Goal: Information Seeking & Learning: Check status

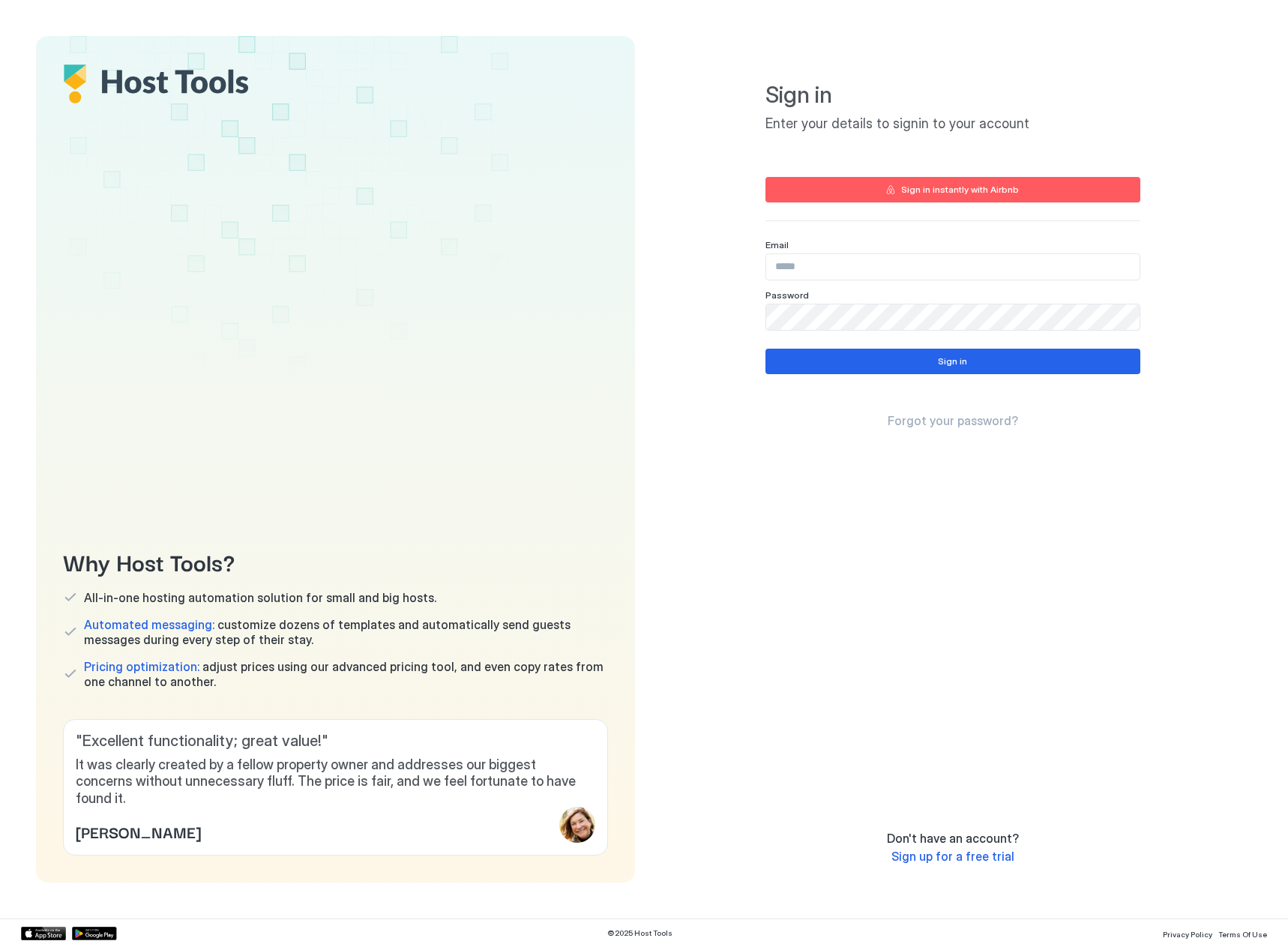
click at [862, 265] on input "Input Field" at bounding box center [953, 267] width 374 height 25
paste input "**********"
type input "**********"
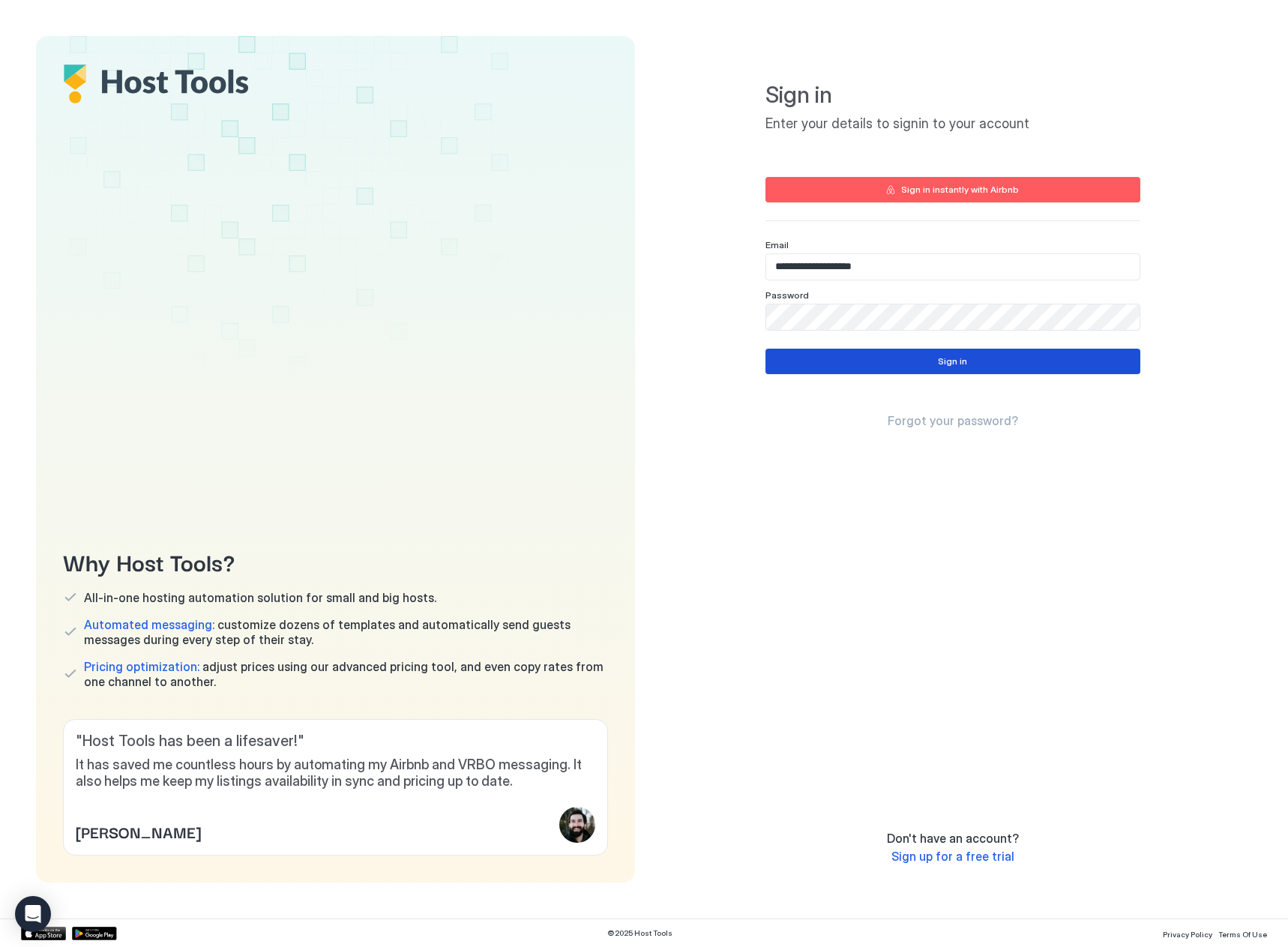
click at [853, 362] on button "Sign in" at bounding box center [952, 361] width 375 height 25
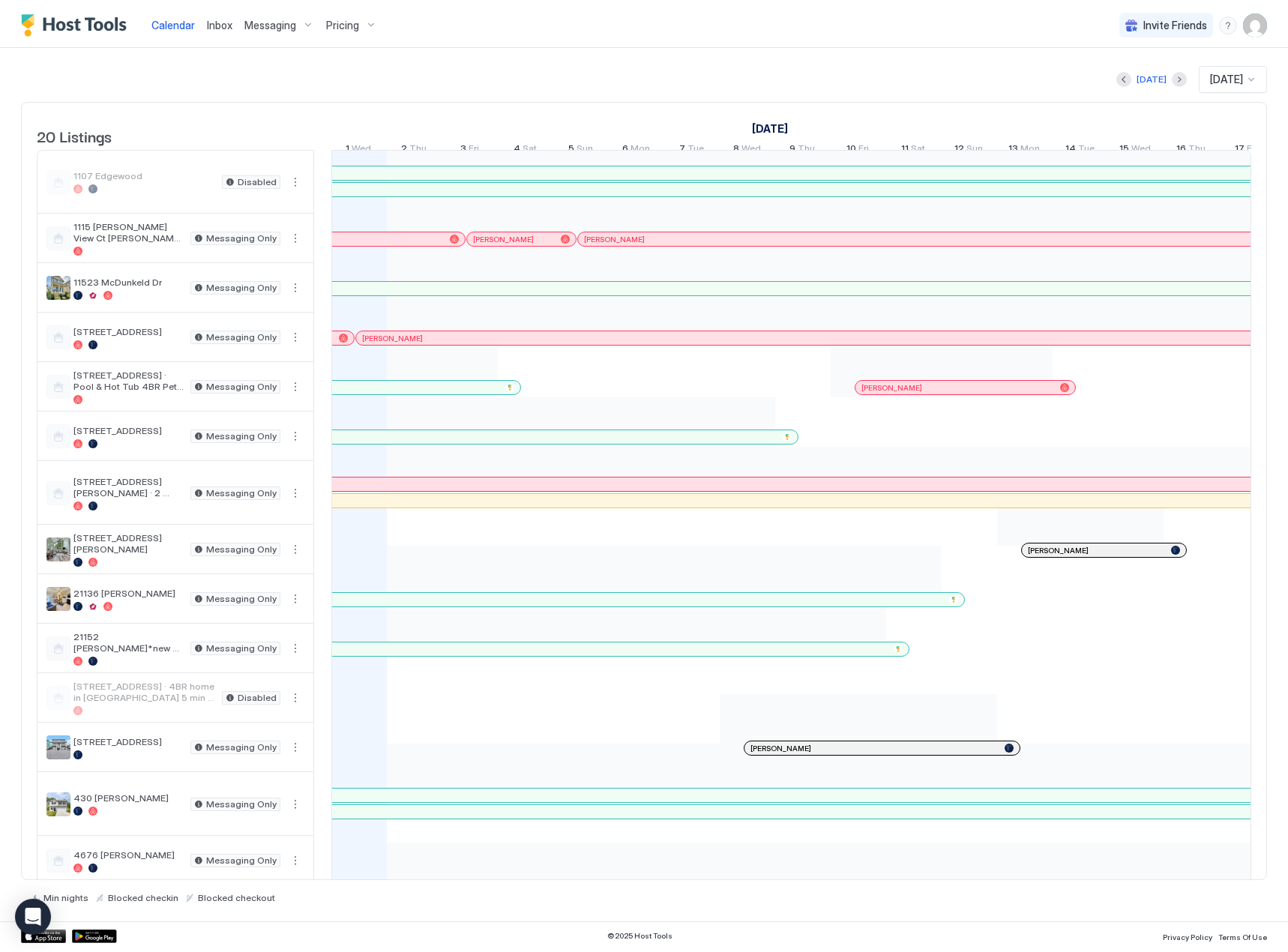
scroll to position [0, 833]
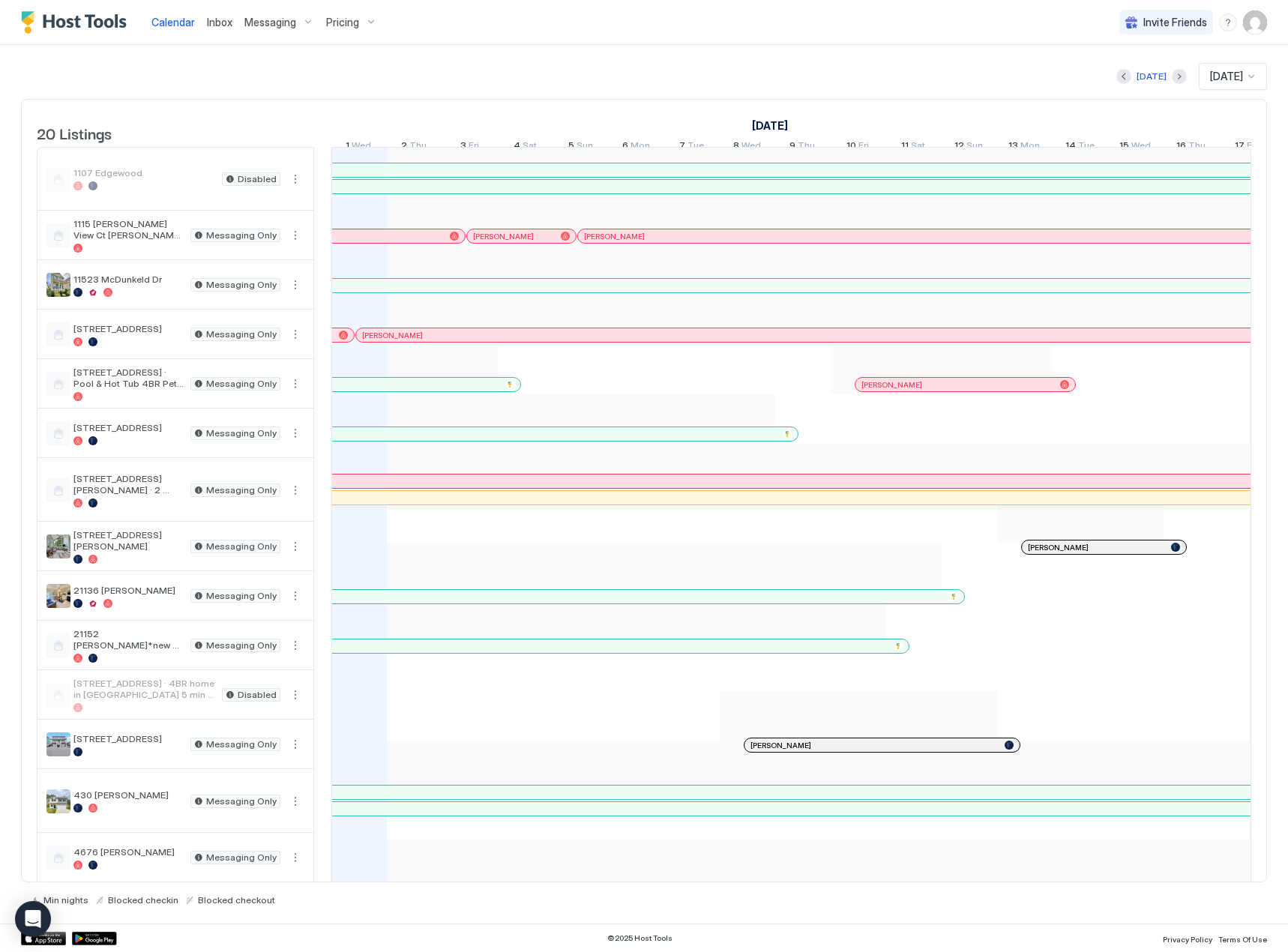
click at [350, 26] on span "Pricing" at bounding box center [342, 22] width 33 height 13
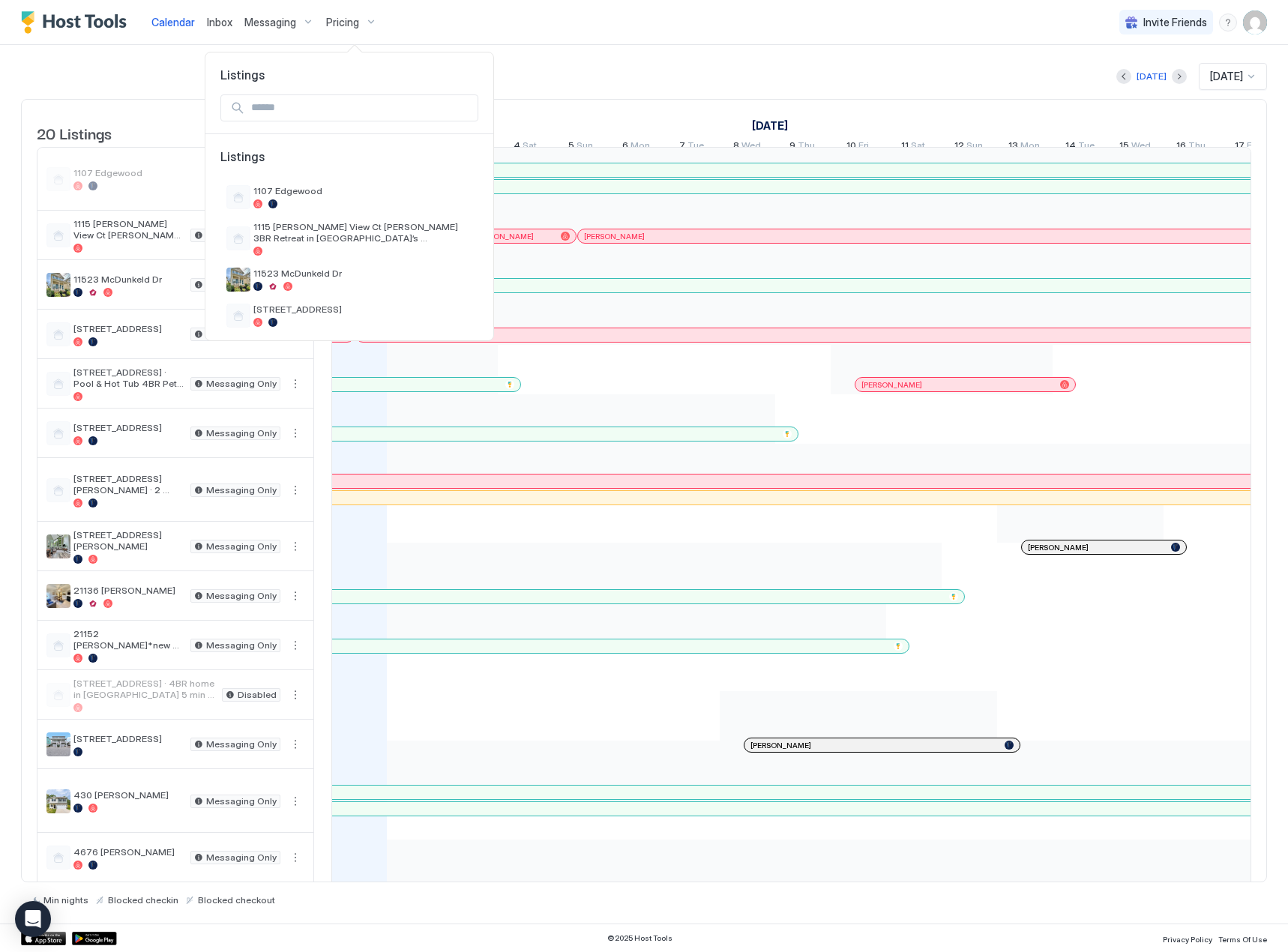
click at [302, 120] on div at bounding box center [348, 108] width 258 height 27
drag, startPoint x: 260, startPoint y: 84, endPoint x: 266, endPoint y: 88, distance: 7.2
click at [260, 84] on div at bounding box center [349, 109] width 288 height 52
click at [272, 97] on input "Input Field" at bounding box center [361, 108] width 233 height 25
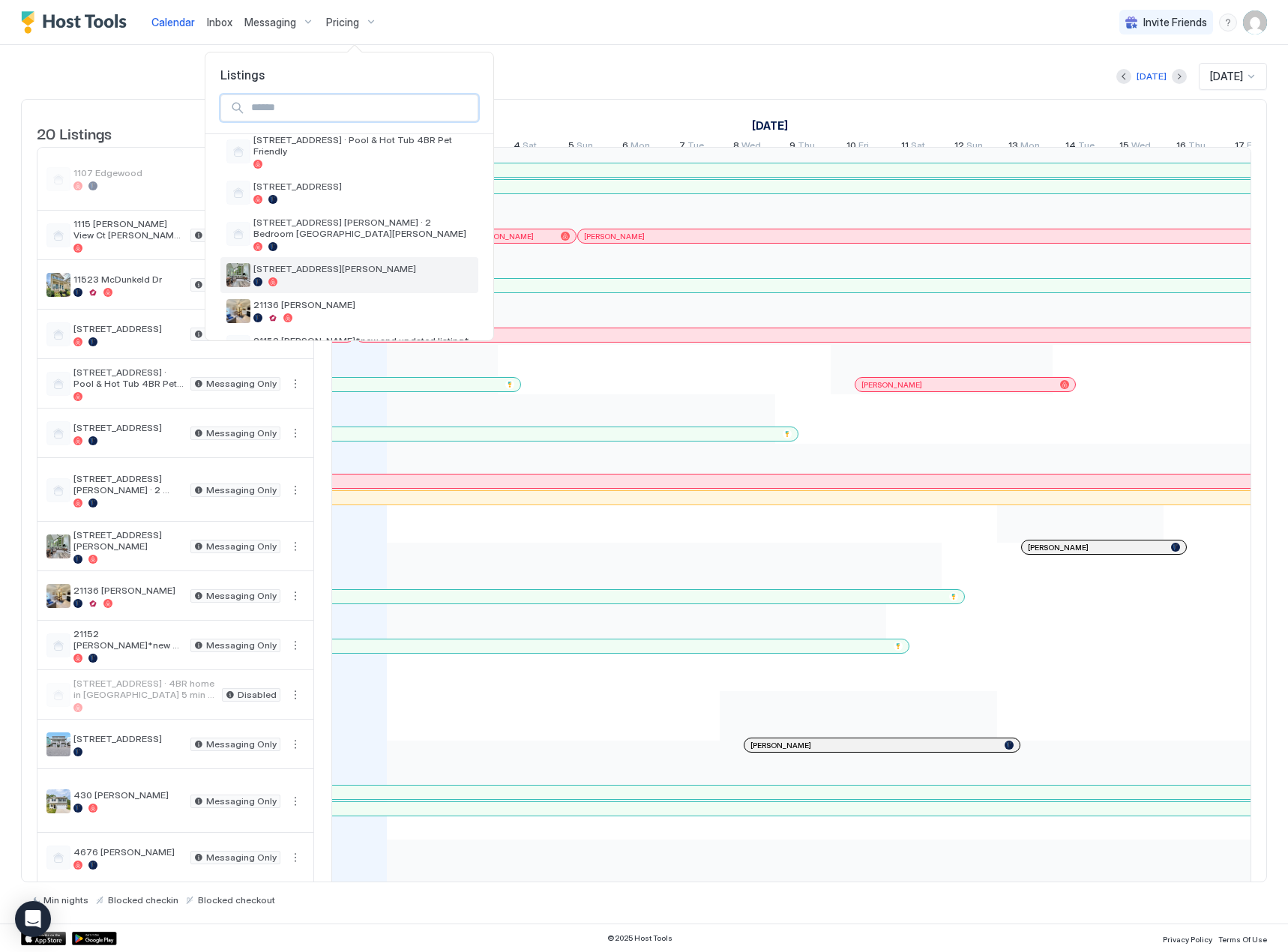
scroll to position [300, 0]
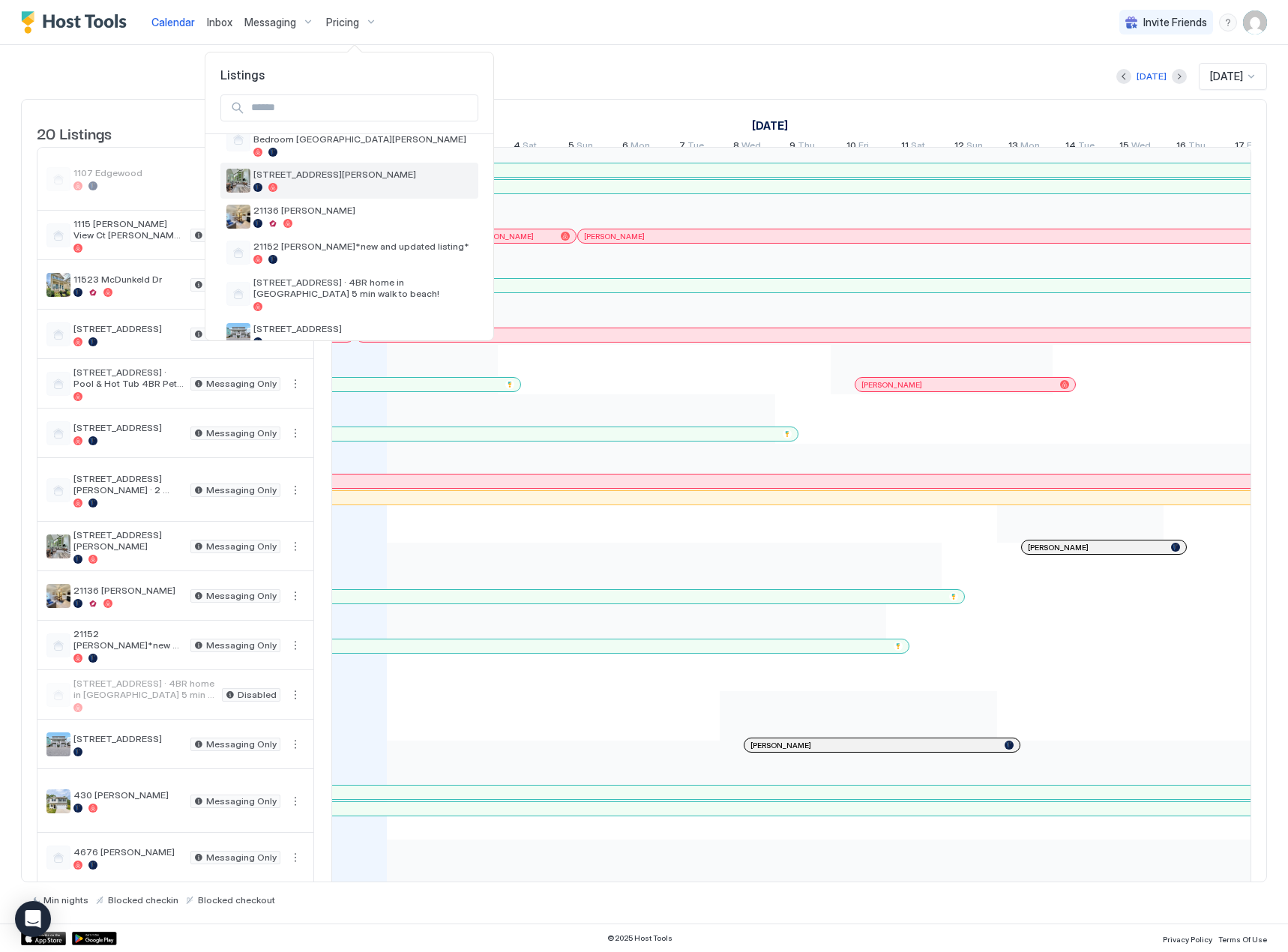
click at [317, 186] on div at bounding box center [363, 188] width 219 height 9
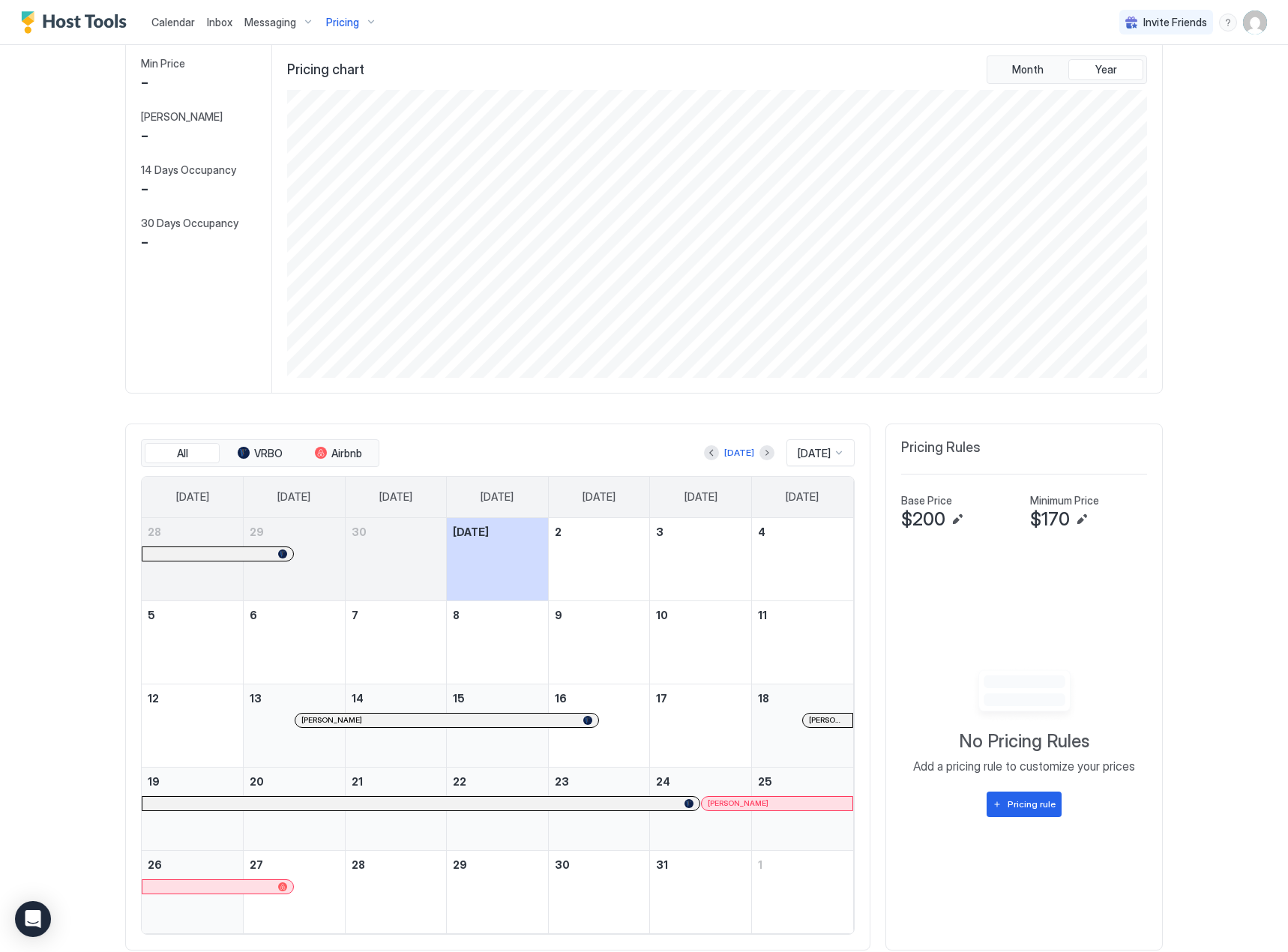
scroll to position [120, 0]
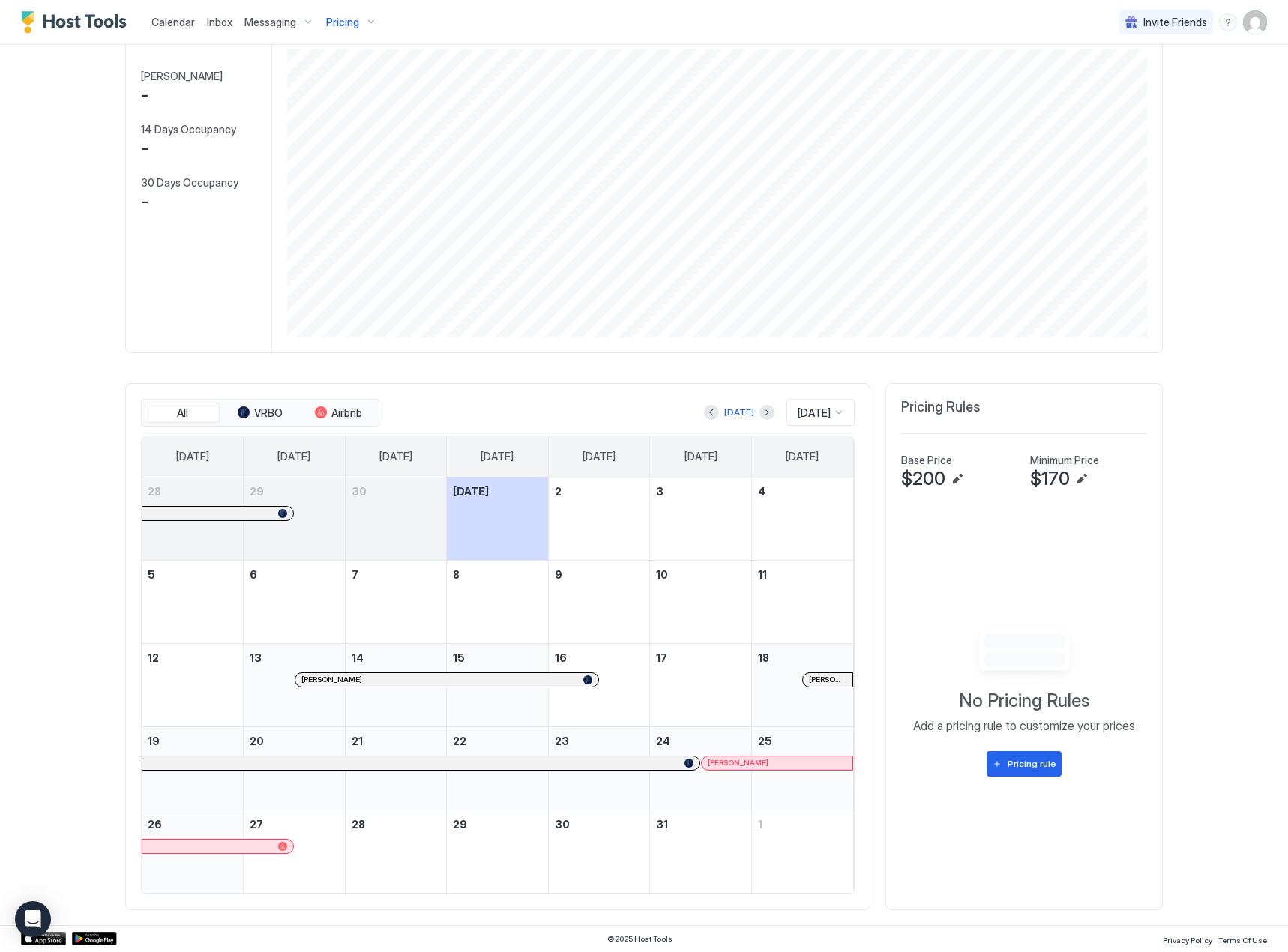
click at [490, 683] on div at bounding box center [495, 679] width 12 height 12
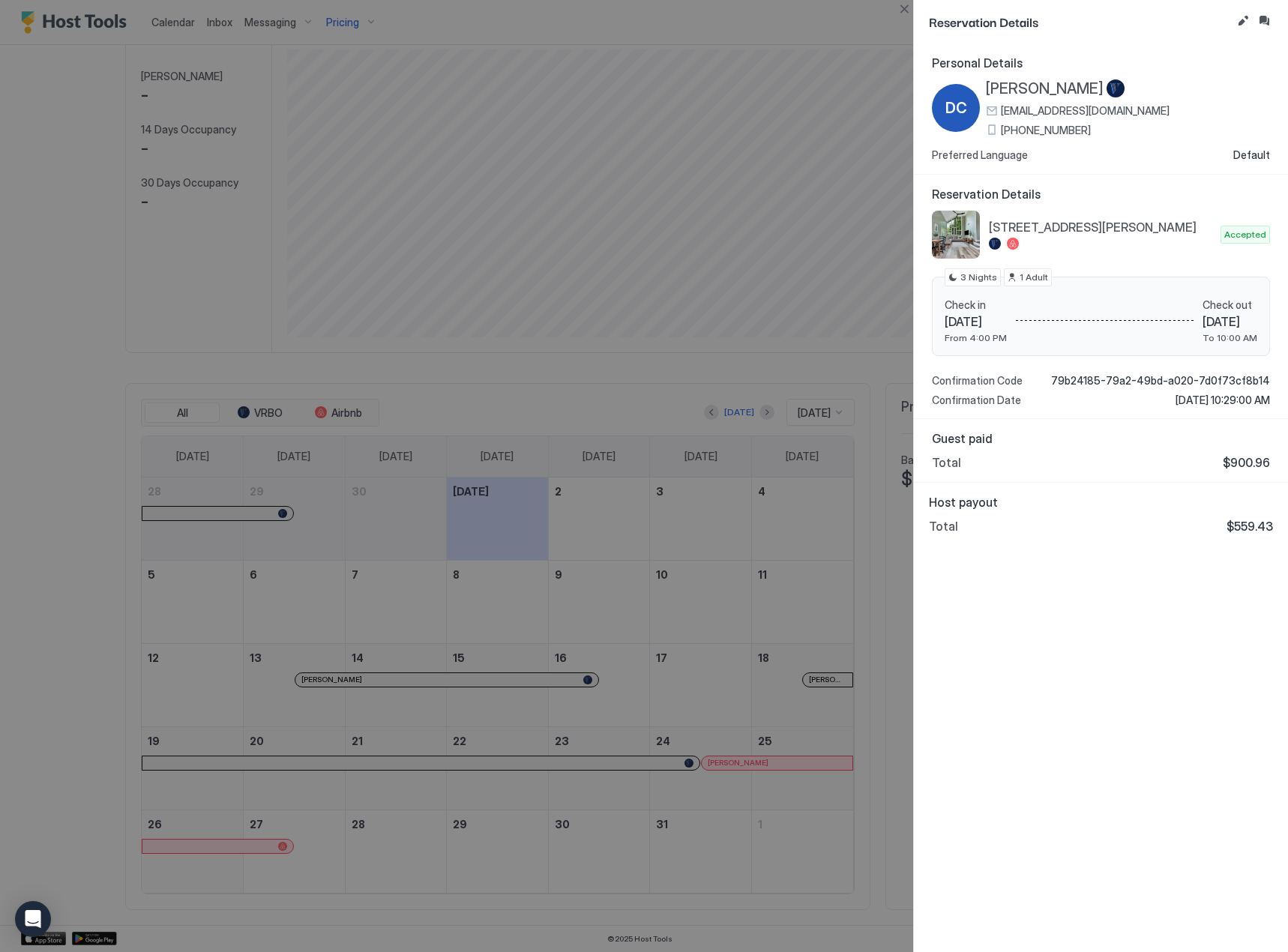
click at [687, 551] on div at bounding box center [644, 476] width 1288 height 952
click at [895, 11] on button "Close" at bounding box center [904, 9] width 18 height 18
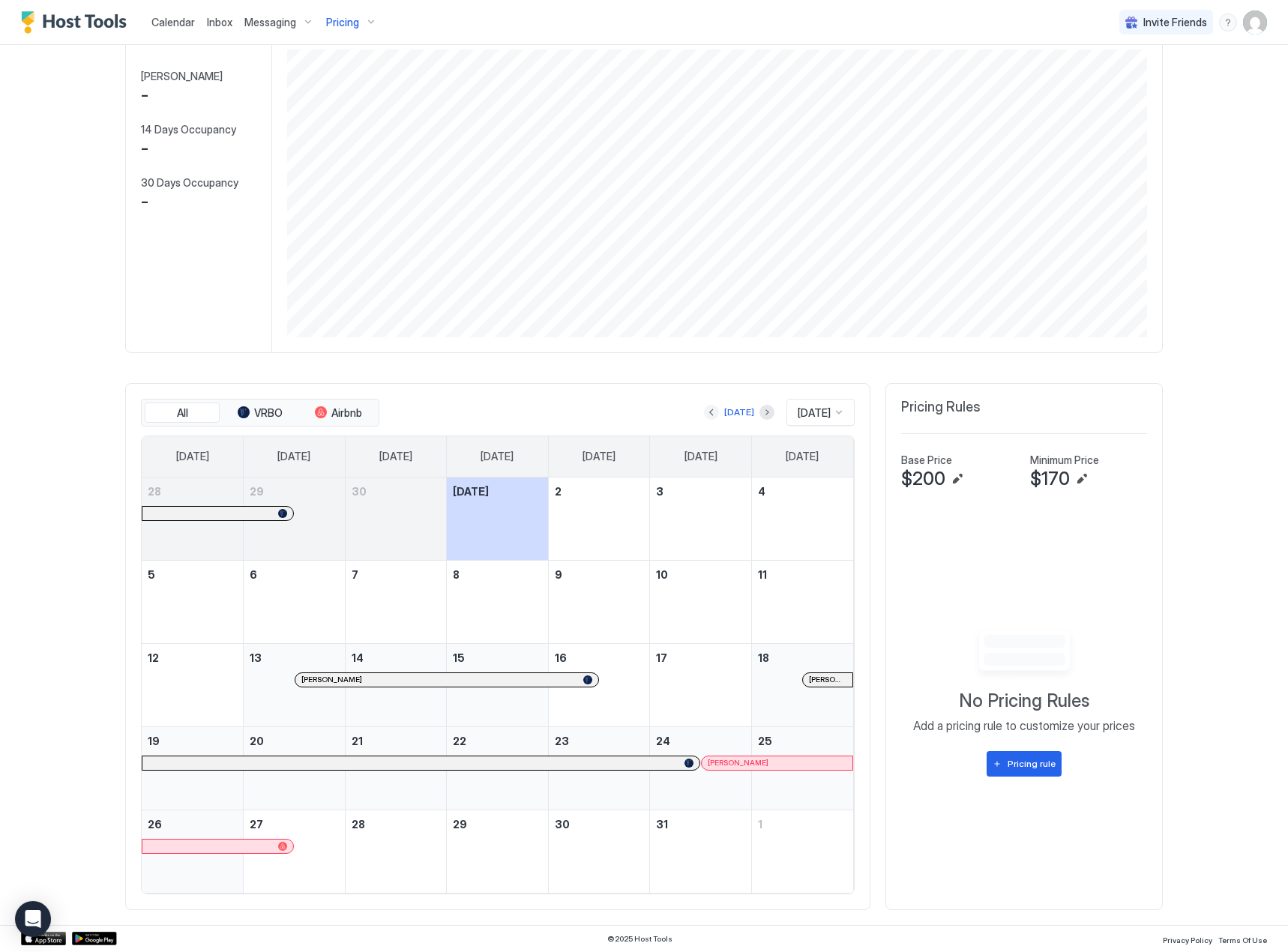
click at [705, 414] on button "Previous month" at bounding box center [711, 412] width 15 height 15
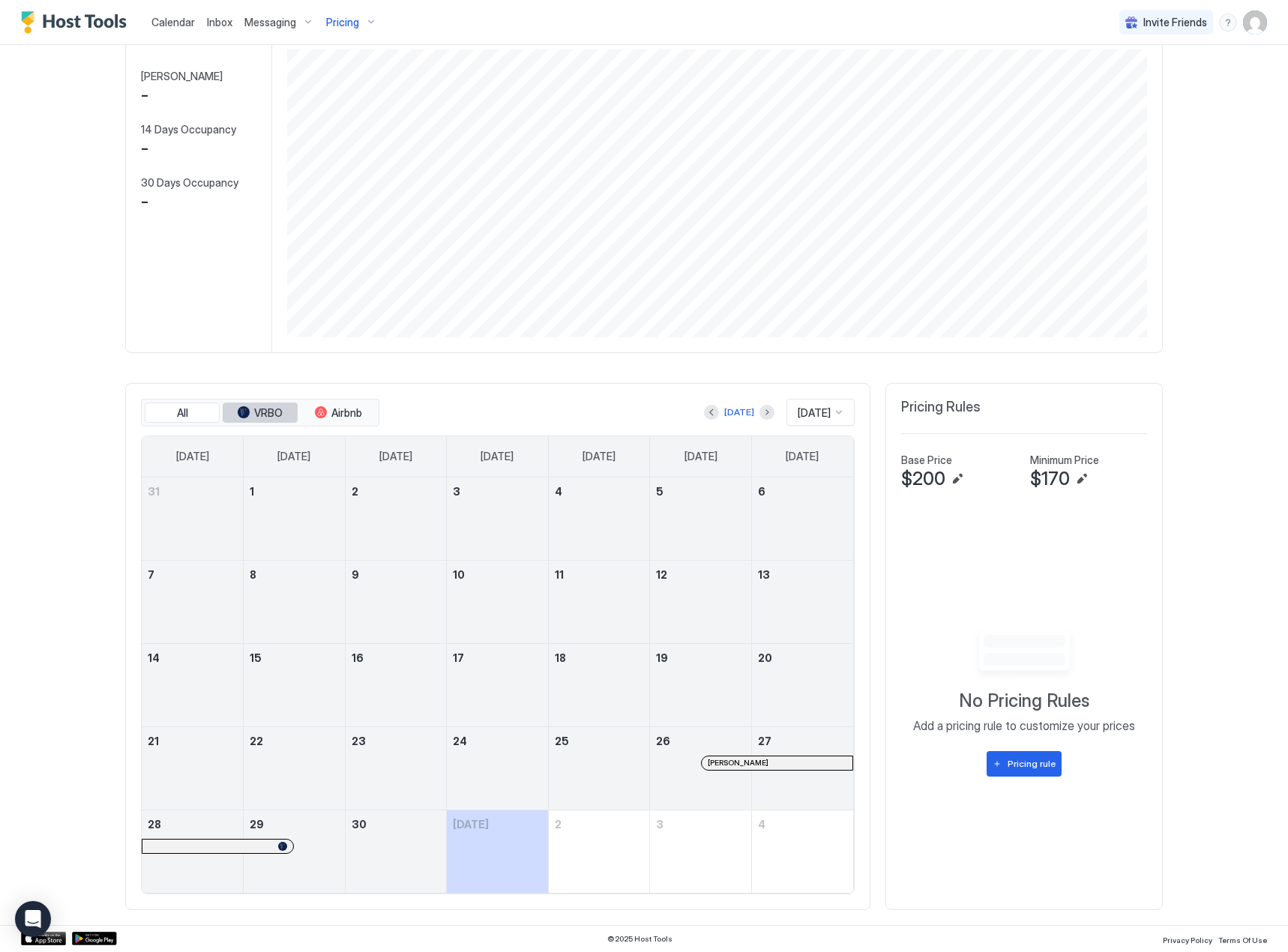
click at [265, 420] on button "VRBO" at bounding box center [260, 412] width 75 height 21
click at [328, 419] on button "Airbnb" at bounding box center [338, 412] width 75 height 21
click at [192, 424] on div "All VRBO Airbnb" at bounding box center [260, 413] width 238 height 29
click at [203, 415] on button "All" at bounding box center [181, 412] width 75 height 21
click at [704, 419] on div at bounding box center [711, 412] width 15 height 15
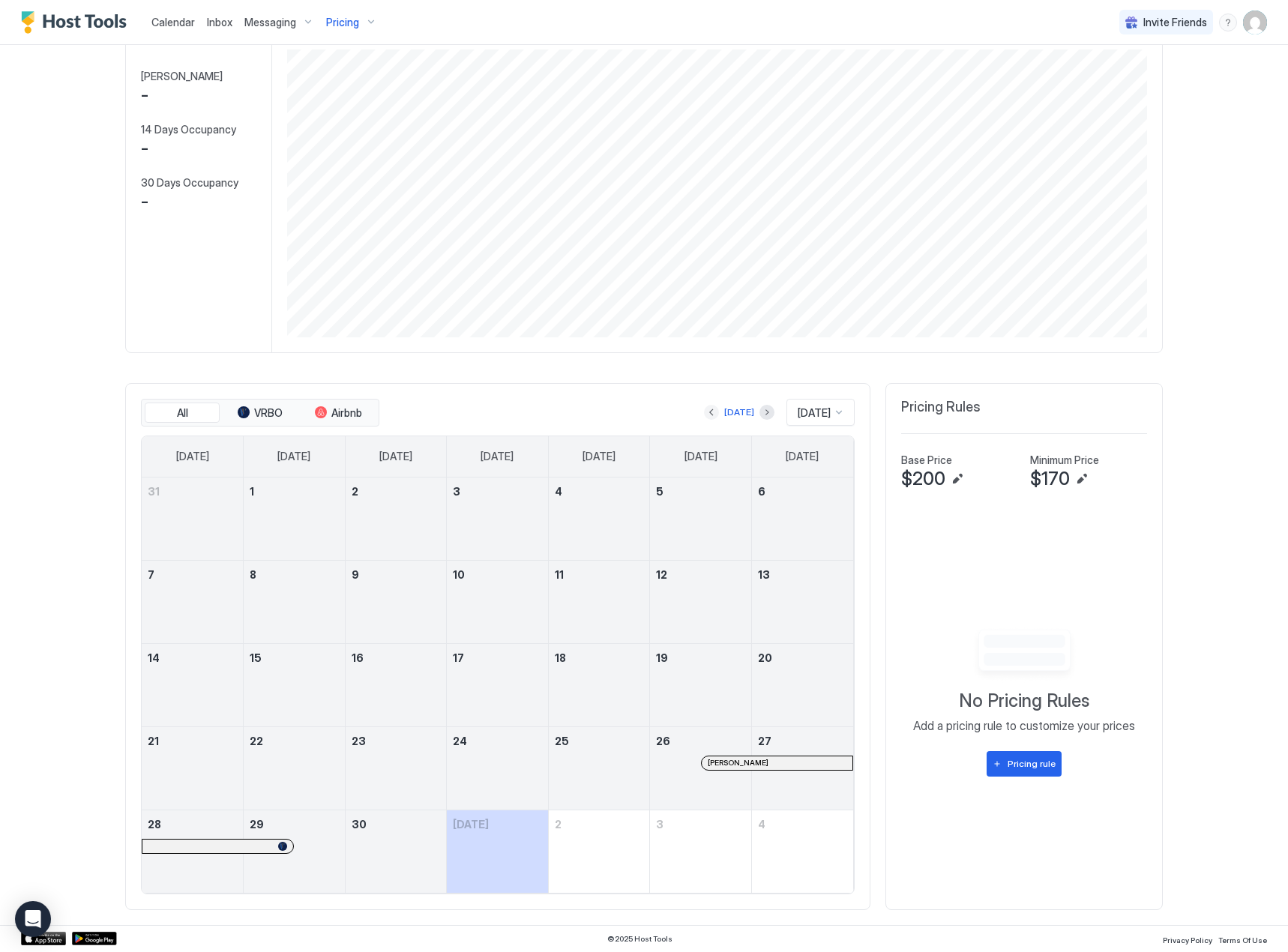
click at [704, 412] on button "Previous month" at bounding box center [711, 412] width 15 height 15
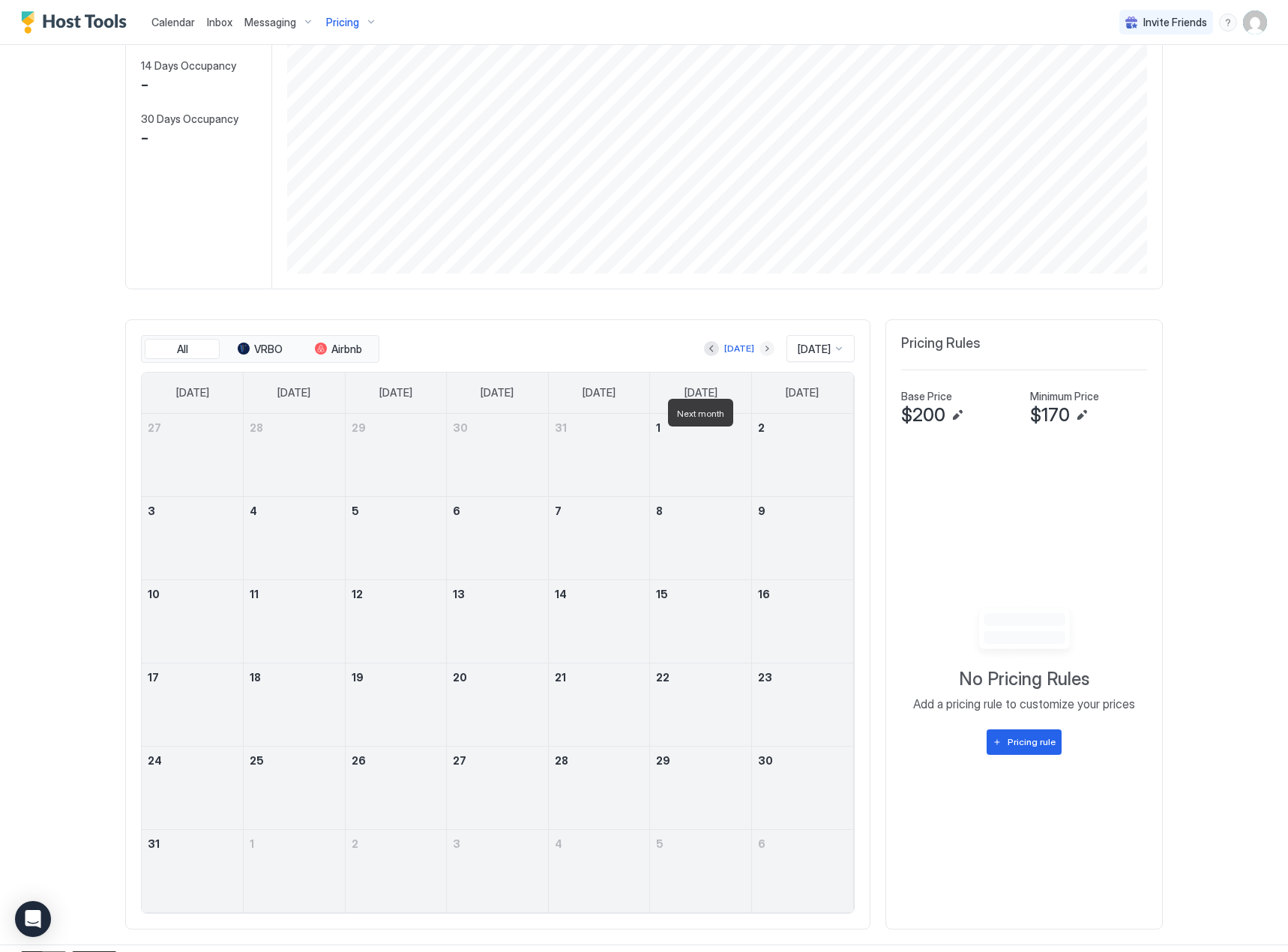
scroll to position [203, 0]
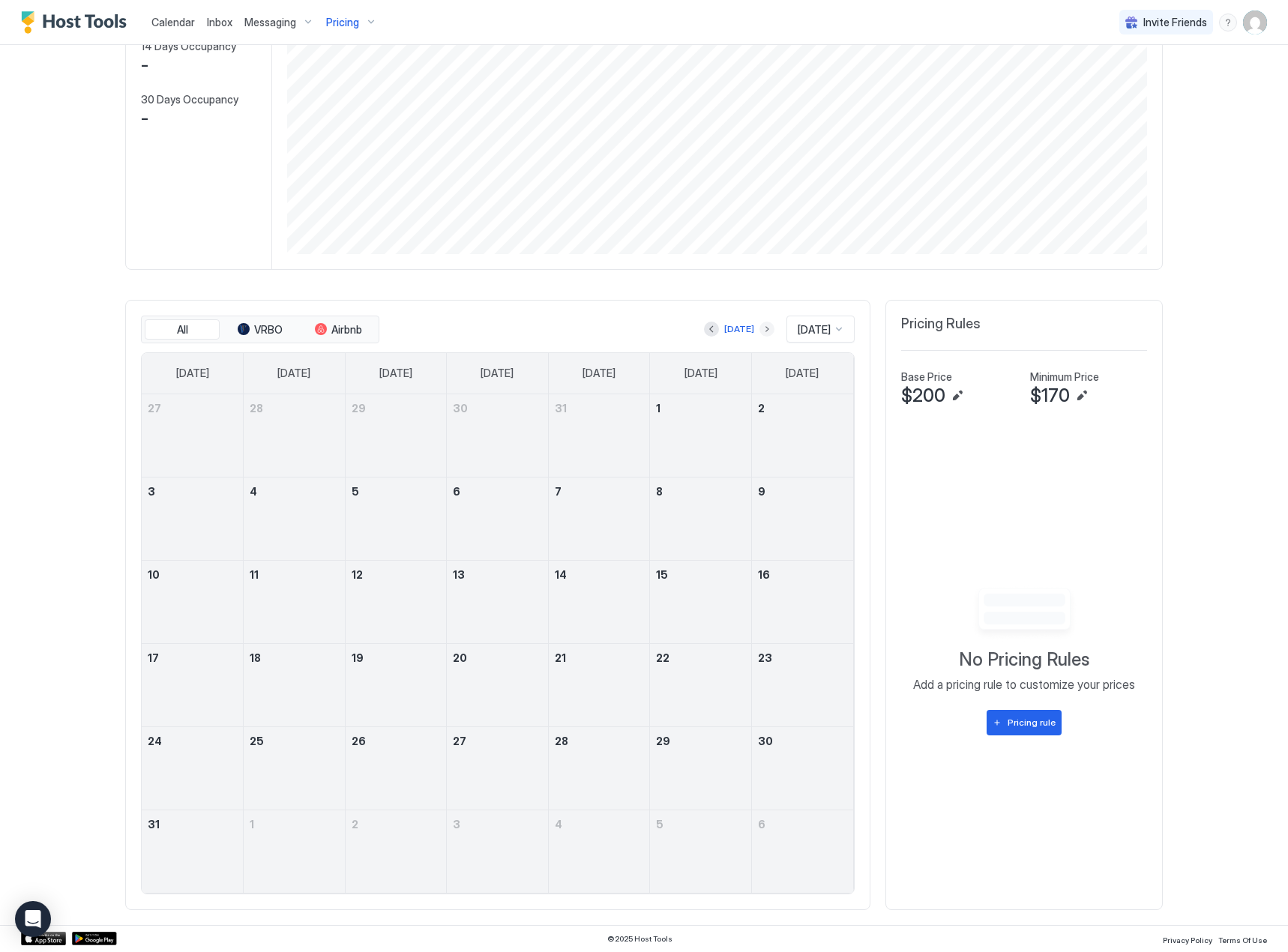
click at [760, 324] on button "Next month" at bounding box center [767, 329] width 15 height 15
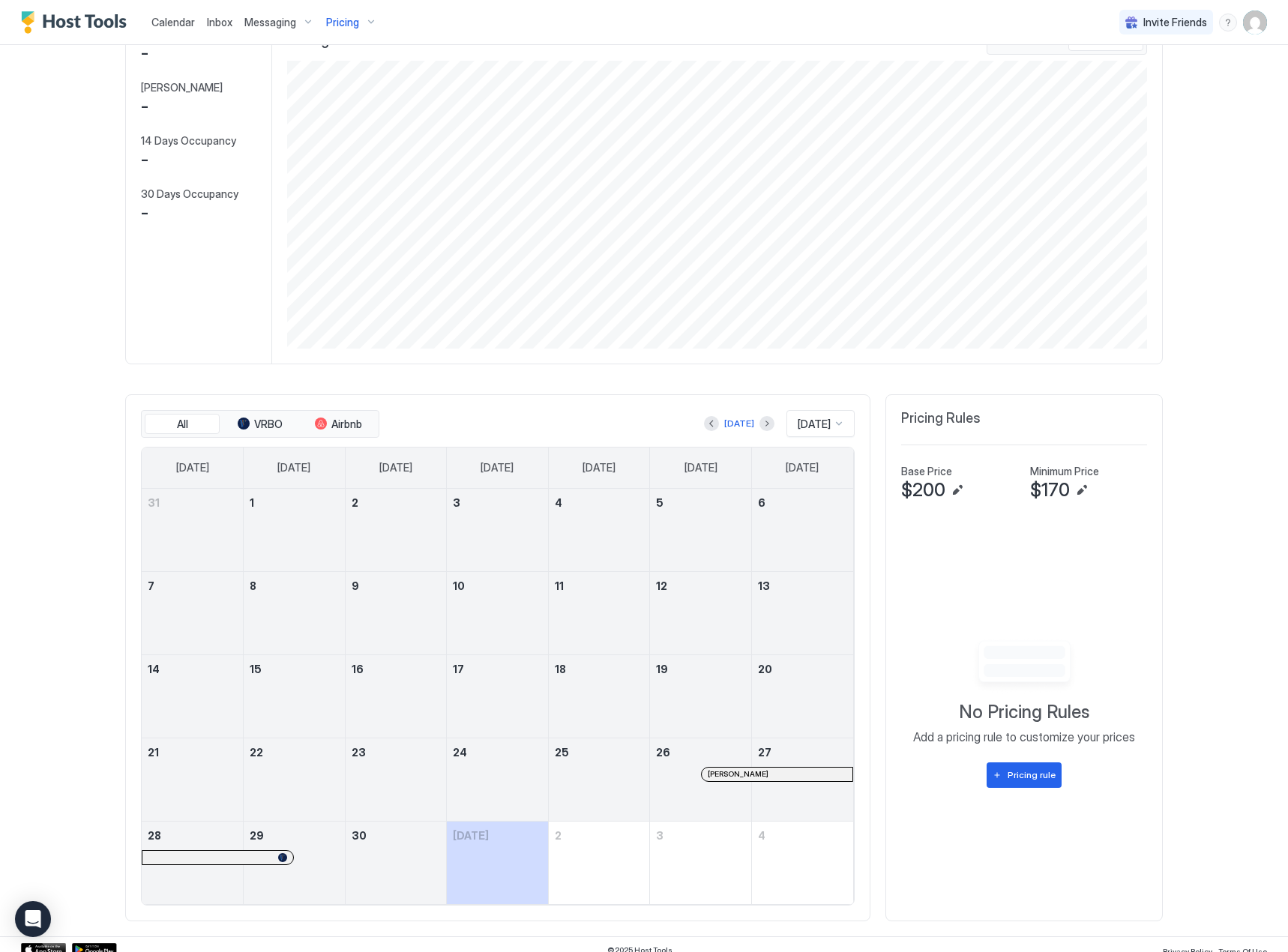
scroll to position [120, 0]
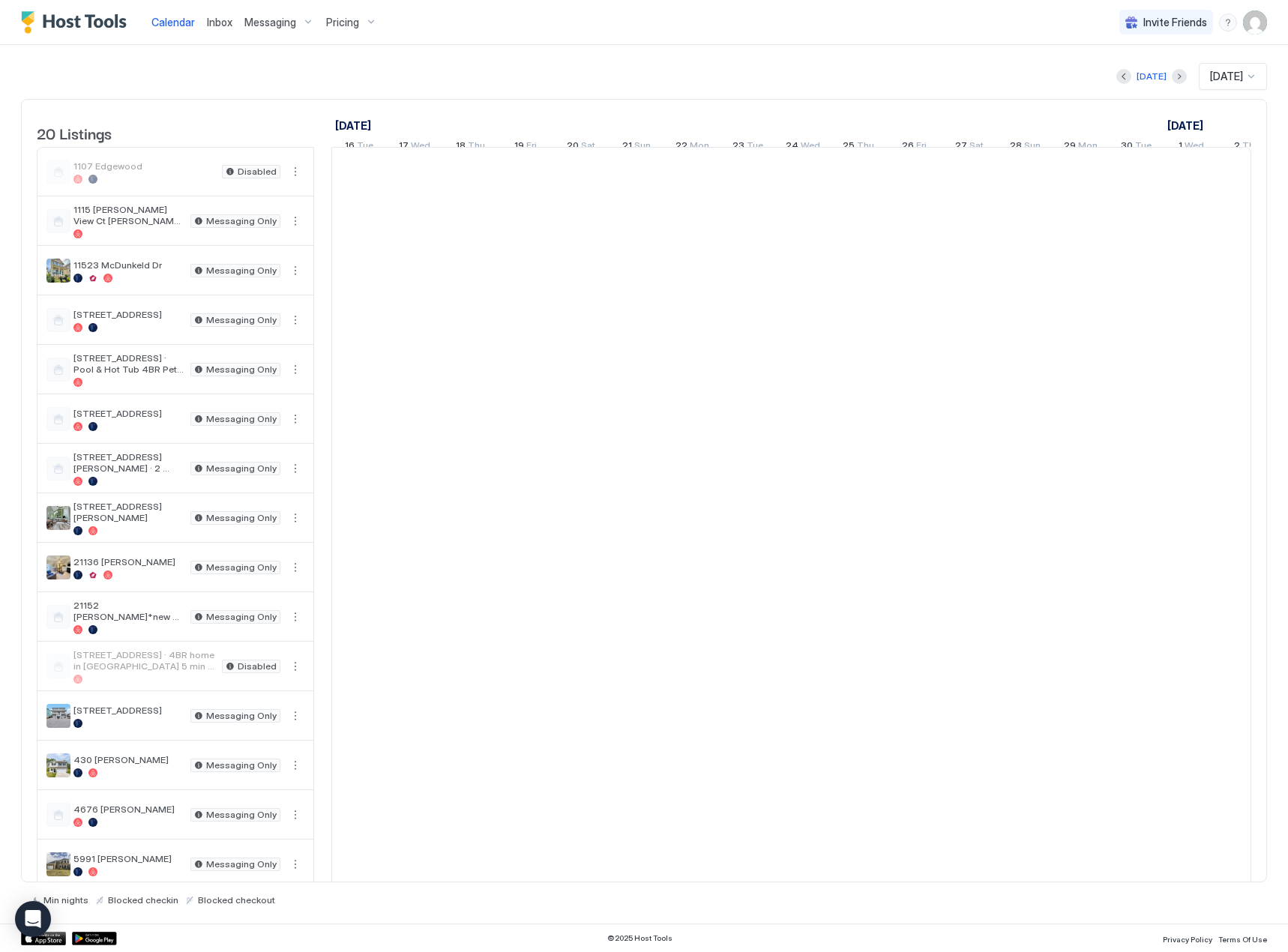
scroll to position [0, 833]
click at [349, 28] on span "Pricing" at bounding box center [342, 22] width 33 height 13
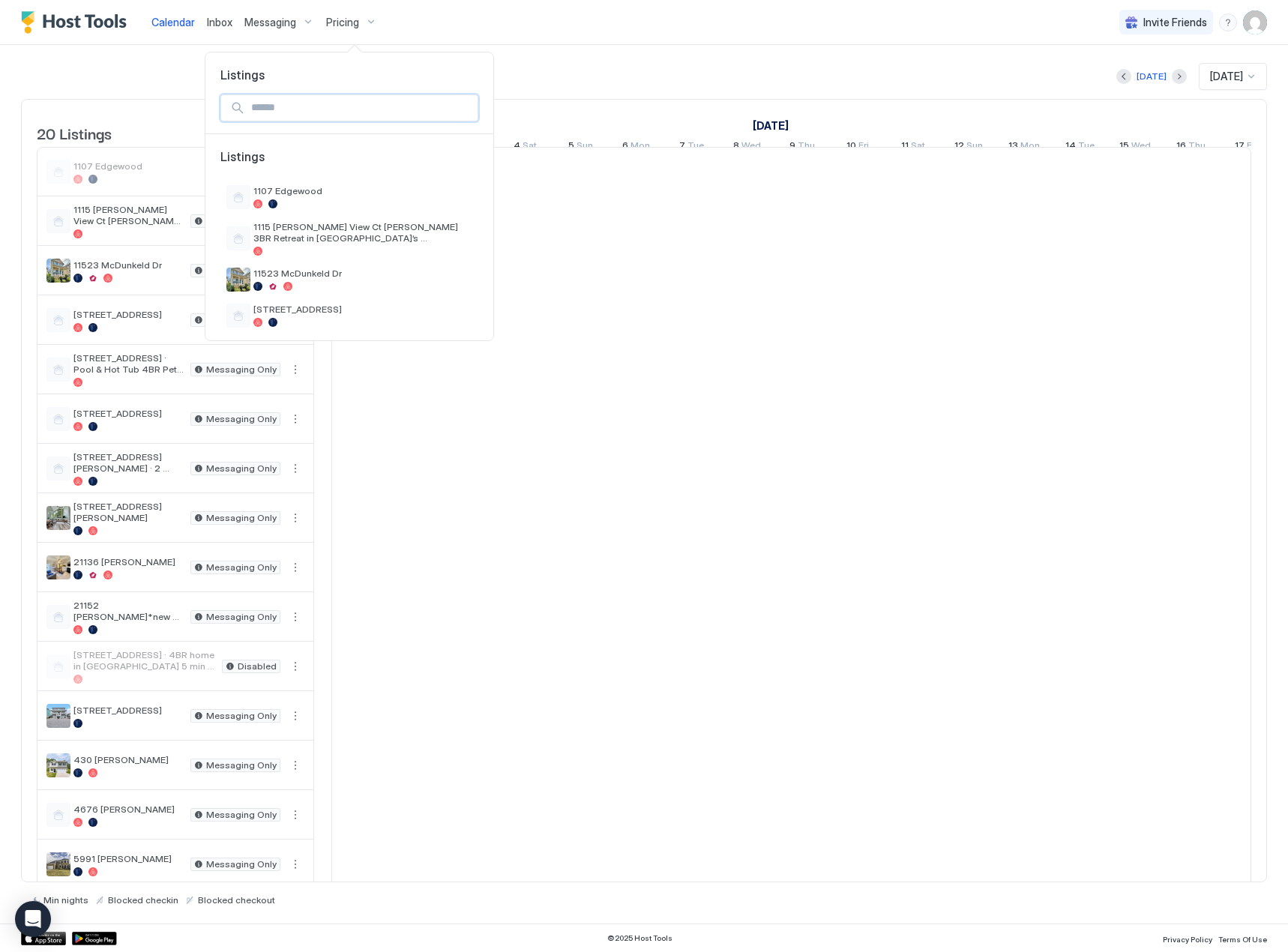
click at [330, 102] on input "Input Field" at bounding box center [361, 108] width 233 height 25
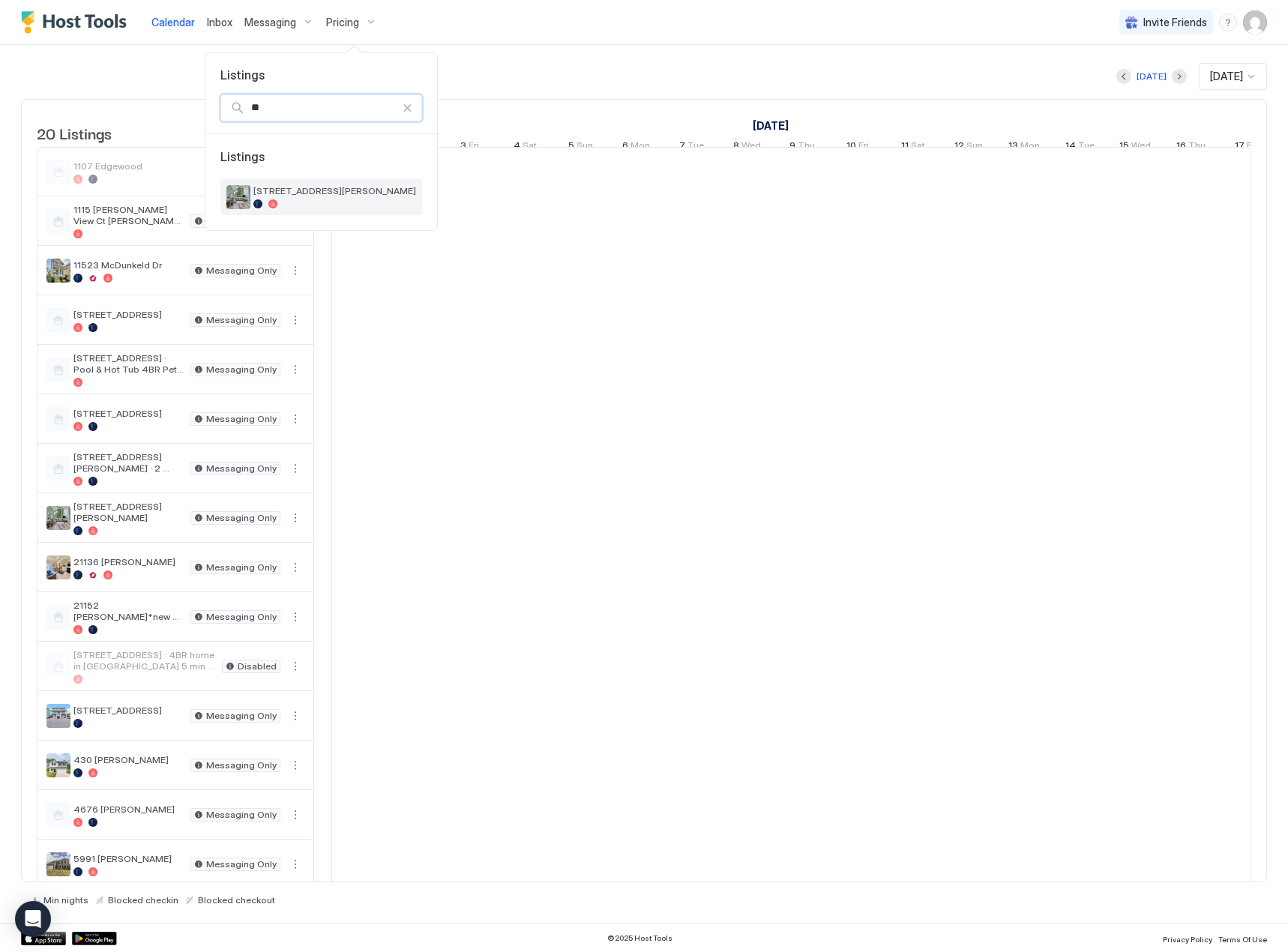
type input "**"
click at [315, 210] on div "[STREET_ADDRESS][PERSON_NAME]" at bounding box center [321, 197] width 202 height 36
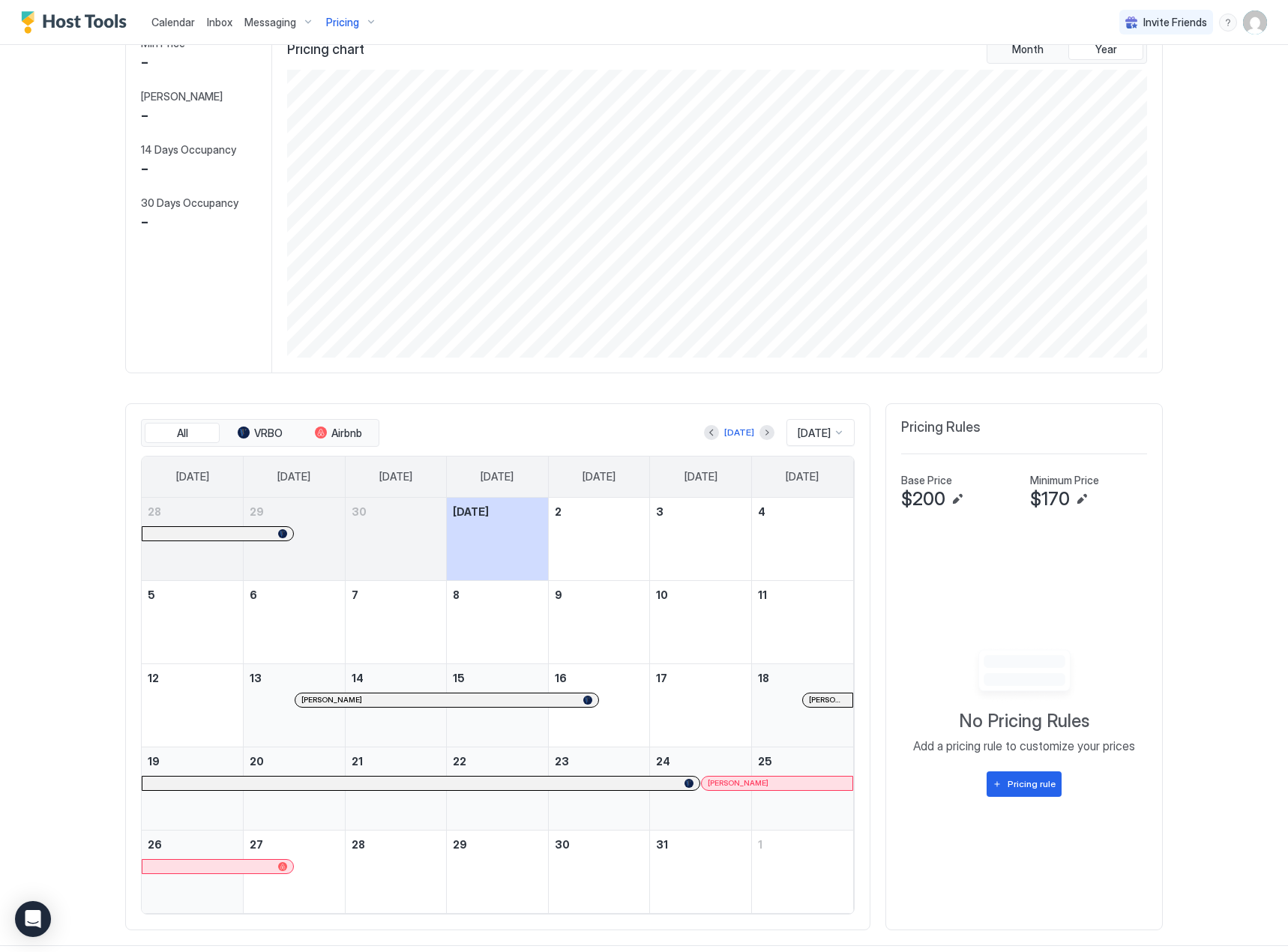
scroll to position [120, 0]
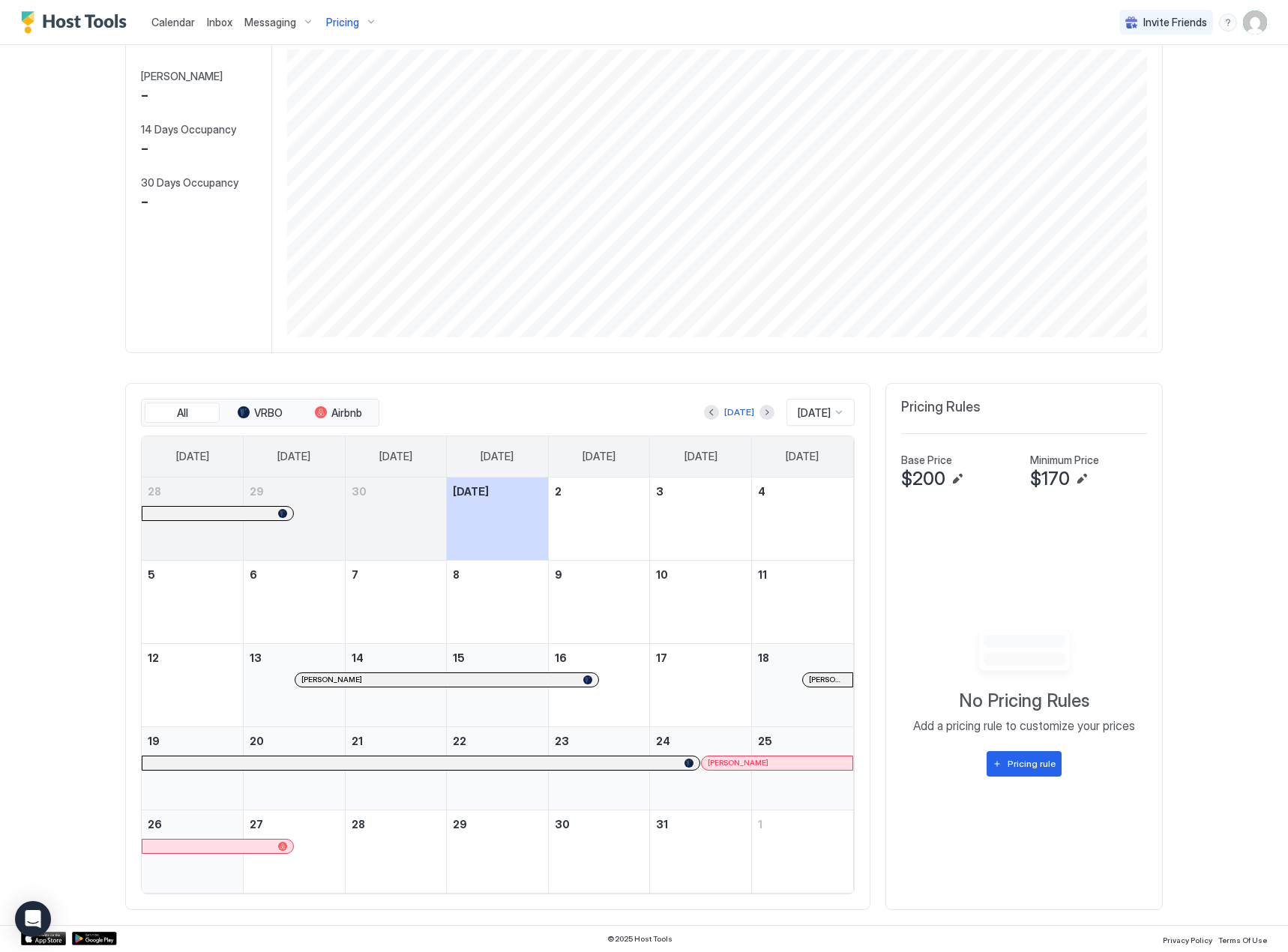
click at [705, 419] on div at bounding box center [711, 412] width 15 height 15
click at [704, 409] on button "Previous month" at bounding box center [711, 412] width 15 height 15
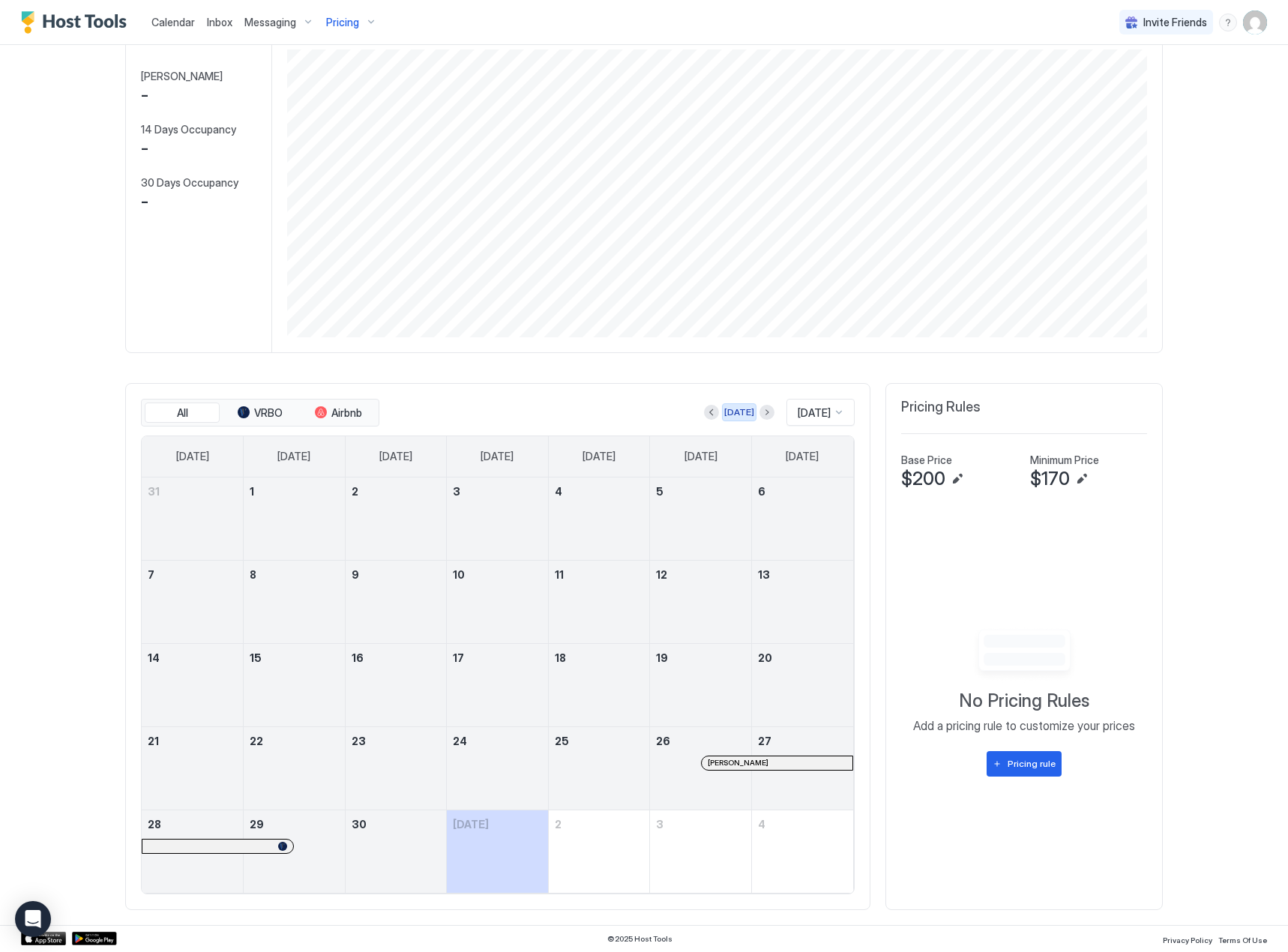
click at [737, 408] on button "[DATE]" at bounding box center [739, 412] width 34 height 18
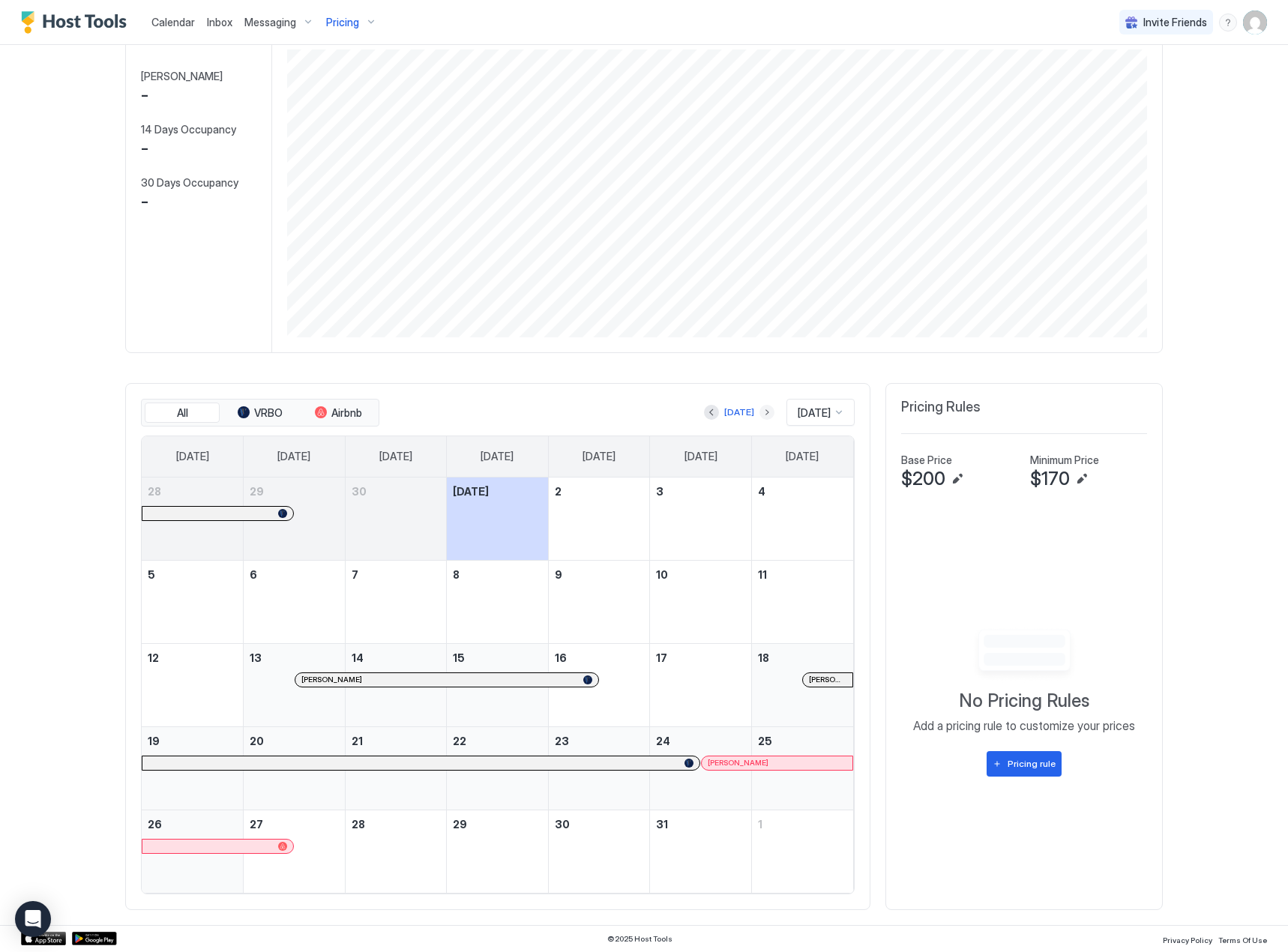
click at [760, 406] on button "Next month" at bounding box center [767, 412] width 15 height 15
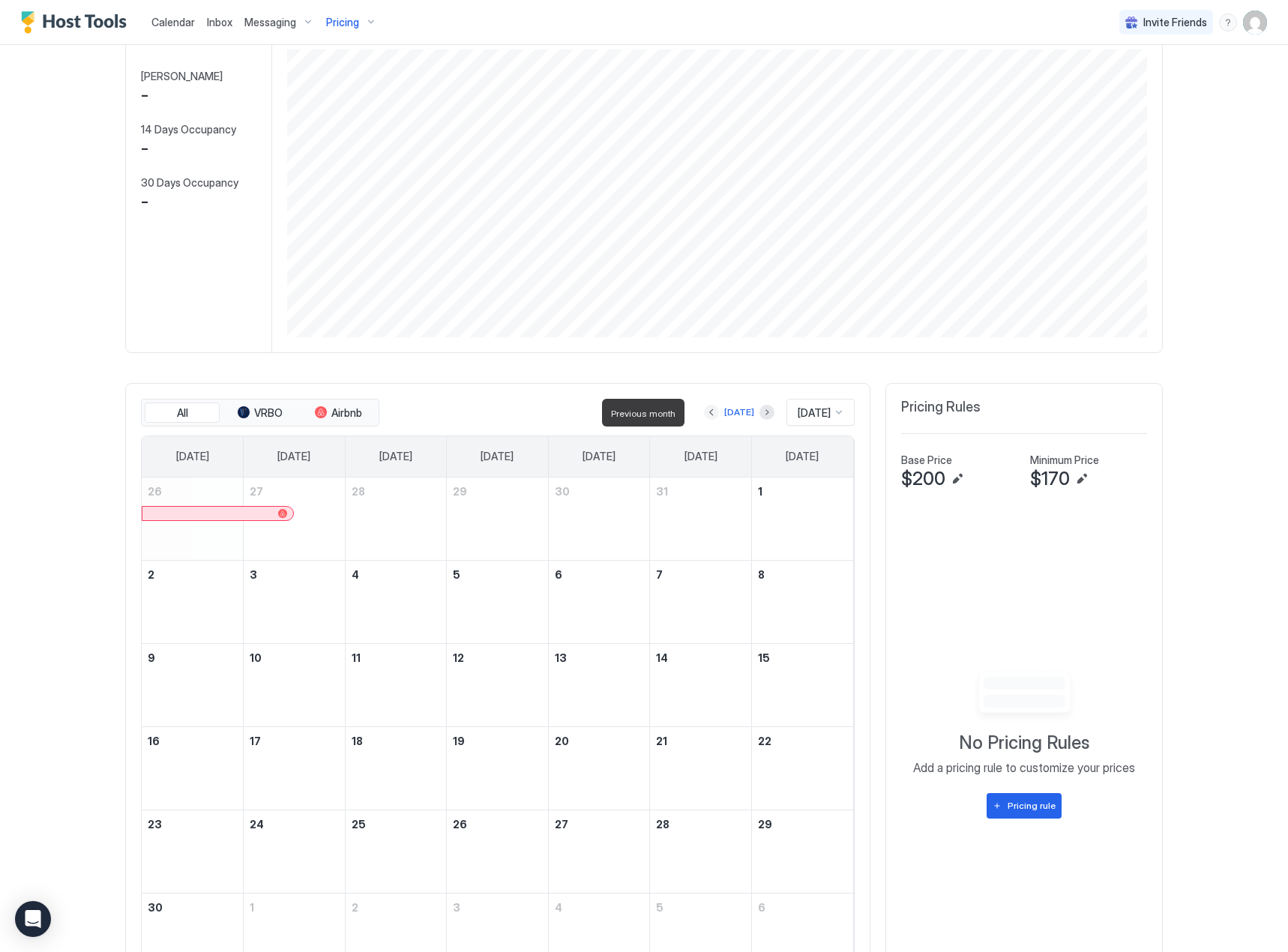
click at [704, 412] on button "Previous month" at bounding box center [711, 412] width 15 height 15
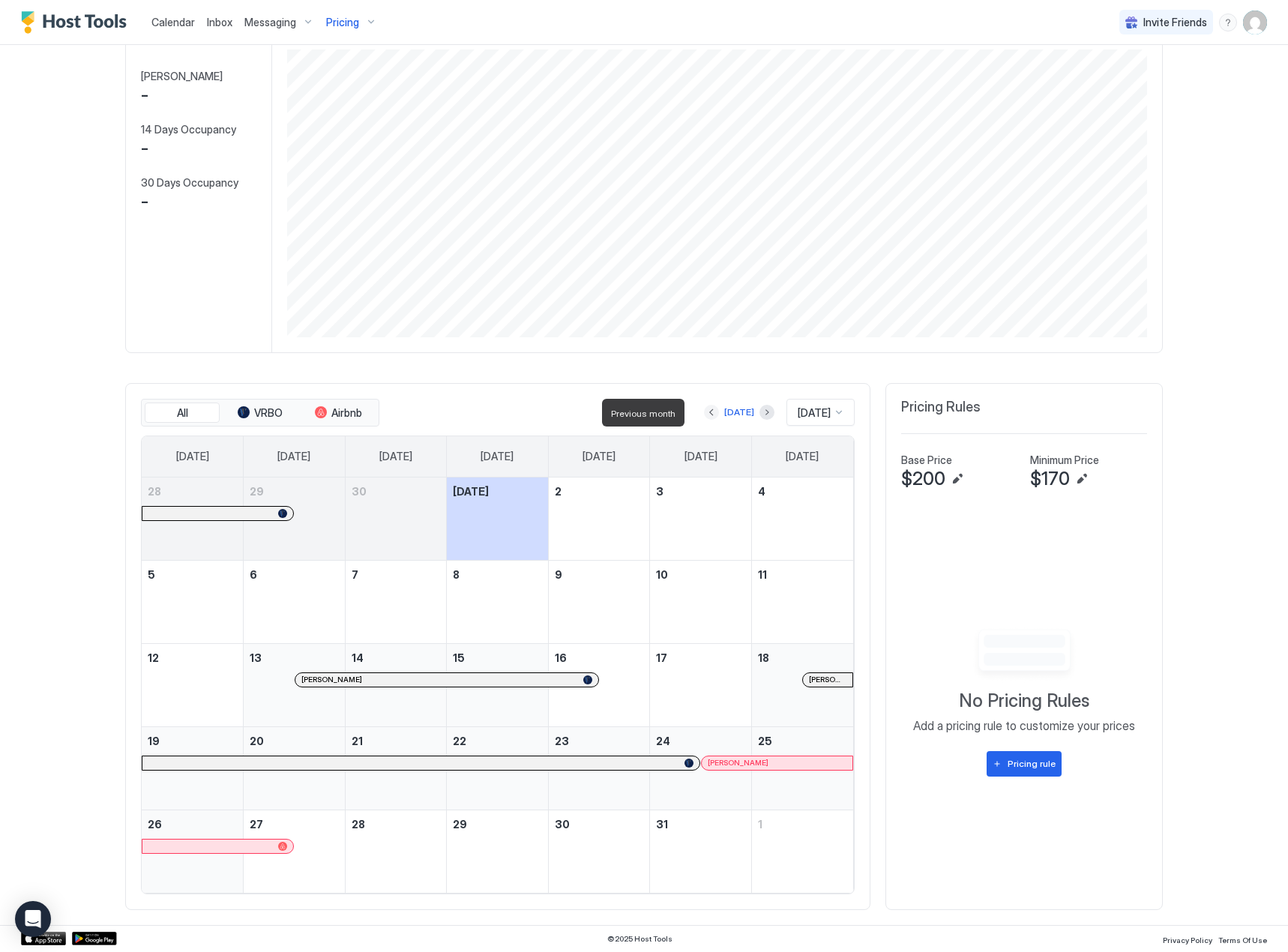
click at [704, 412] on button "Previous month" at bounding box center [711, 412] width 15 height 15
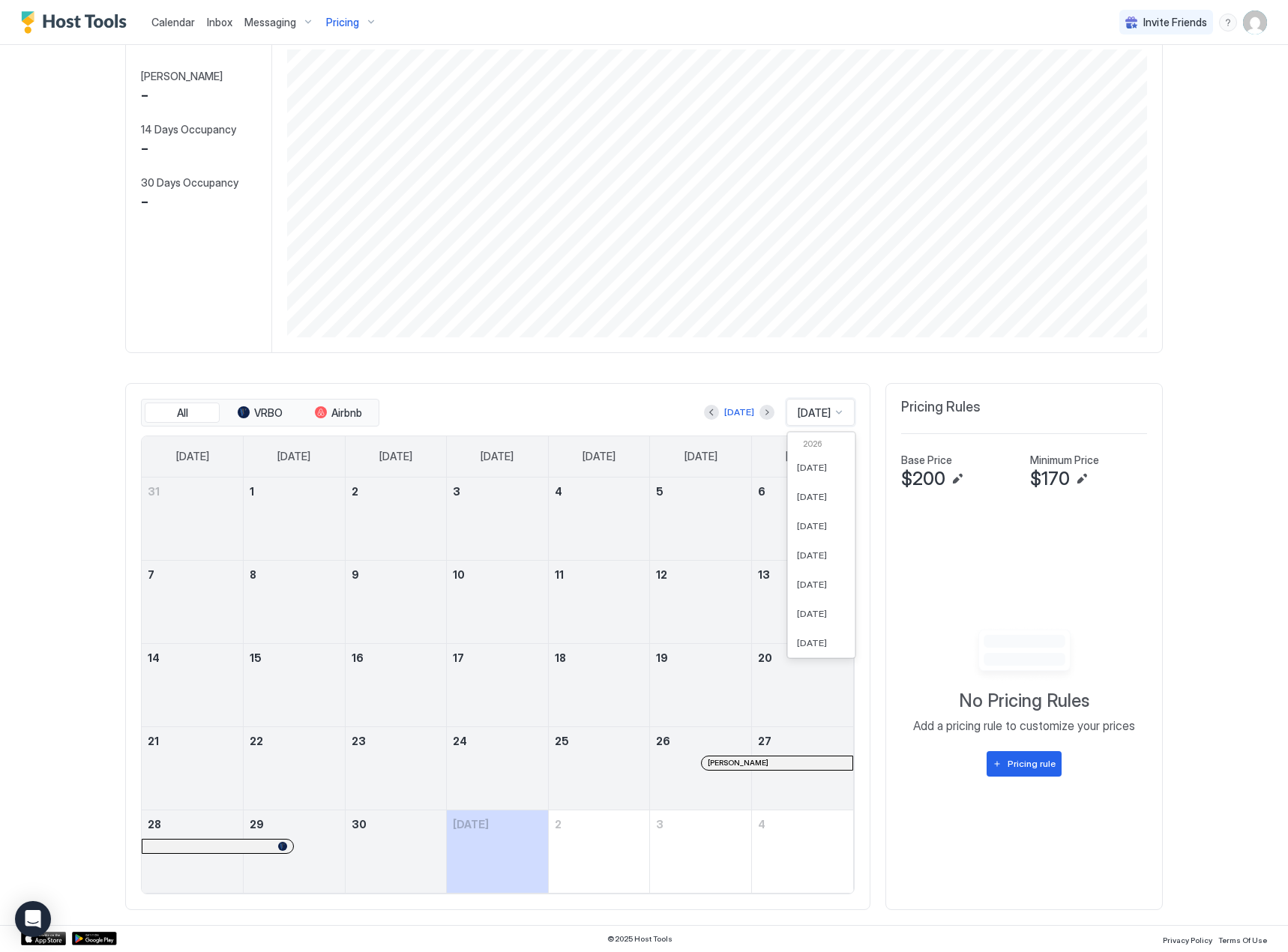
click at [834, 415] on div at bounding box center [838, 411] width 12 height 12
click at [815, 596] on div "[DATE]" at bounding box center [821, 604] width 66 height 30
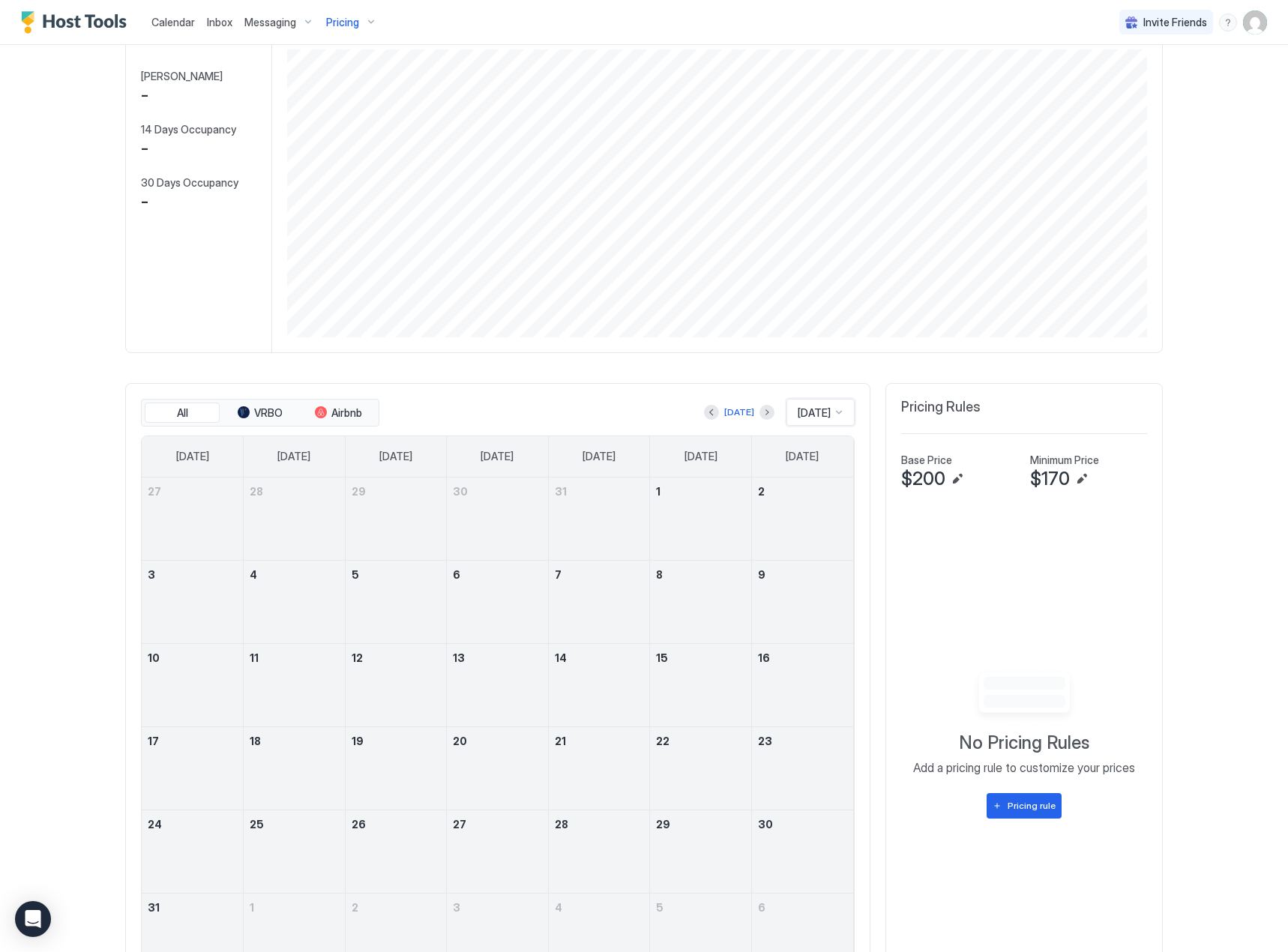
click at [825, 414] on span "[DATE]" at bounding box center [814, 412] width 33 height 13
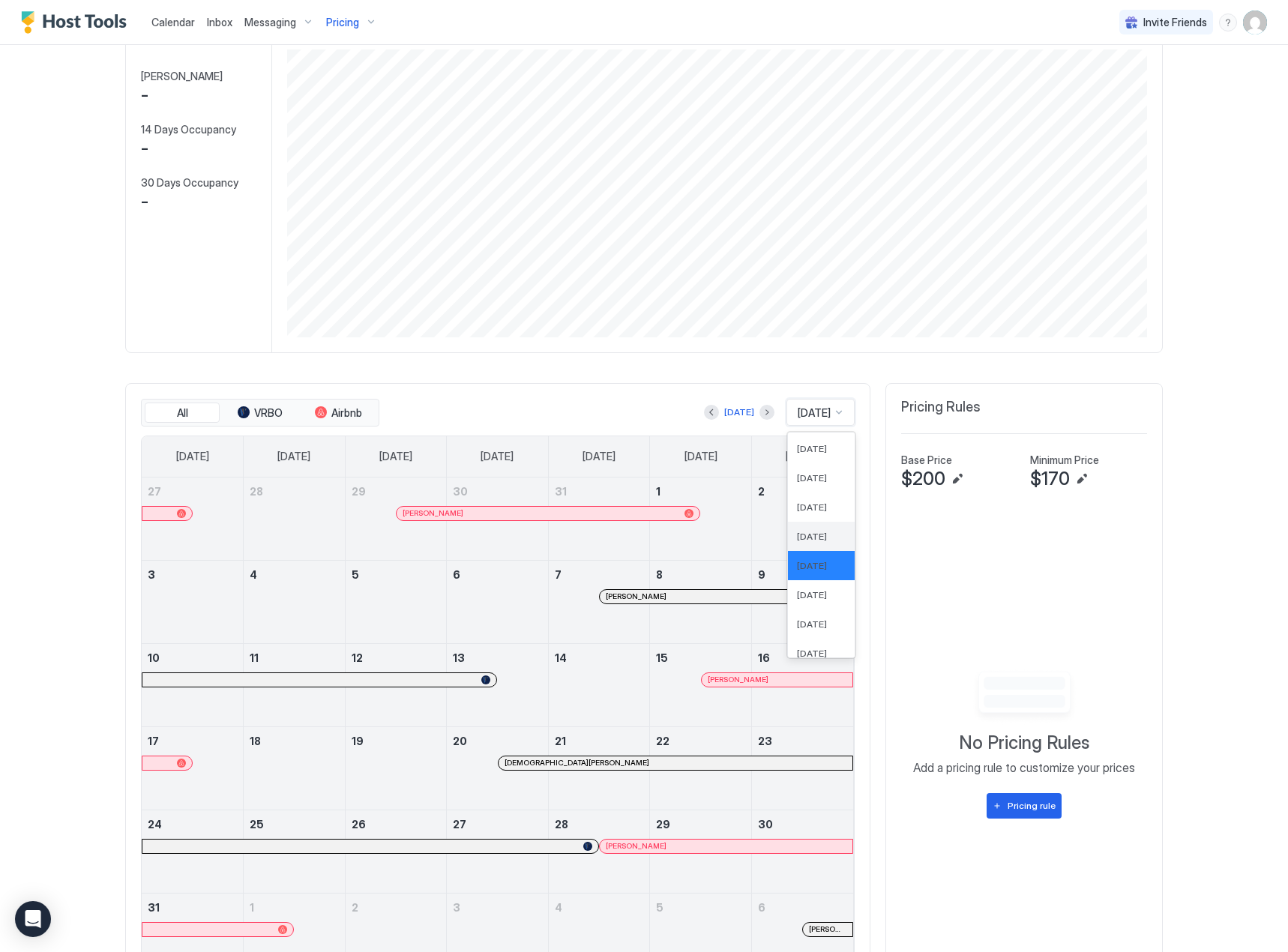
scroll to position [432, 0]
click at [800, 577] on div "[DATE]" at bounding box center [821, 587] width 66 height 30
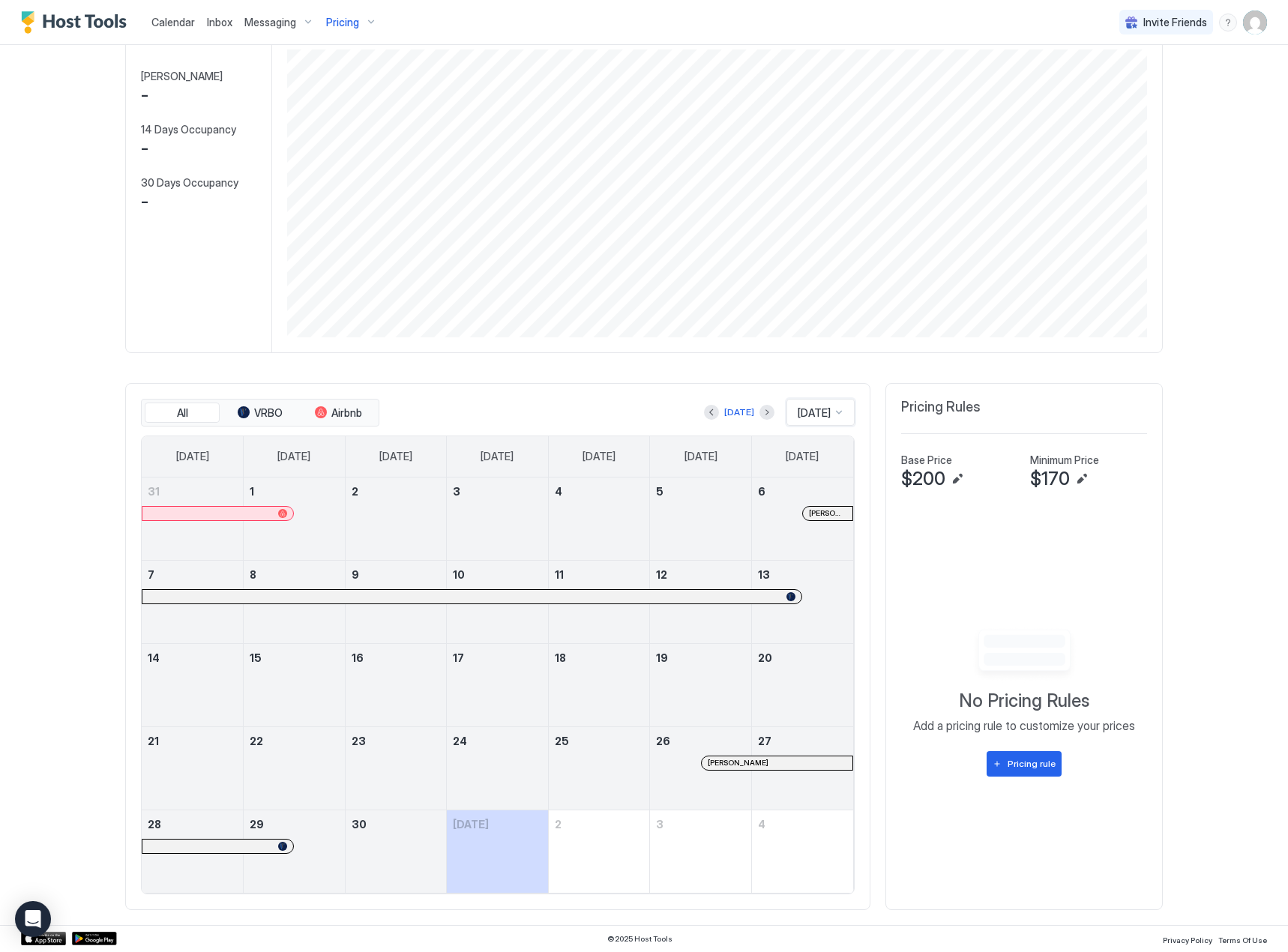
click at [816, 509] on div at bounding box center [820, 513] width 12 height 12
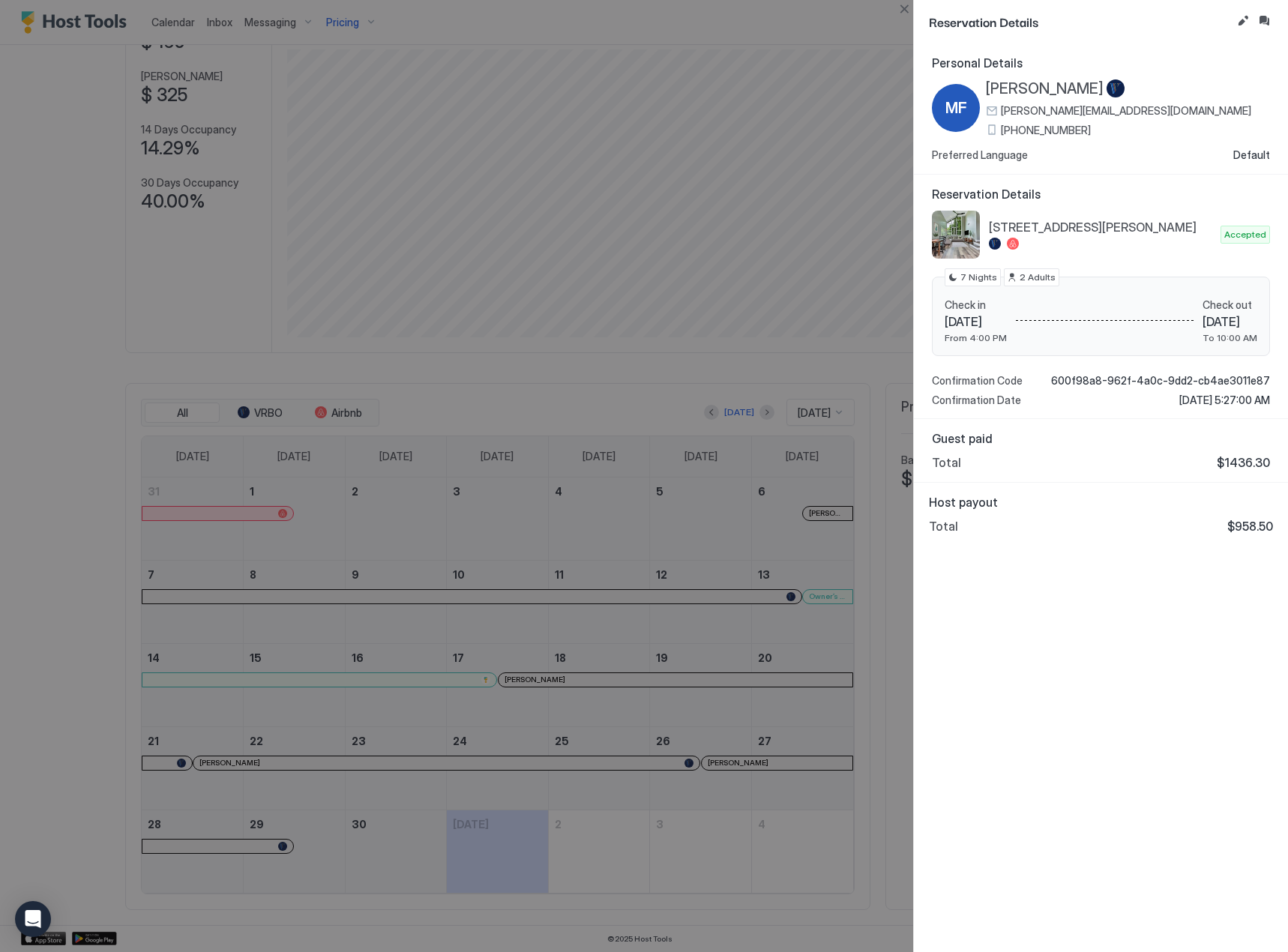
click at [755, 627] on div at bounding box center [644, 476] width 1288 height 952
click at [905, 14] on button "Close" at bounding box center [904, 9] width 18 height 18
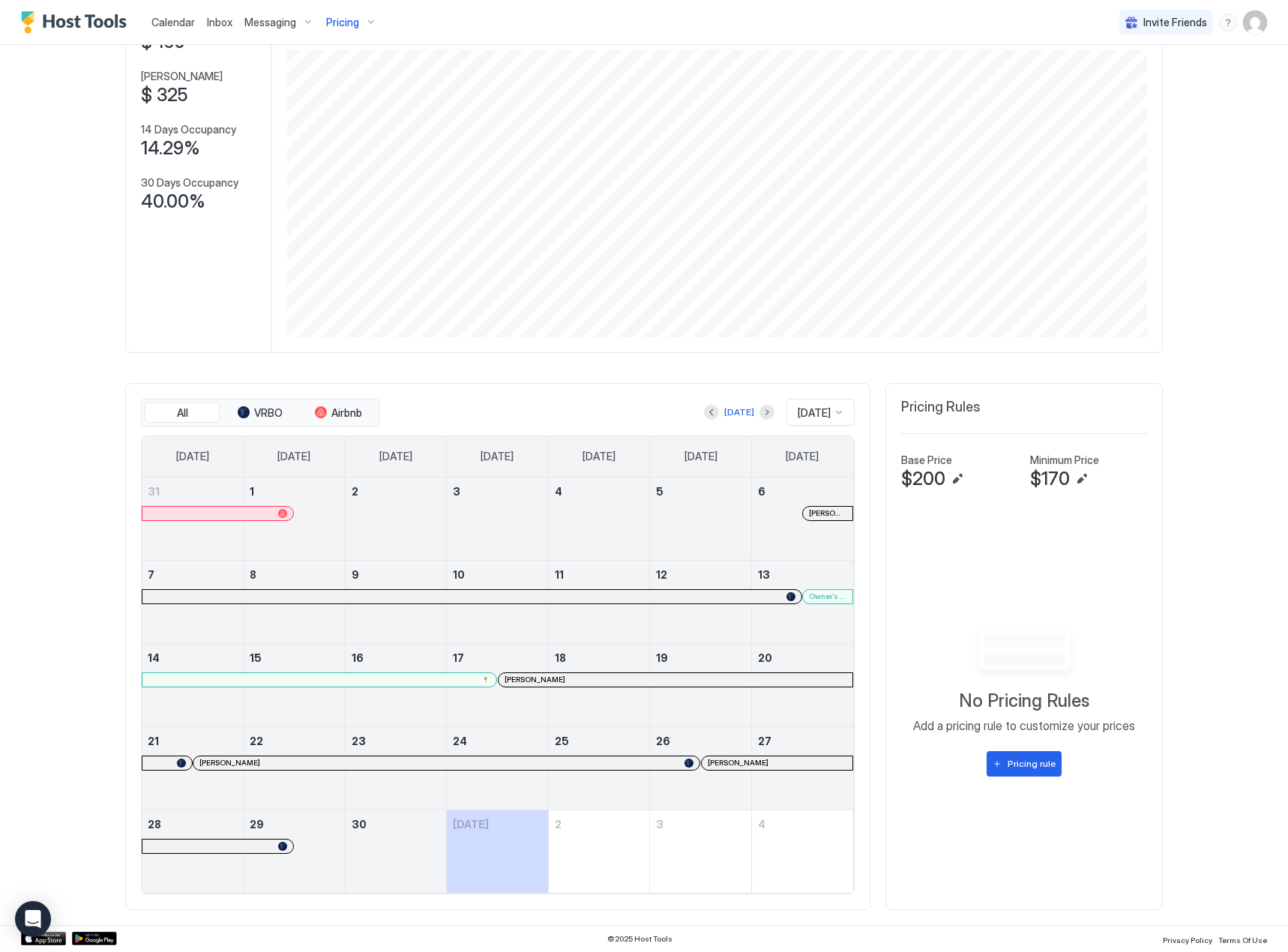
click at [570, 678] on div at bounding box center [575, 679] width 12 height 12
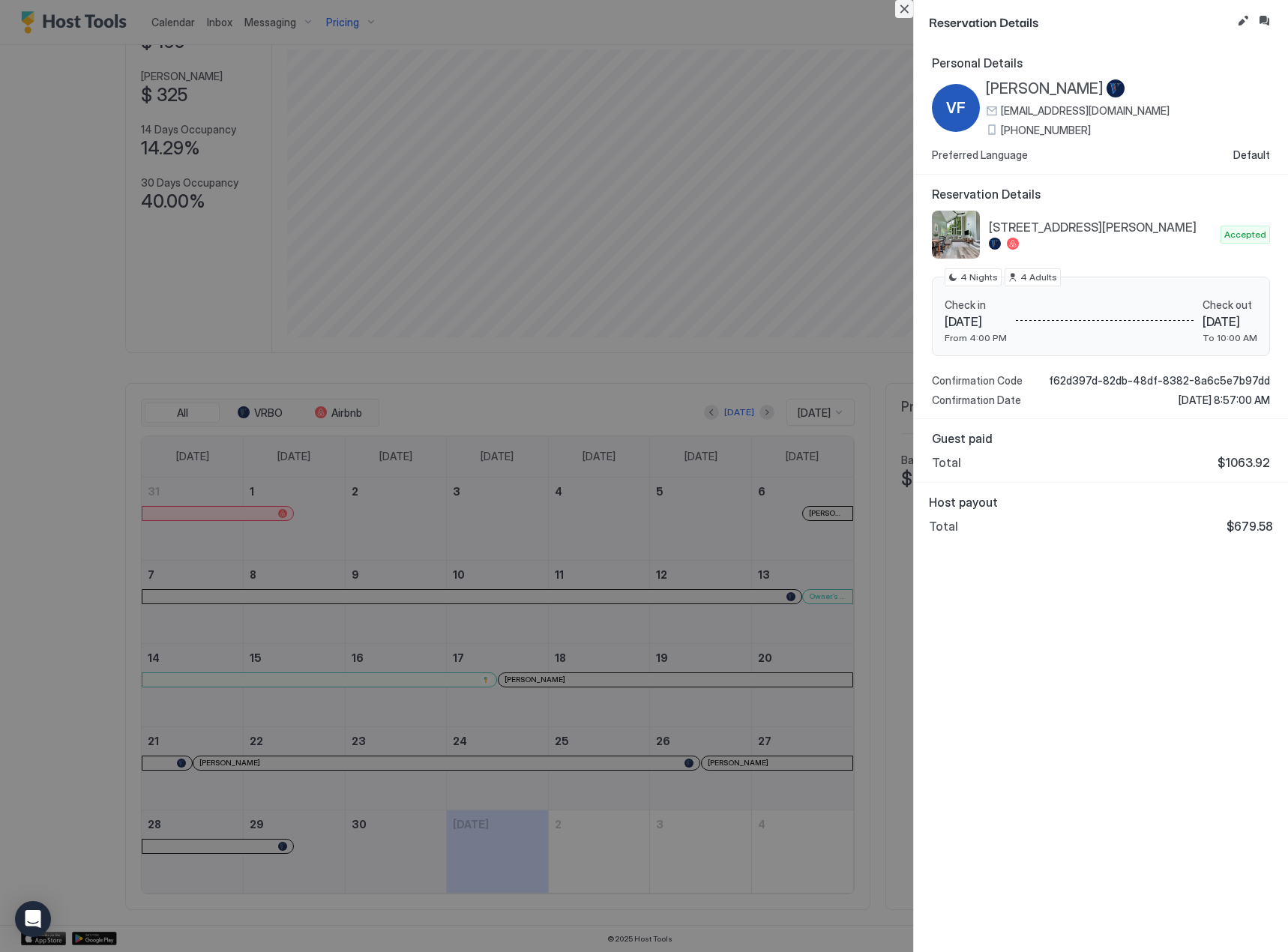
click at [905, 1] on button "Close" at bounding box center [904, 9] width 18 height 18
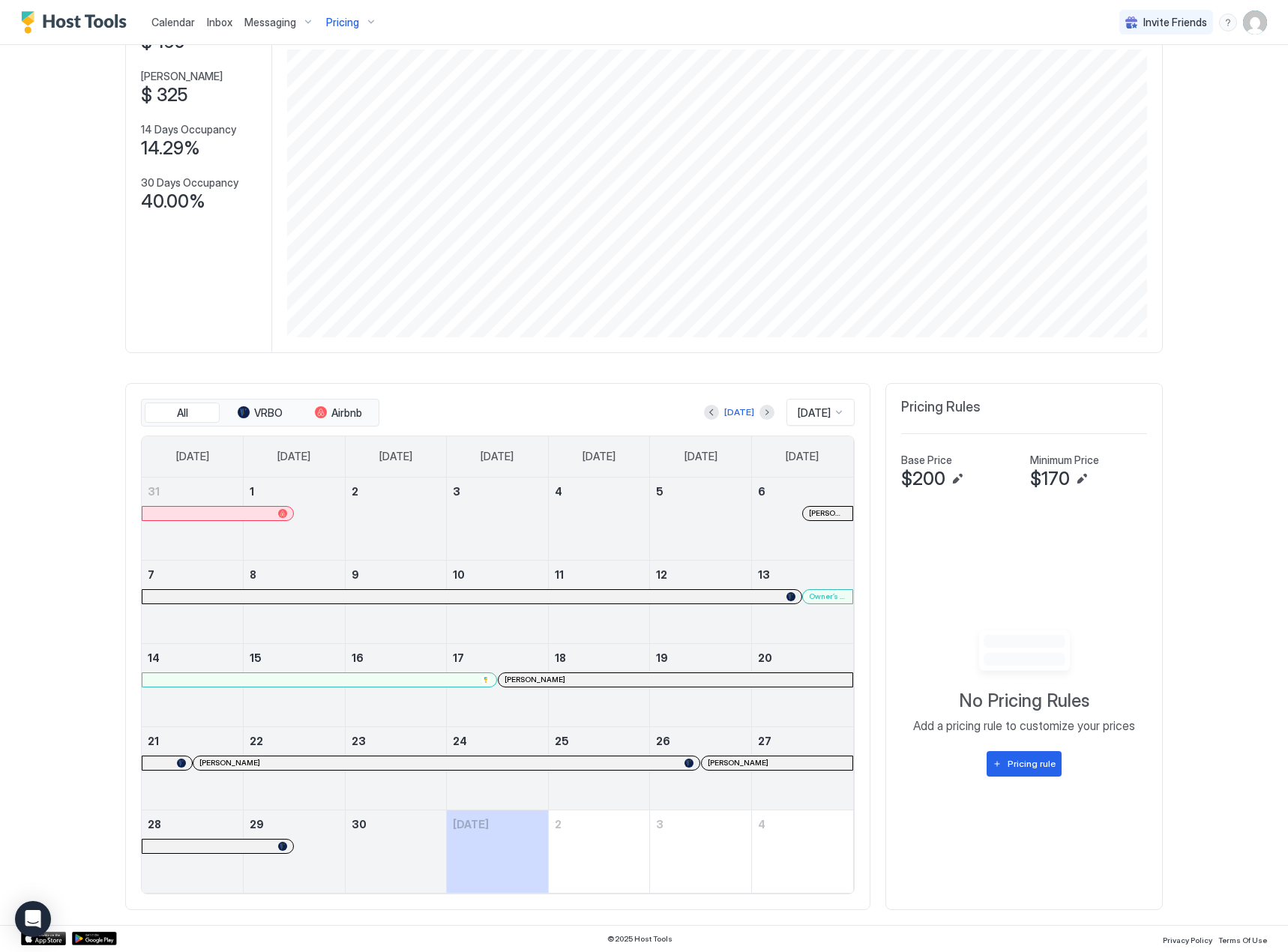
click at [755, 766] on div at bounding box center [760, 762] width 12 height 12
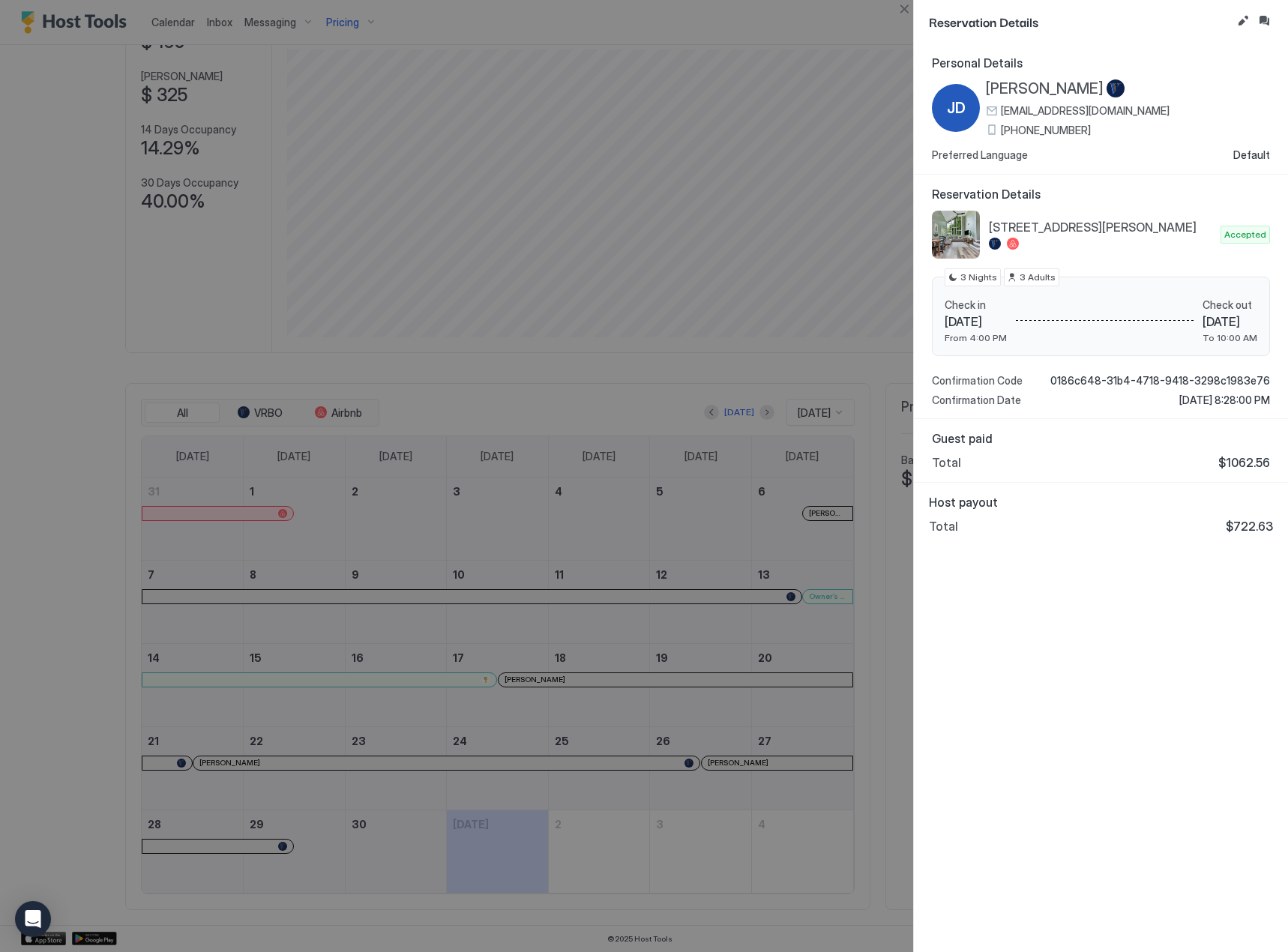
click at [1180, 516] on div "Host payout Total $722.63" at bounding box center [1100, 514] width 344 height 39
click at [910, 14] on button "Close" at bounding box center [904, 9] width 18 height 18
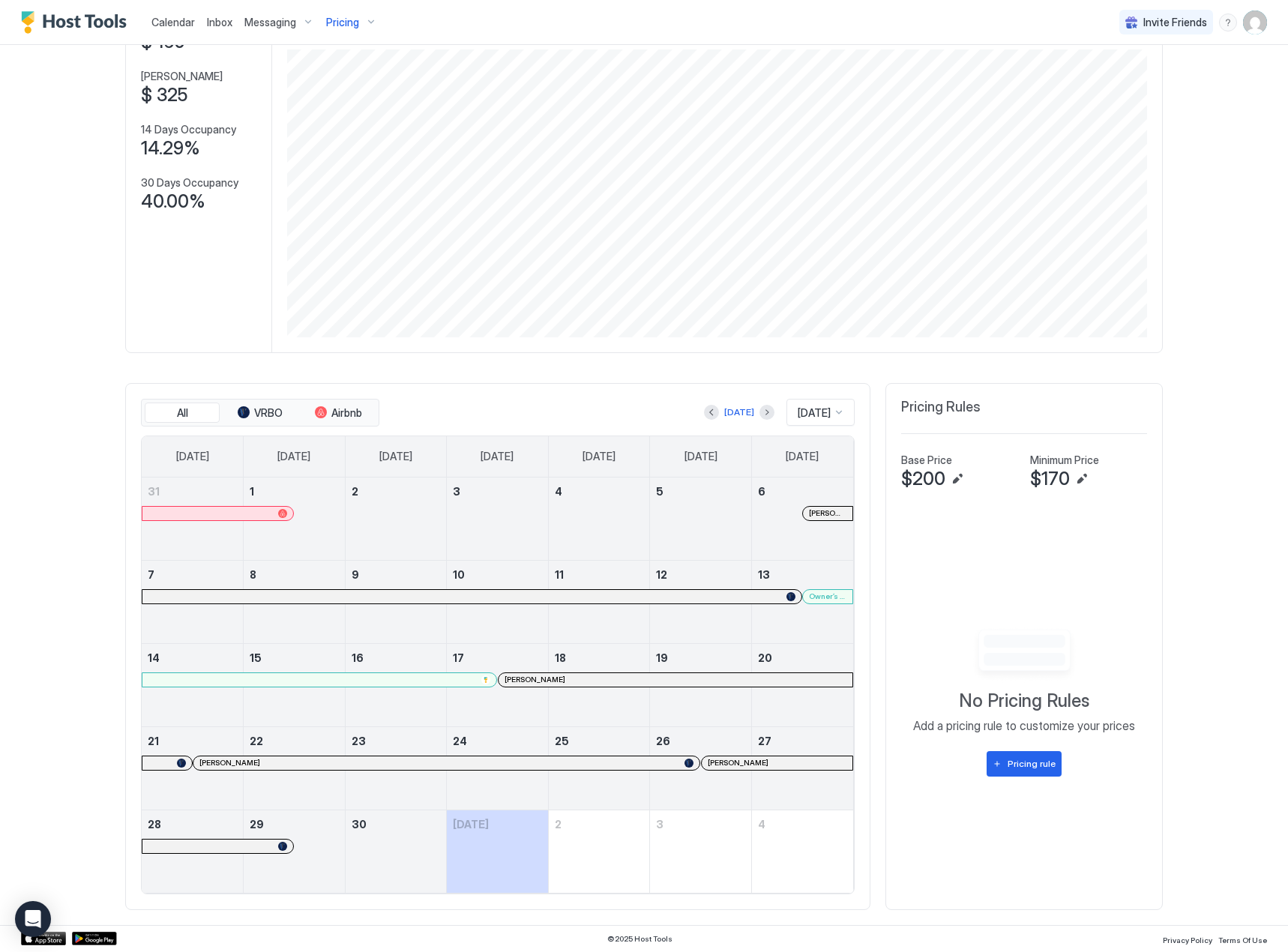
click at [763, 770] on link "[PERSON_NAME]" at bounding box center [776, 762] width 152 height 15
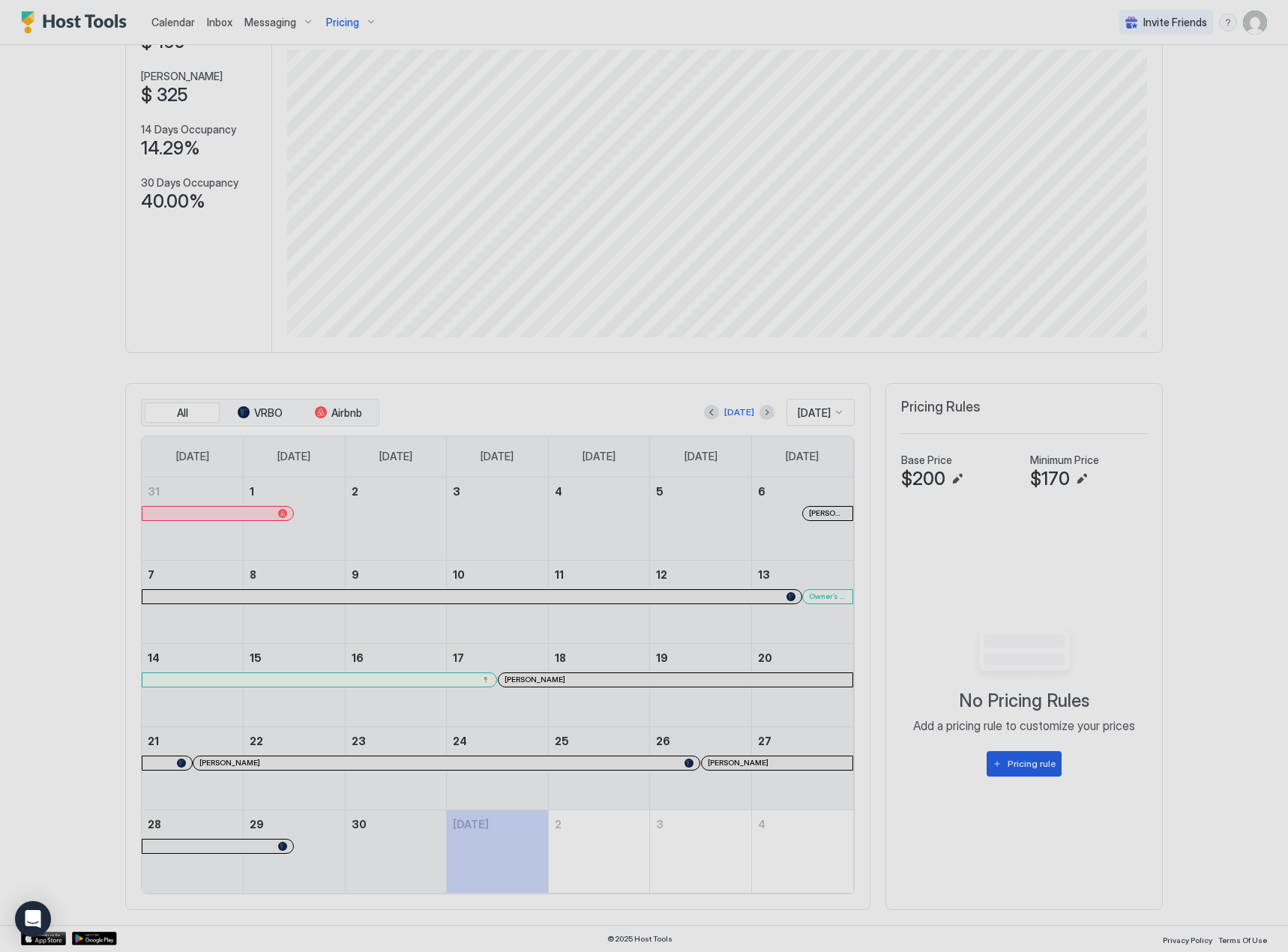
click at [770, 763] on div at bounding box center [644, 476] width 1288 height 952
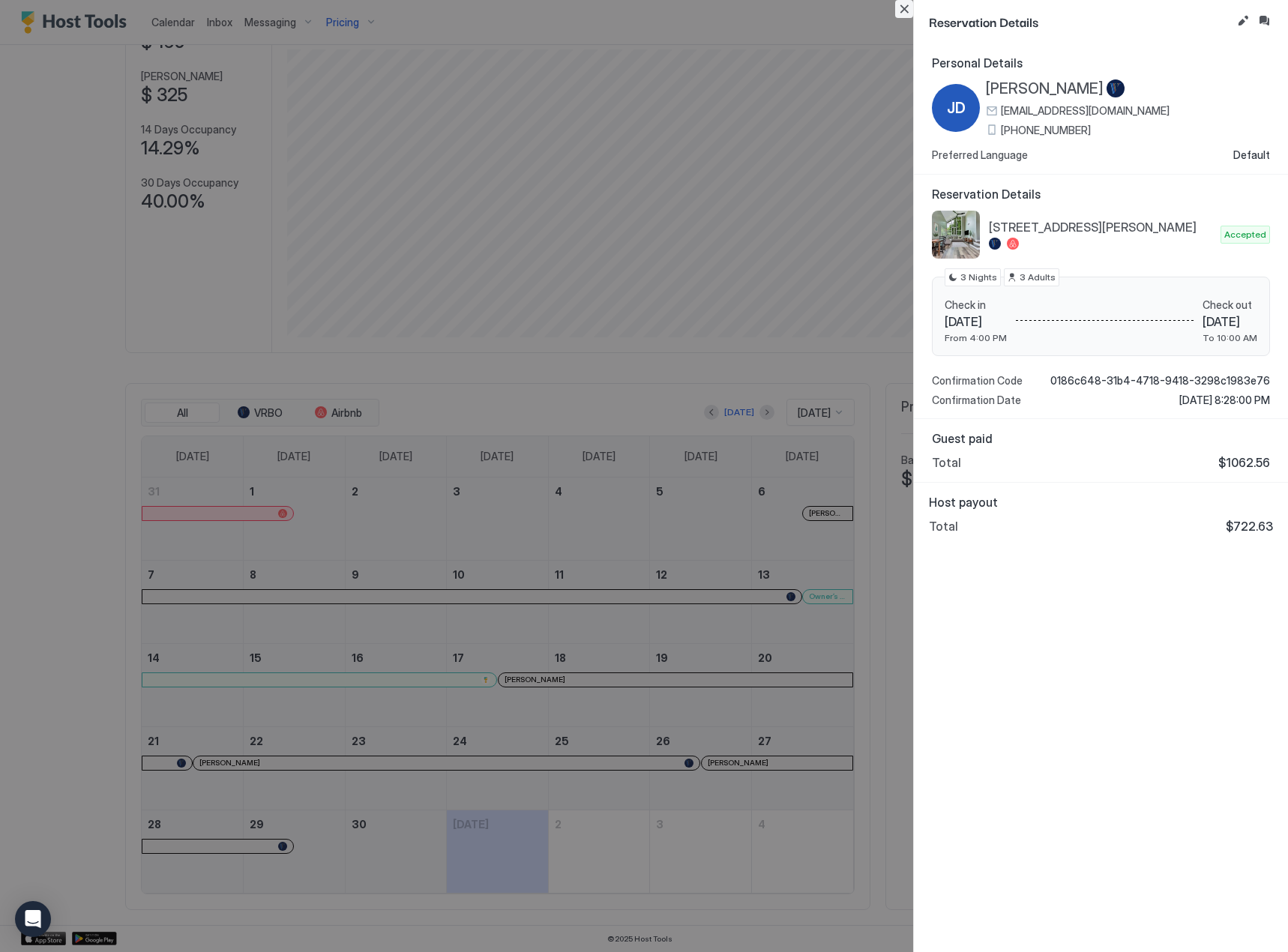
click at [898, 10] on button "Close" at bounding box center [904, 9] width 18 height 18
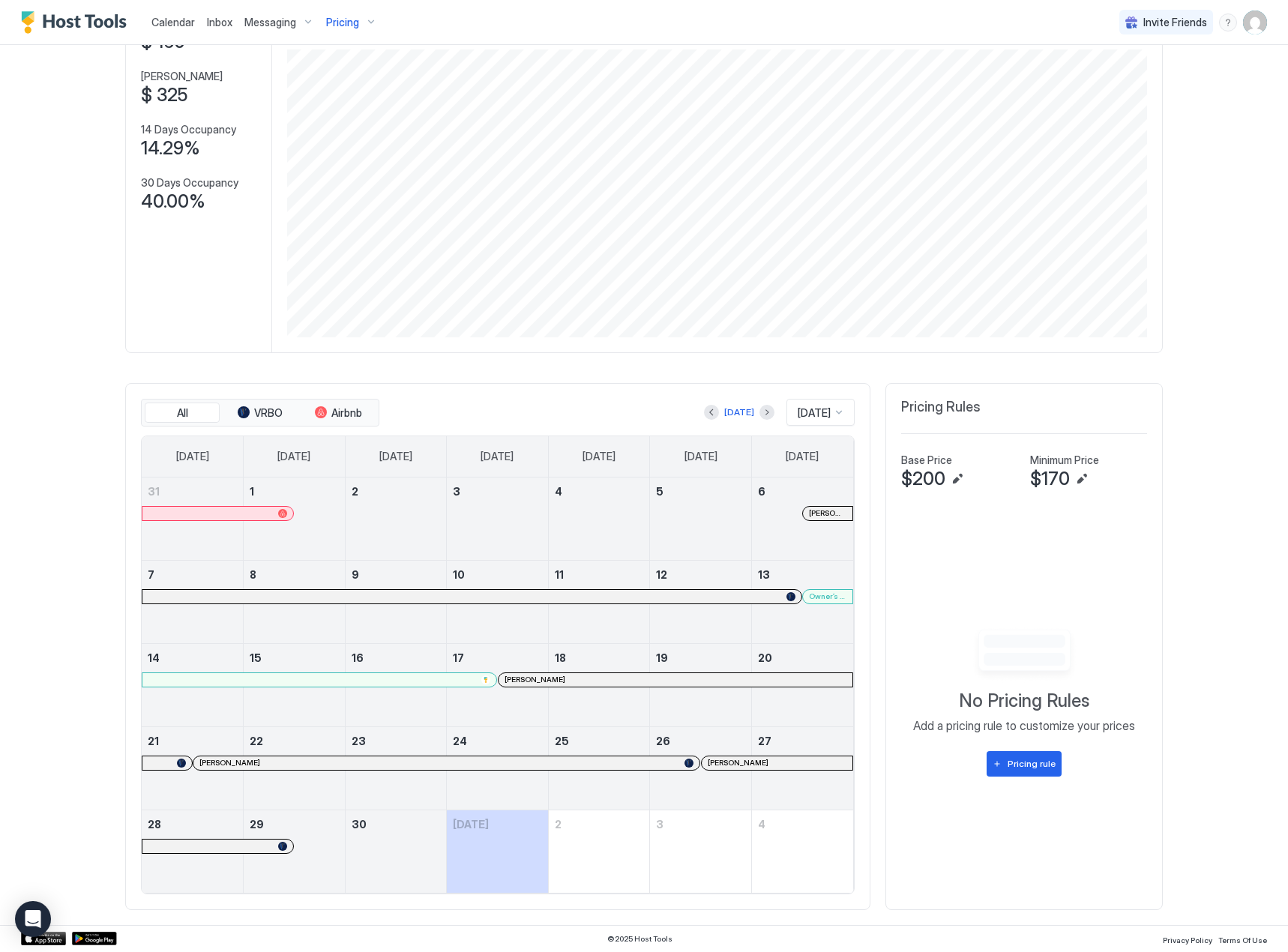
click at [750, 758] on span "[PERSON_NAME]" at bounding box center [738, 762] width 61 height 10
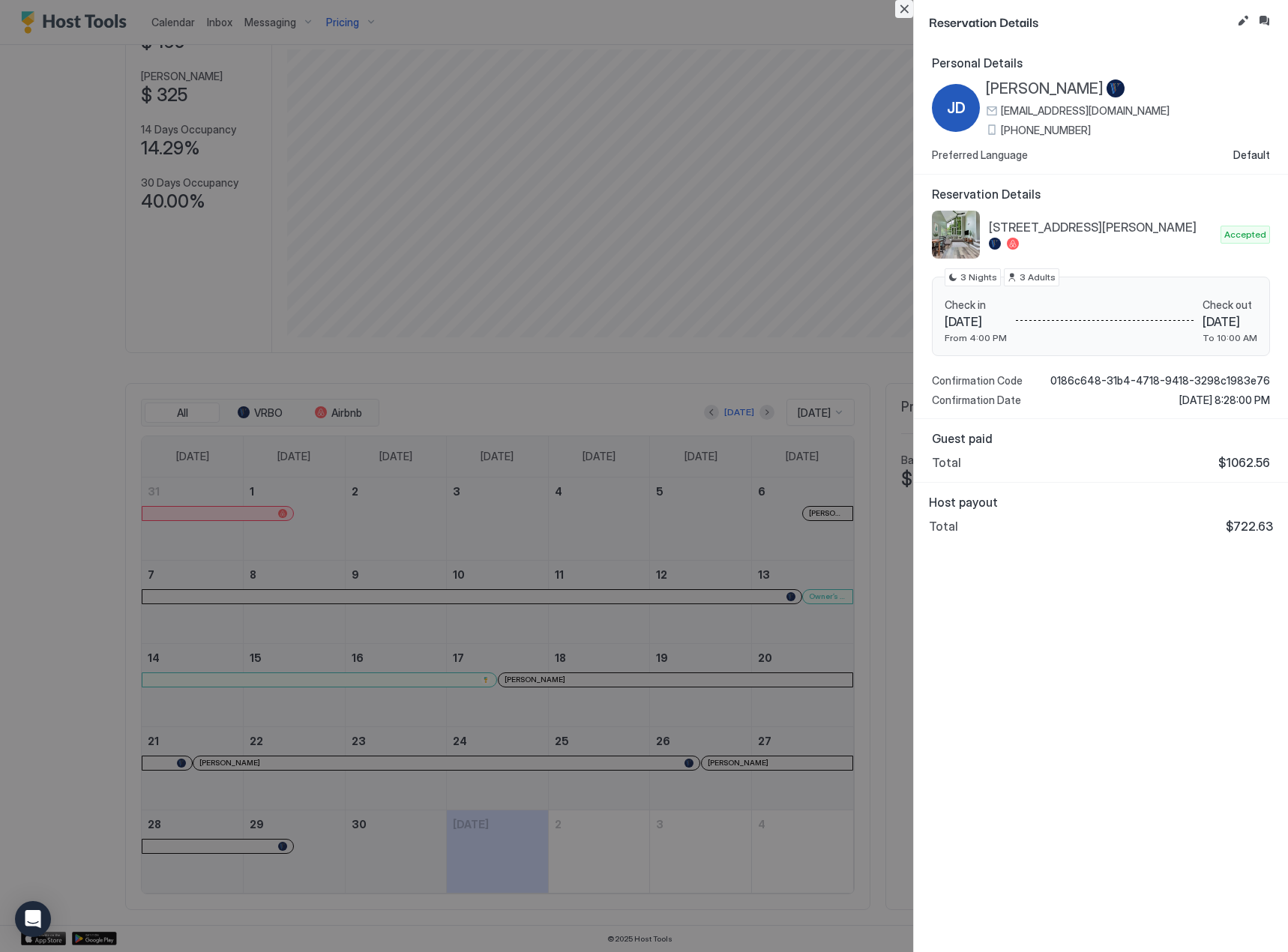
drag, startPoint x: 910, startPoint y: 4, endPoint x: 882, endPoint y: 44, distance: 48.8
click at [910, 4] on button "Close" at bounding box center [904, 9] width 18 height 18
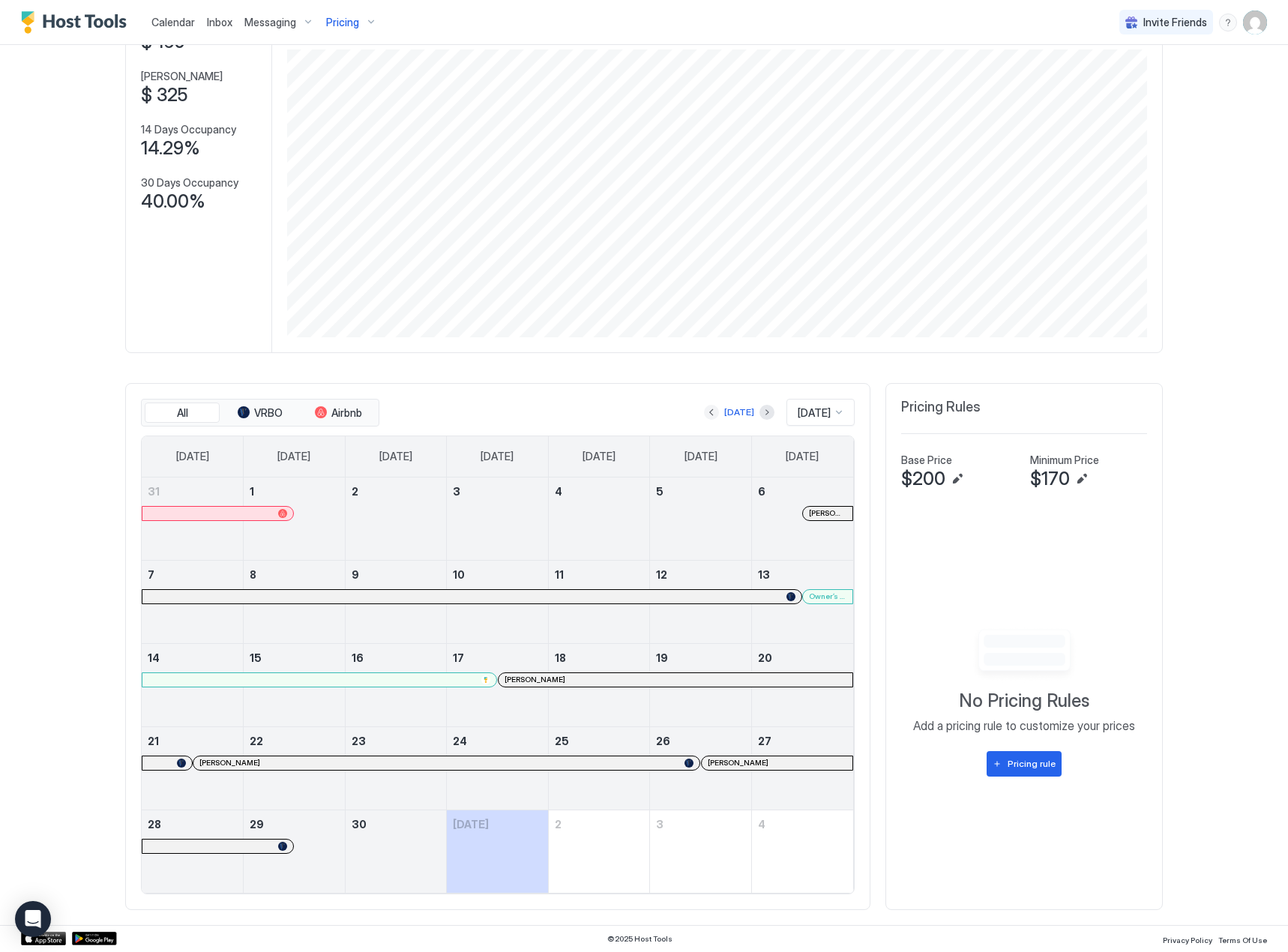
click at [704, 412] on button "Previous month" at bounding box center [711, 412] width 15 height 15
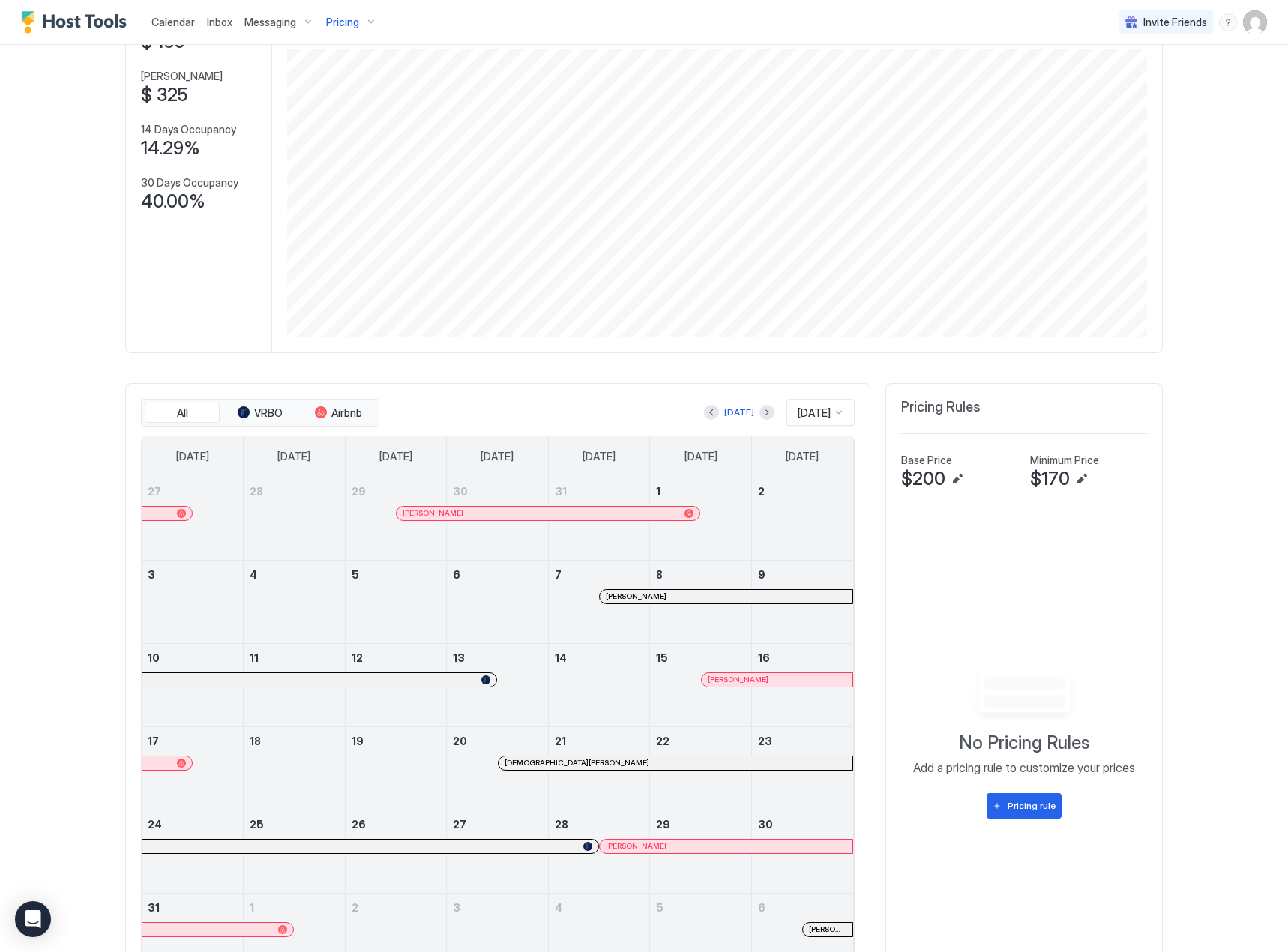
click at [728, 592] on div at bounding box center [734, 596] width 12 height 12
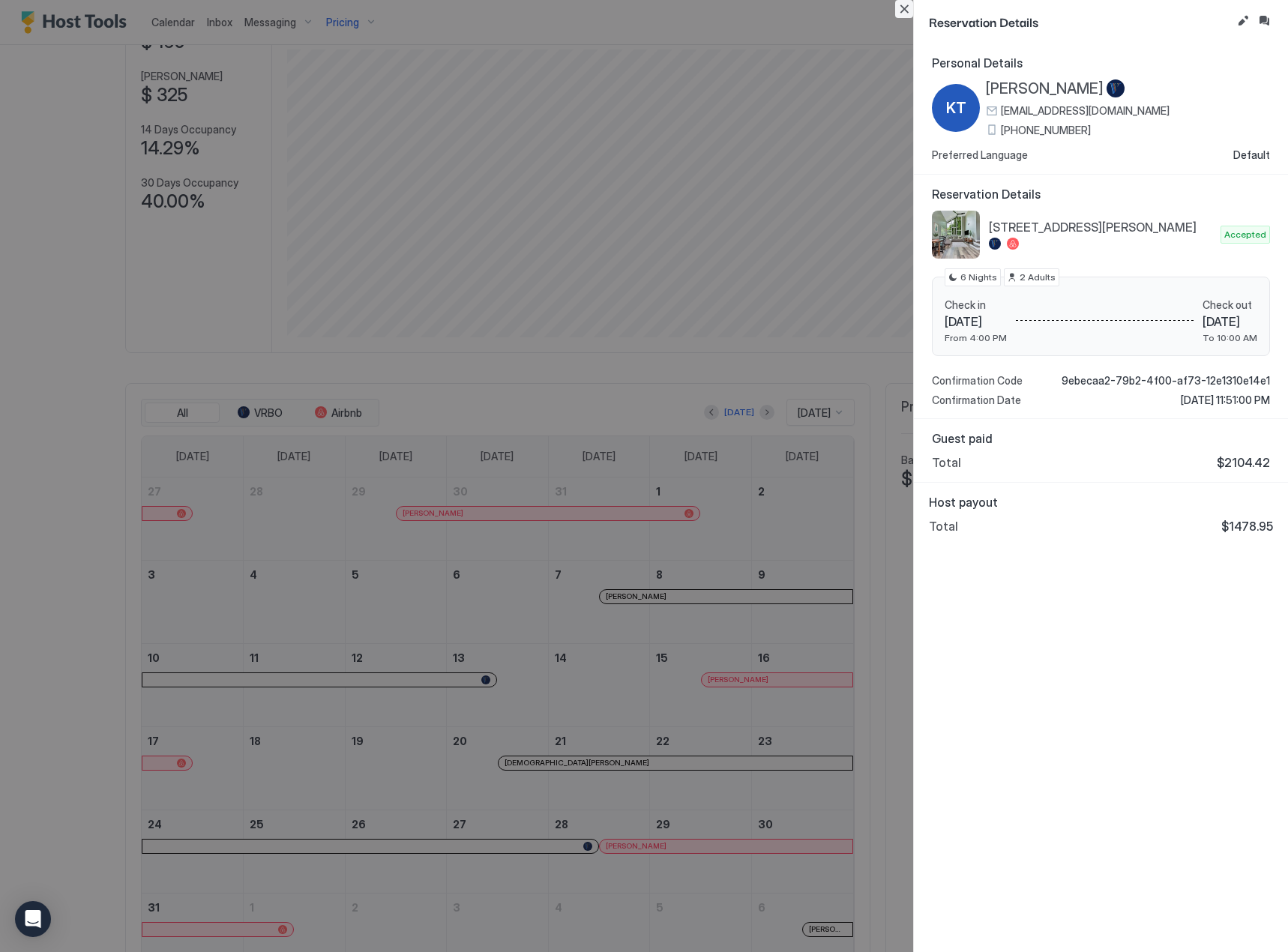
click at [904, 1] on button "Close" at bounding box center [904, 9] width 18 height 18
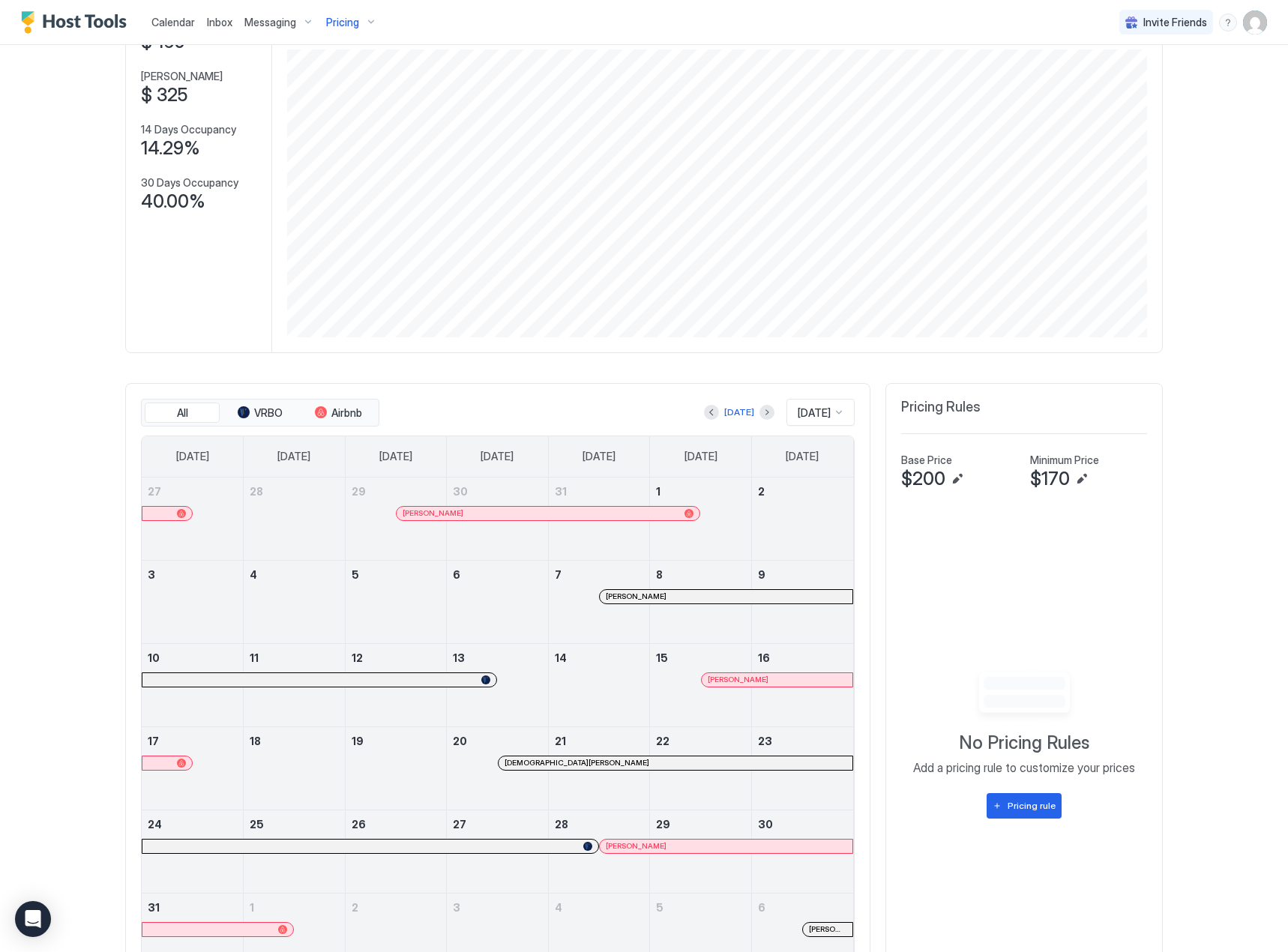
click at [717, 679] on div at bounding box center [721, 679] width 12 height 12
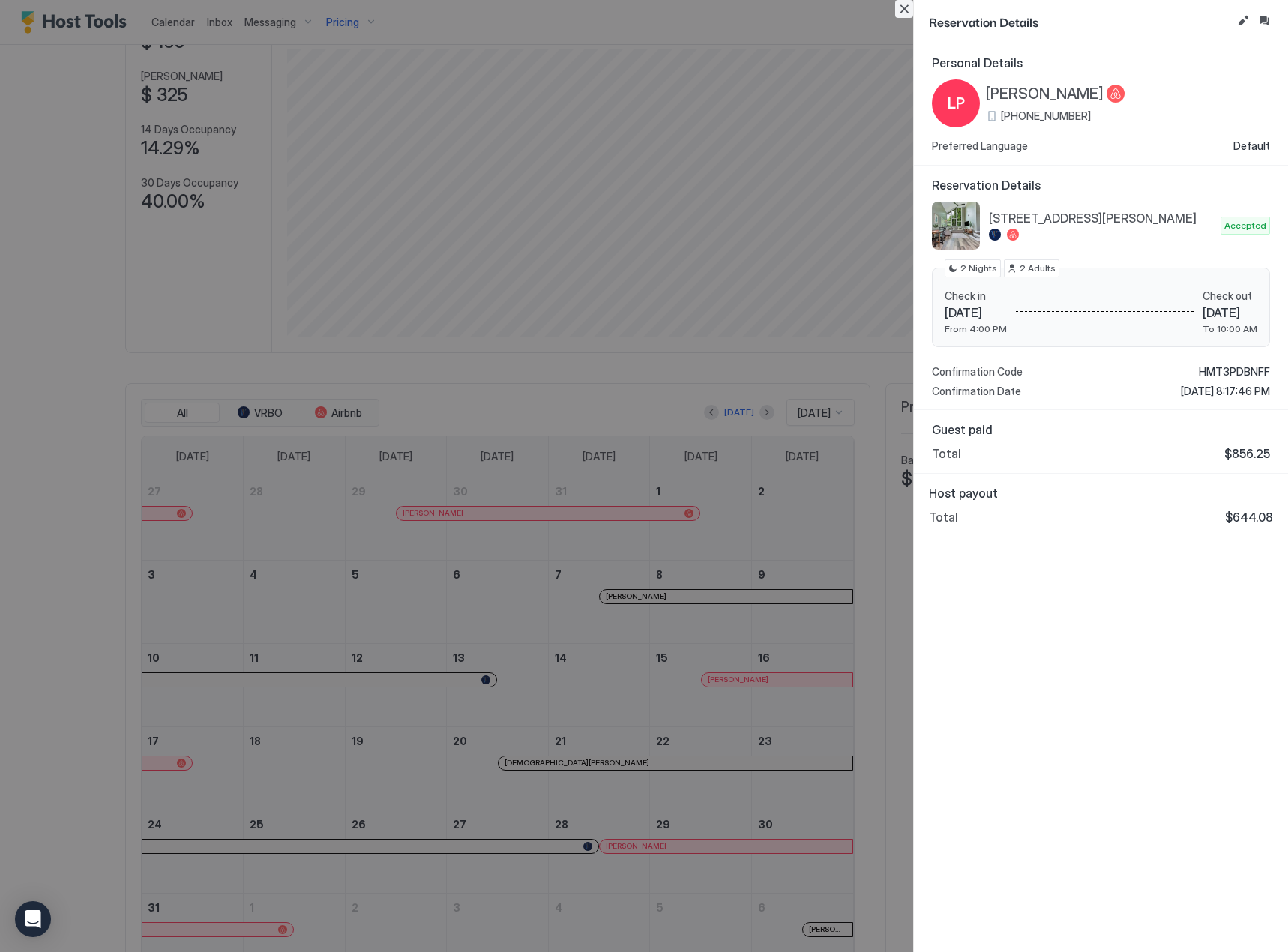
click at [902, 12] on button "Close" at bounding box center [904, 9] width 18 height 18
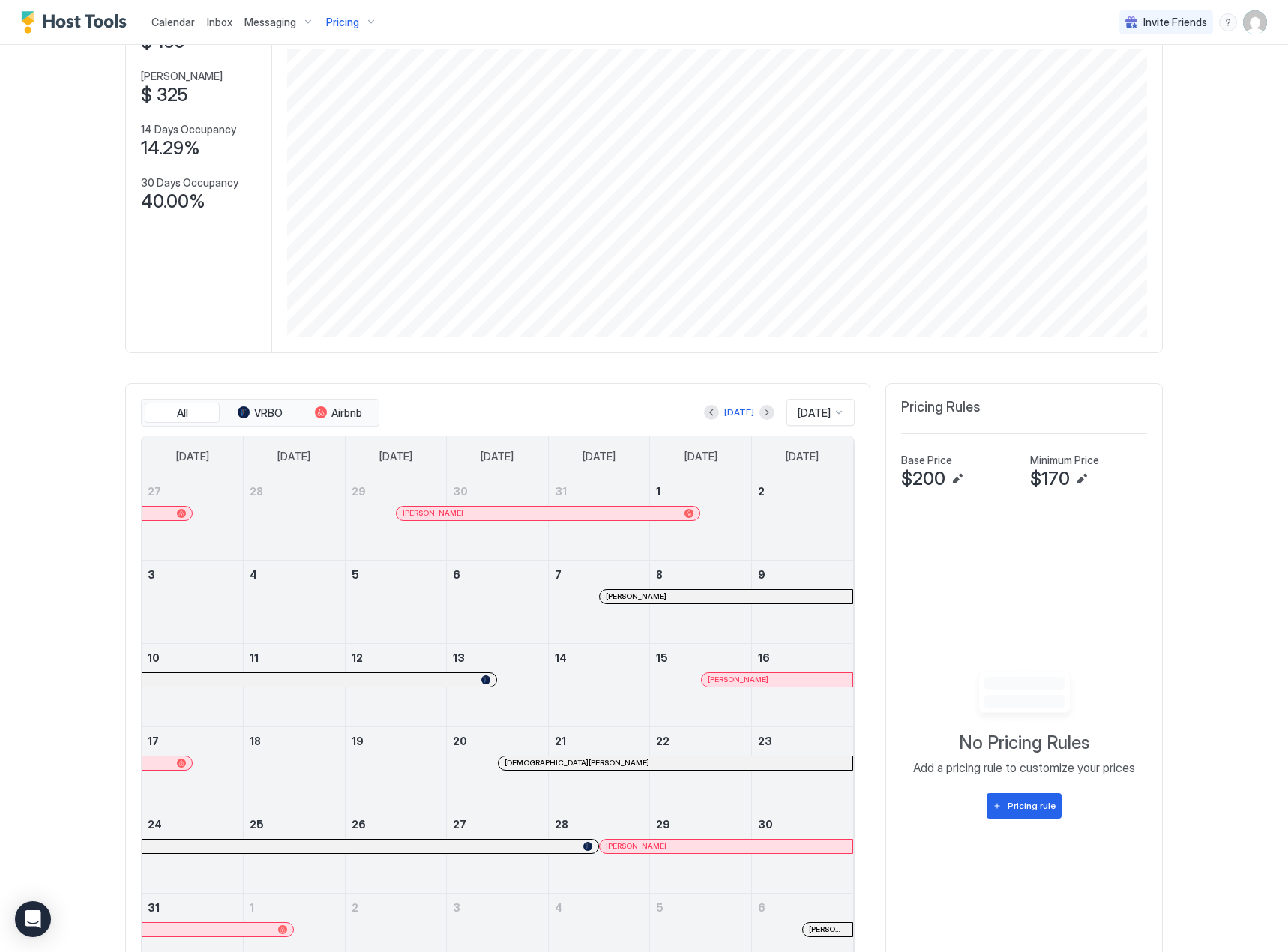
click at [635, 769] on div "[DEMOGRAPHIC_DATA][PERSON_NAME]" at bounding box center [675, 762] width 354 height 13
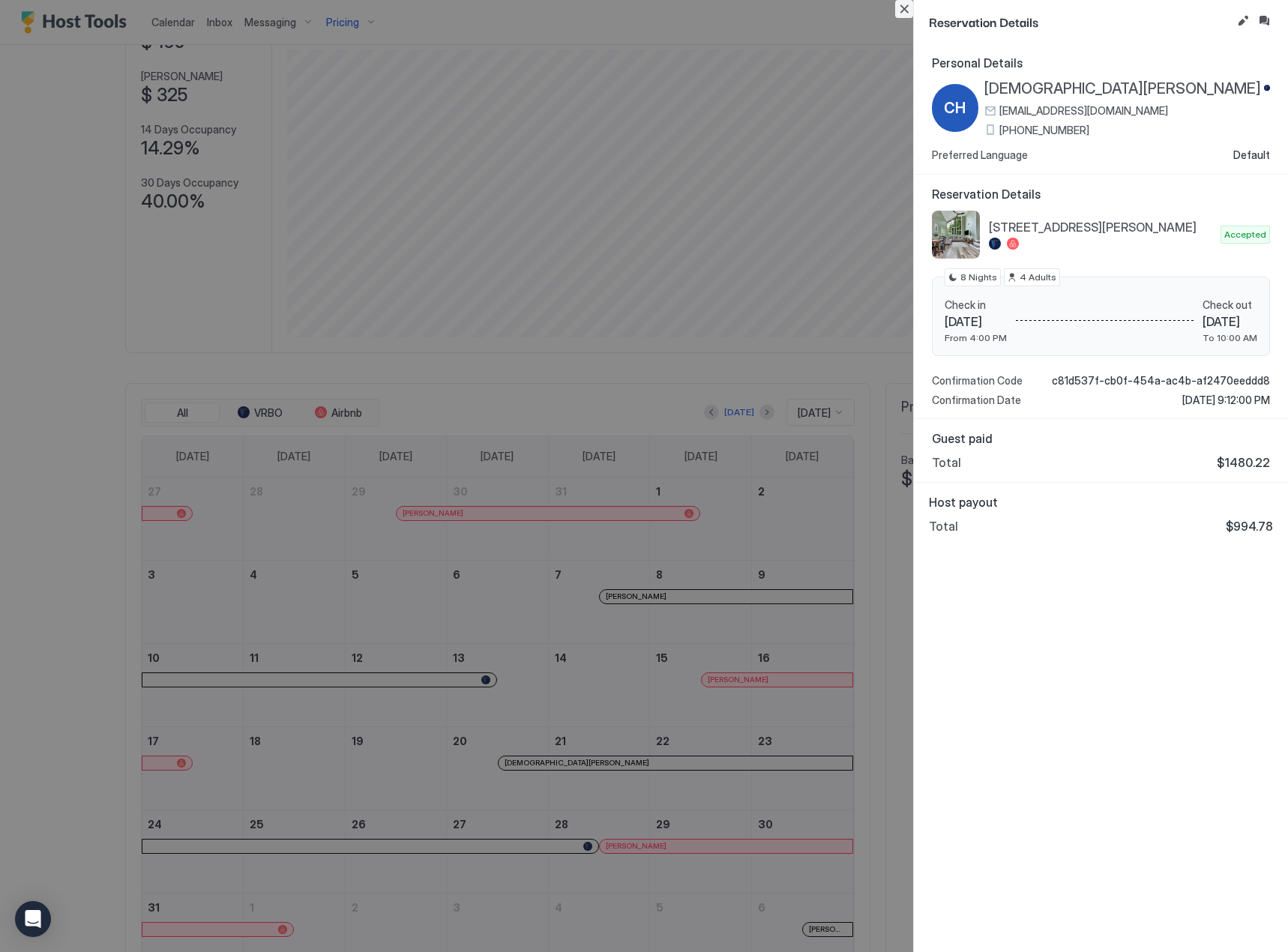
click at [905, 10] on button "Close" at bounding box center [904, 9] width 18 height 18
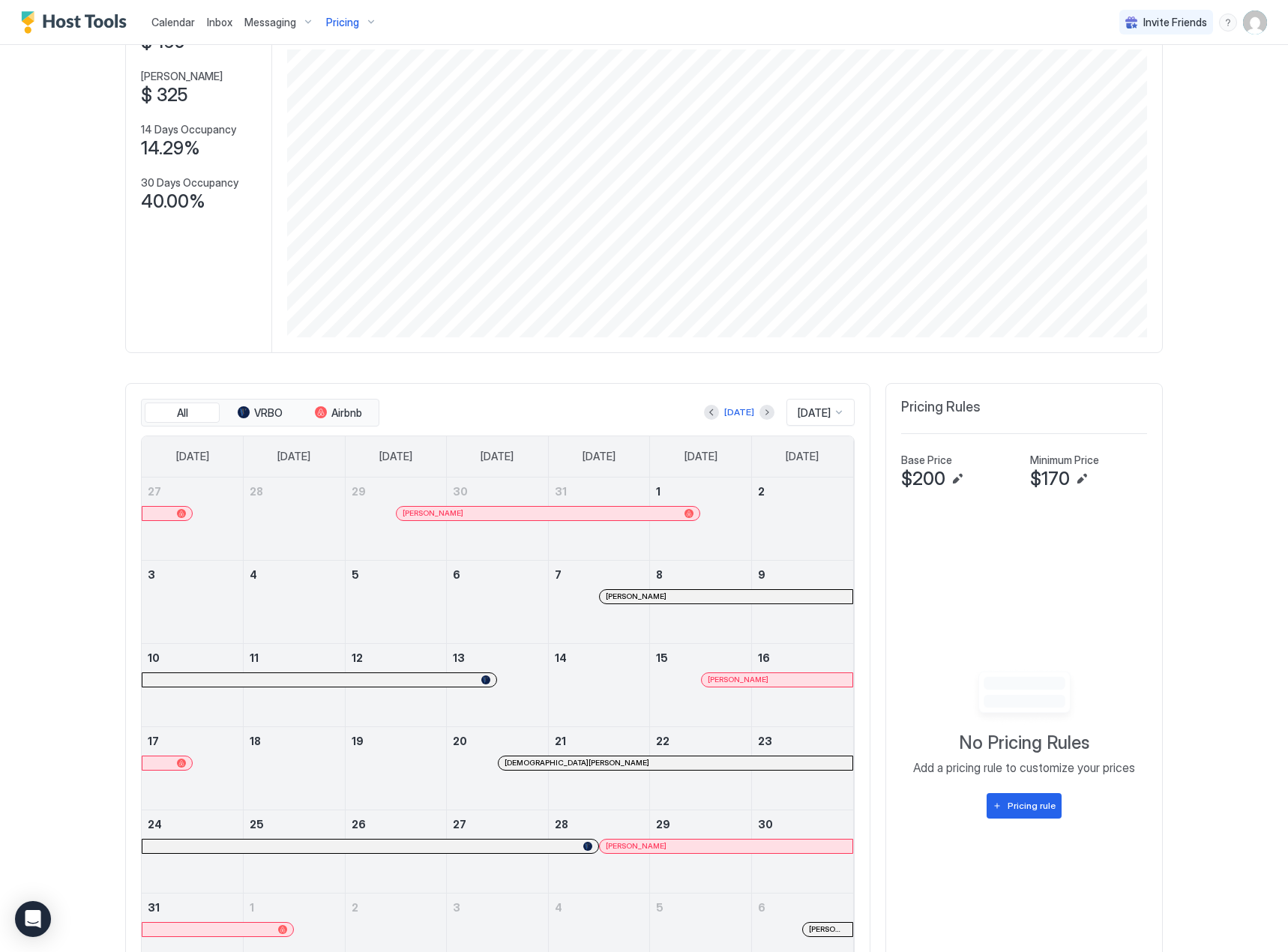
click at [621, 844] on div at bounding box center [614, 846] width 12 height 12
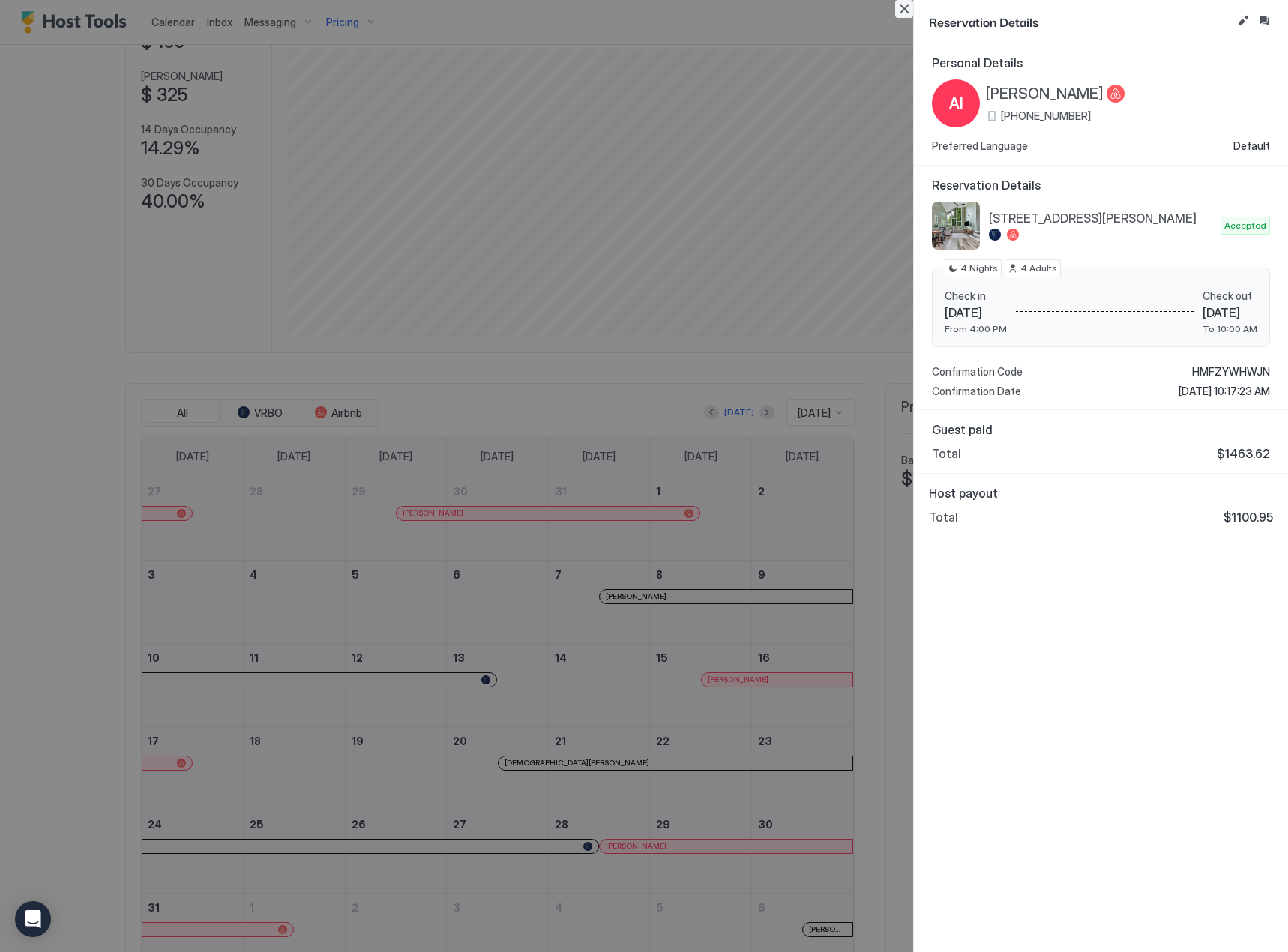
click at [902, 8] on button "Close" at bounding box center [904, 9] width 18 height 18
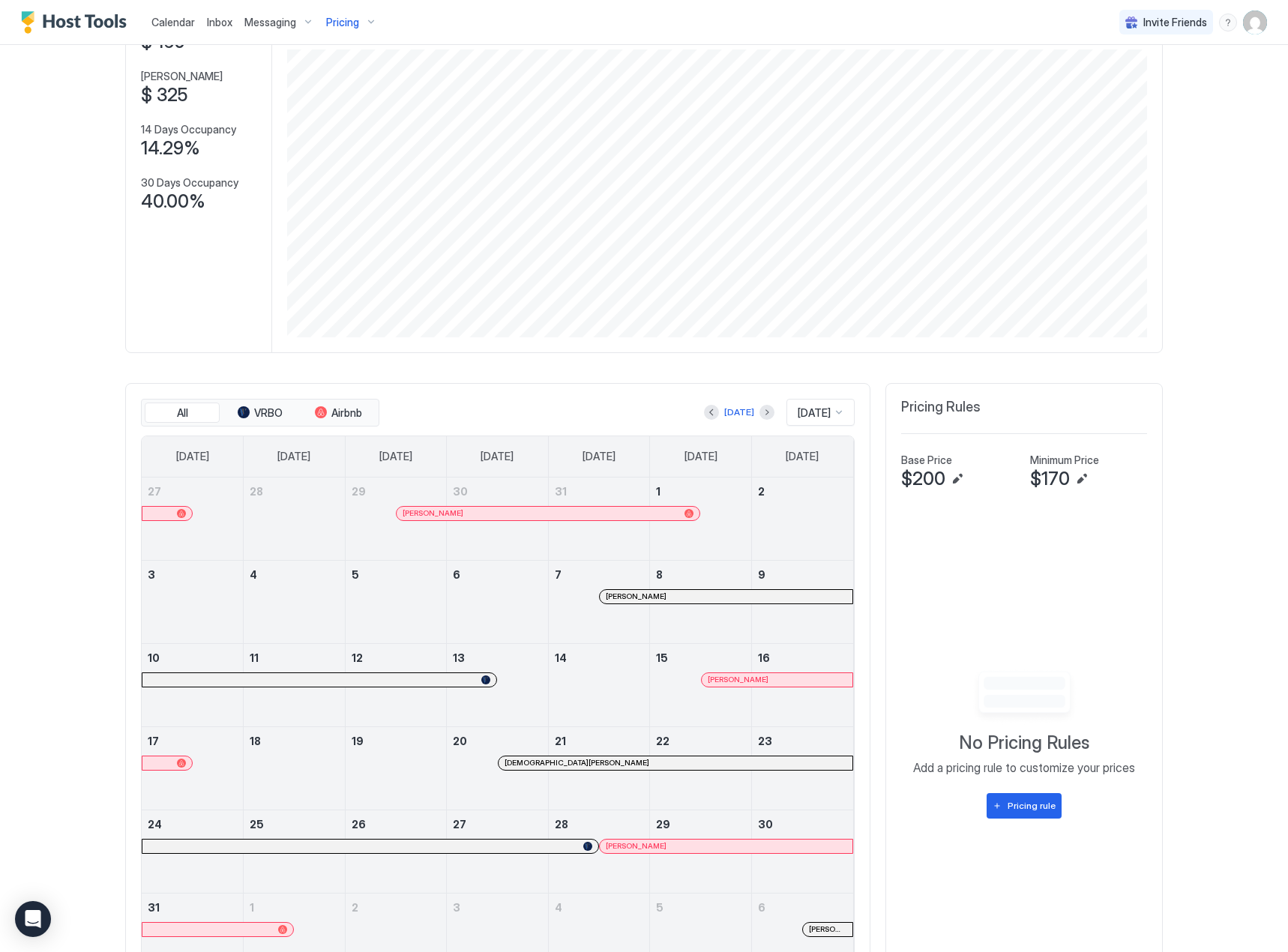
click at [692, 842] on div at bounding box center [697, 846] width 12 height 12
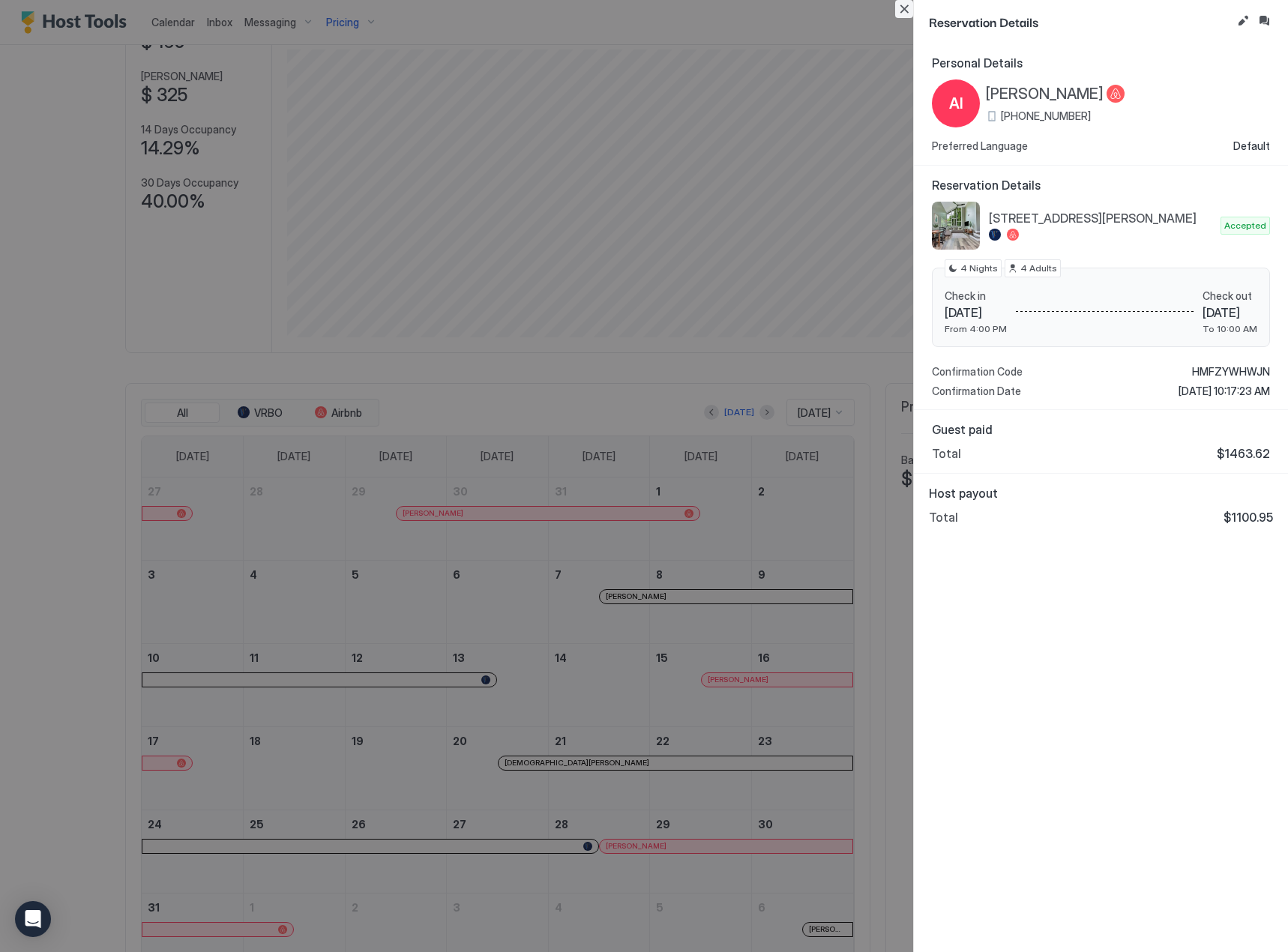
click at [898, 7] on button "Close" at bounding box center [904, 9] width 18 height 18
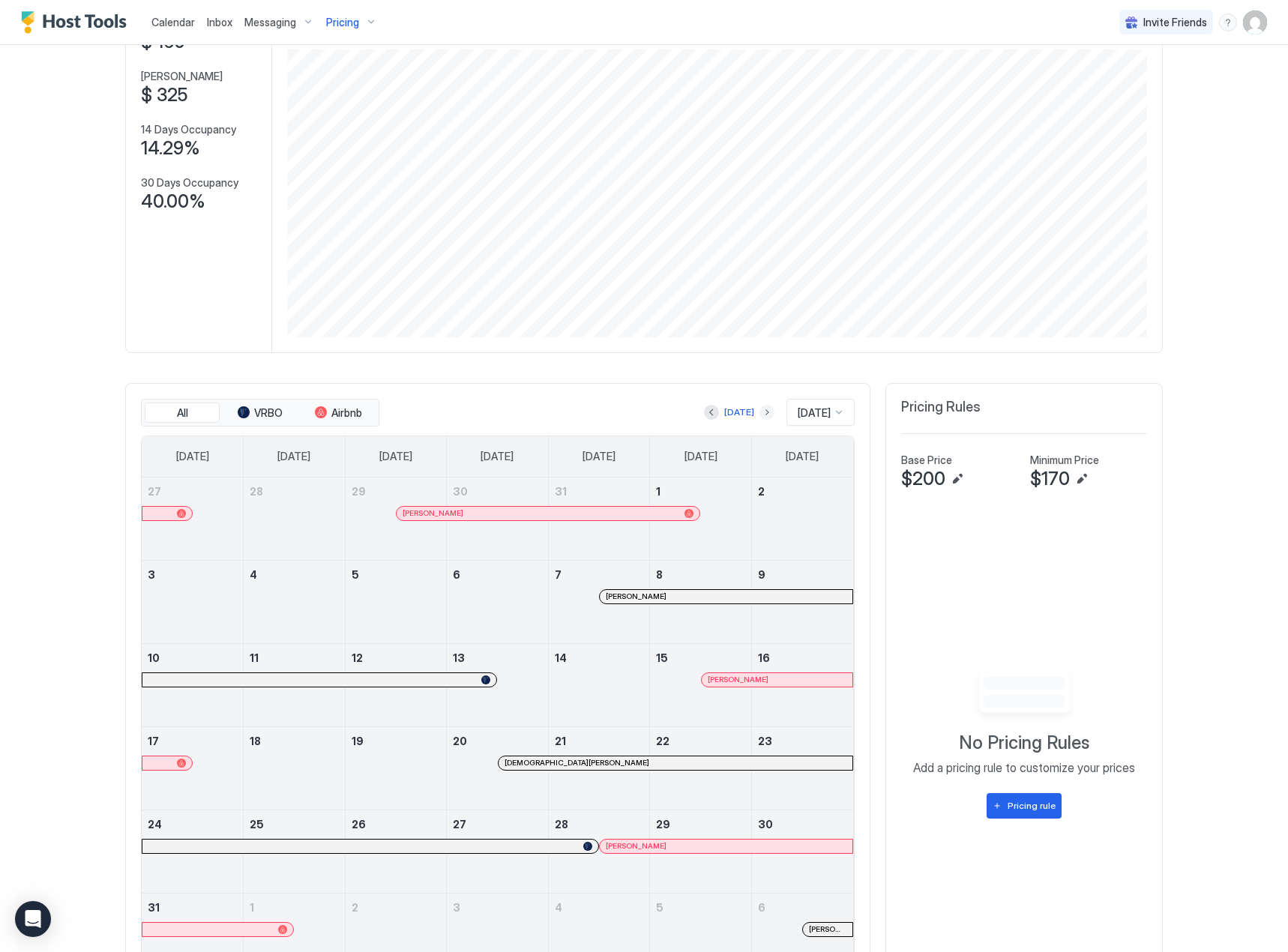
click at [760, 408] on button "Next month" at bounding box center [767, 412] width 15 height 15
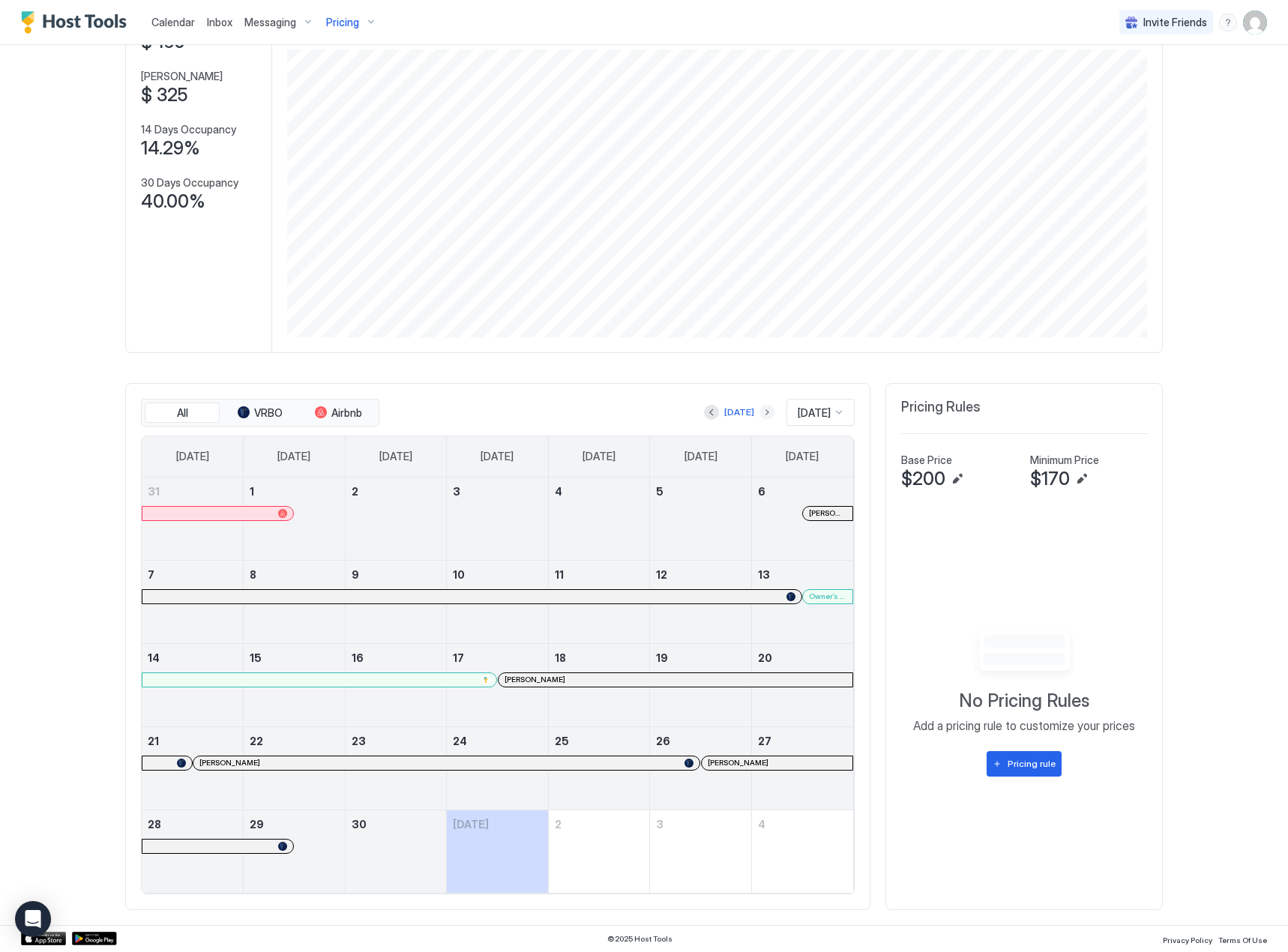
click at [760, 416] on button "Next month" at bounding box center [767, 412] width 15 height 15
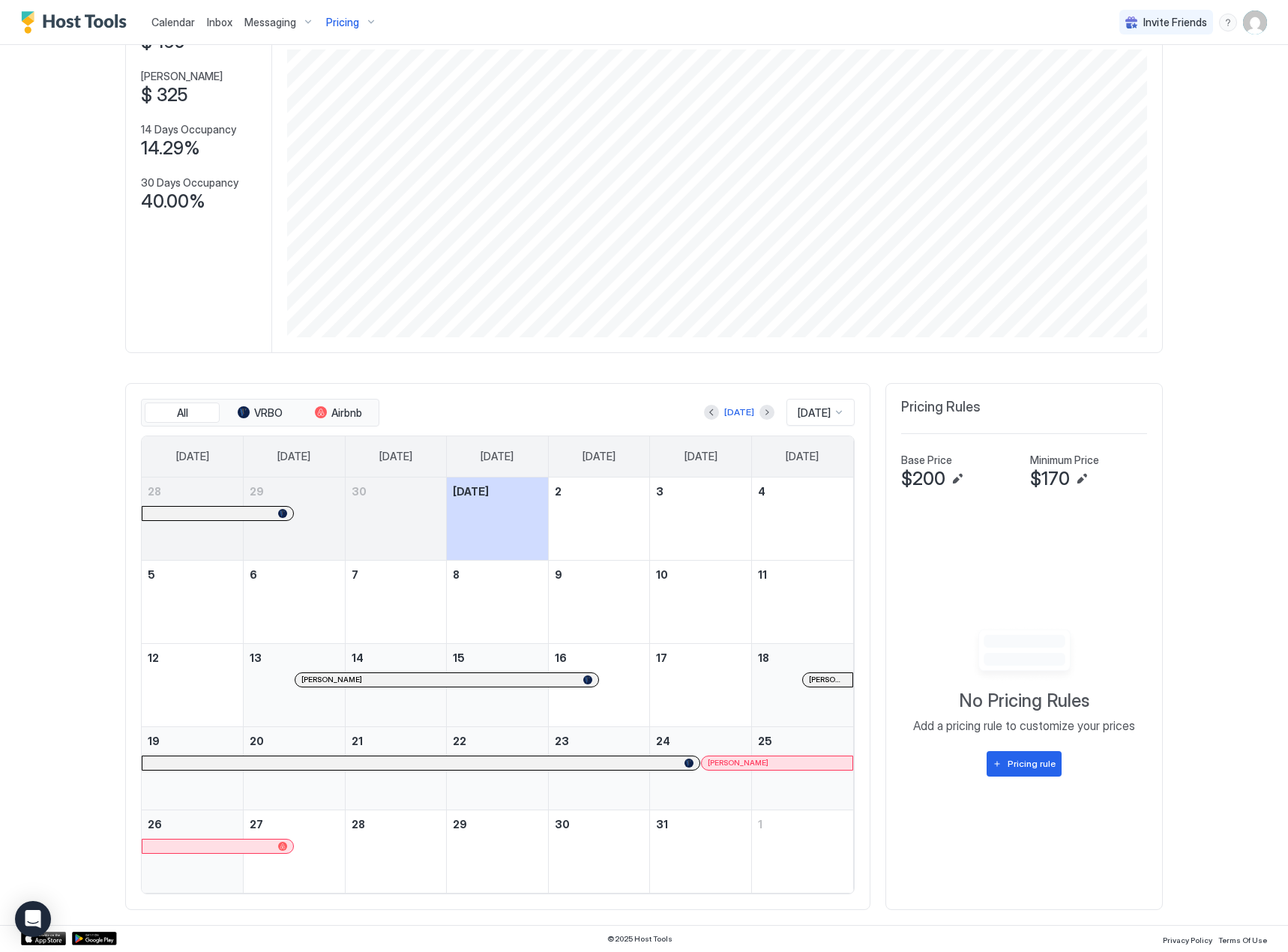
click at [906, 360] on div "[STREET_ADDRESS][PERSON_NAME] Synced about 5 hours ago Min Price $ 160 Max Pric…" at bounding box center [643, 443] width 1037 height 964
click at [347, 12] on div "Pricing" at bounding box center [351, 22] width 63 height 25
drag, startPoint x: 342, startPoint y: 107, endPoint x: 451, endPoint y: 102, distance: 109.1
click at [345, 107] on input "Input Field" at bounding box center [361, 108] width 233 height 25
type input "***"
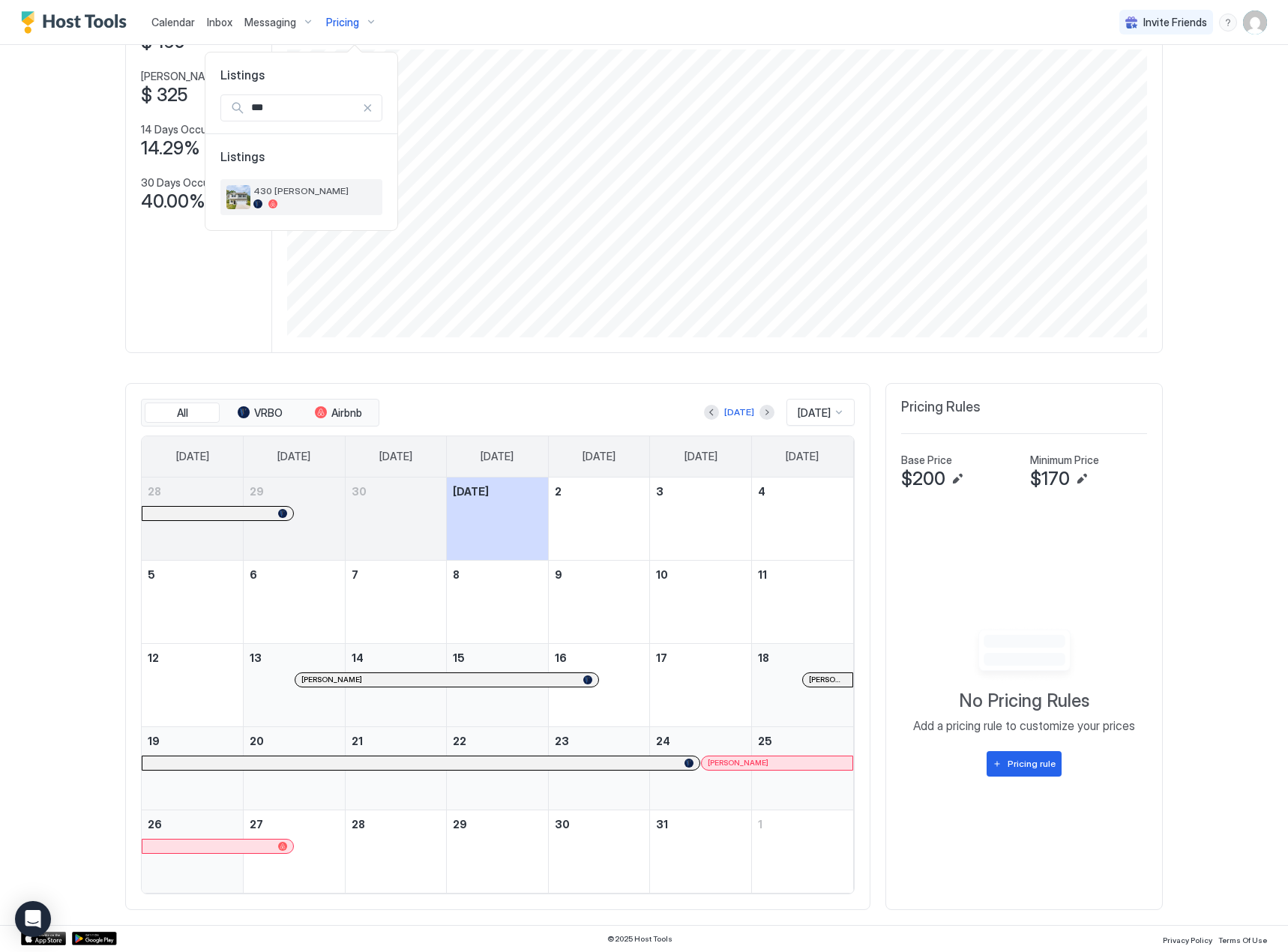
click at [356, 181] on div "430 [PERSON_NAME]" at bounding box center [301, 197] width 162 height 36
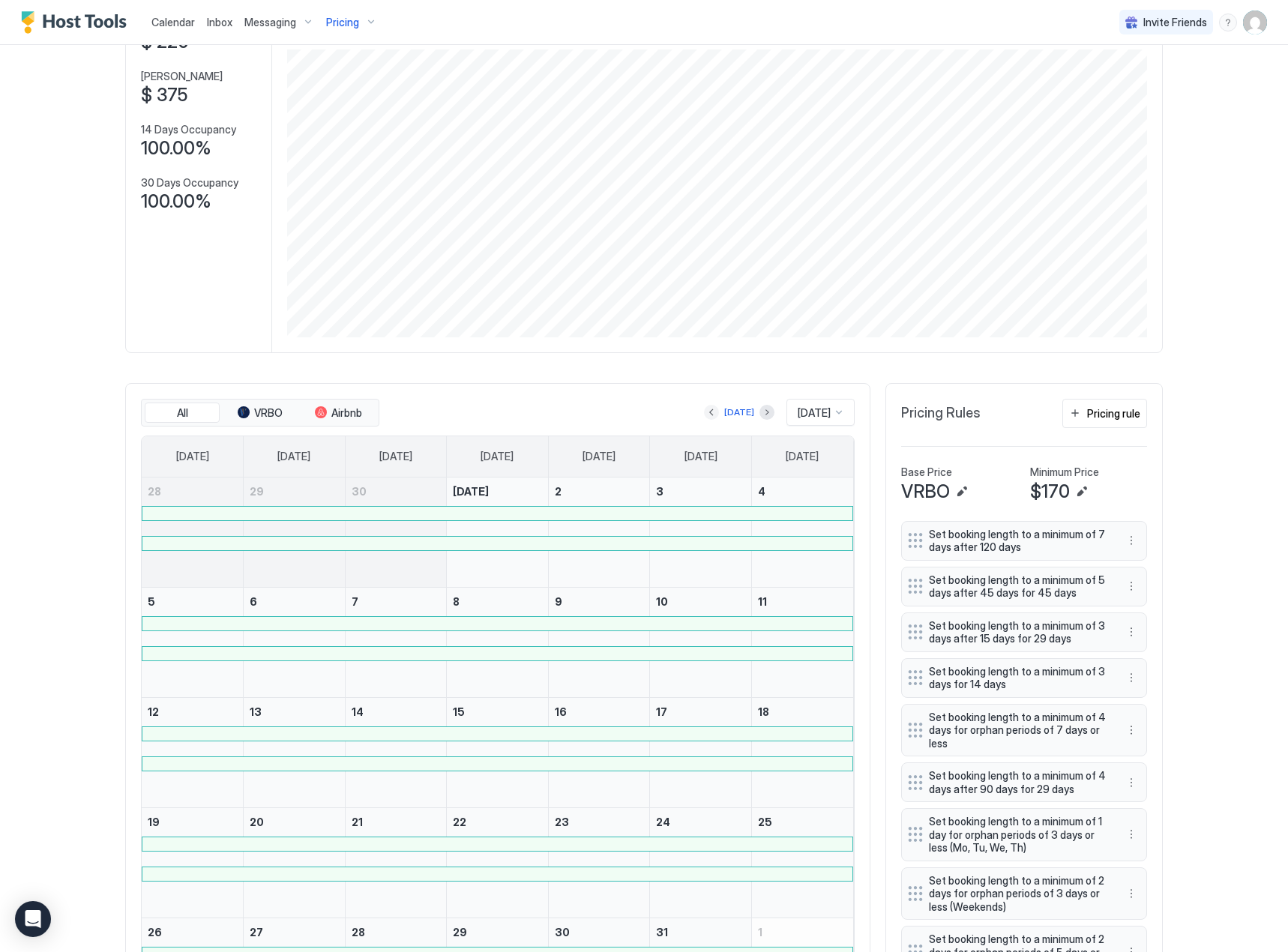
click at [704, 414] on button "Previous month" at bounding box center [711, 412] width 15 height 15
click at [354, 12] on div "Pricing" at bounding box center [351, 22] width 63 height 25
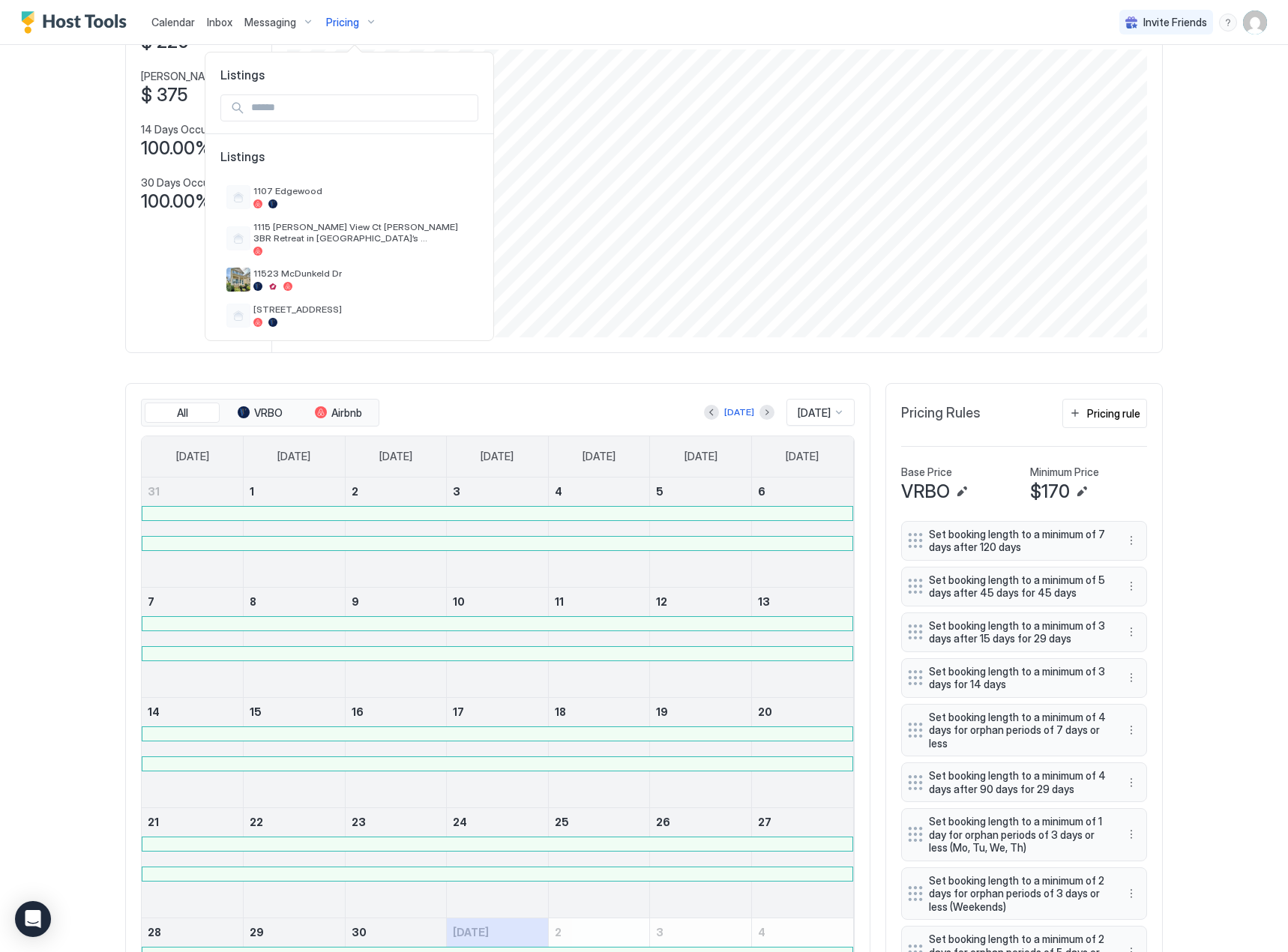
click at [331, 102] on input "Input Field" at bounding box center [361, 108] width 233 height 25
type input "***"
click at [362, 202] on div at bounding box center [314, 204] width 123 height 9
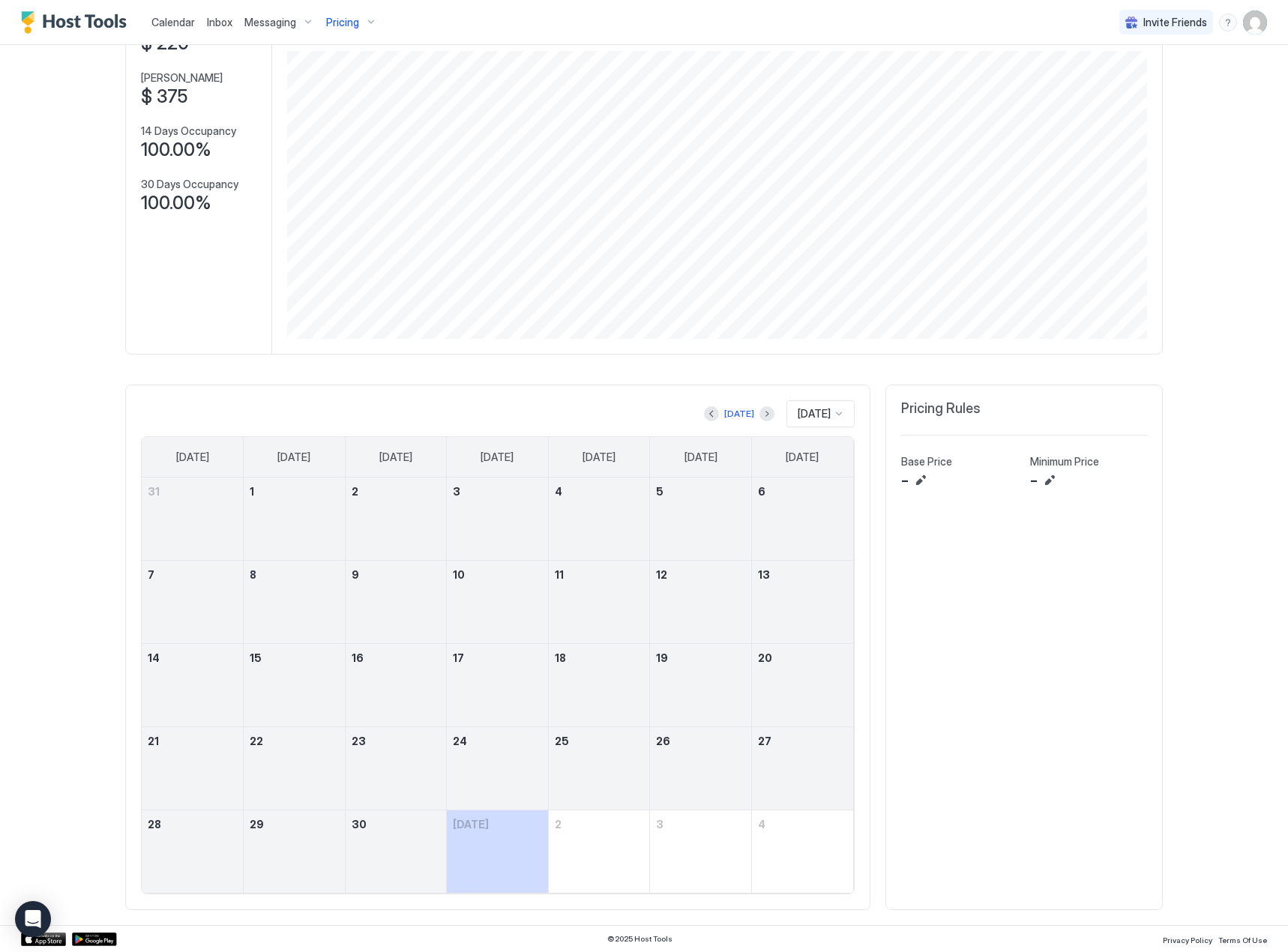
scroll to position [119, 0]
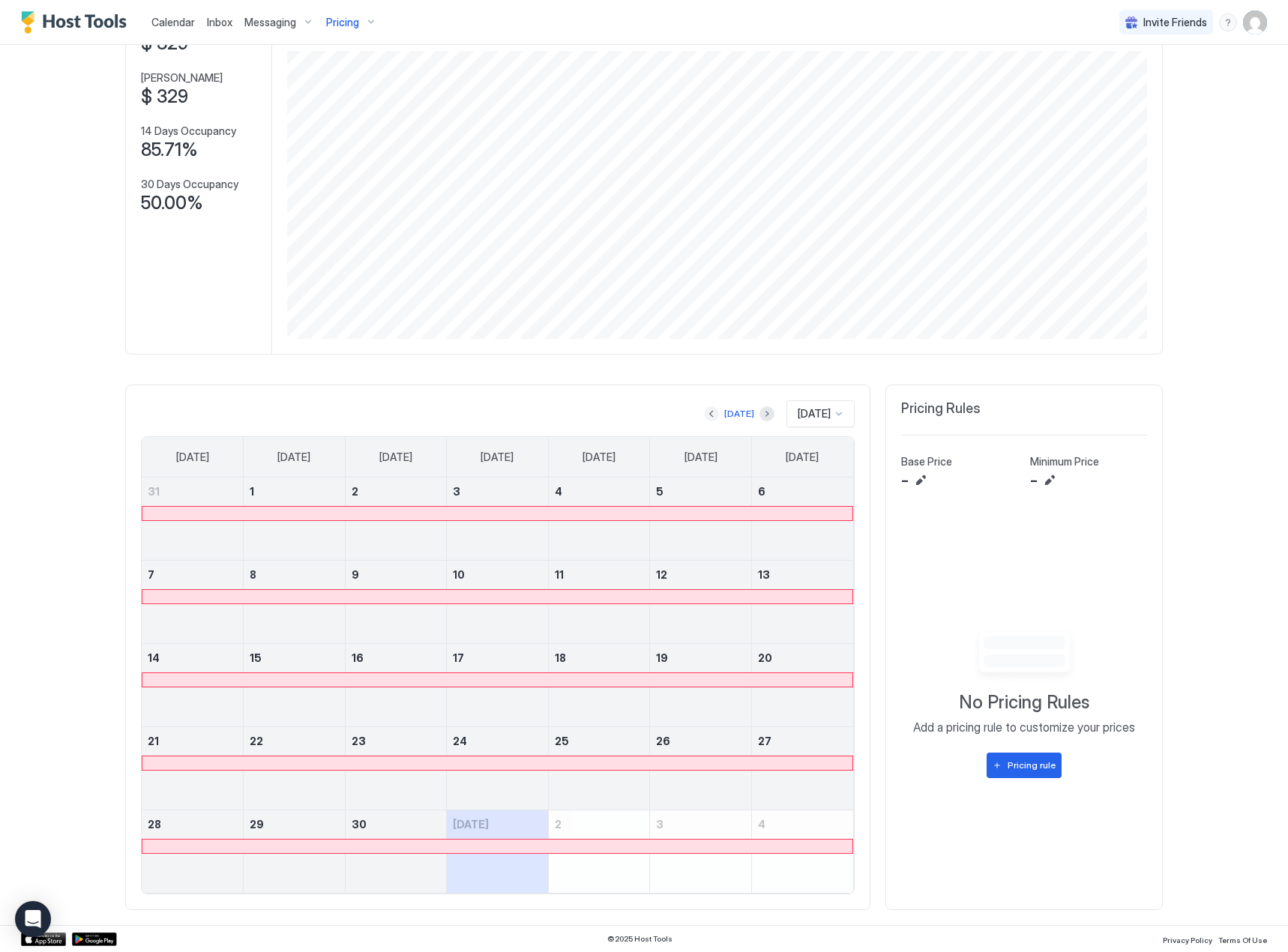
click at [704, 410] on button "Previous month" at bounding box center [711, 413] width 15 height 15
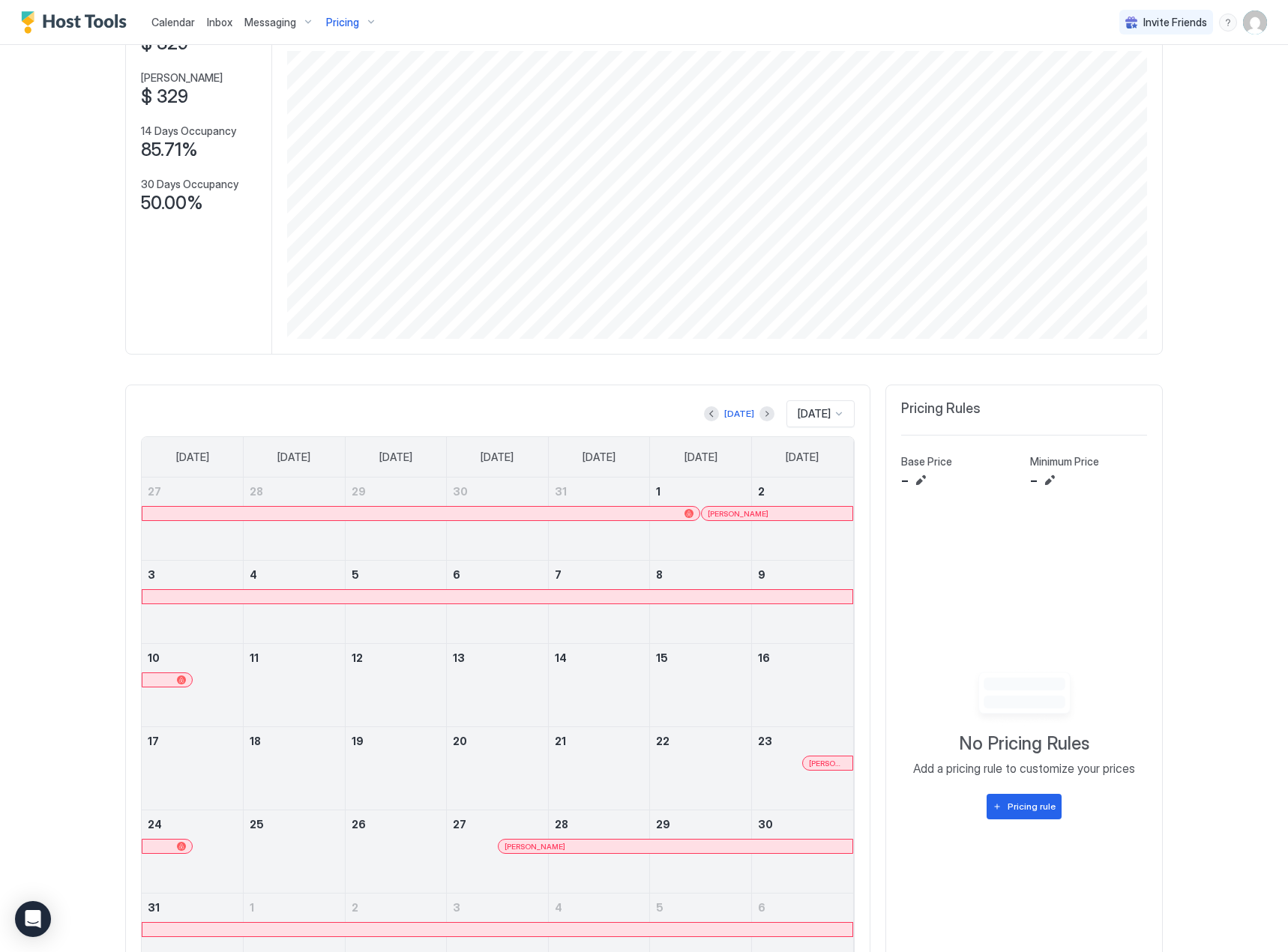
click at [710, 507] on div "[PERSON_NAME]" at bounding box center [777, 513] width 151 height 13
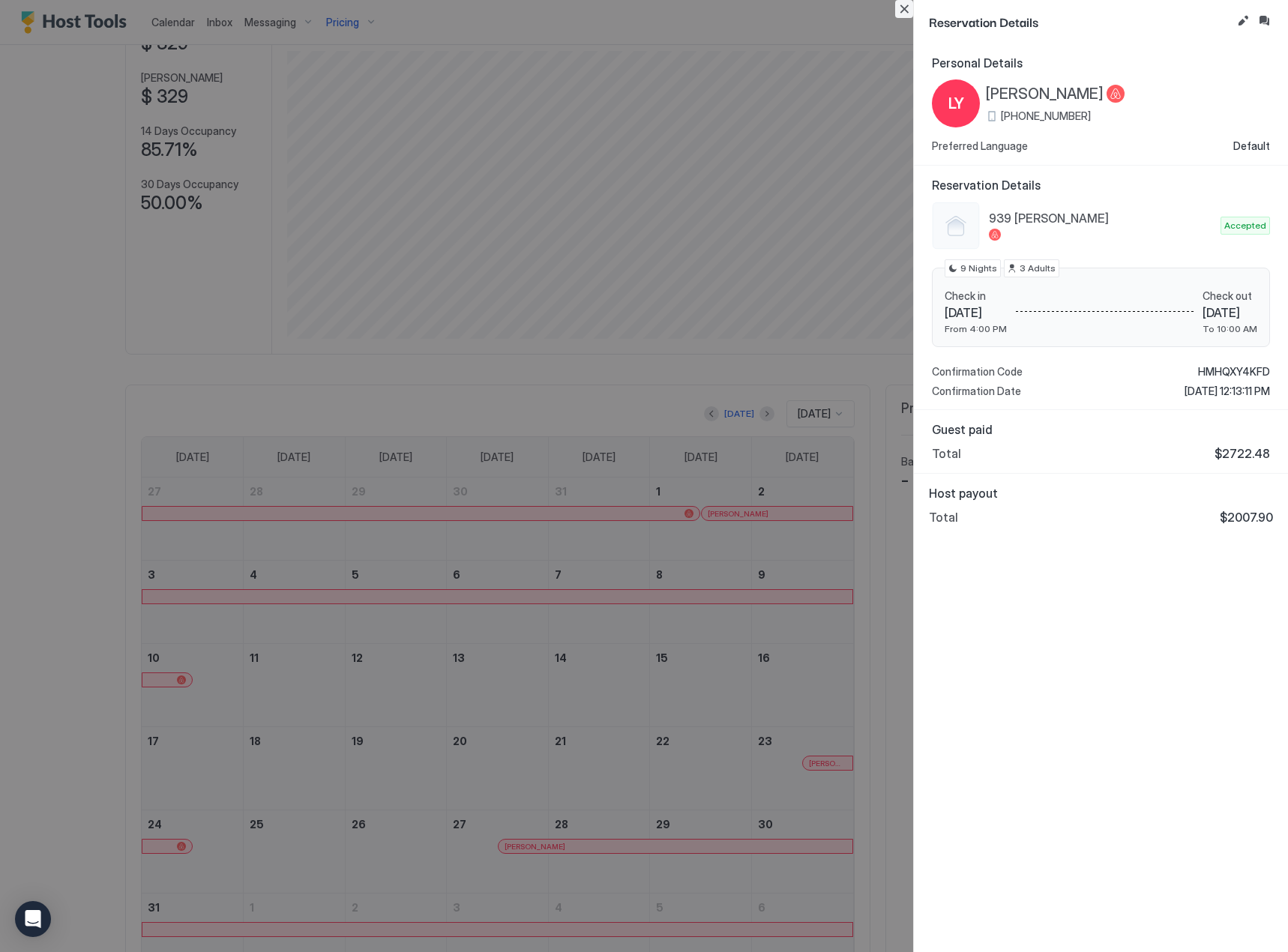
click at [904, 7] on button "Close" at bounding box center [904, 9] width 18 height 18
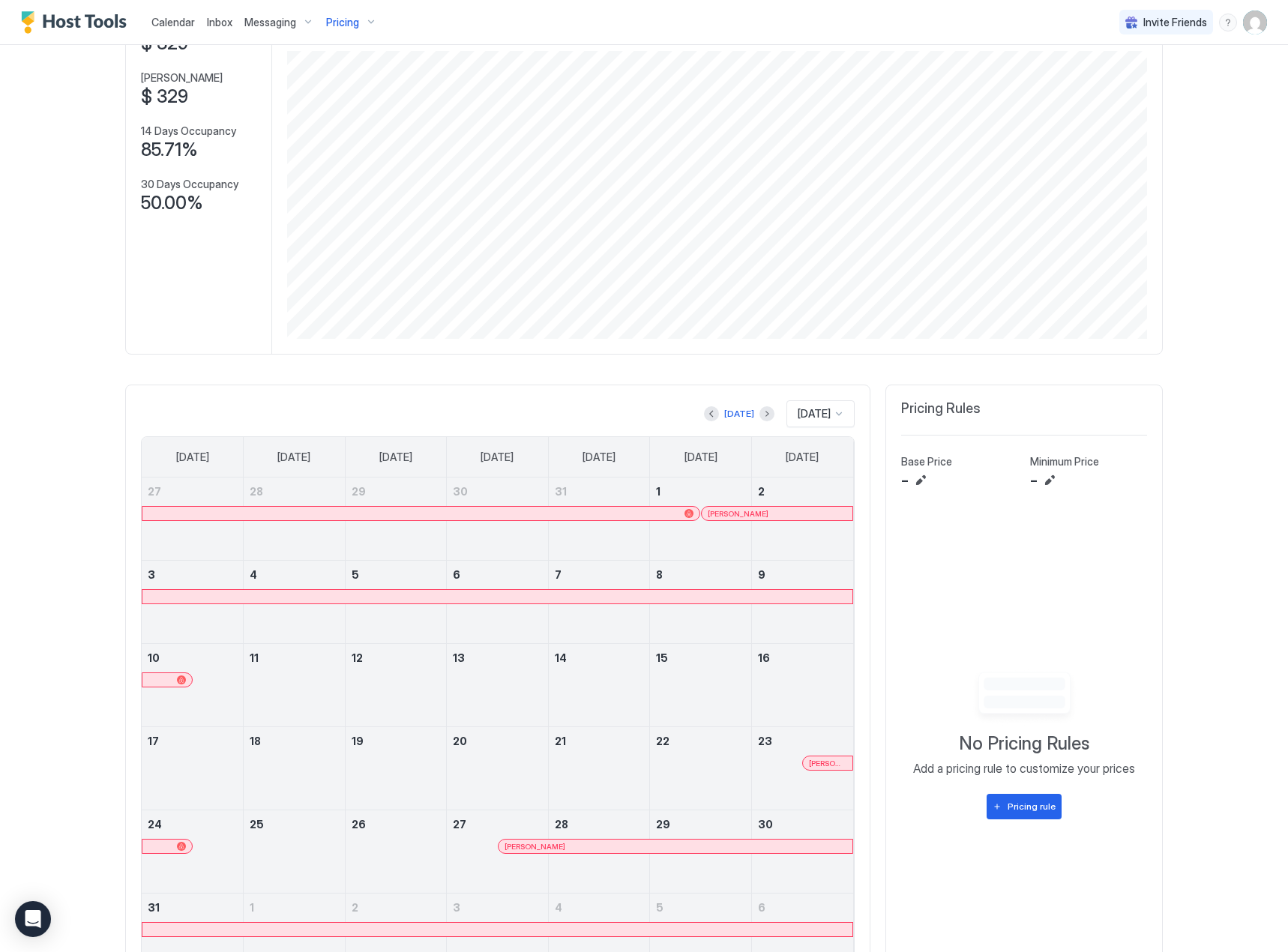
click at [832, 762] on div at bounding box center [837, 762] width 12 height 12
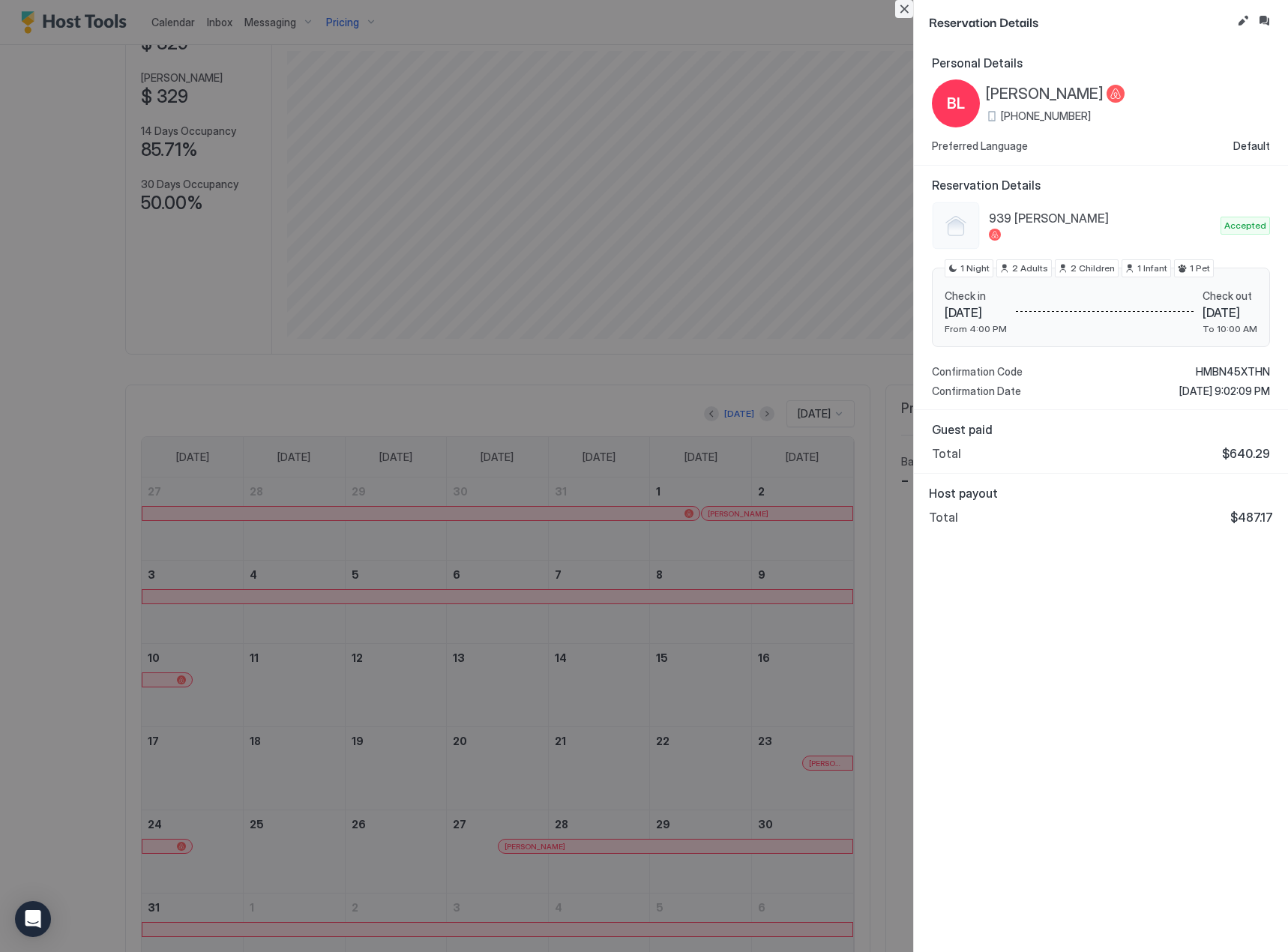
click at [908, 13] on button "Close" at bounding box center [904, 9] width 18 height 18
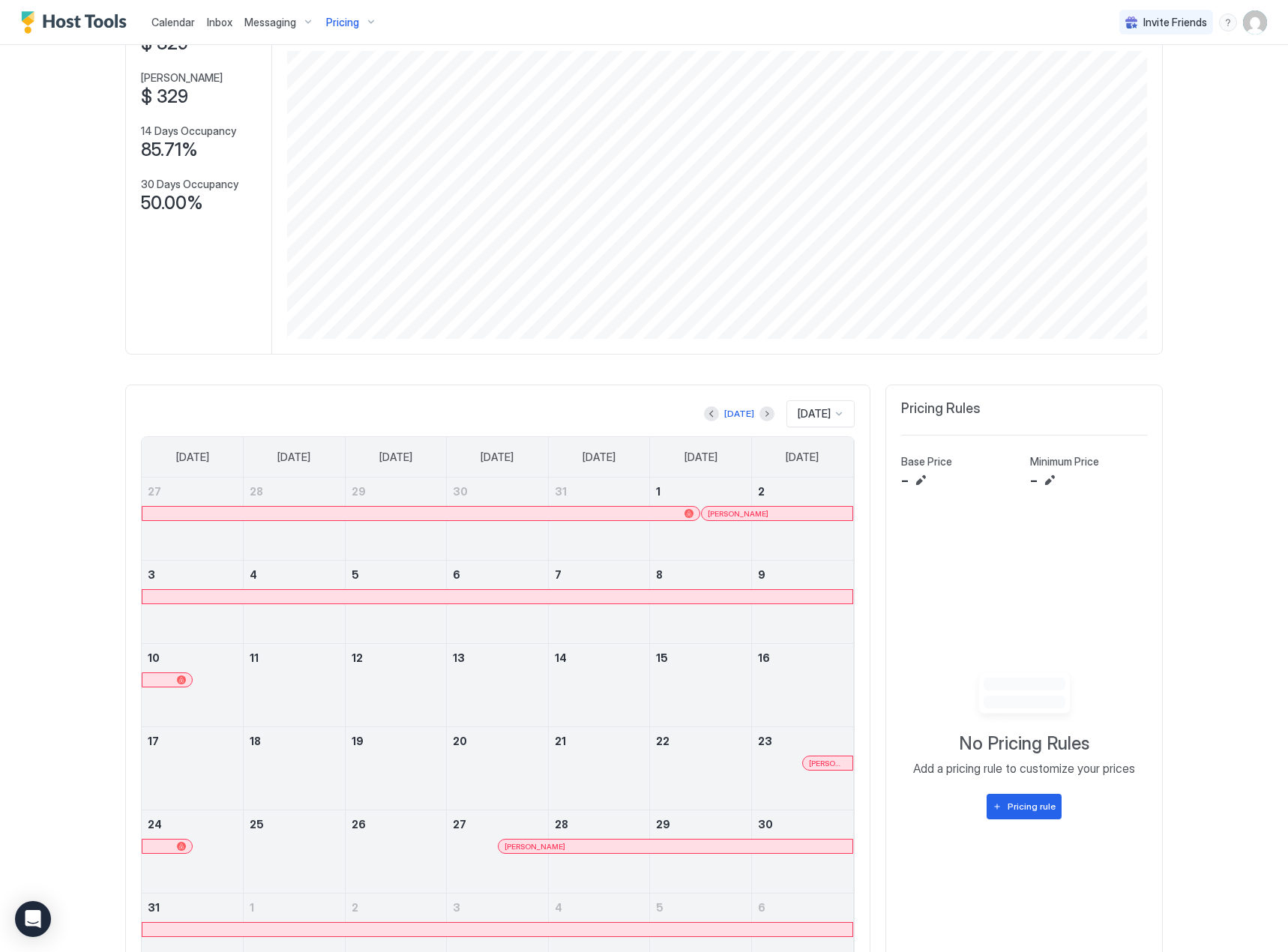
click at [755, 846] on div at bounding box center [761, 846] width 12 height 12
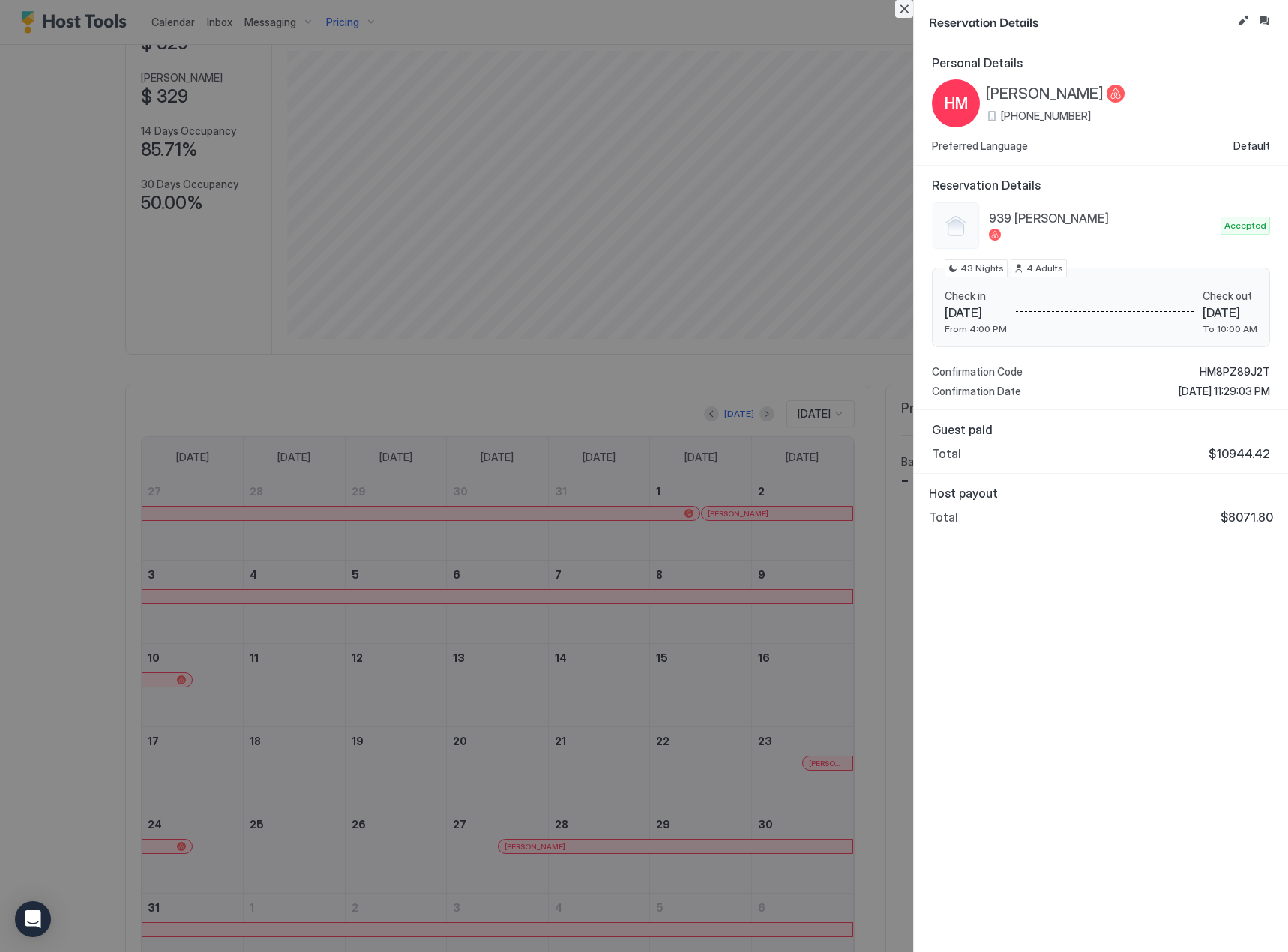
click at [903, 10] on button "Close" at bounding box center [904, 9] width 18 height 18
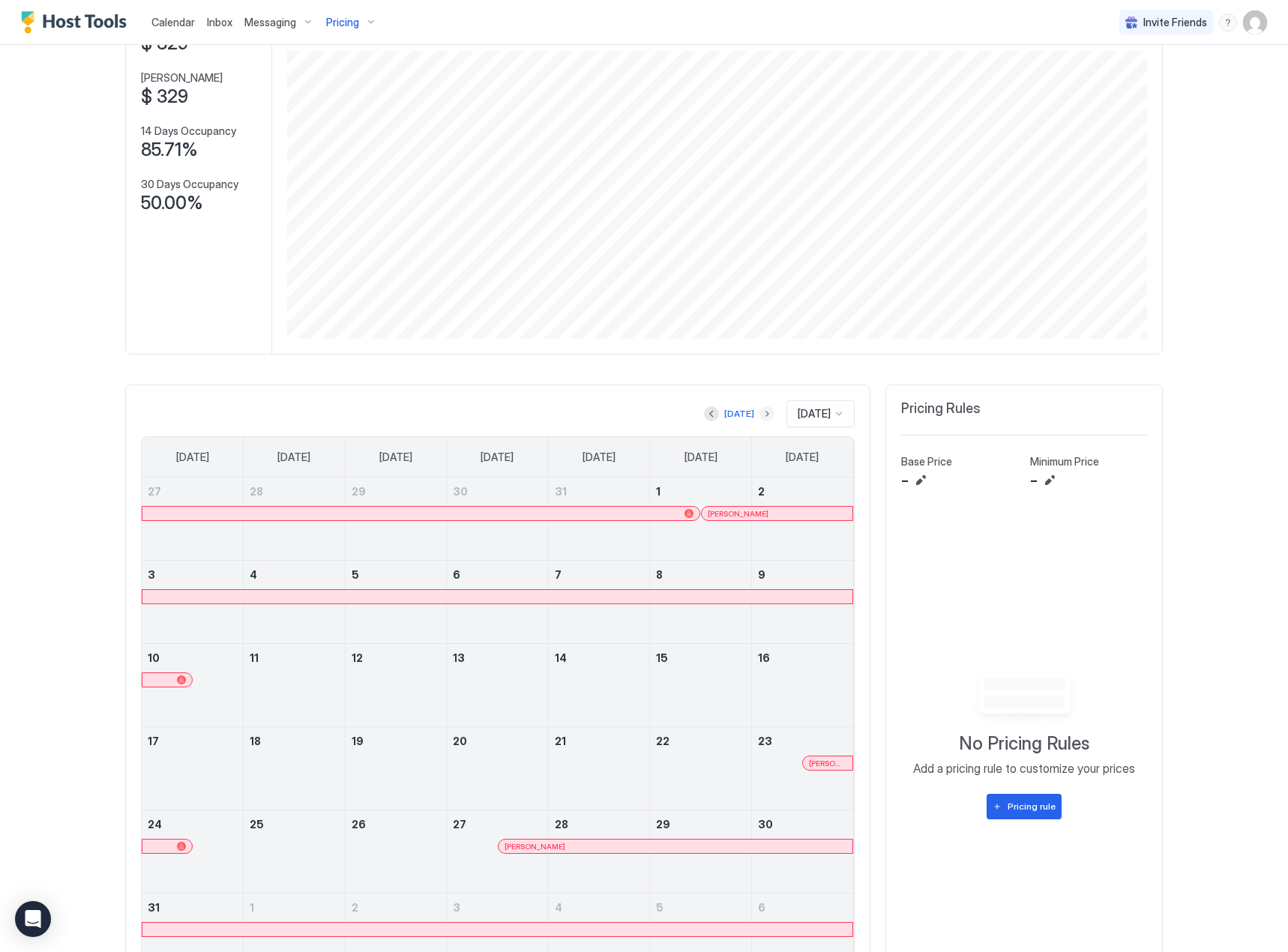
click at [760, 413] on button "Next month" at bounding box center [767, 413] width 15 height 15
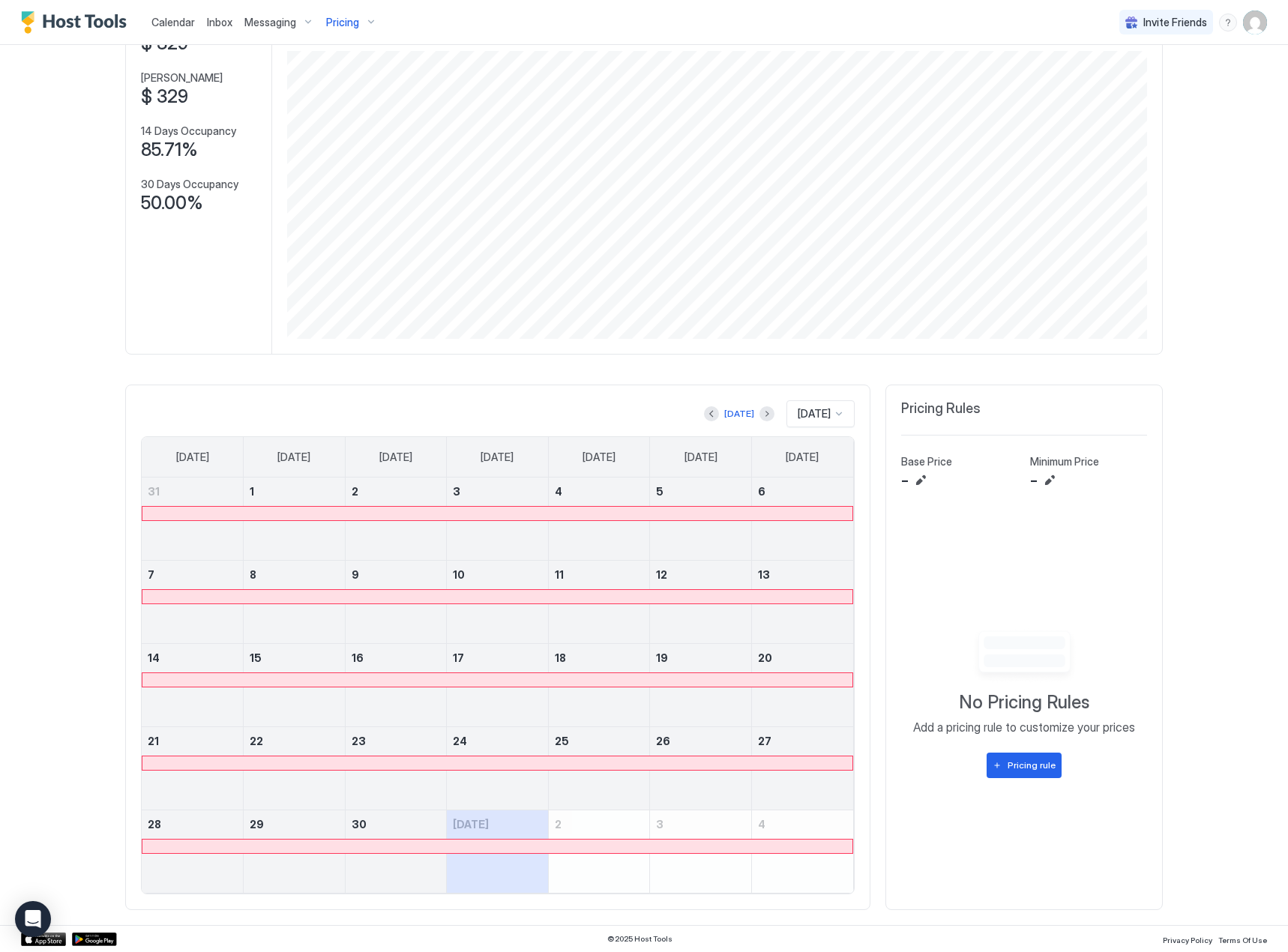
click at [785, 510] on div at bounding box center [498, 513] width 710 height 13
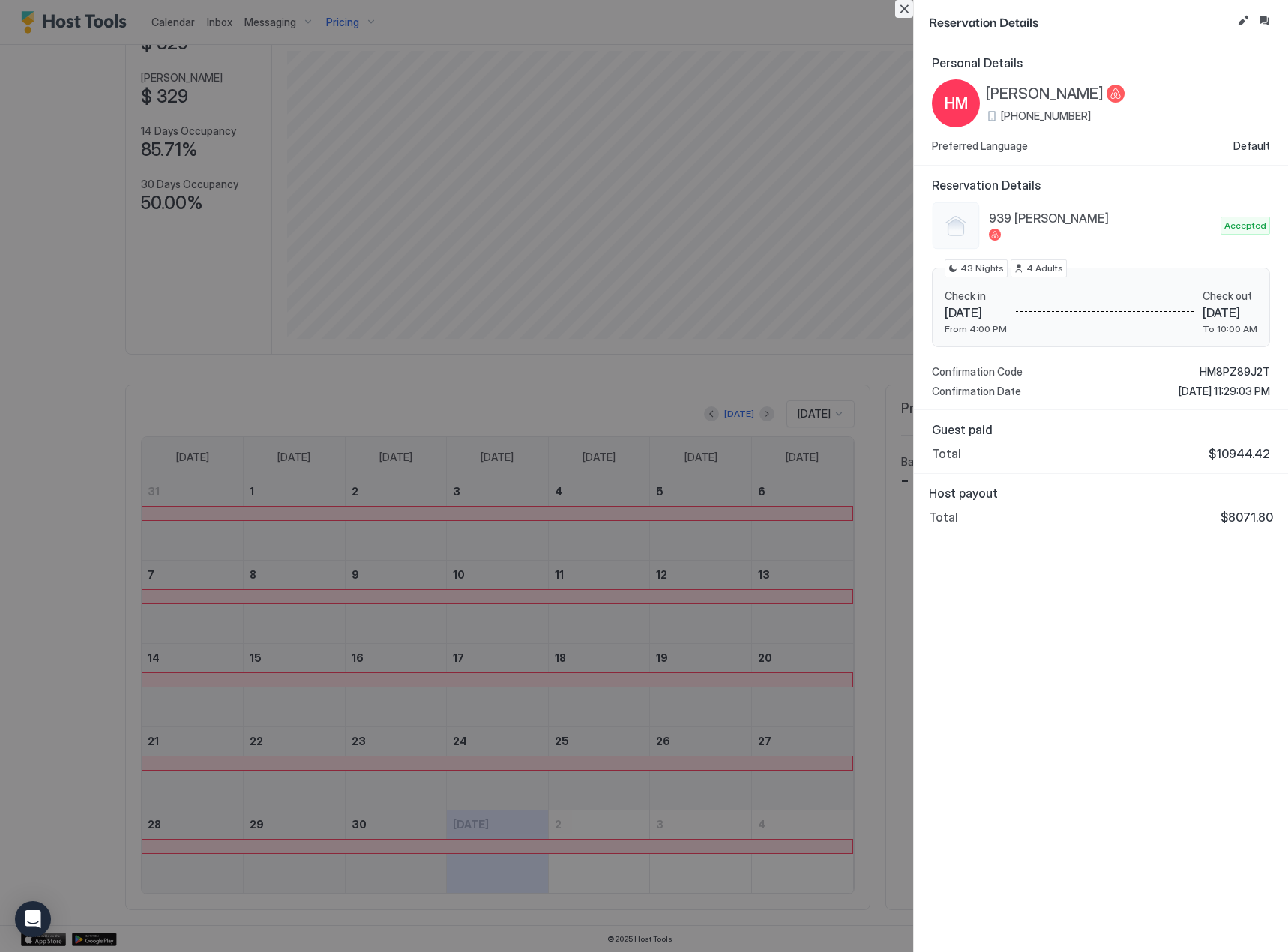
click at [900, 15] on button "Close" at bounding box center [904, 9] width 18 height 18
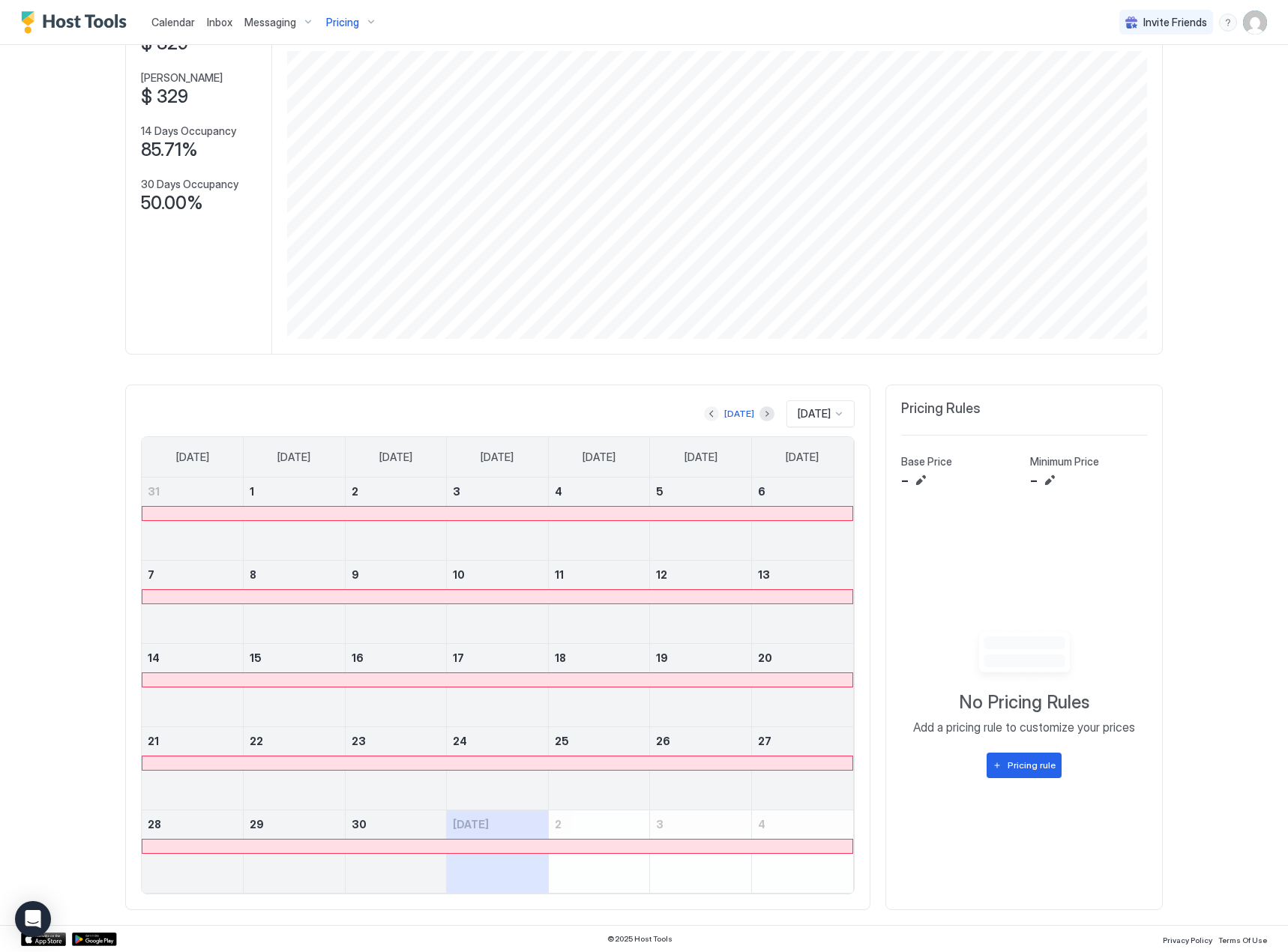
click at [704, 413] on button "Previous month" at bounding box center [711, 413] width 15 height 15
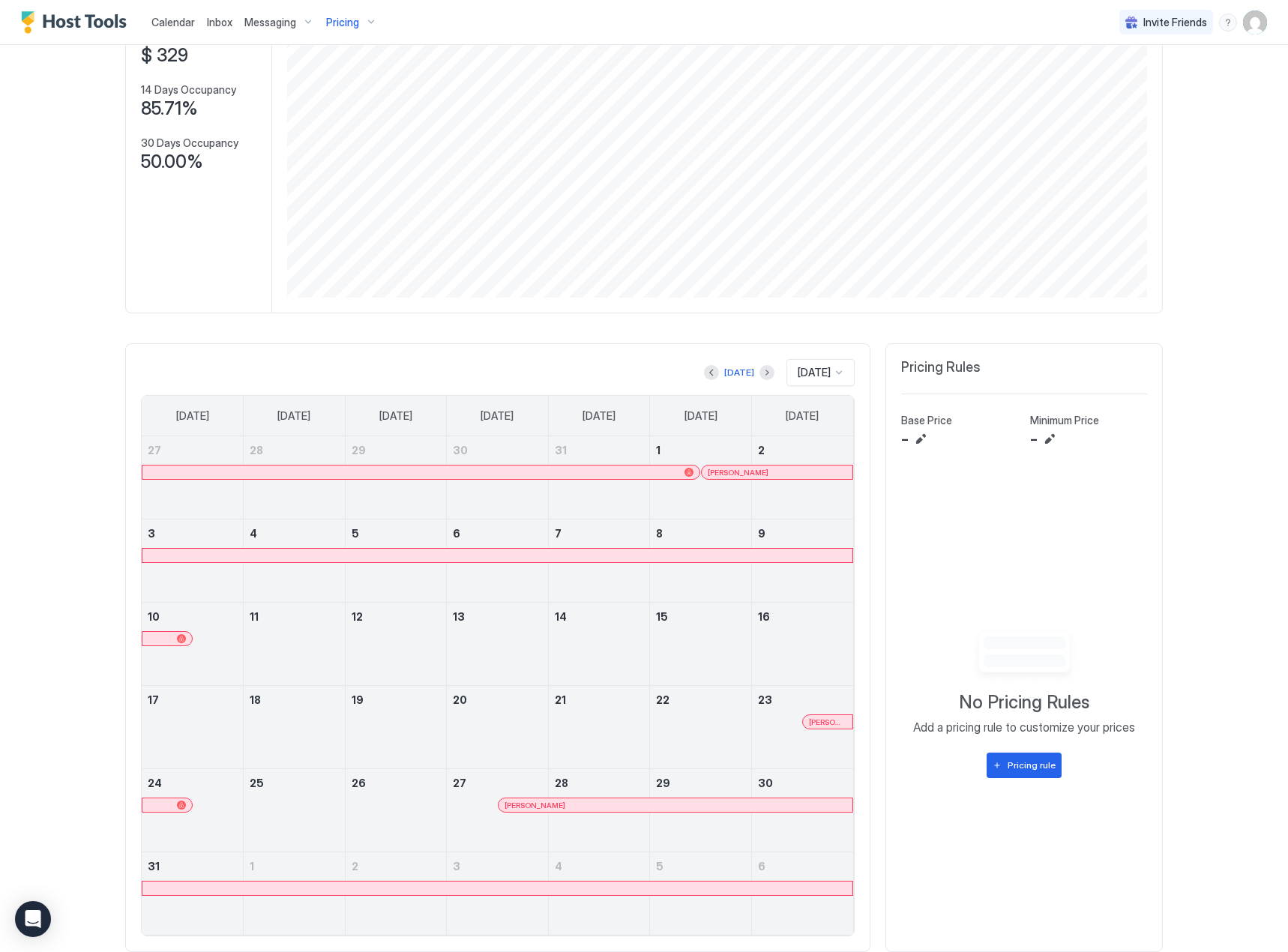
scroll to position [202, 0]
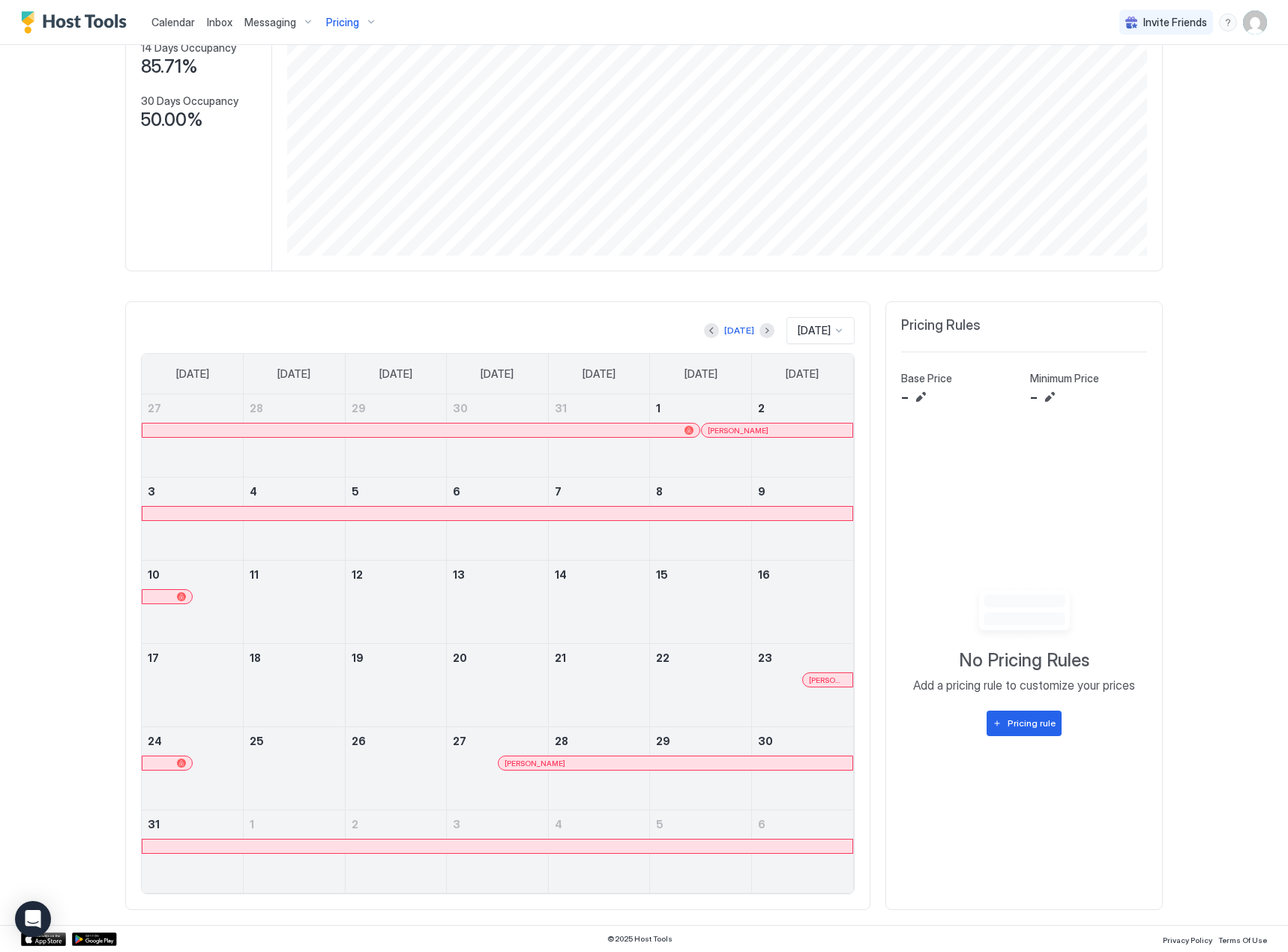
click at [659, 759] on div "[PERSON_NAME]" at bounding box center [675, 763] width 342 height 10
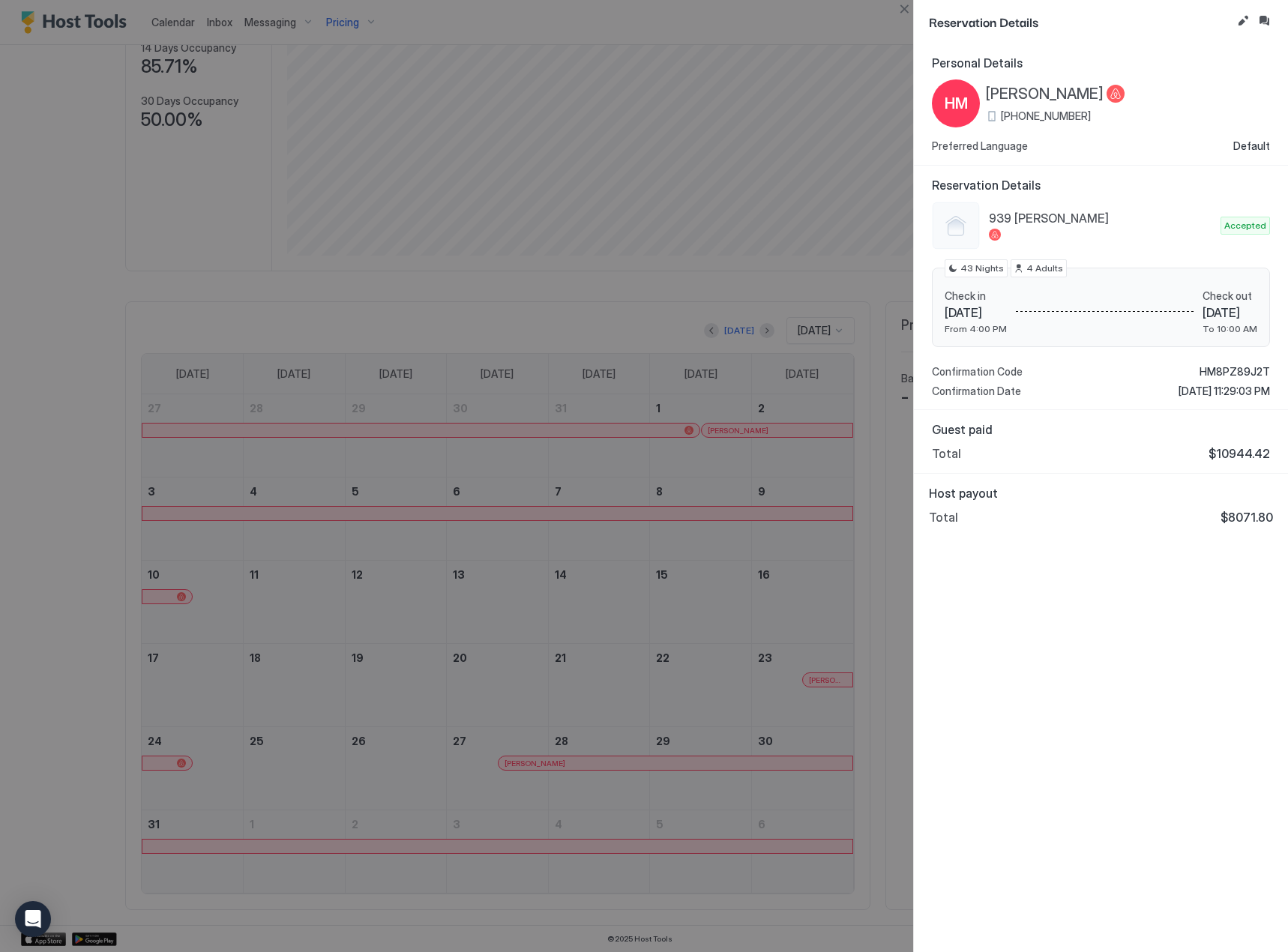
click at [1266, 524] on span "$8071.80" at bounding box center [1247, 517] width 52 height 15
copy span "8071.80"
click at [964, 605] on div "Personal Details HM [PERSON_NAME] [PHONE_NUMBER] Preferred Language Default Res…" at bounding box center [1101, 498] width 375 height 909
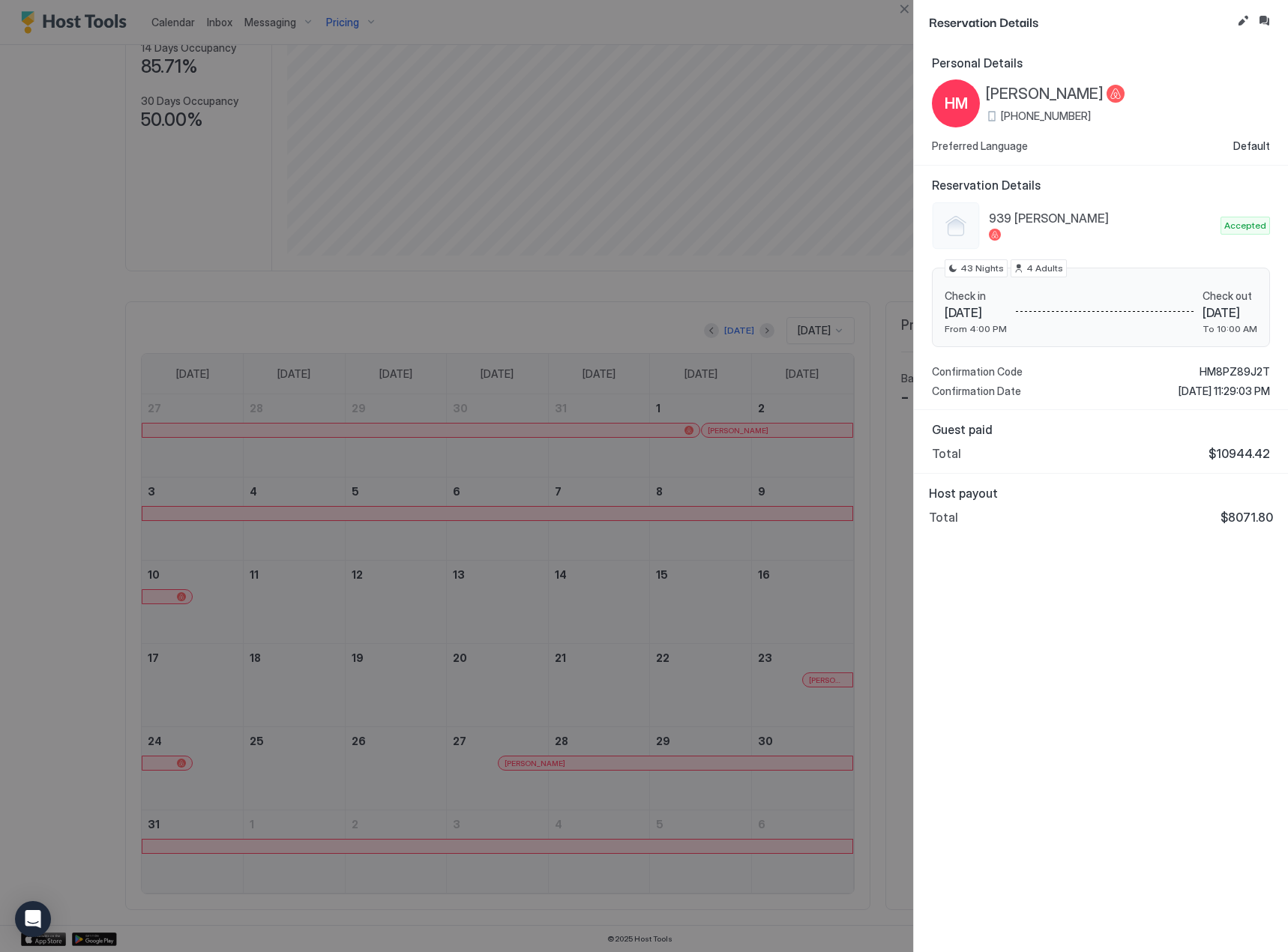
click at [744, 593] on div at bounding box center [644, 476] width 1288 height 952
click at [905, 10] on button "Close" at bounding box center [904, 9] width 18 height 18
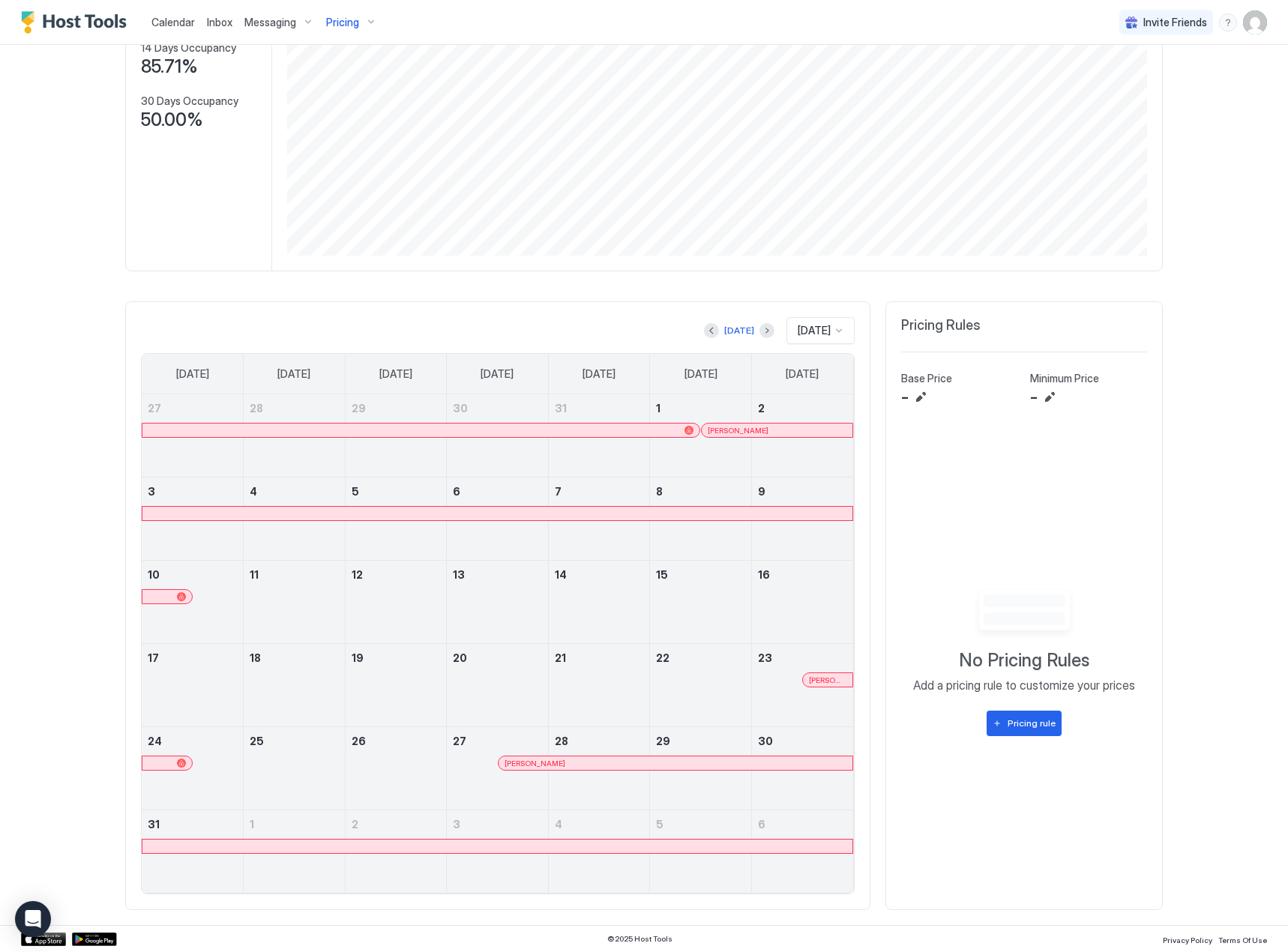
click at [697, 760] on div at bounding box center [701, 762] width 12 height 12
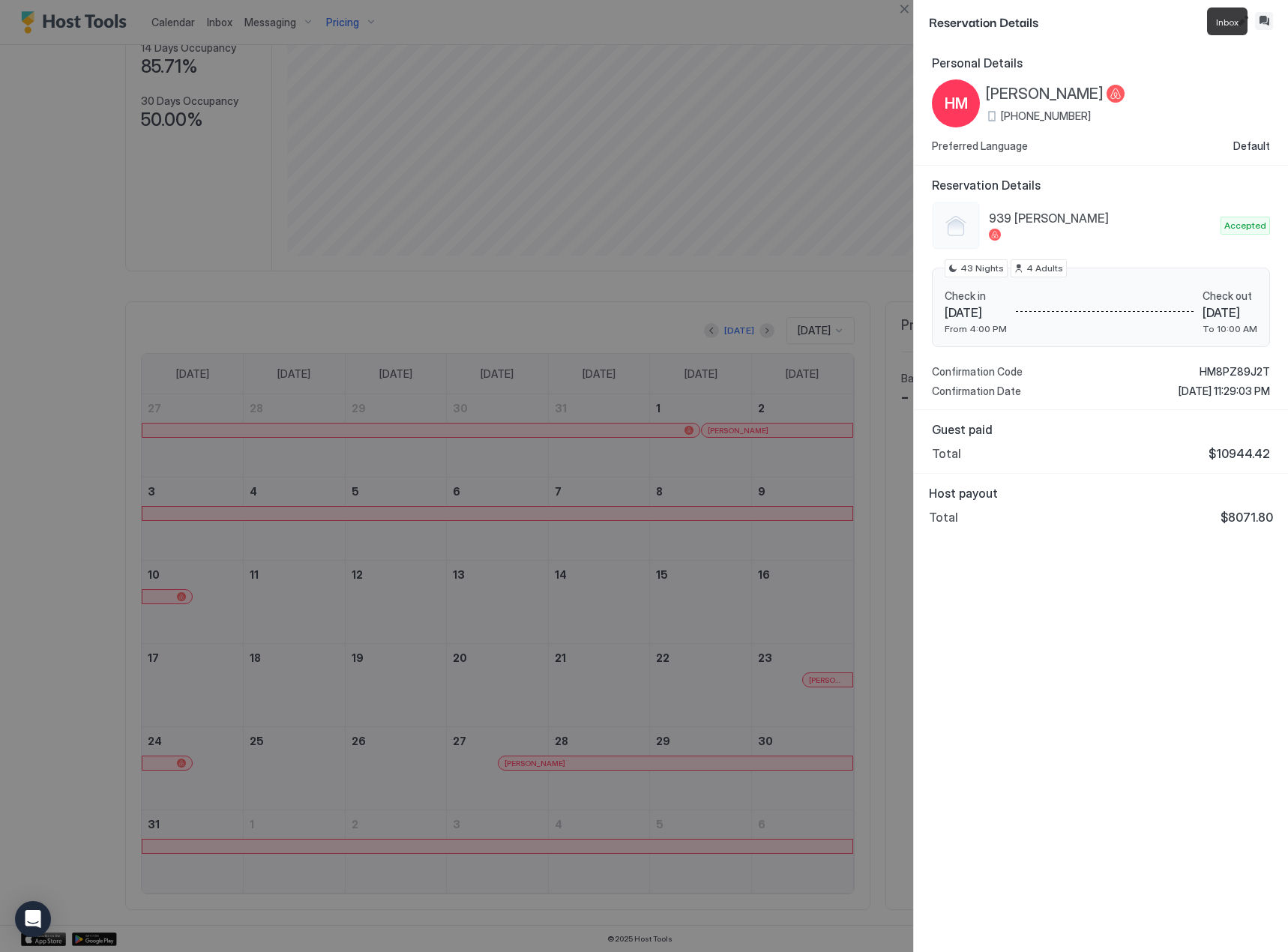
drag, startPoint x: 1269, startPoint y: 20, endPoint x: 1263, endPoint y: 34, distance: 15.2
click at [1241, 70] on div "Personal Details HM [PERSON_NAME] [PHONE_NUMBER] Preferred Language Default" at bounding box center [1101, 104] width 338 height 98
click at [1265, 19] on button "Inbox" at bounding box center [1264, 21] width 18 height 18
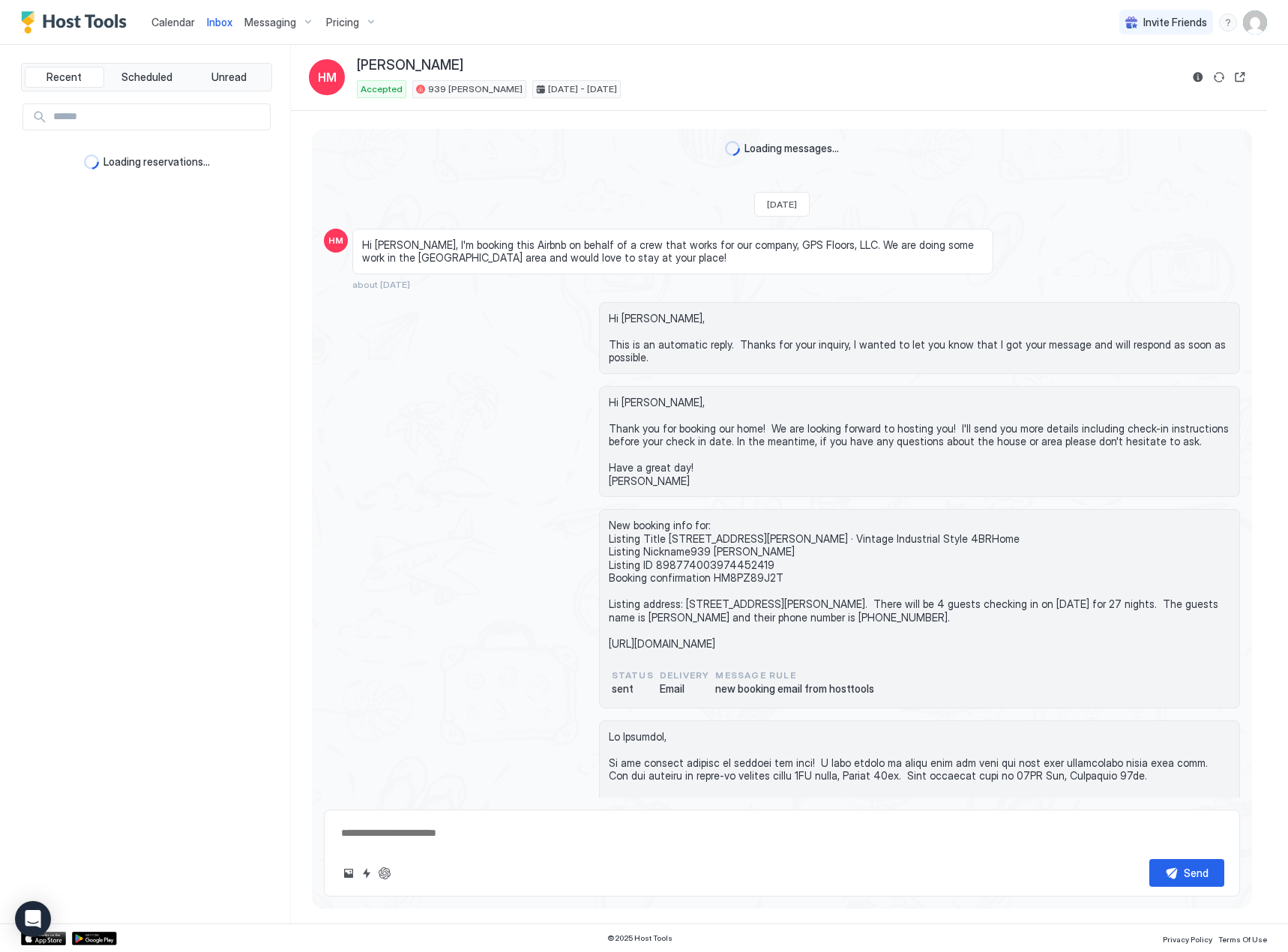
scroll to position [1081, 0]
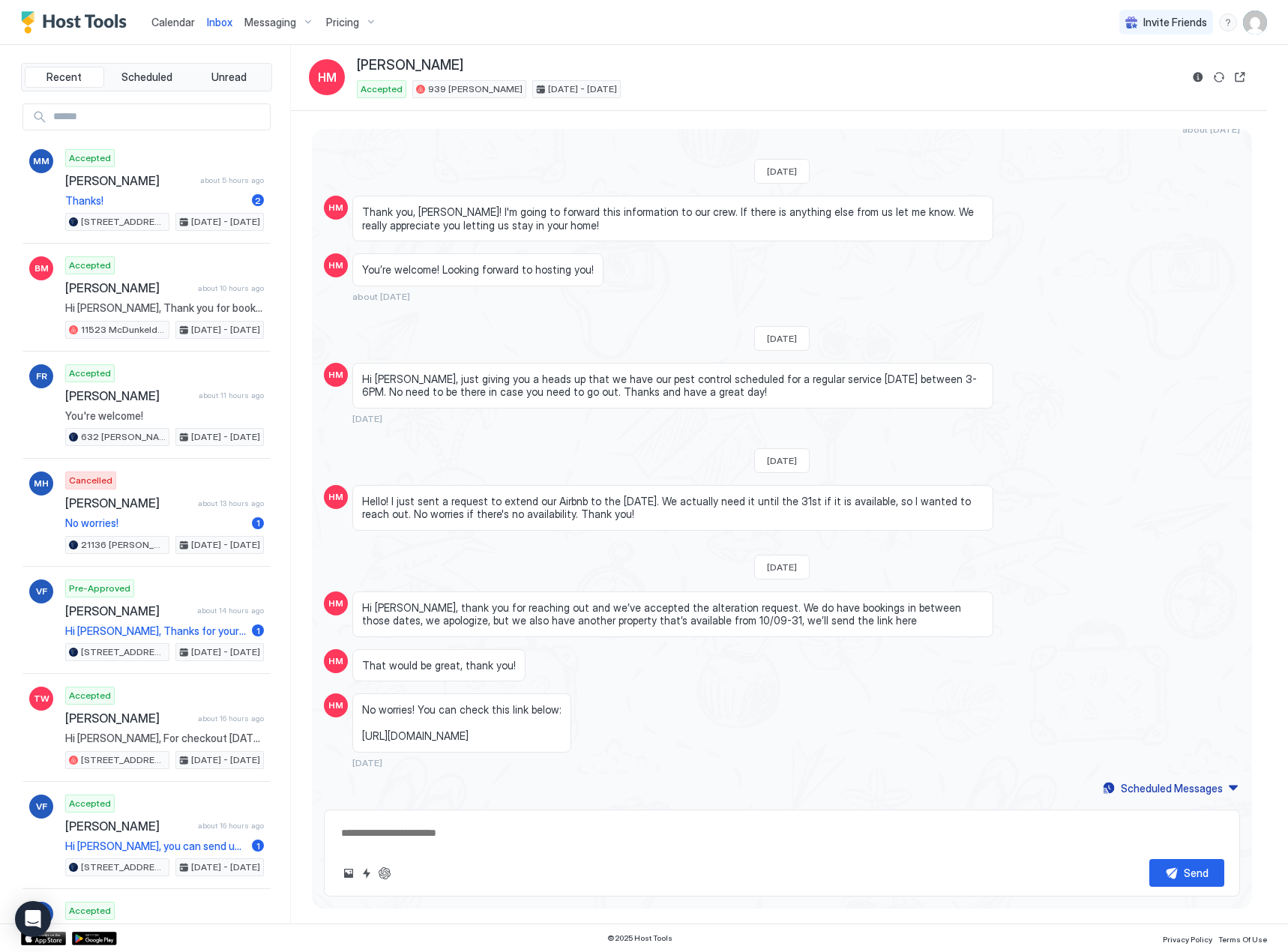
type textarea "*"
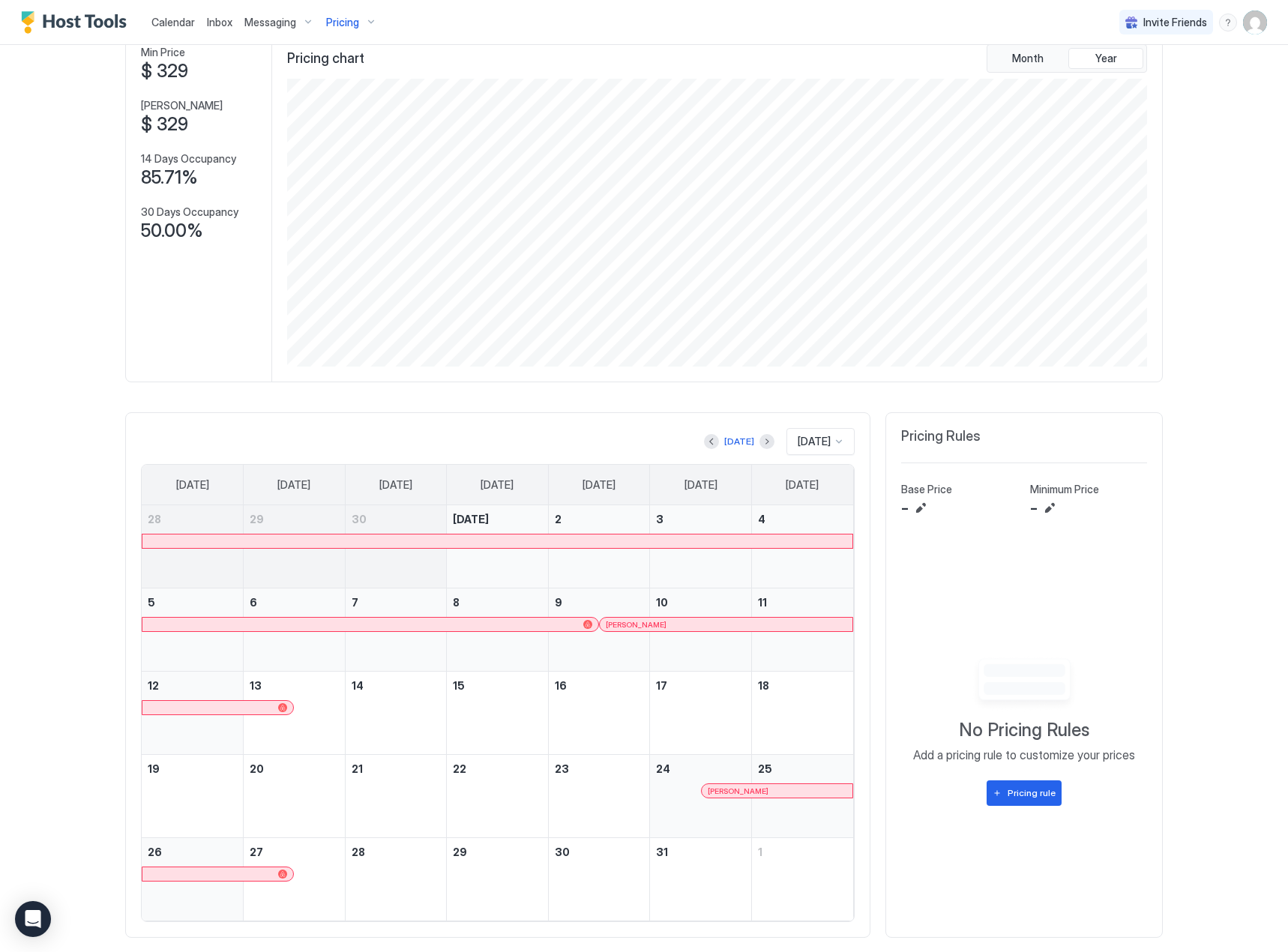
scroll to position [119, 0]
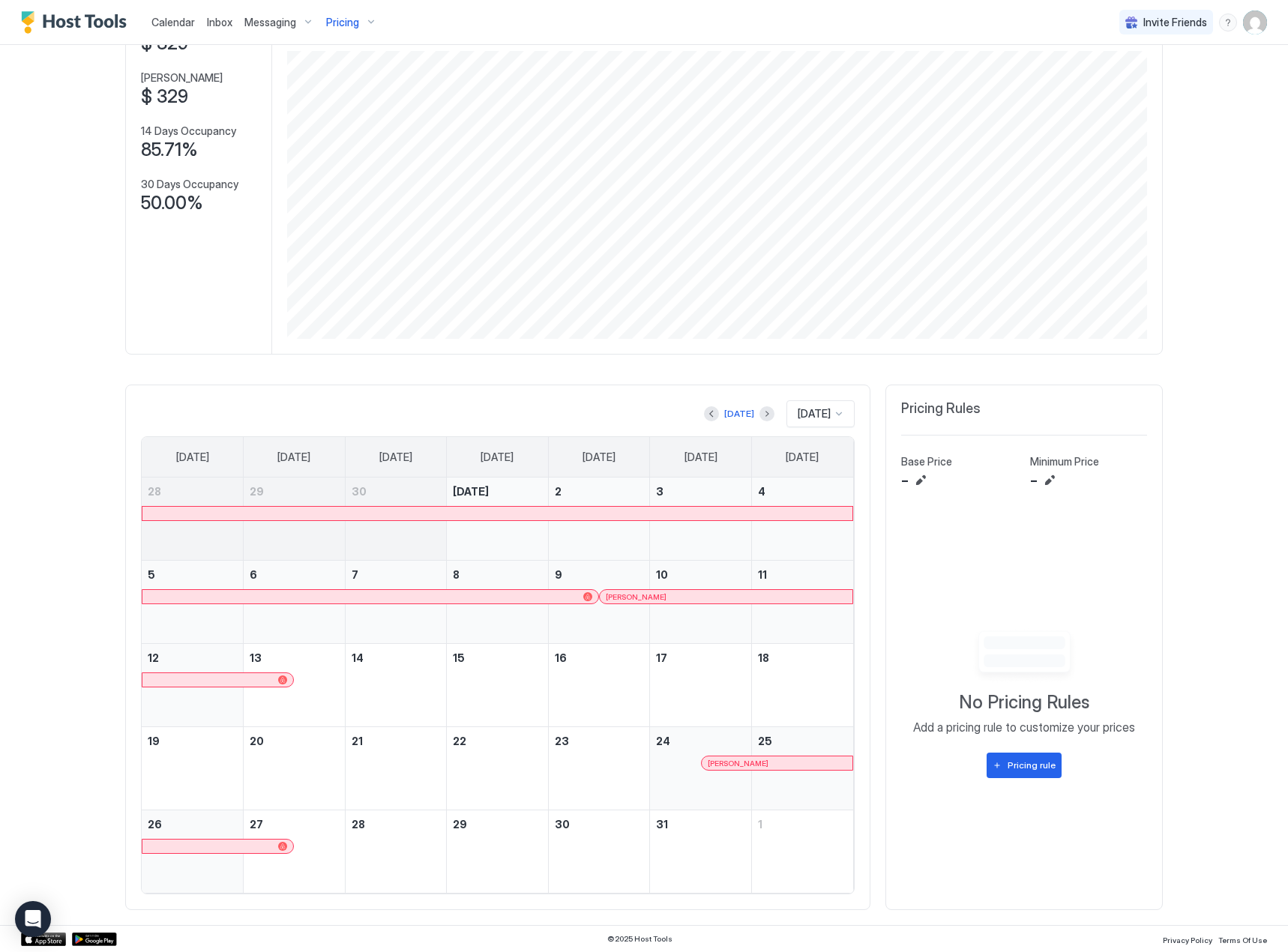
click at [40, 242] on div "Calendar Inbox Messaging Pricing Invite Friends JM Home Pricing 939 [PERSON_NAM…" at bounding box center [644, 476] width 1288 height 952
click at [673, 603] on div "[PERSON_NAME]" at bounding box center [726, 596] width 252 height 13
click at [704, 414] on button "Previous month" at bounding box center [711, 413] width 15 height 15
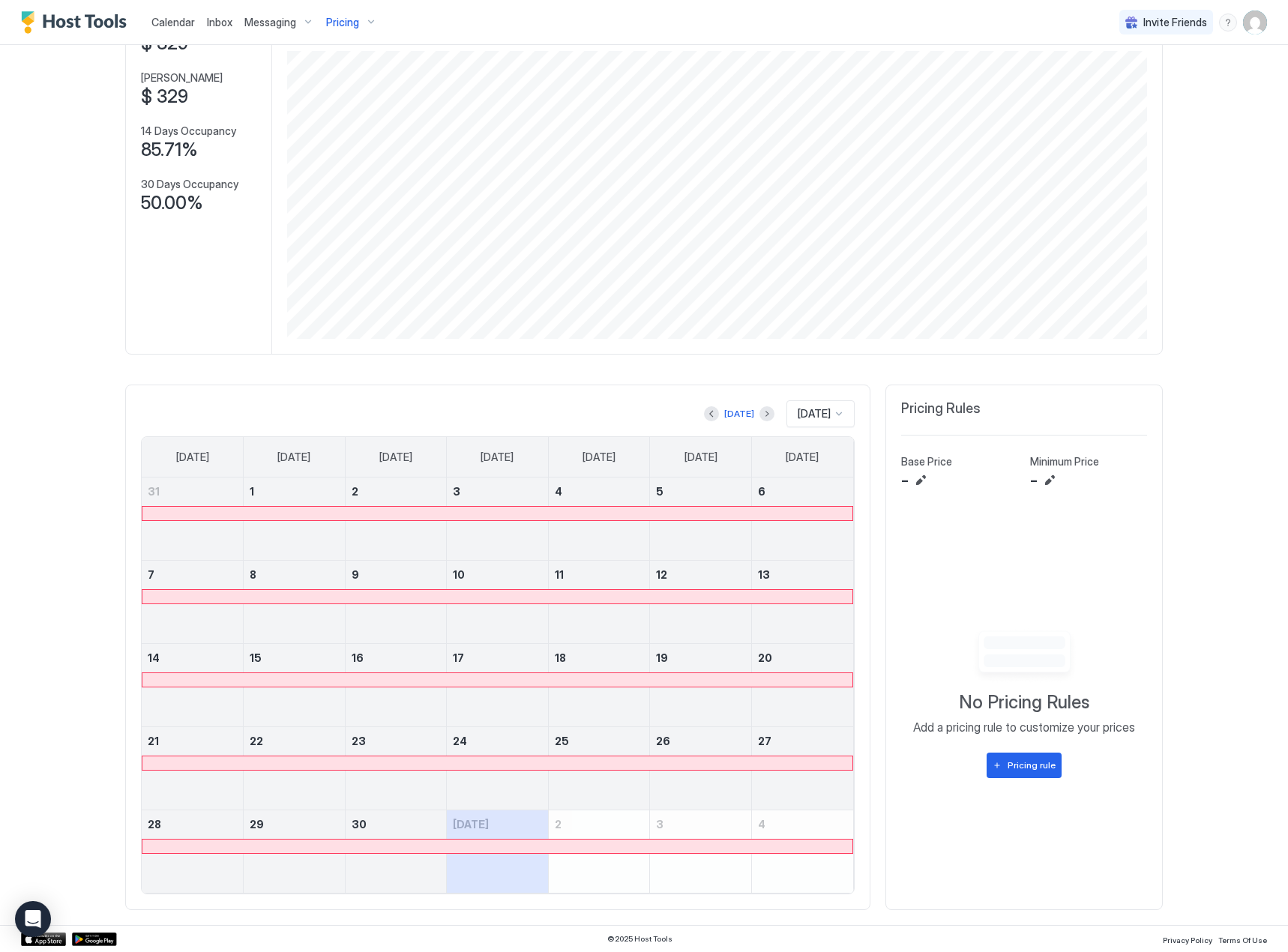
click at [369, 27] on div "Pricing" at bounding box center [351, 22] width 63 height 25
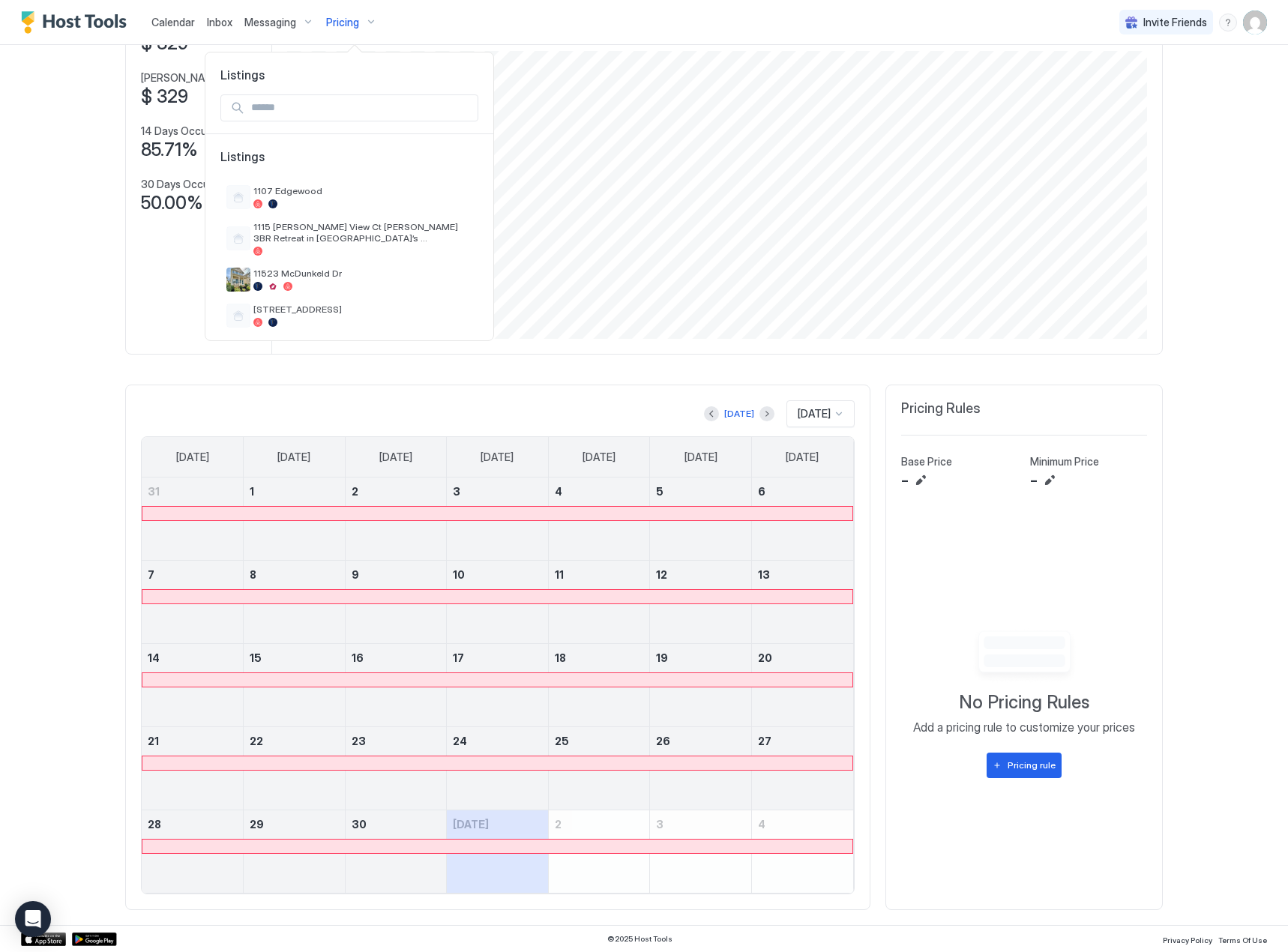
click at [339, 116] on input "Input Field" at bounding box center [361, 108] width 233 height 25
type input "**"
click at [281, 186] on span "1107 Edgewood" at bounding box center [363, 190] width 219 height 12
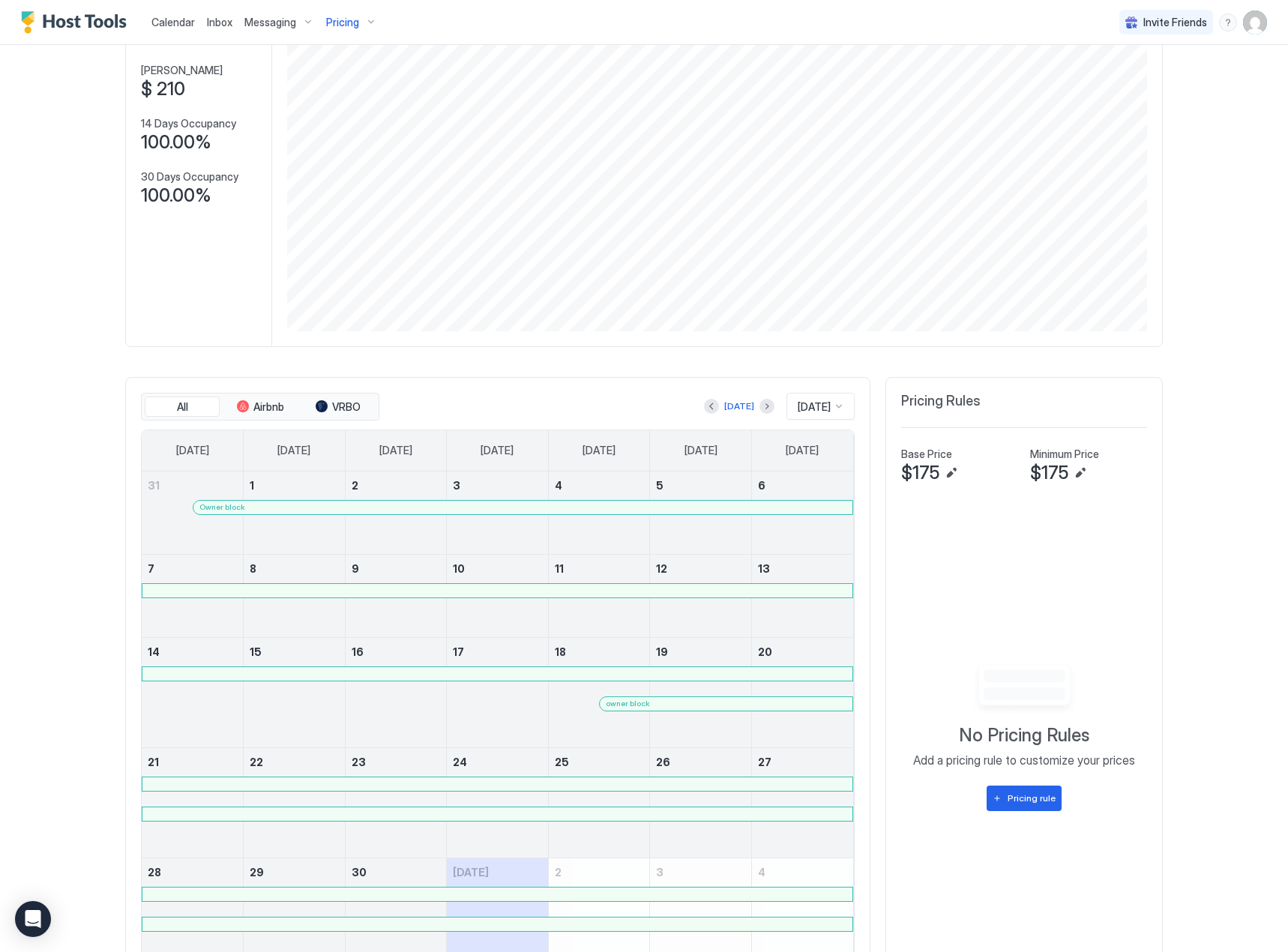
scroll to position [250, 0]
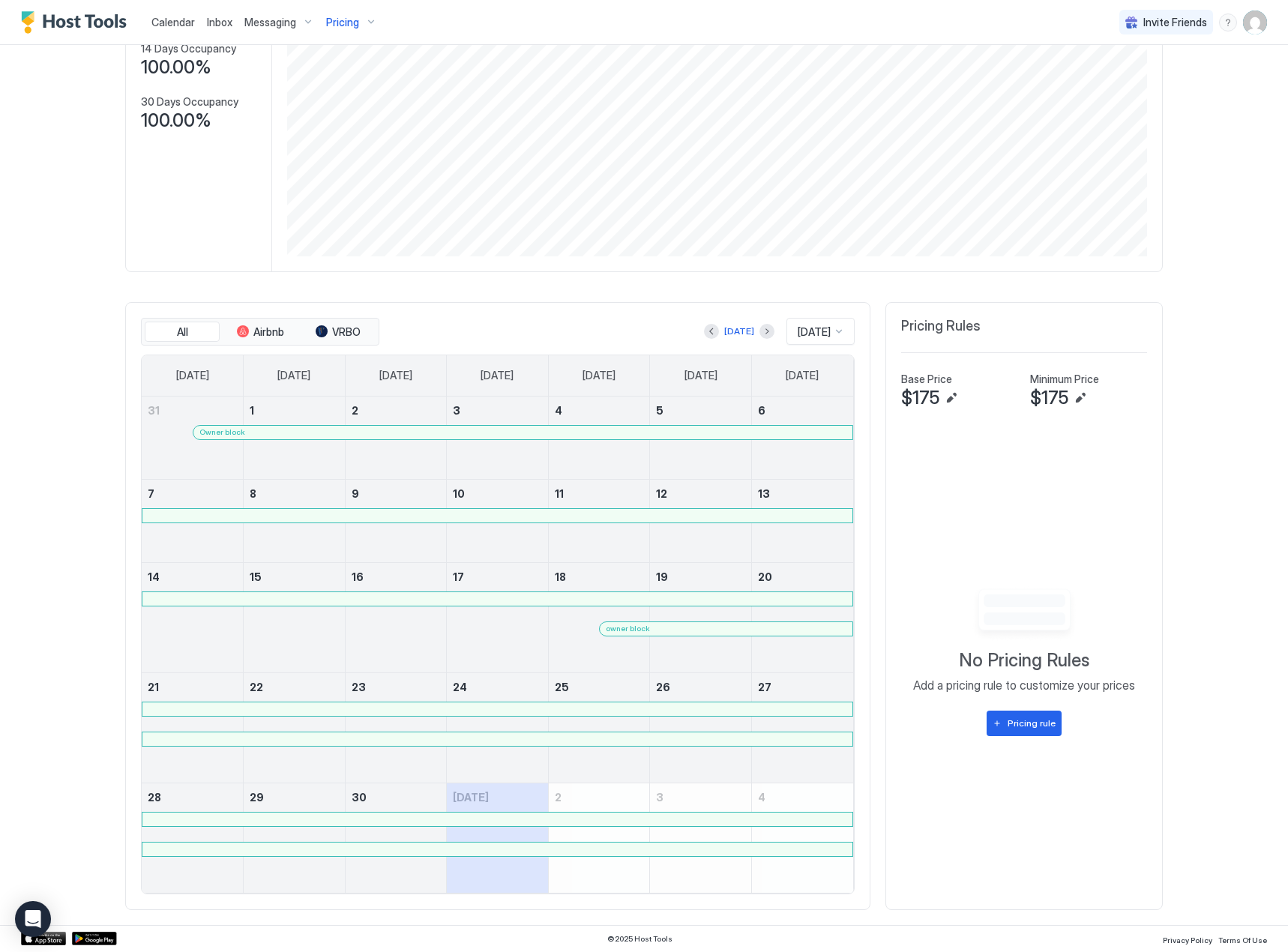
click at [648, 632] on div at bounding box center [653, 629] width 12 height 12
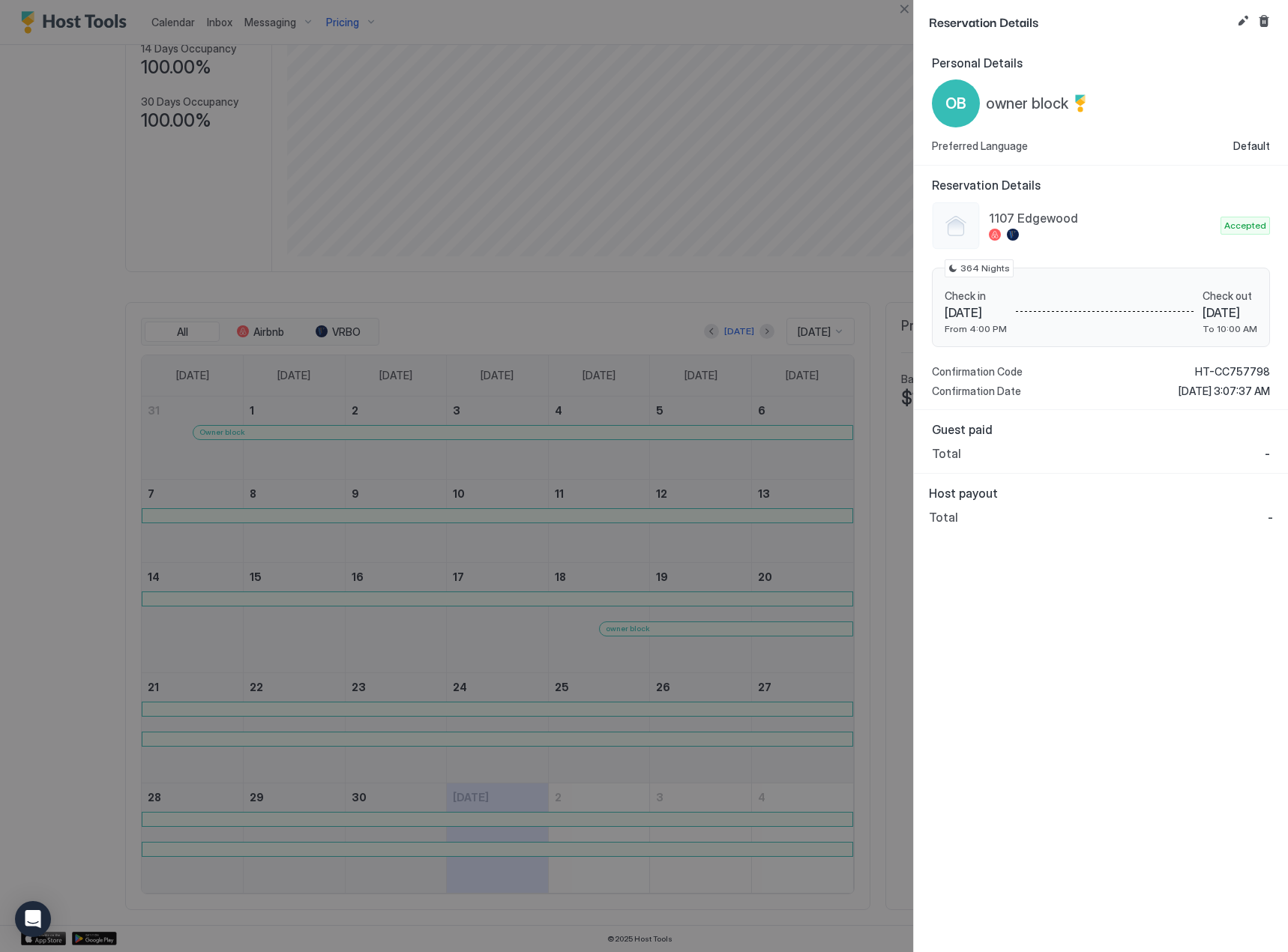
click at [782, 537] on div at bounding box center [644, 476] width 1288 height 952
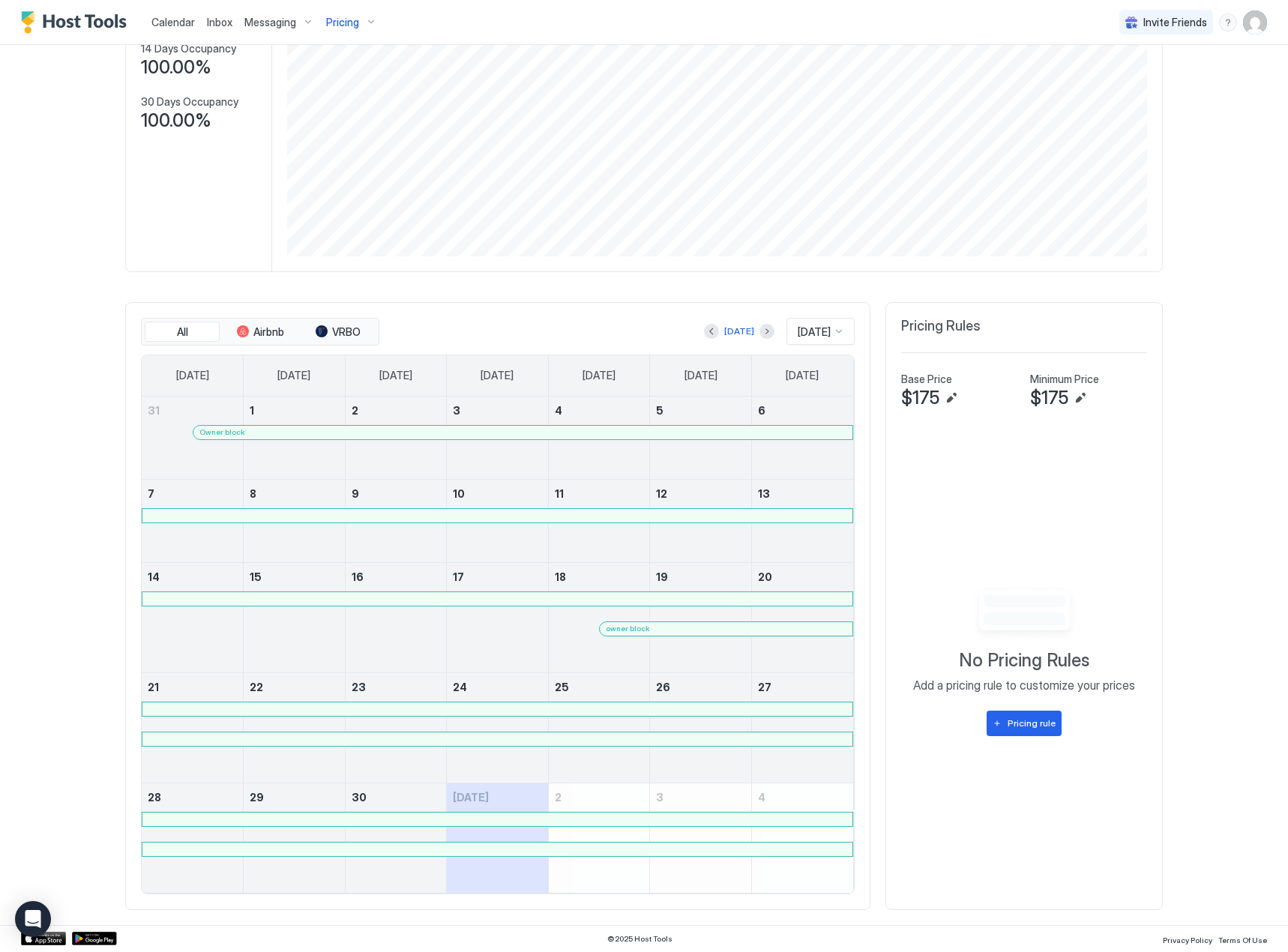
click at [539, 437] on div "Owner block" at bounding box center [523, 432] width 659 height 13
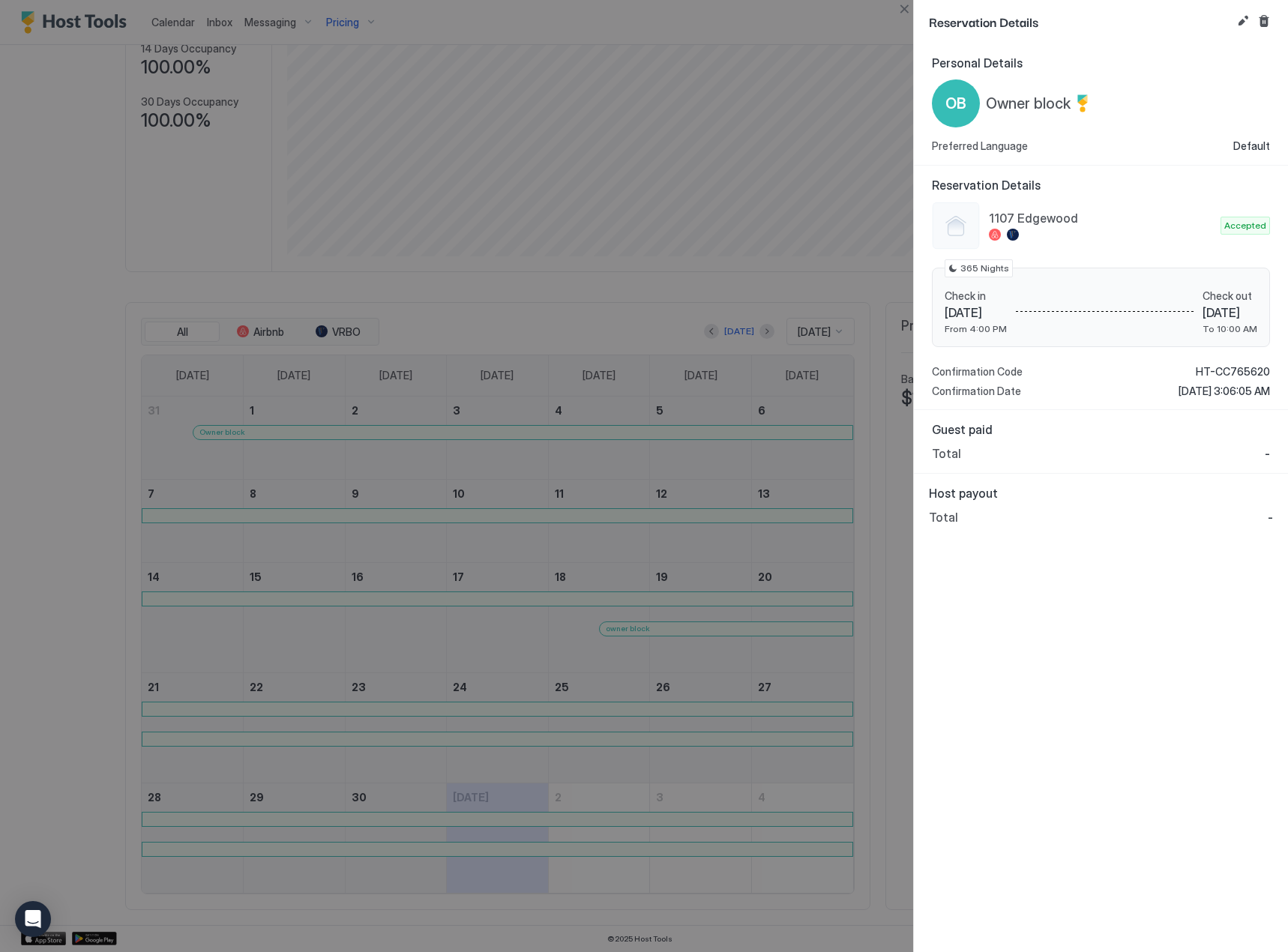
click at [619, 420] on div at bounding box center [644, 476] width 1288 height 952
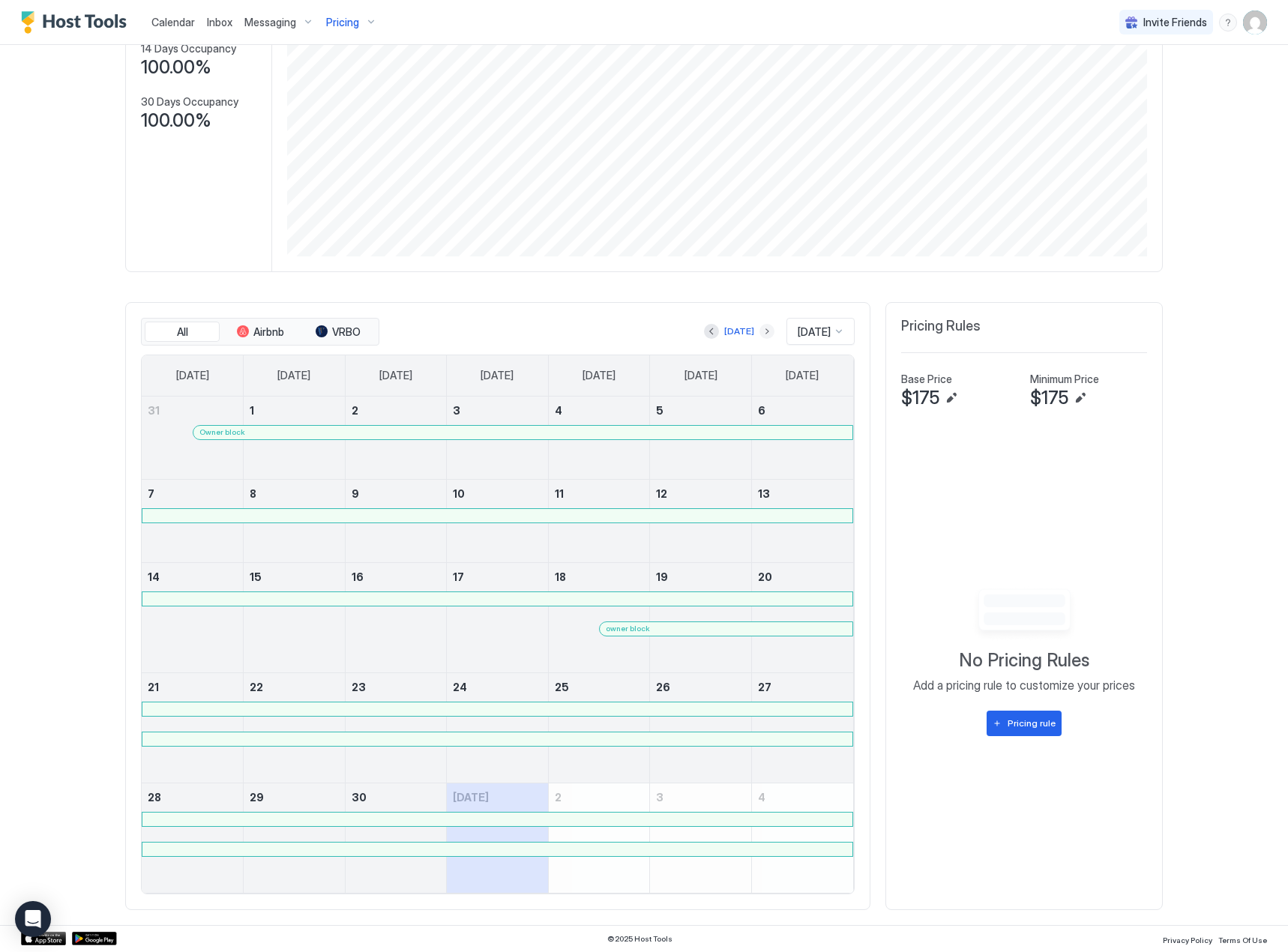
click at [760, 324] on button "Next month" at bounding box center [767, 331] width 15 height 15
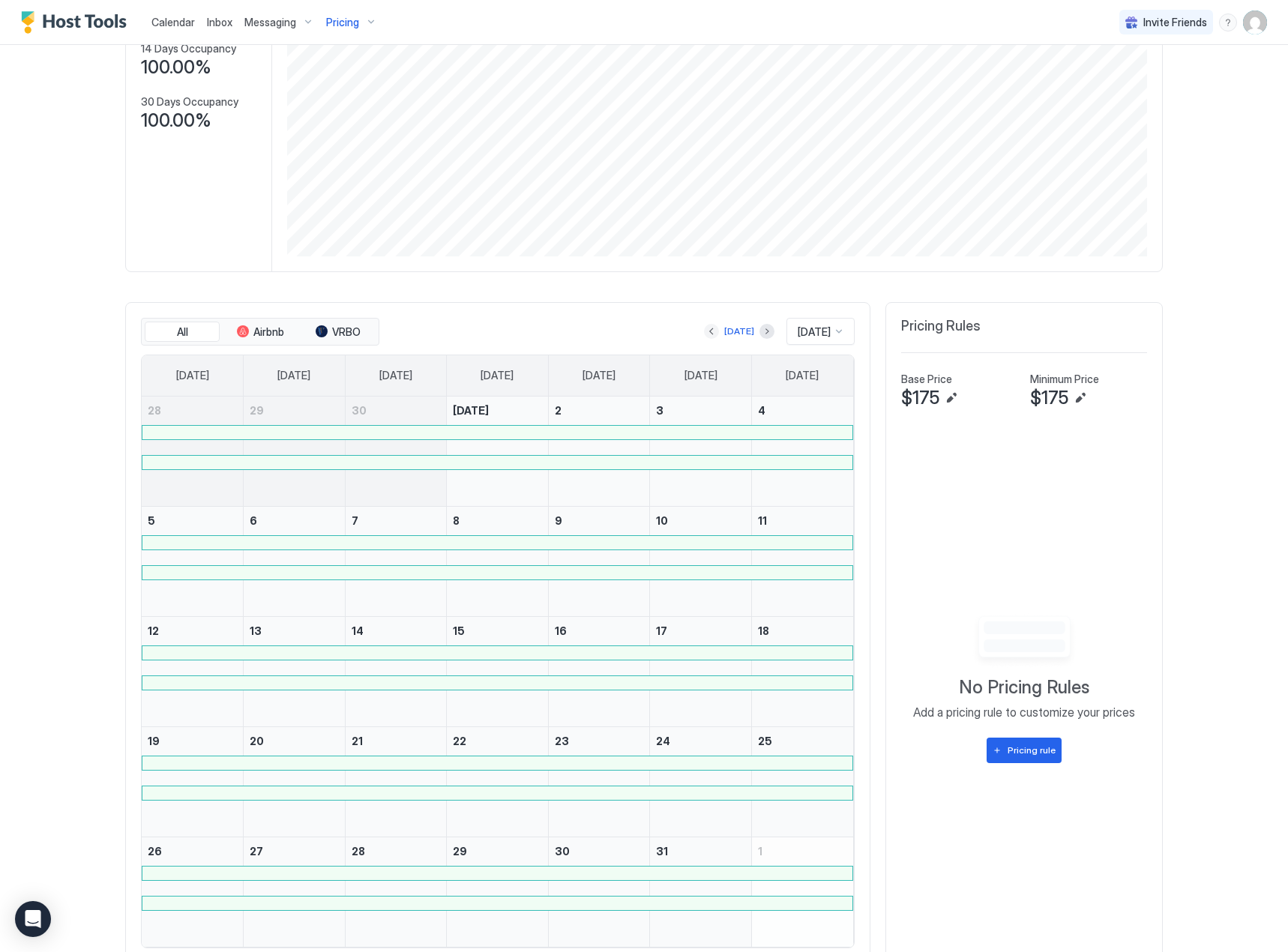
click at [704, 331] on button "Previous month" at bounding box center [711, 331] width 15 height 15
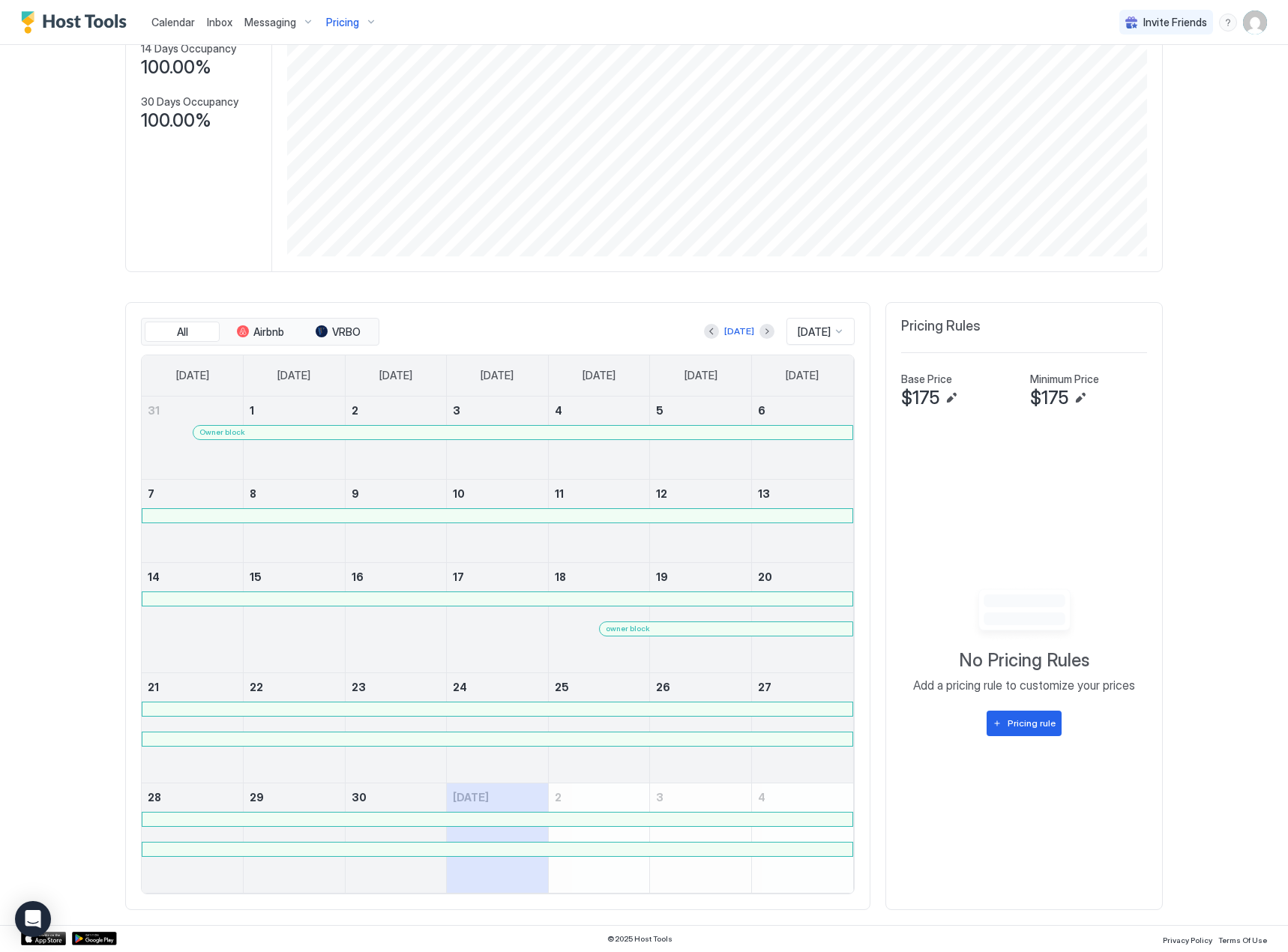
click at [351, 29] on span "Pricing" at bounding box center [342, 22] width 33 height 13
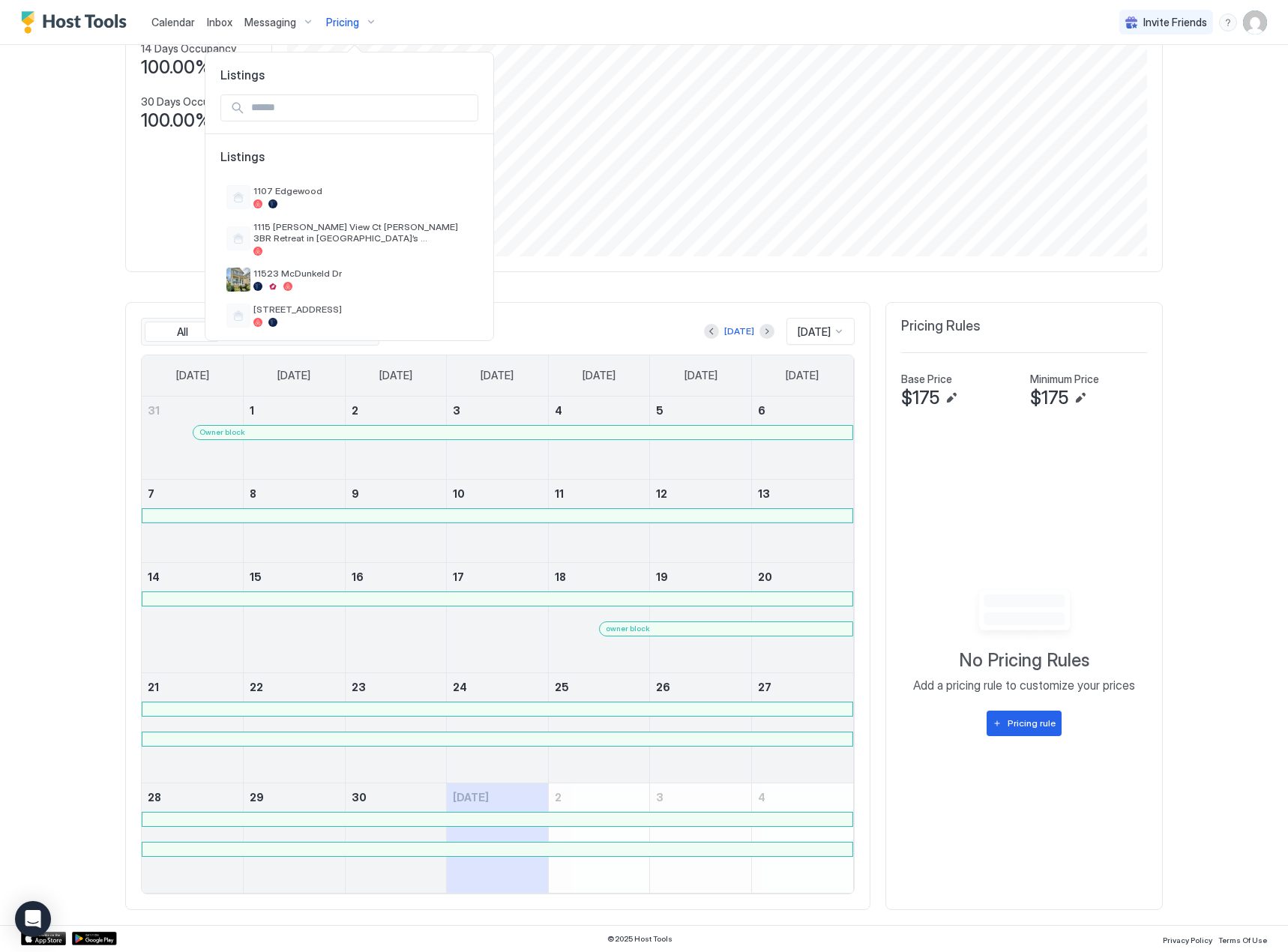
click at [306, 115] on input "Input Field" at bounding box center [361, 108] width 233 height 25
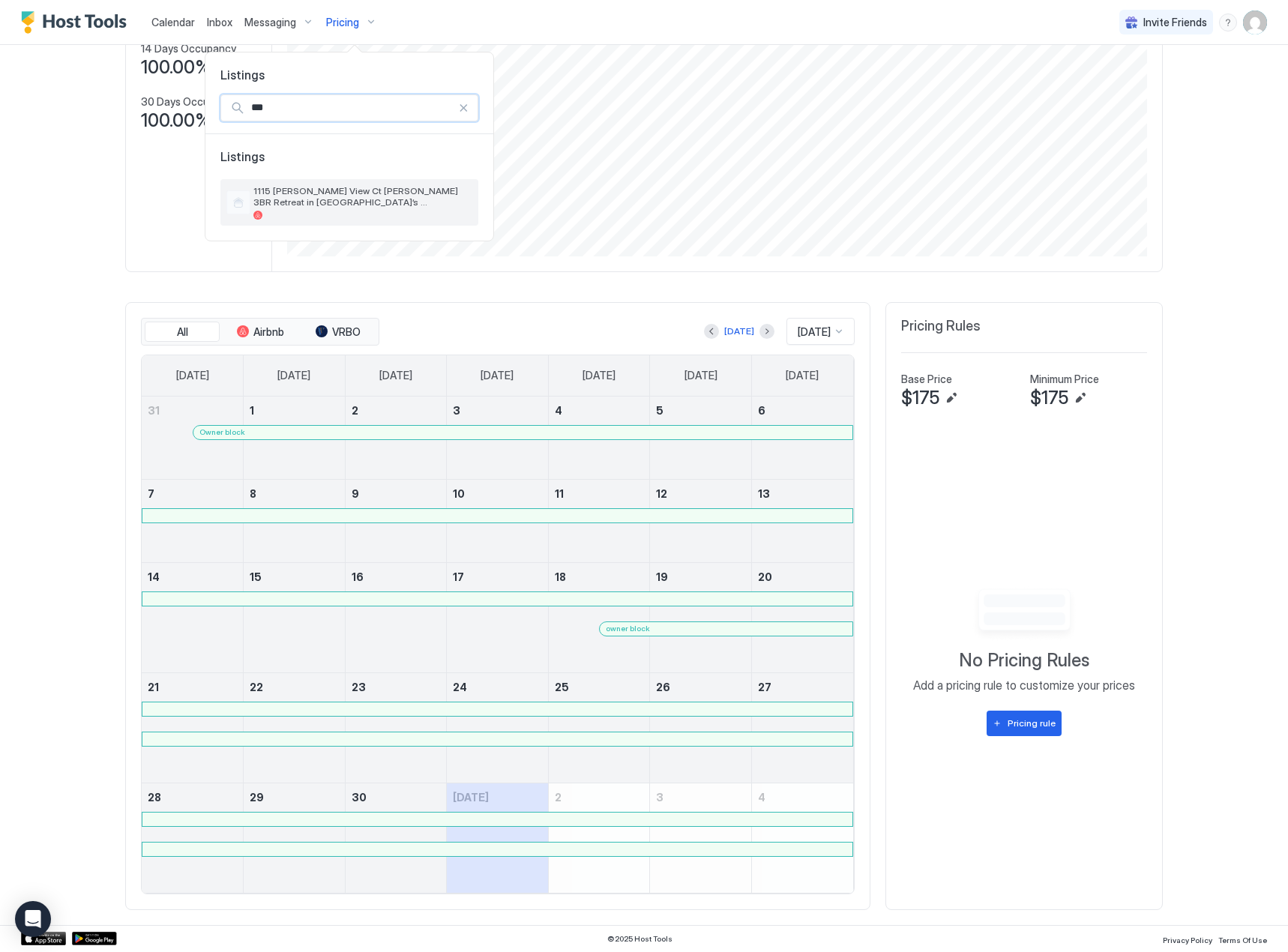
type input "***"
click at [303, 202] on span "1115 [PERSON_NAME] View Ct [PERSON_NAME] 3BR Retreat in [GEOGRAPHIC_DATA]’s [GE…" at bounding box center [363, 196] width 219 height 22
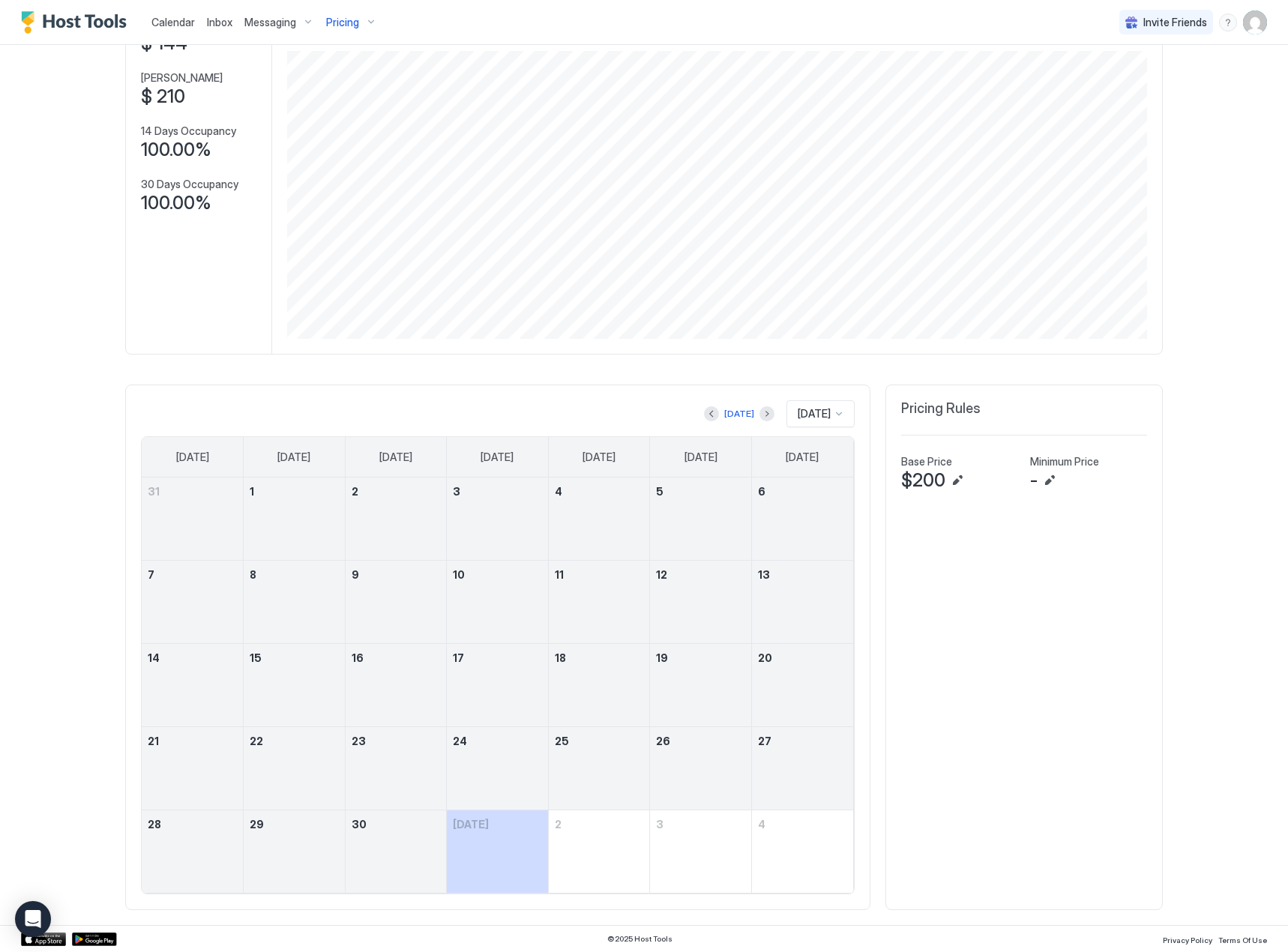
scroll to position [119, 0]
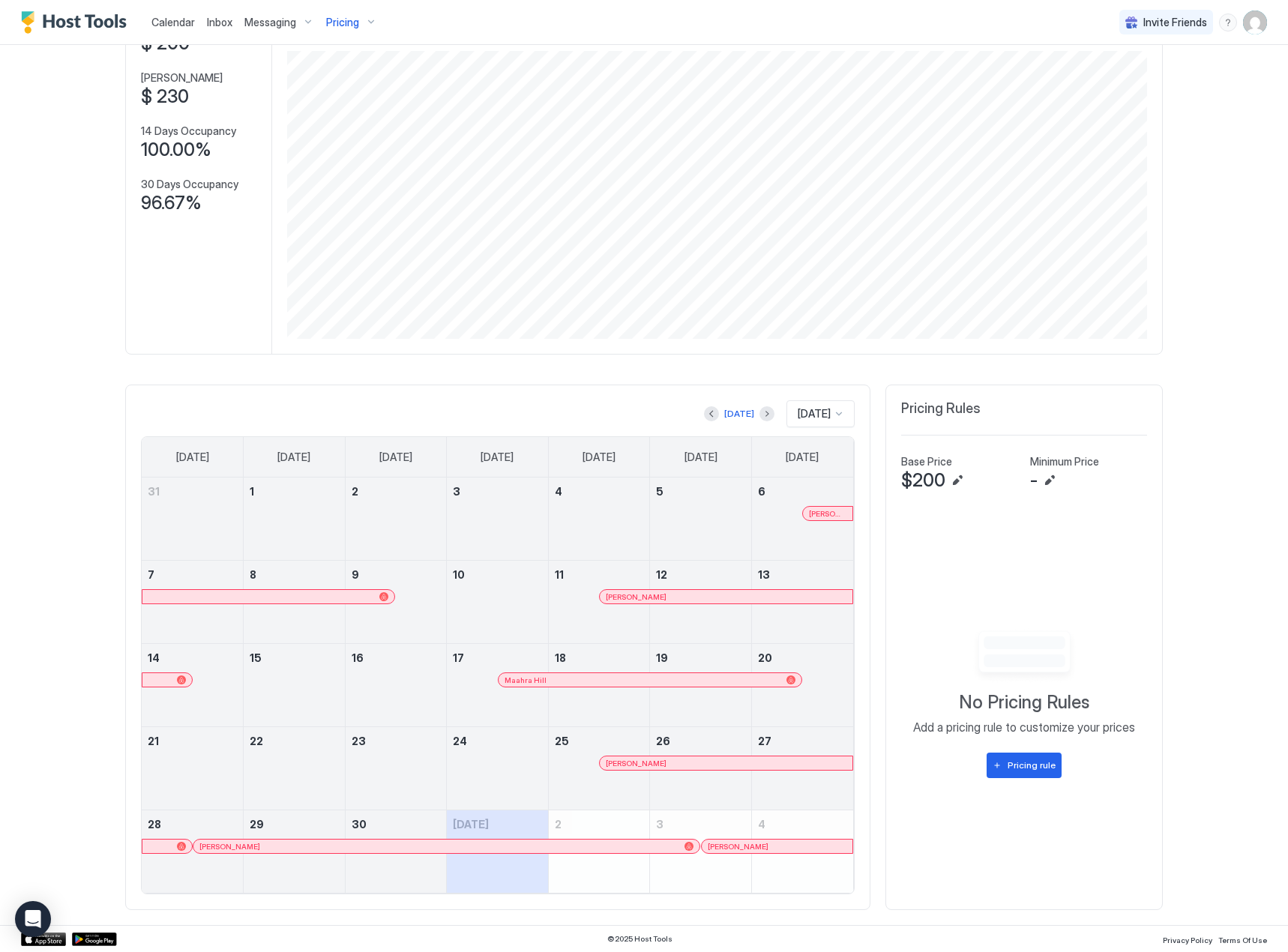
click at [822, 509] on span "[PERSON_NAME]" at bounding box center [828, 514] width 38 height 10
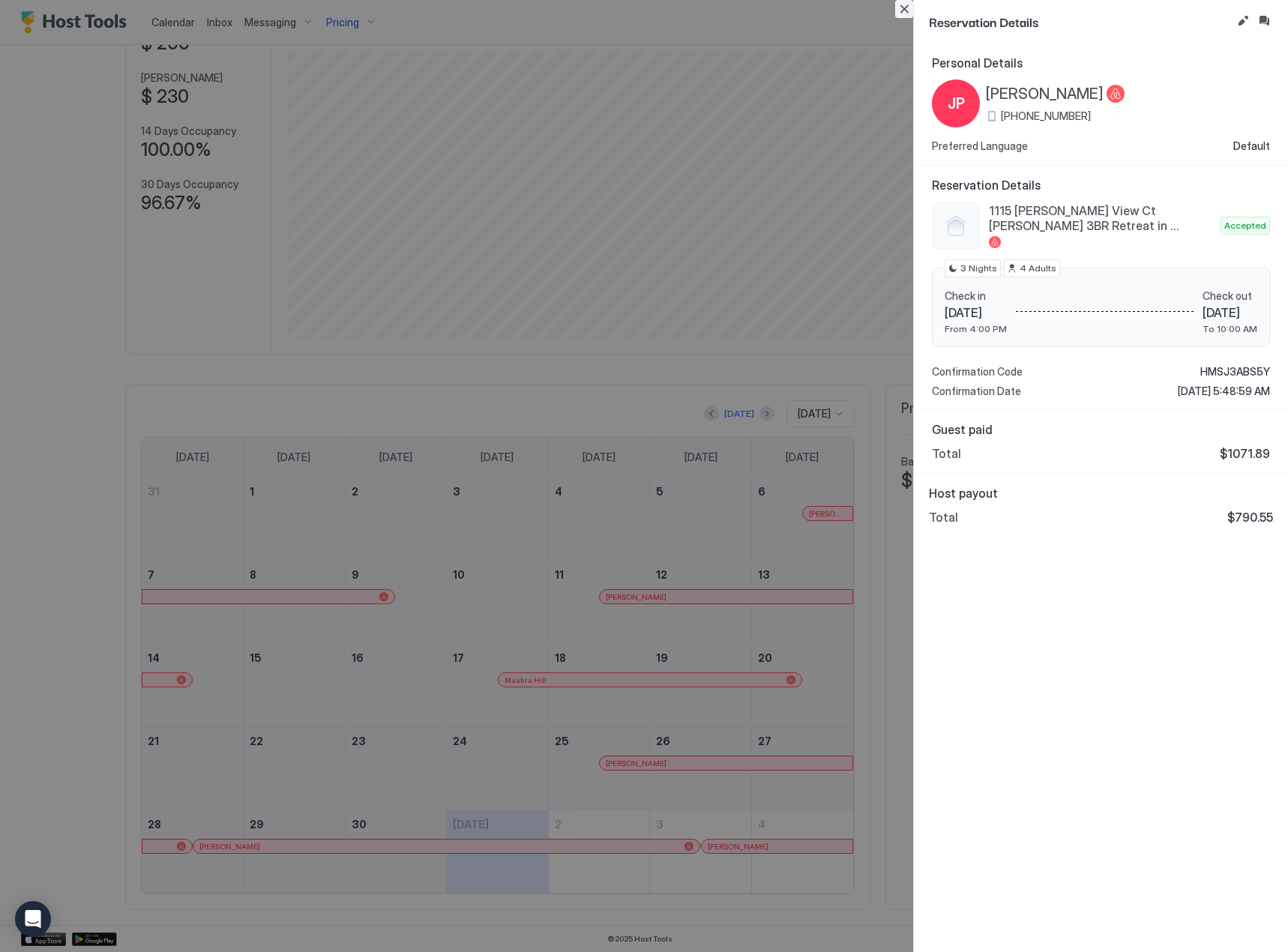
click at [901, 3] on button "Close" at bounding box center [904, 9] width 18 height 18
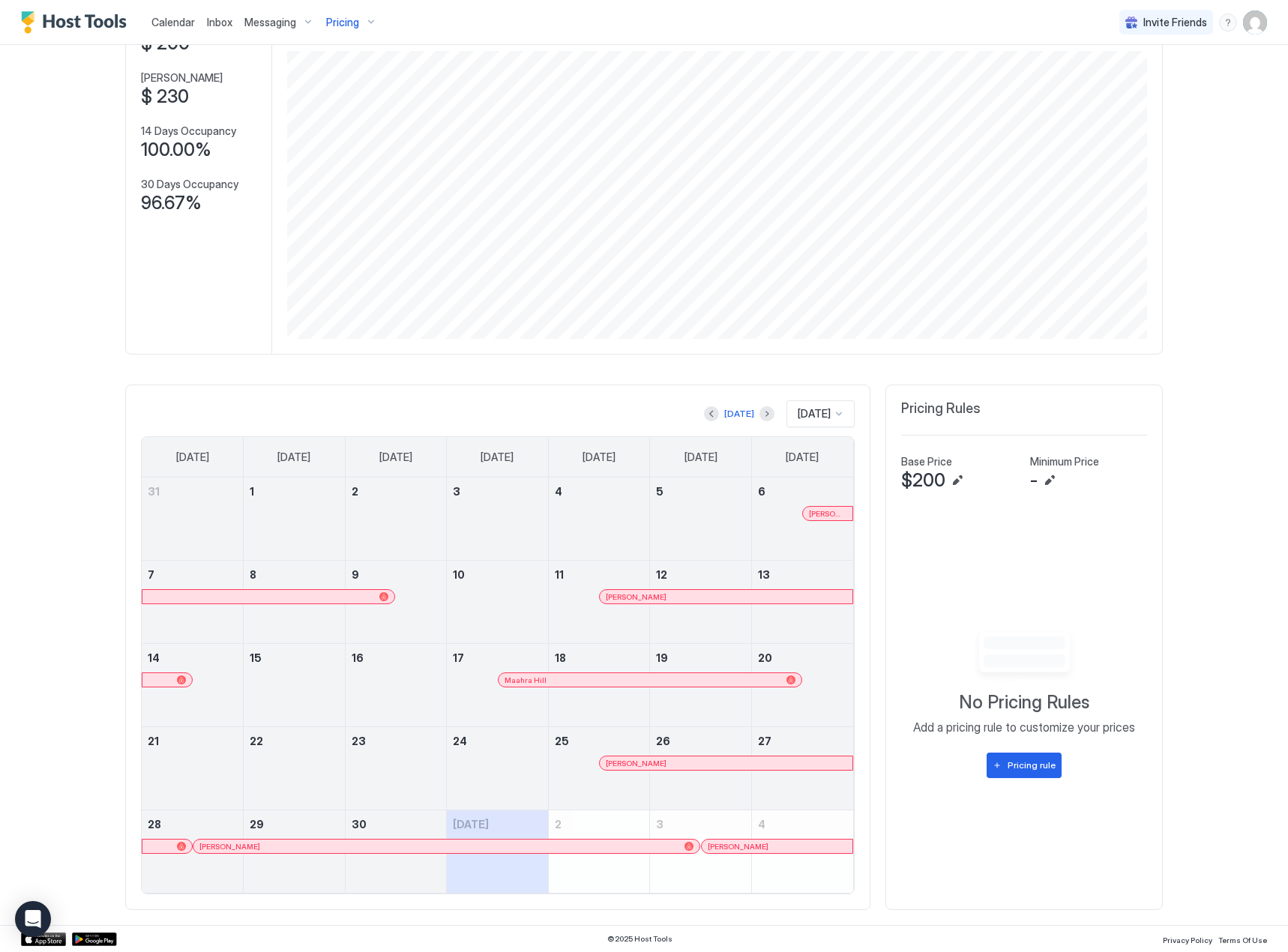
click at [811, 516] on div at bounding box center [816, 513] width 12 height 12
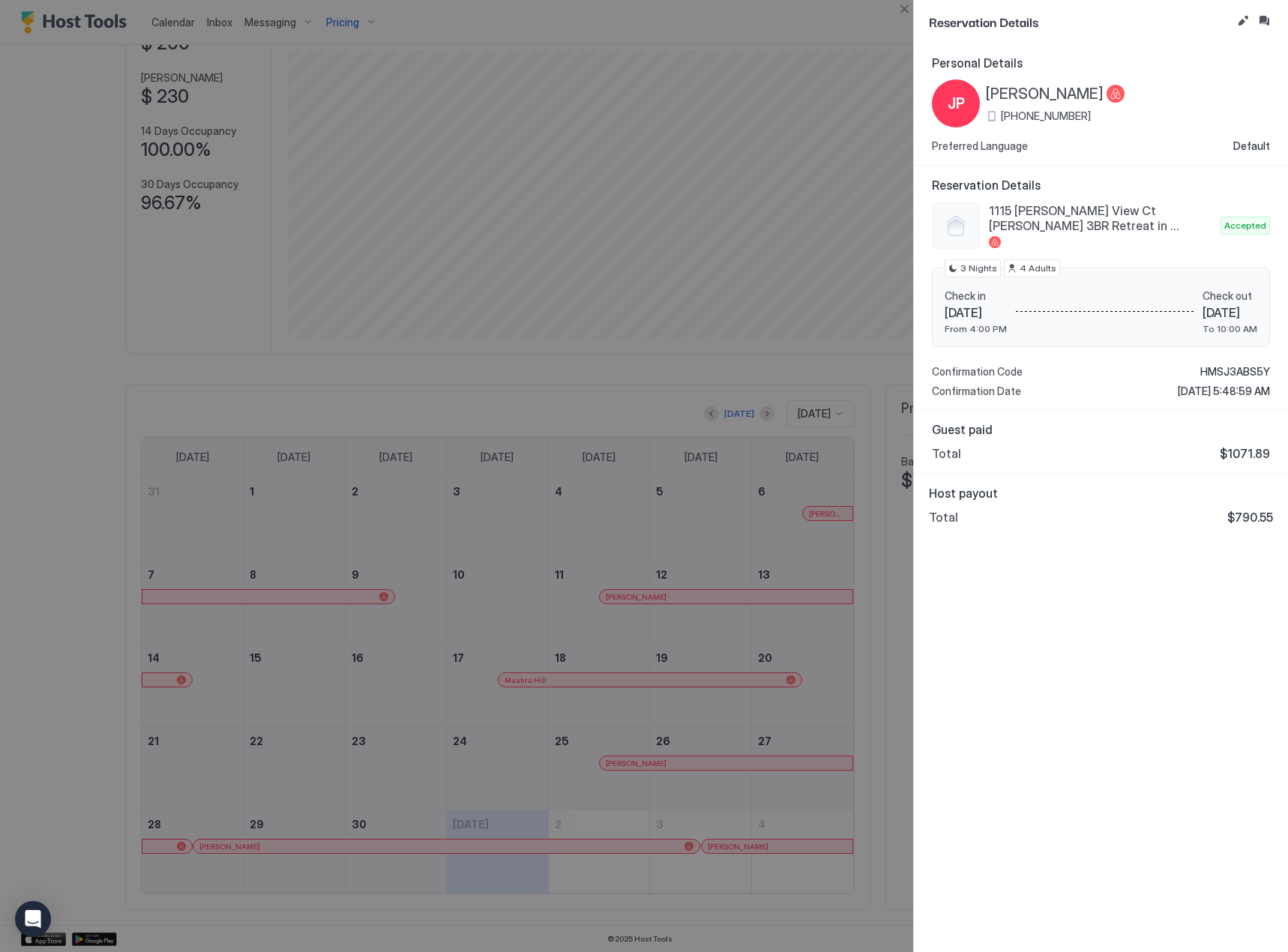
click at [766, 551] on div at bounding box center [644, 476] width 1288 height 952
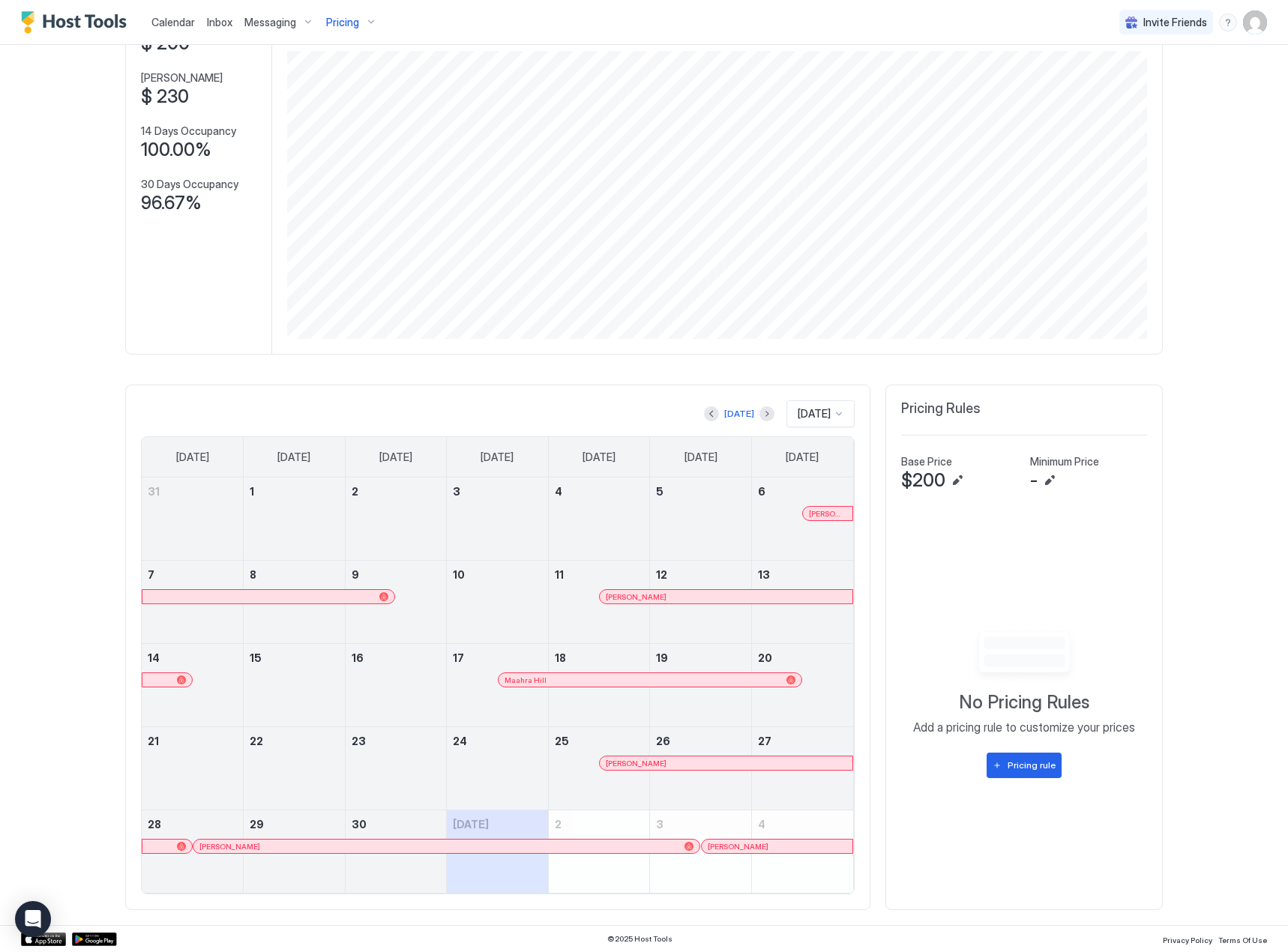
click at [628, 600] on div at bounding box center [632, 596] width 12 height 12
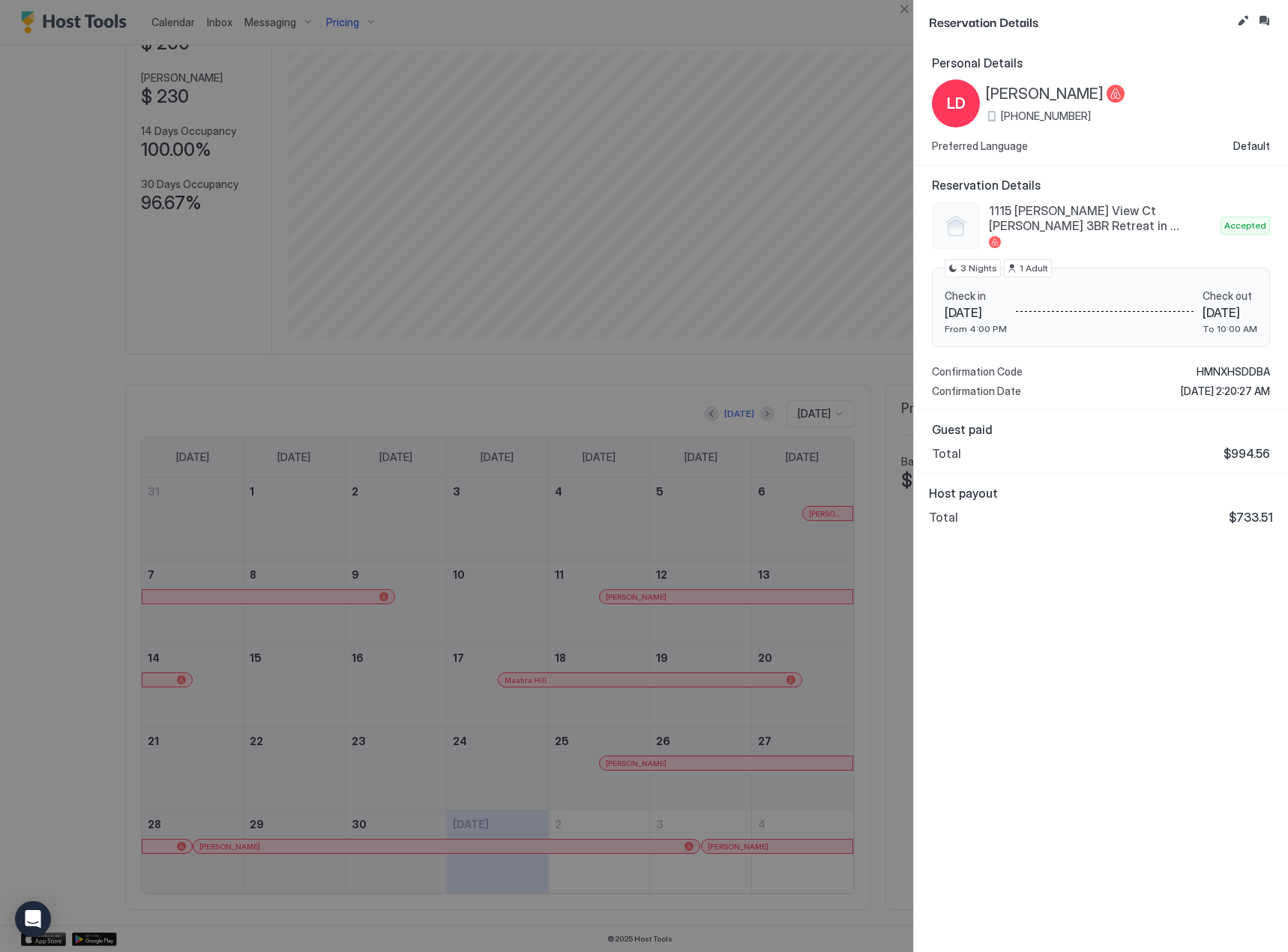
click at [805, 601] on div at bounding box center [644, 476] width 1288 height 952
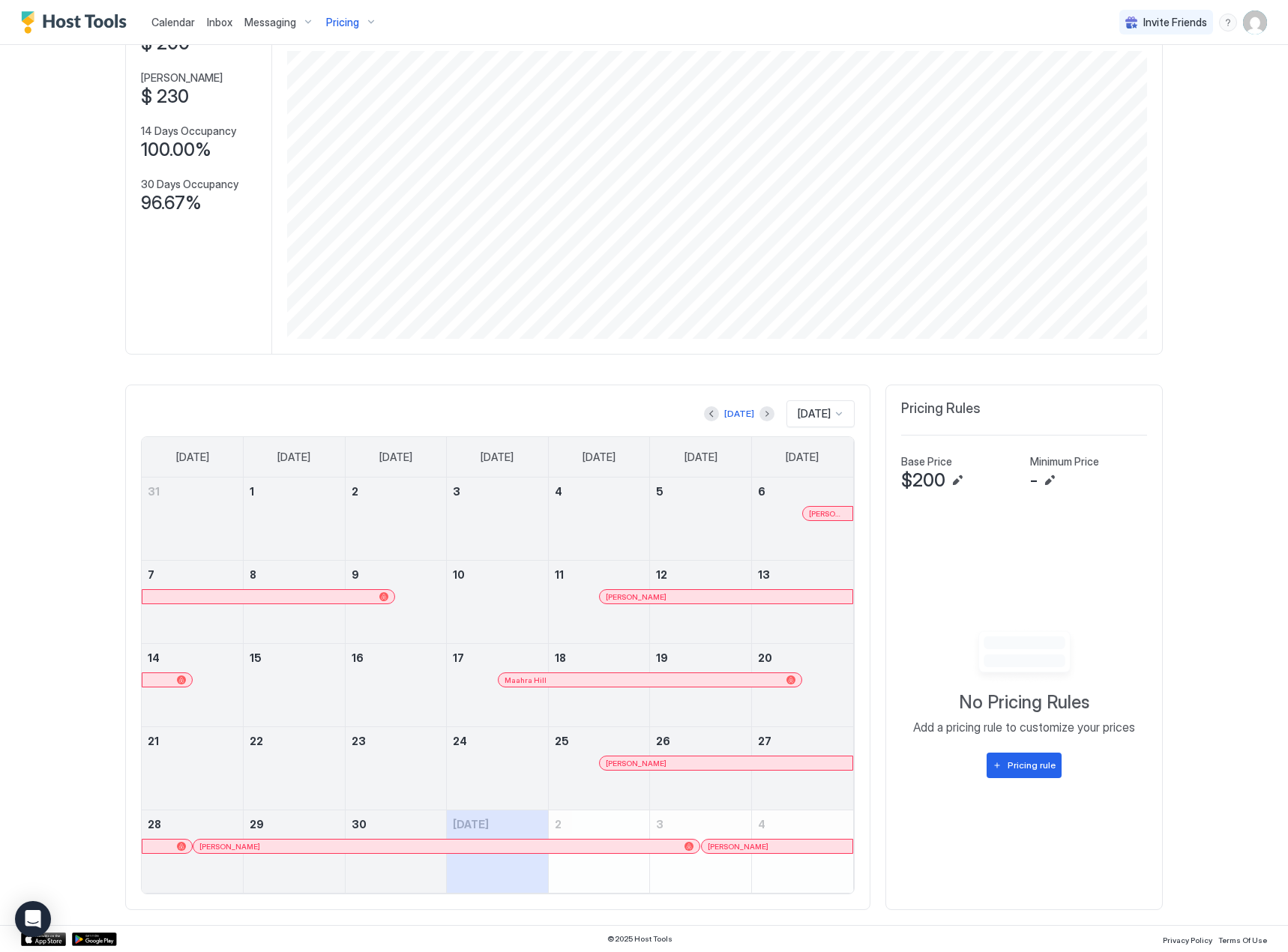
click at [637, 680] on div at bounding box center [642, 679] width 12 height 12
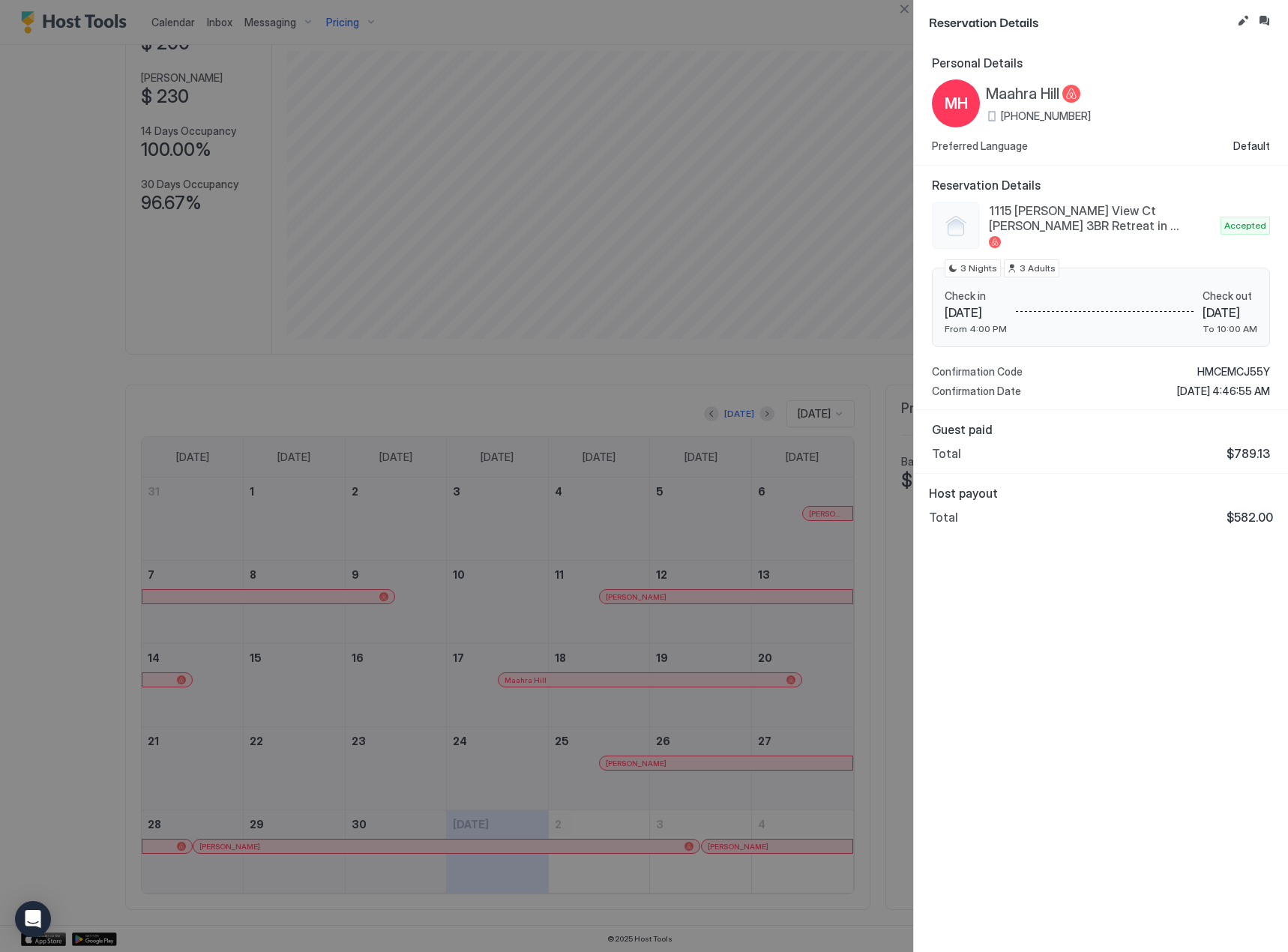
click at [1256, 520] on span "$582.00" at bounding box center [1250, 517] width 47 height 15
copy span "582.00"
click at [900, 4] on button "Close" at bounding box center [904, 9] width 18 height 18
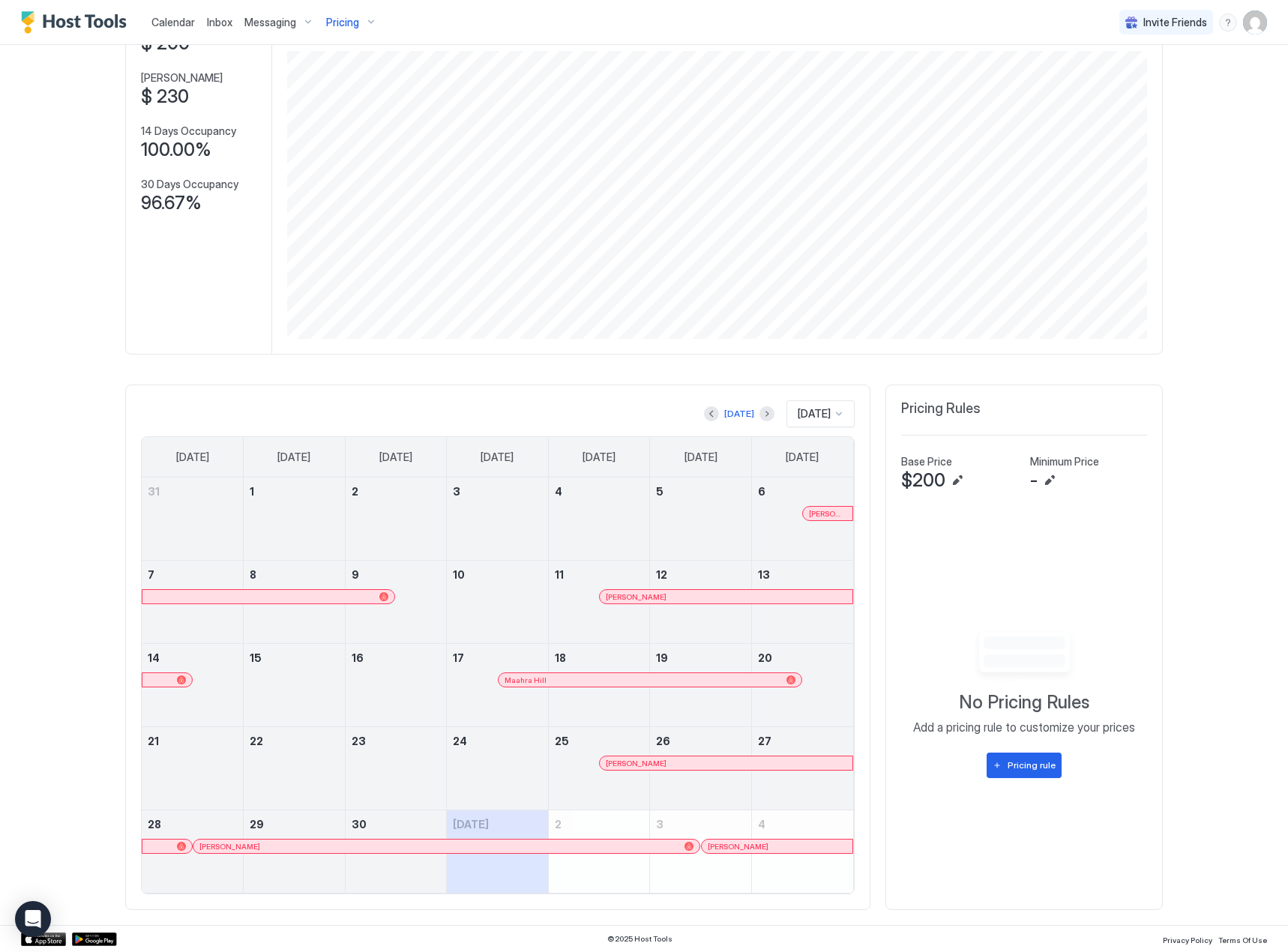
click at [733, 603] on div "[PERSON_NAME]" at bounding box center [726, 596] width 252 height 13
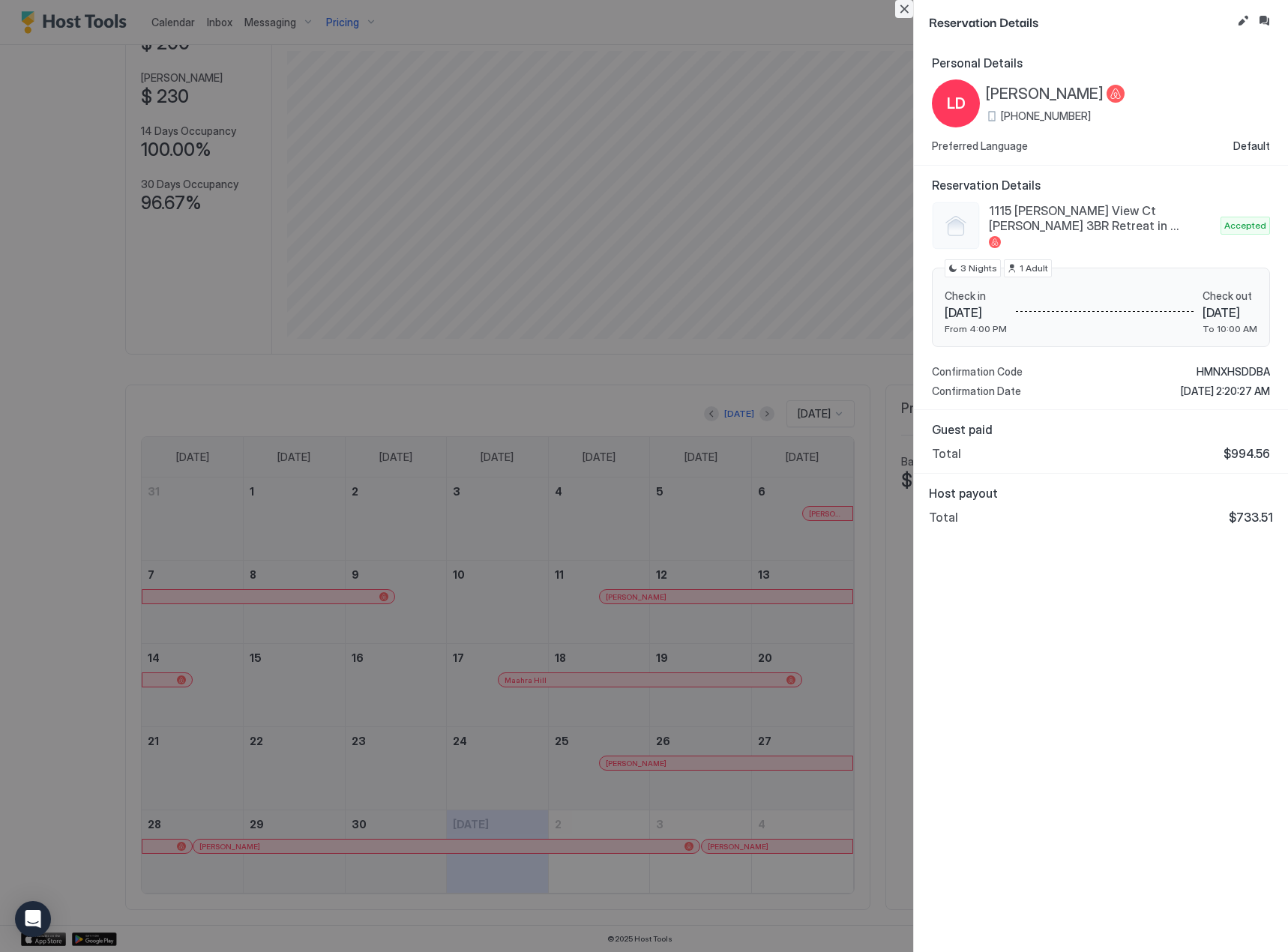
click at [903, 9] on button "Close" at bounding box center [904, 9] width 18 height 18
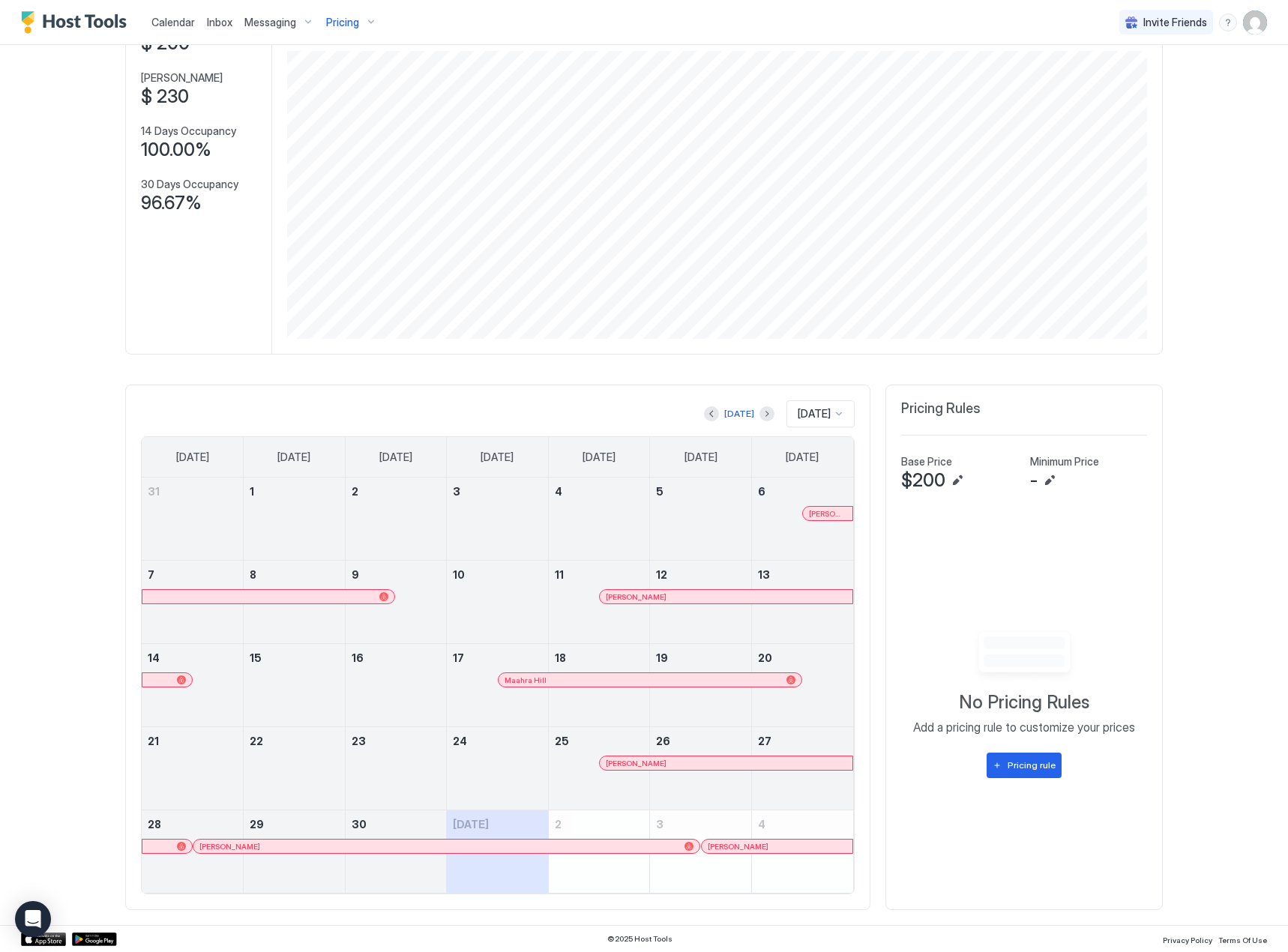
click at [595, 683] on div at bounding box center [601, 679] width 12 height 12
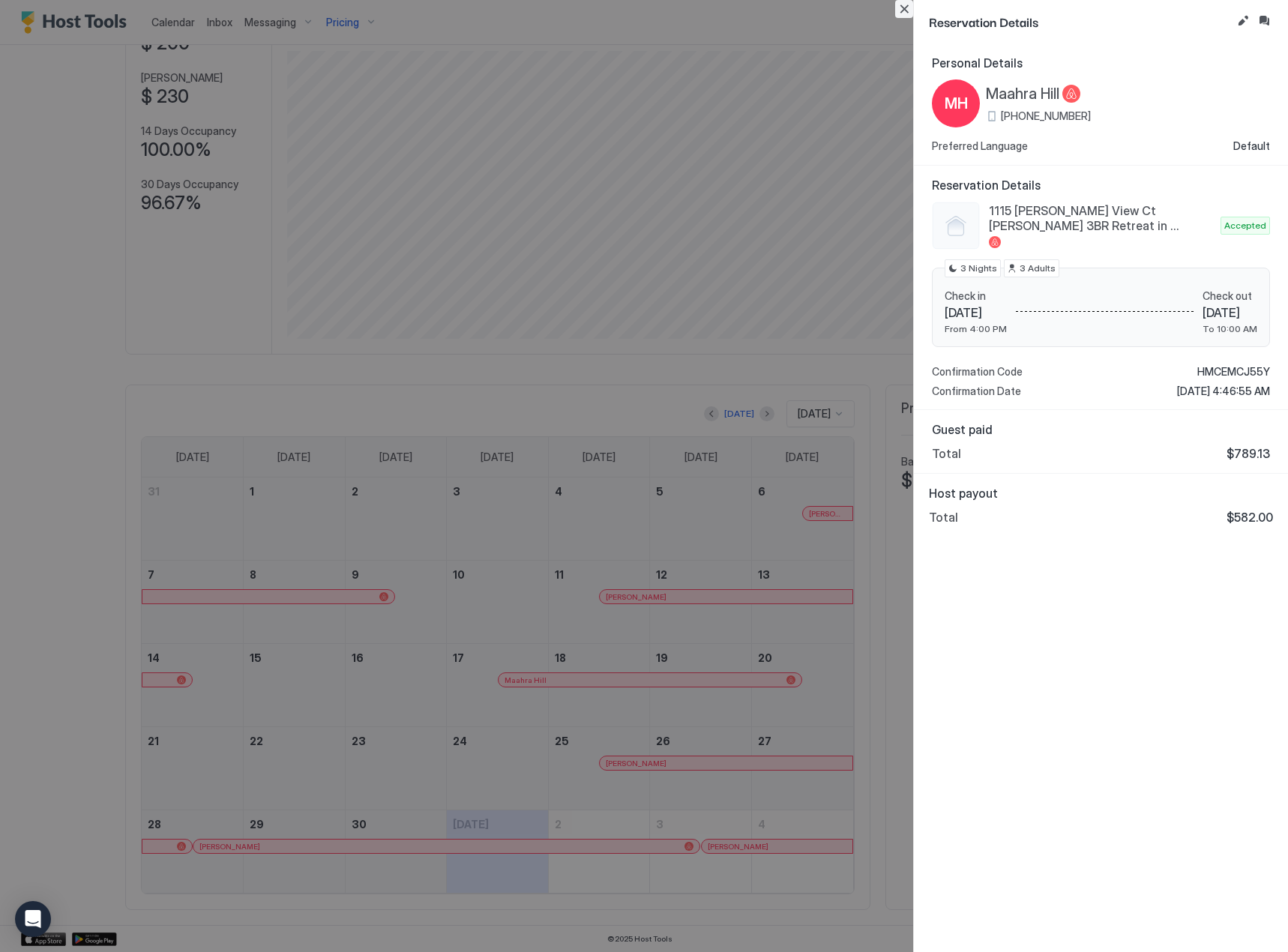
click at [911, 7] on button "Close" at bounding box center [904, 9] width 18 height 18
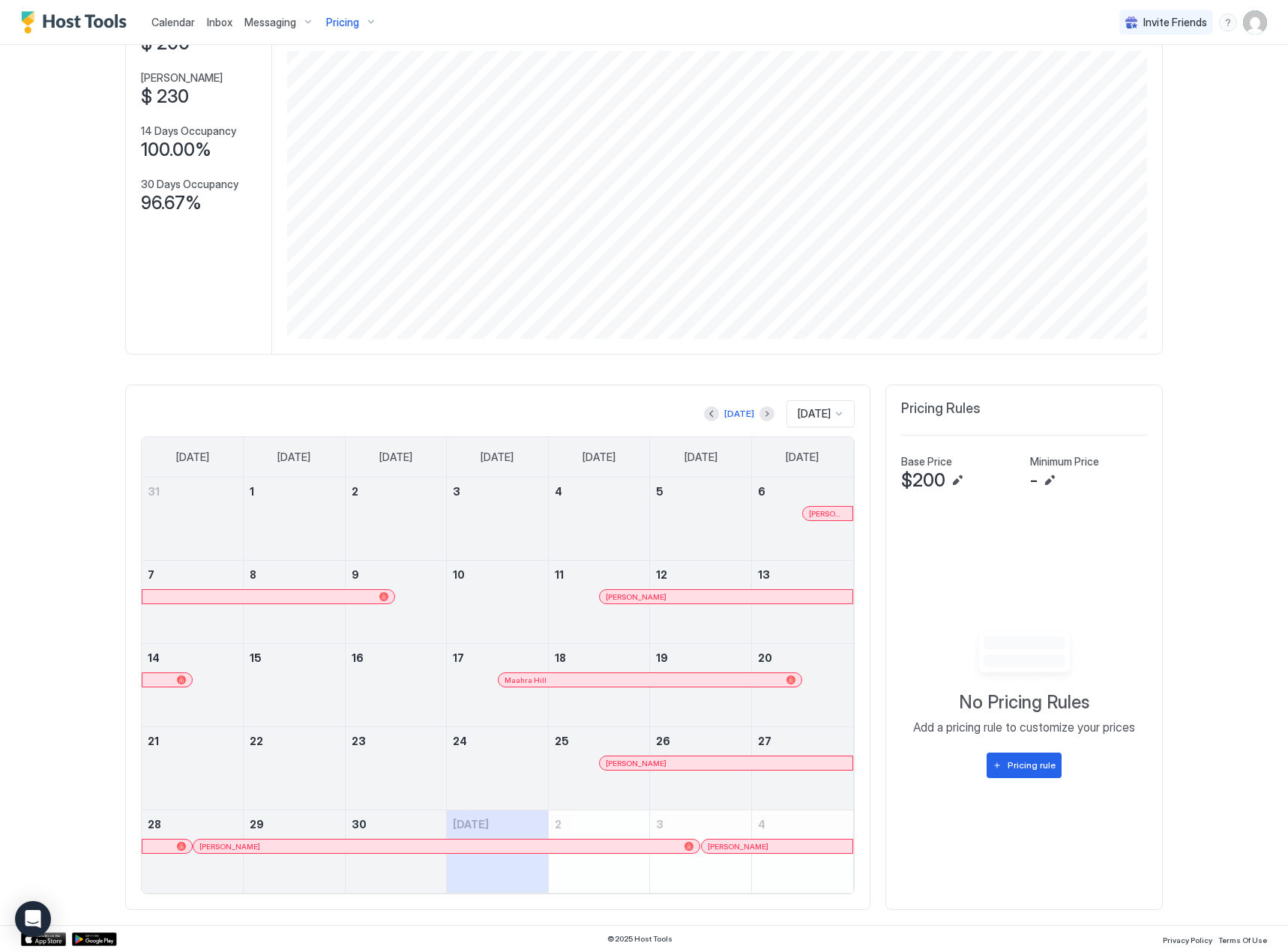
click at [667, 765] on div at bounding box center [672, 762] width 12 height 12
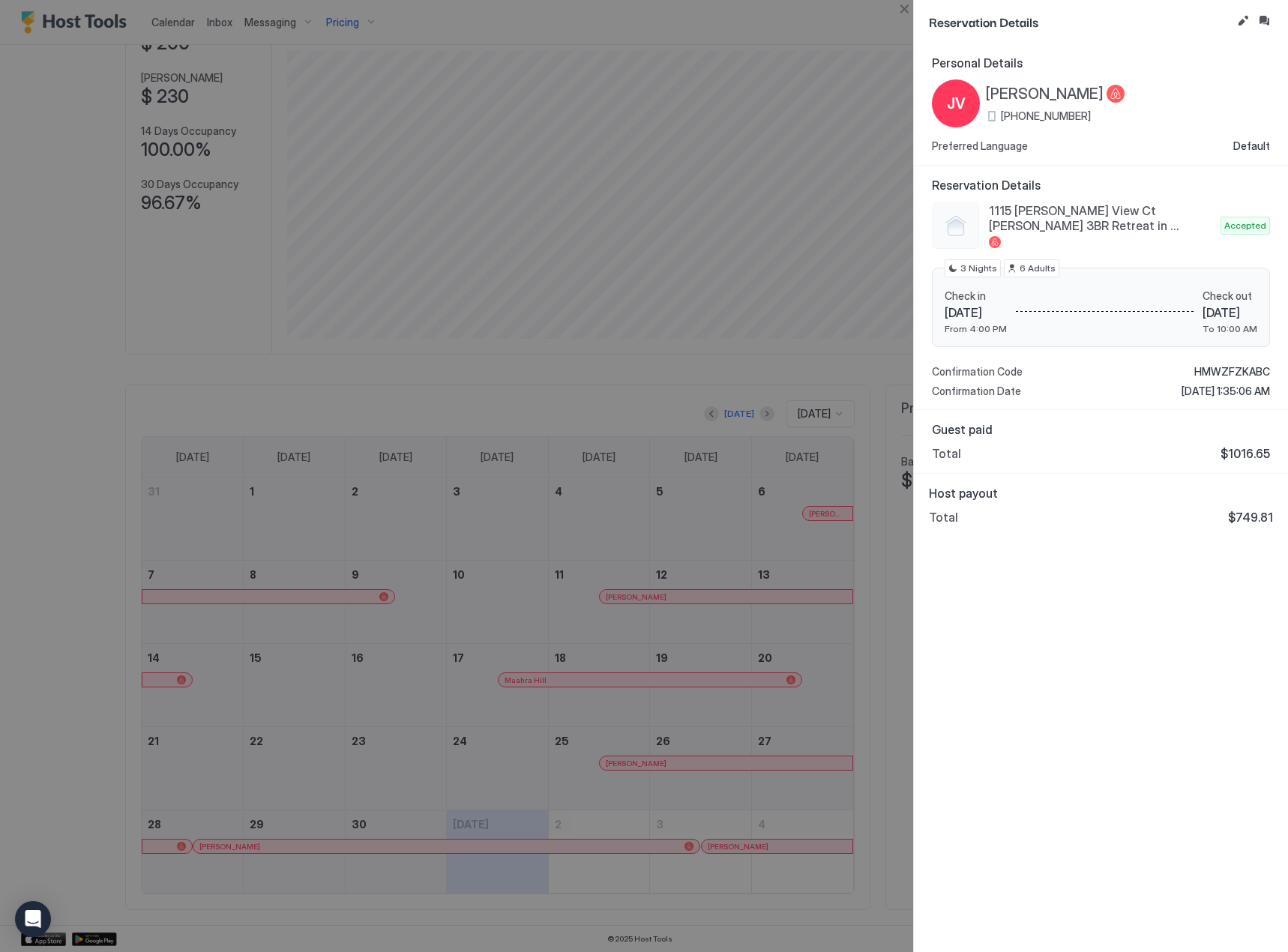
click at [1251, 524] on span "$749.81" at bounding box center [1250, 517] width 45 height 15
copy span "749.81"
drag, startPoint x: 904, startPoint y: 13, endPoint x: 849, endPoint y: 43, distance: 62.6
click at [904, 13] on button "Close" at bounding box center [904, 9] width 18 height 18
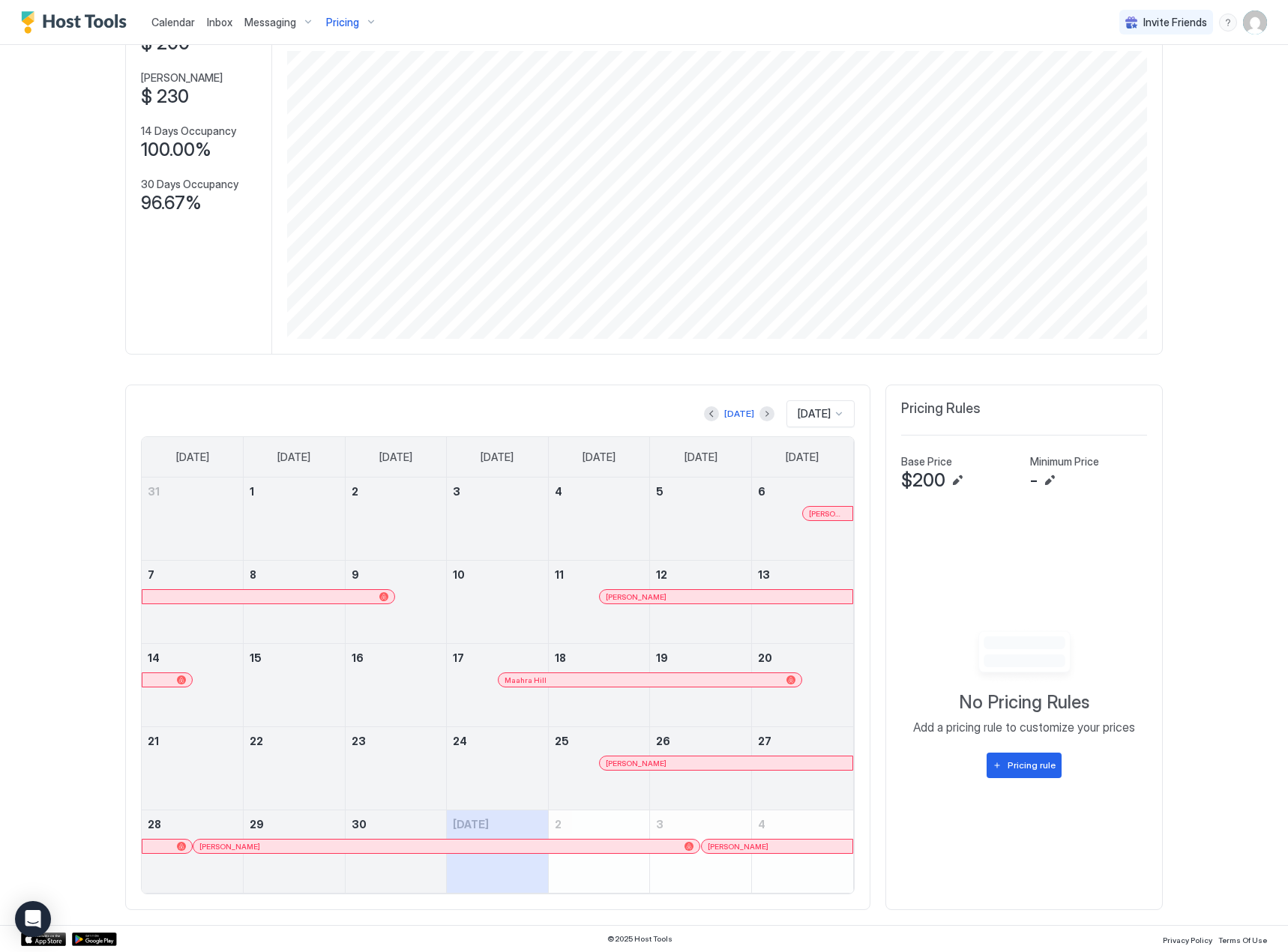
click at [403, 850] on div at bounding box center [409, 846] width 12 height 12
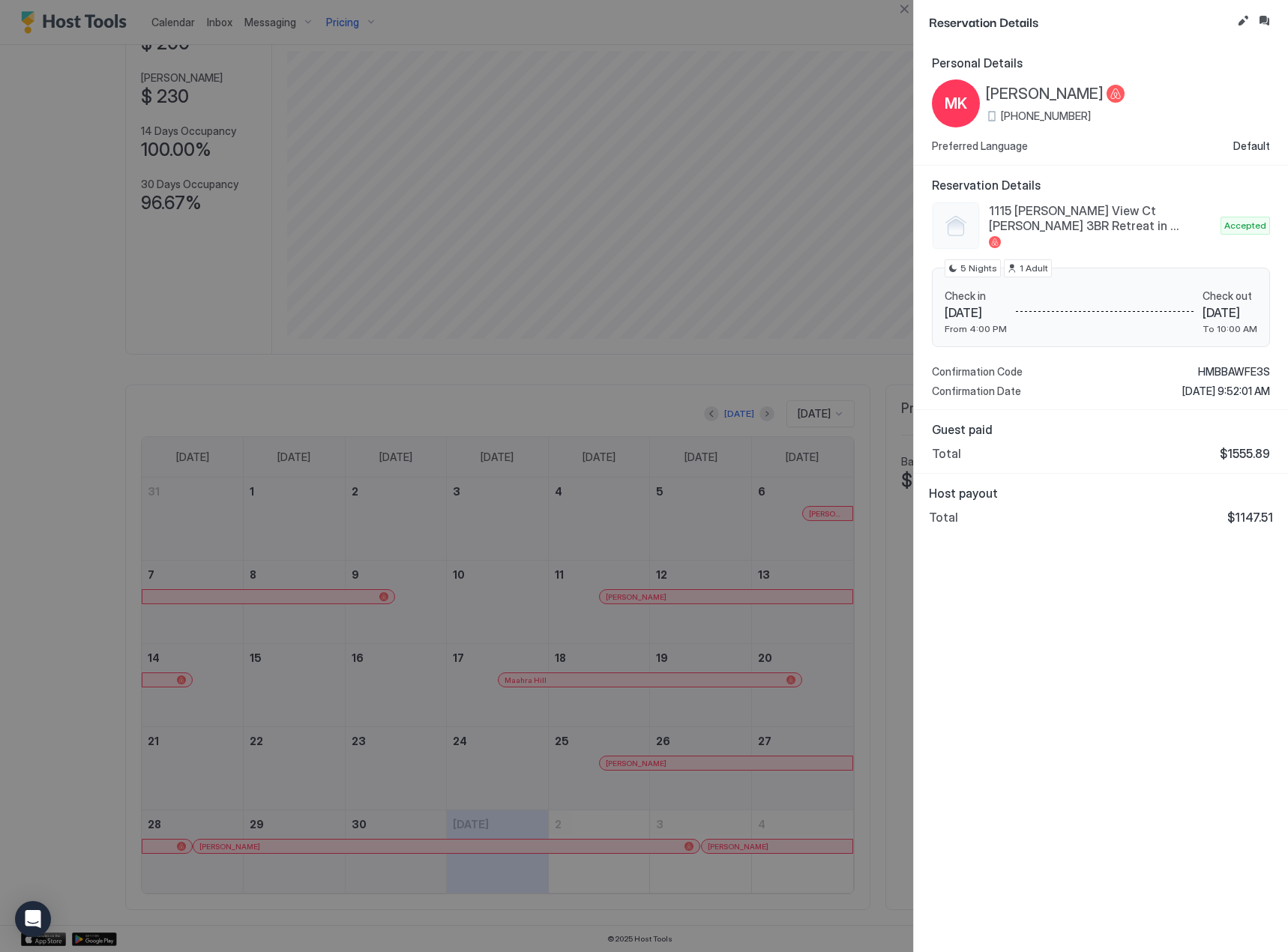
click at [1264, 515] on span "$1147.51" at bounding box center [1249, 517] width 46 height 15
copy span "1147.51"
click at [1059, 613] on div "Personal Details MK [PERSON_NAME] [PHONE_NUMBER] Preferred Language Default Res…" at bounding box center [1101, 498] width 375 height 909
click at [913, 13] on button "Close" at bounding box center [904, 9] width 18 height 18
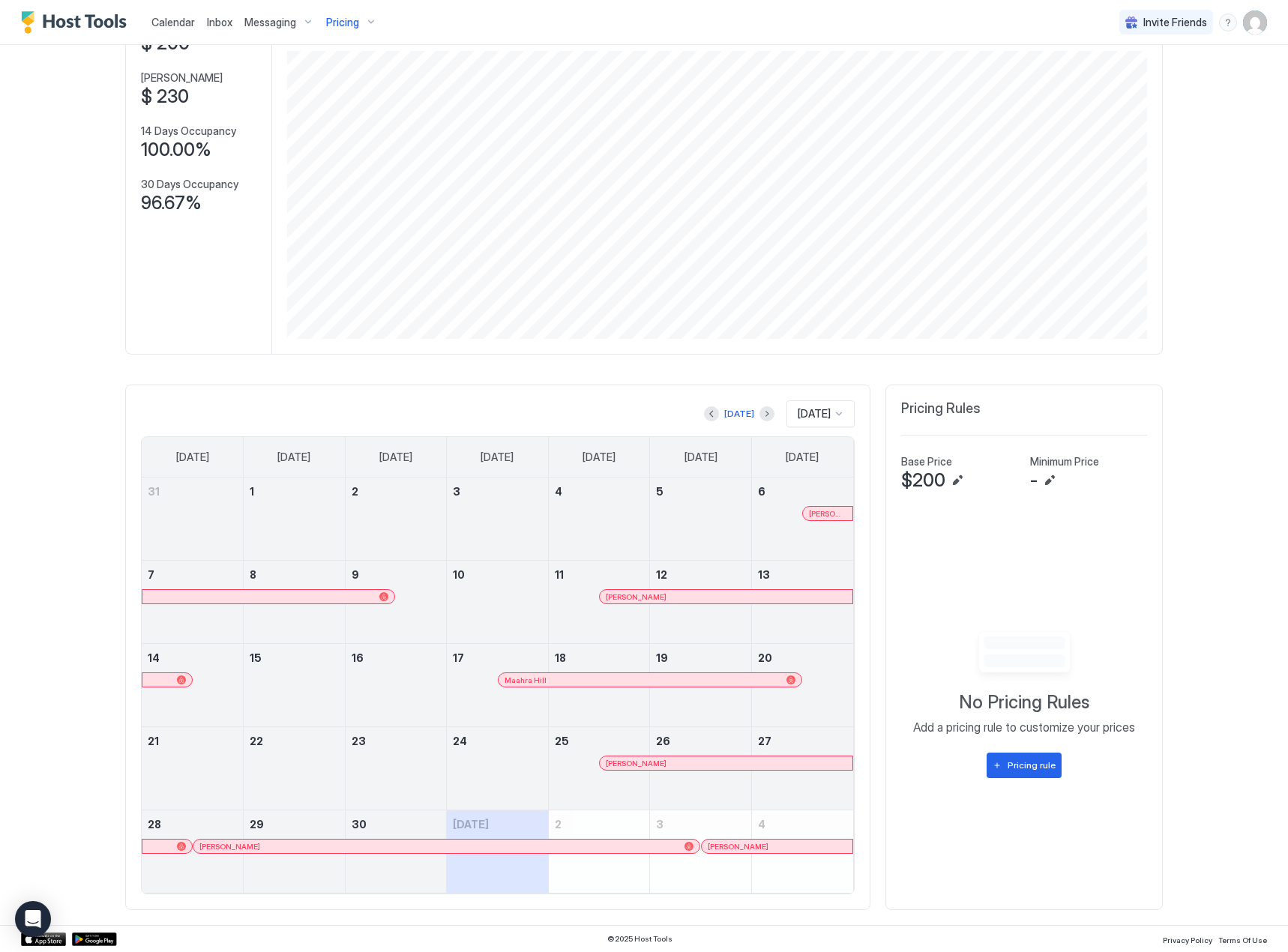
click at [833, 516] on div at bounding box center [838, 513] width 12 height 12
click at [678, 596] on div at bounding box center [683, 596] width 12 height 12
click at [570, 674] on div at bounding box center [576, 679] width 12 height 12
click at [691, 769] on div "[PERSON_NAME]" at bounding box center [726, 762] width 252 height 13
click at [581, 849] on div at bounding box center [587, 846] width 12 height 12
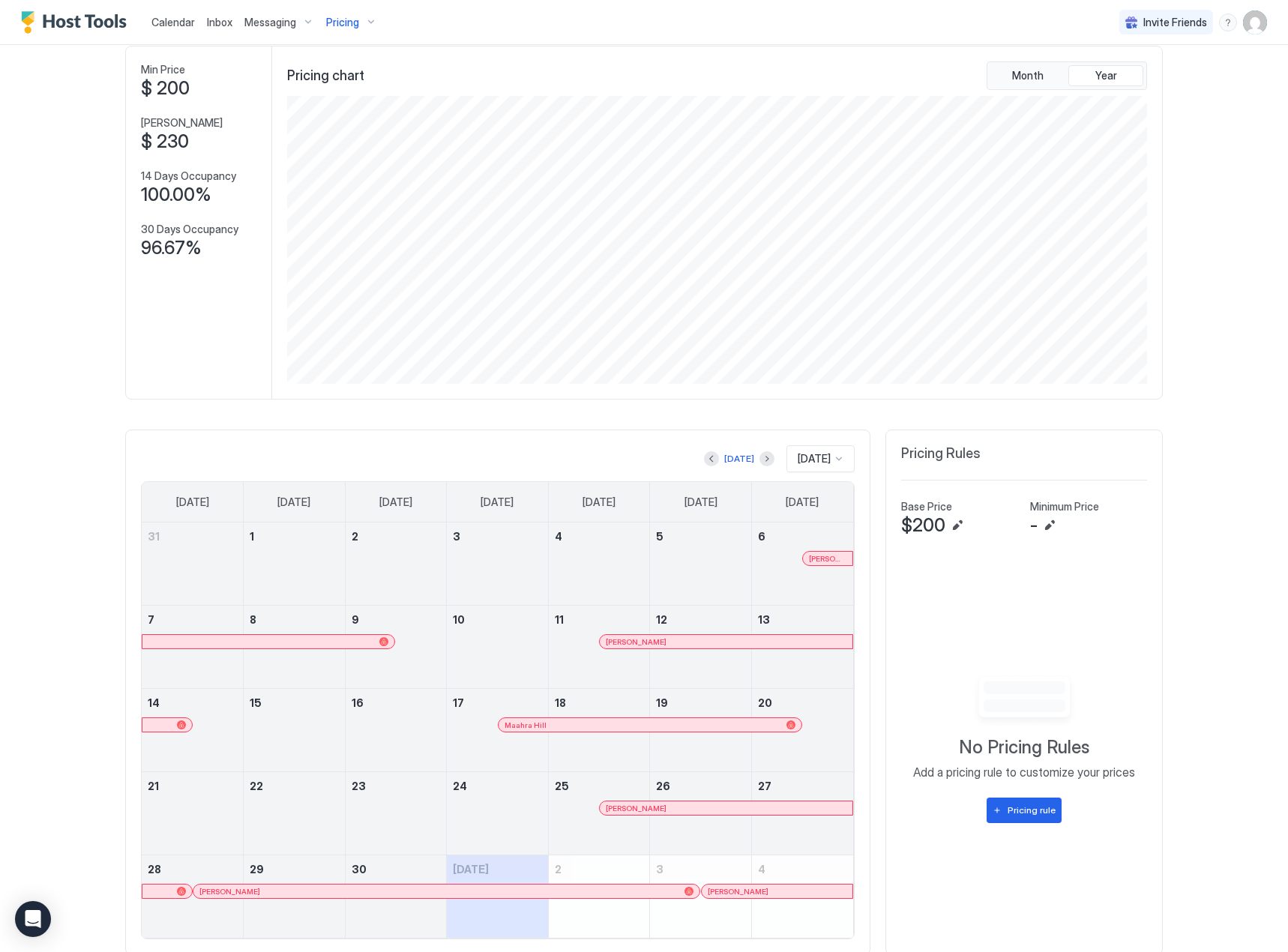
scroll to position [0, 0]
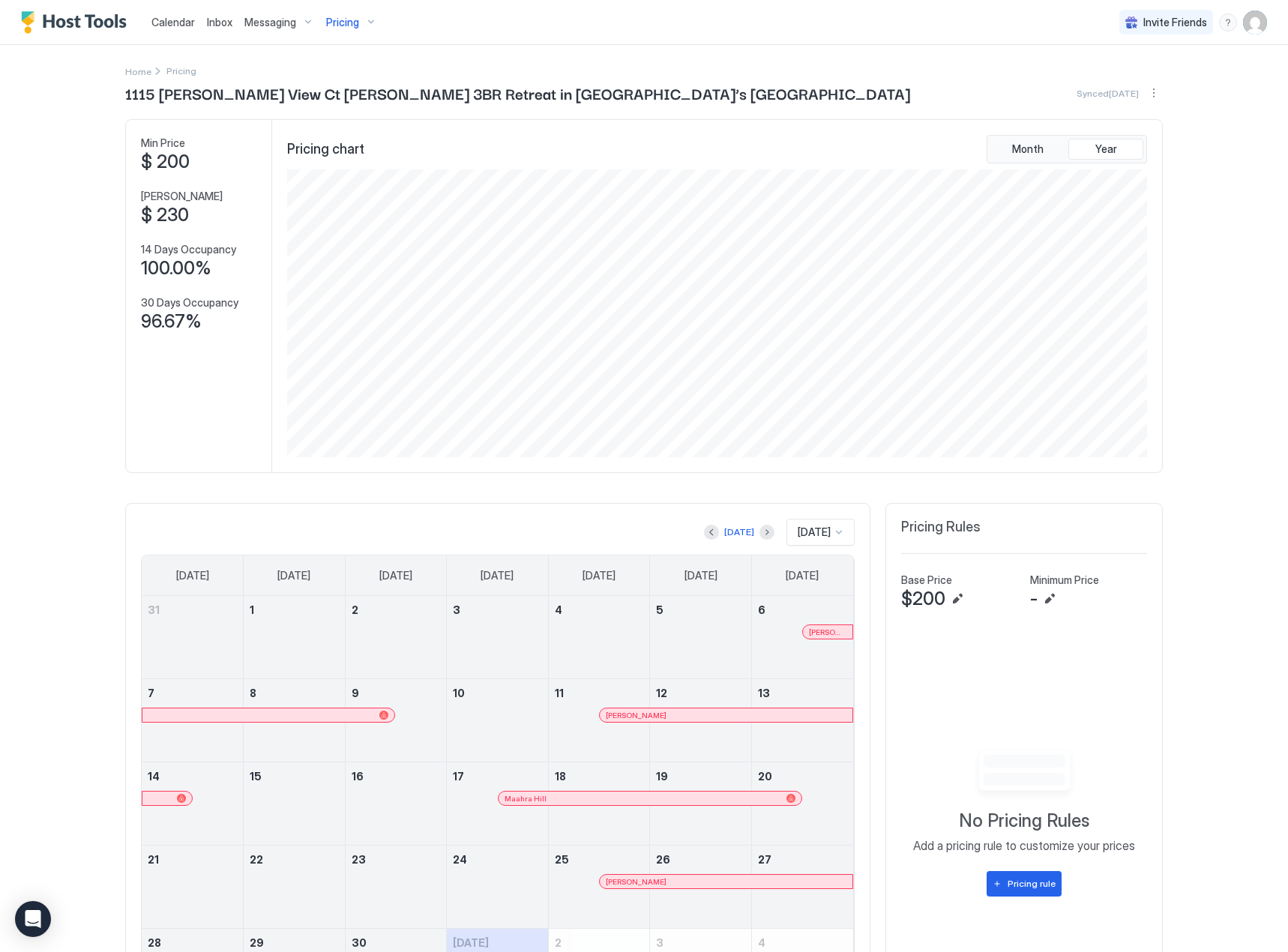
click at [345, 31] on div "Pricing" at bounding box center [351, 22] width 63 height 25
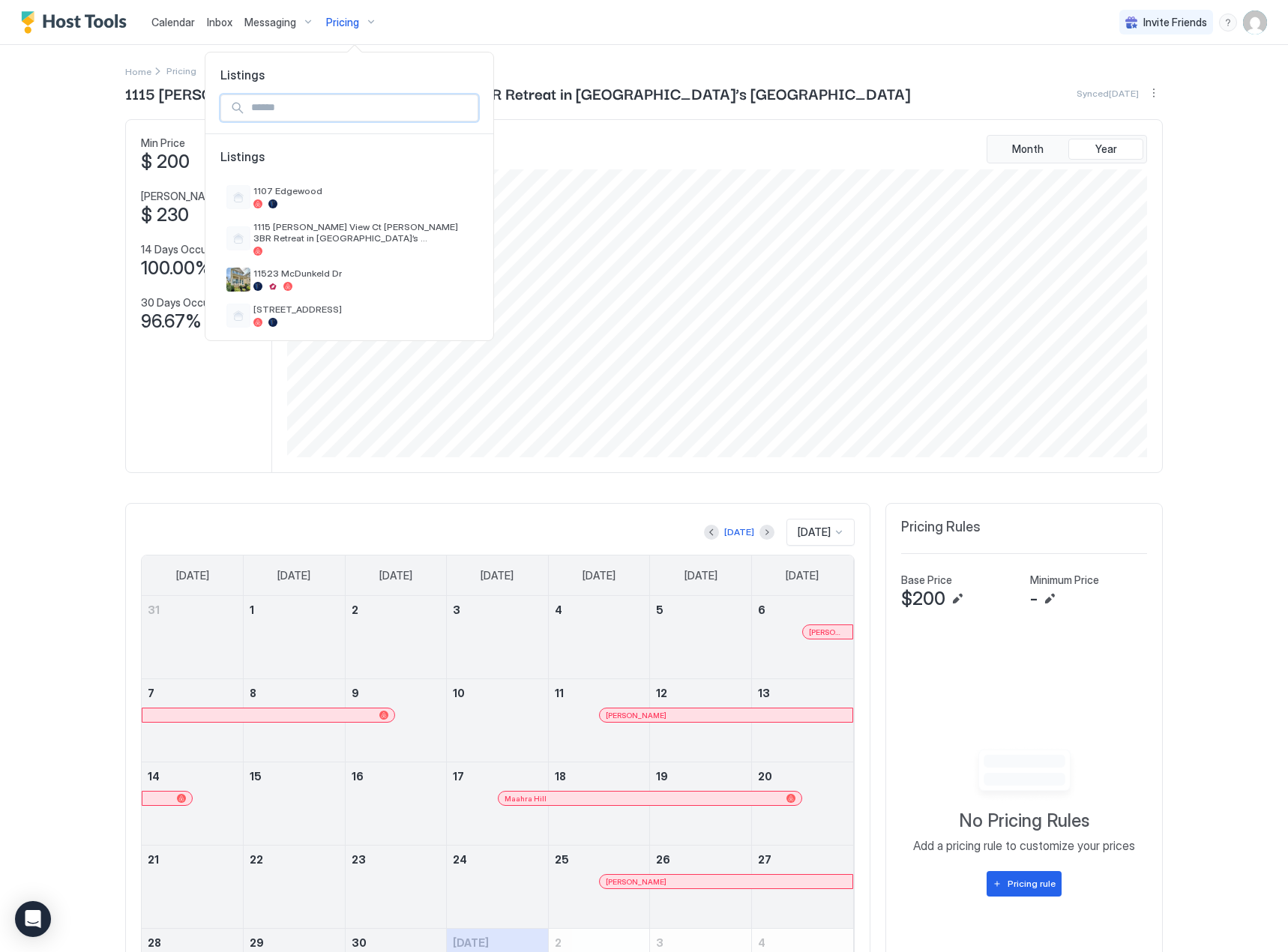
click at [323, 110] on input "Input Field" at bounding box center [361, 108] width 233 height 25
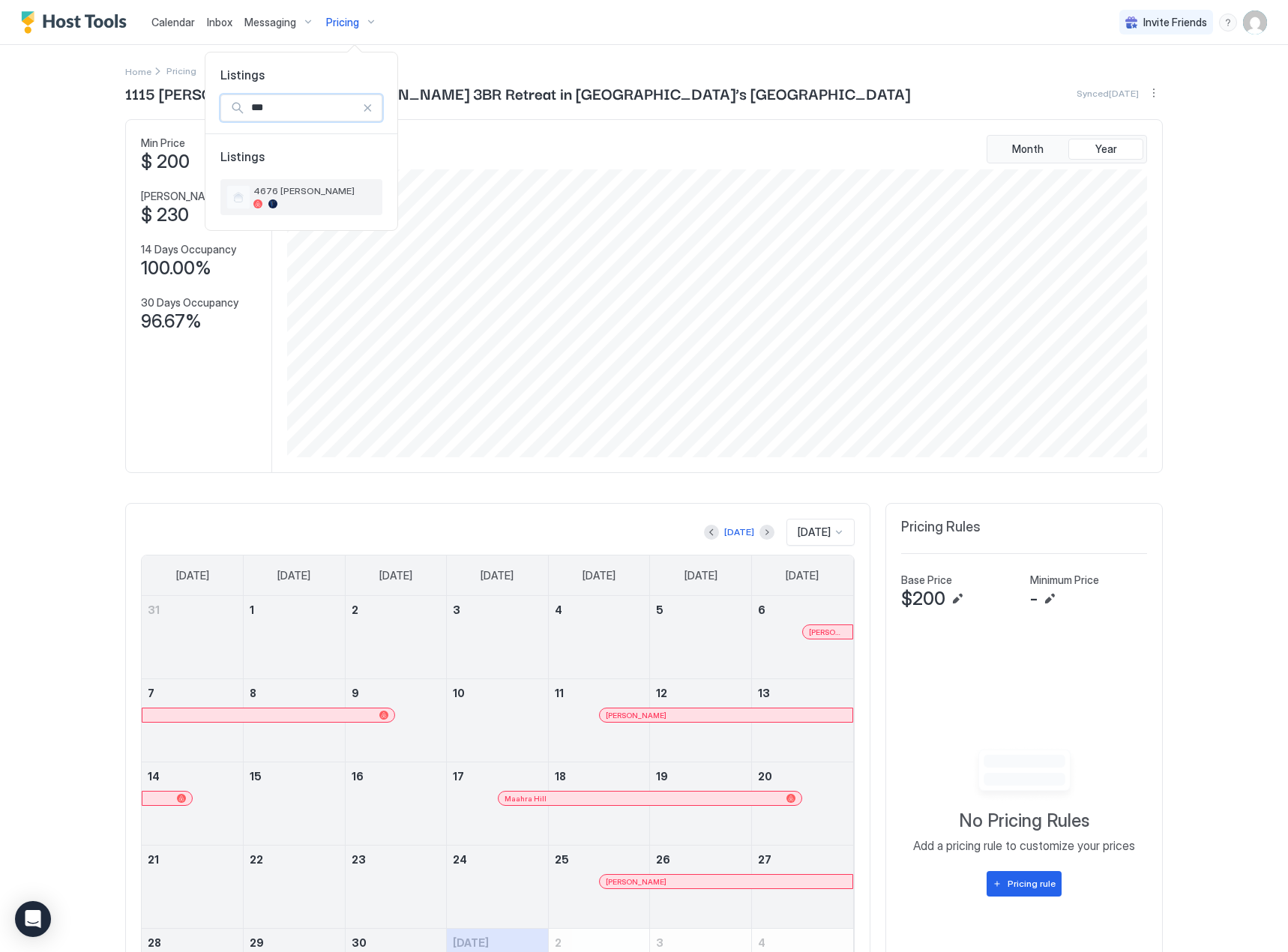
type input "***"
click at [314, 210] on div "4676 [PERSON_NAME]" at bounding box center [301, 197] width 162 height 36
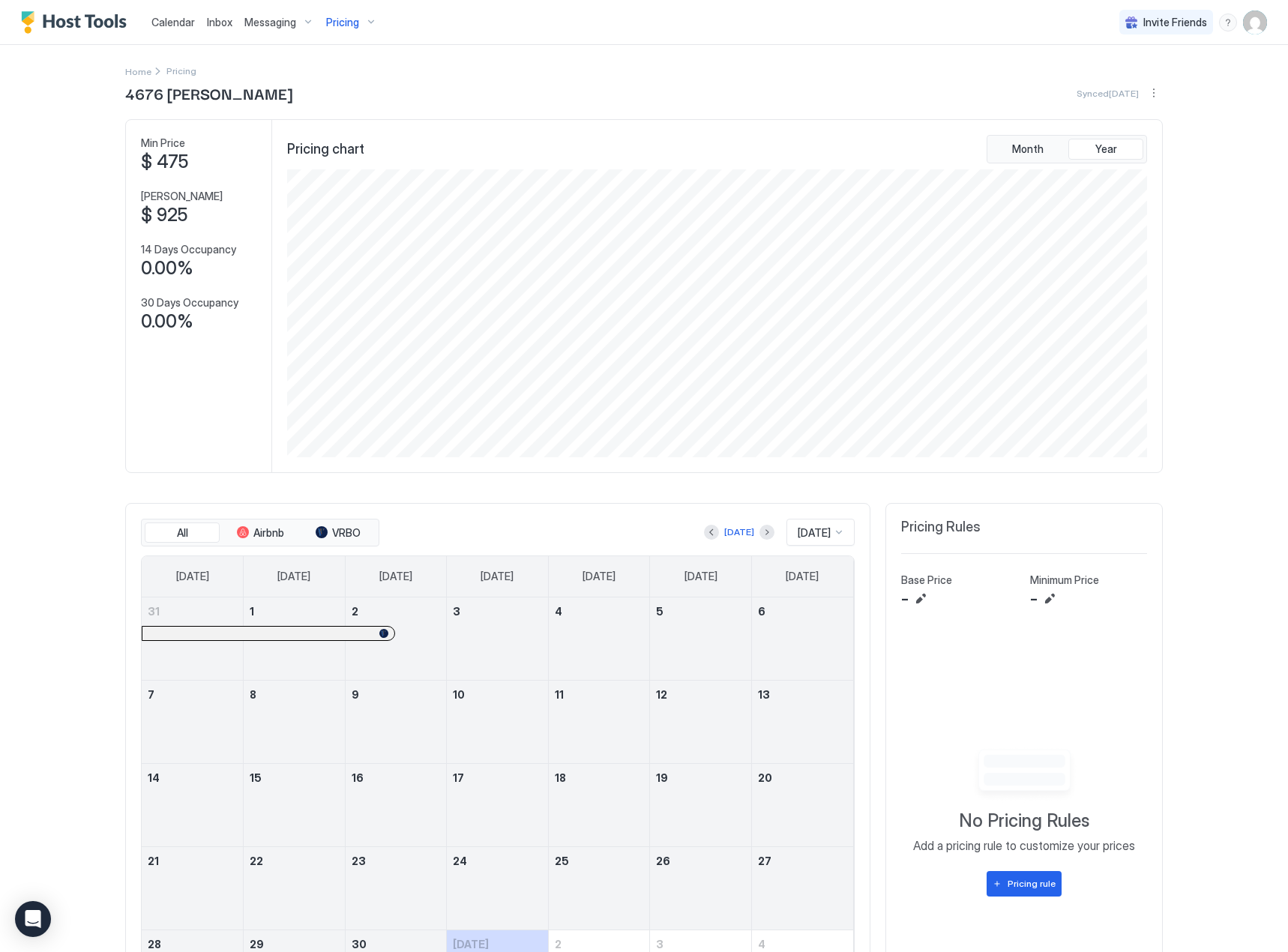
click at [338, 18] on span "Pricing" at bounding box center [342, 22] width 33 height 13
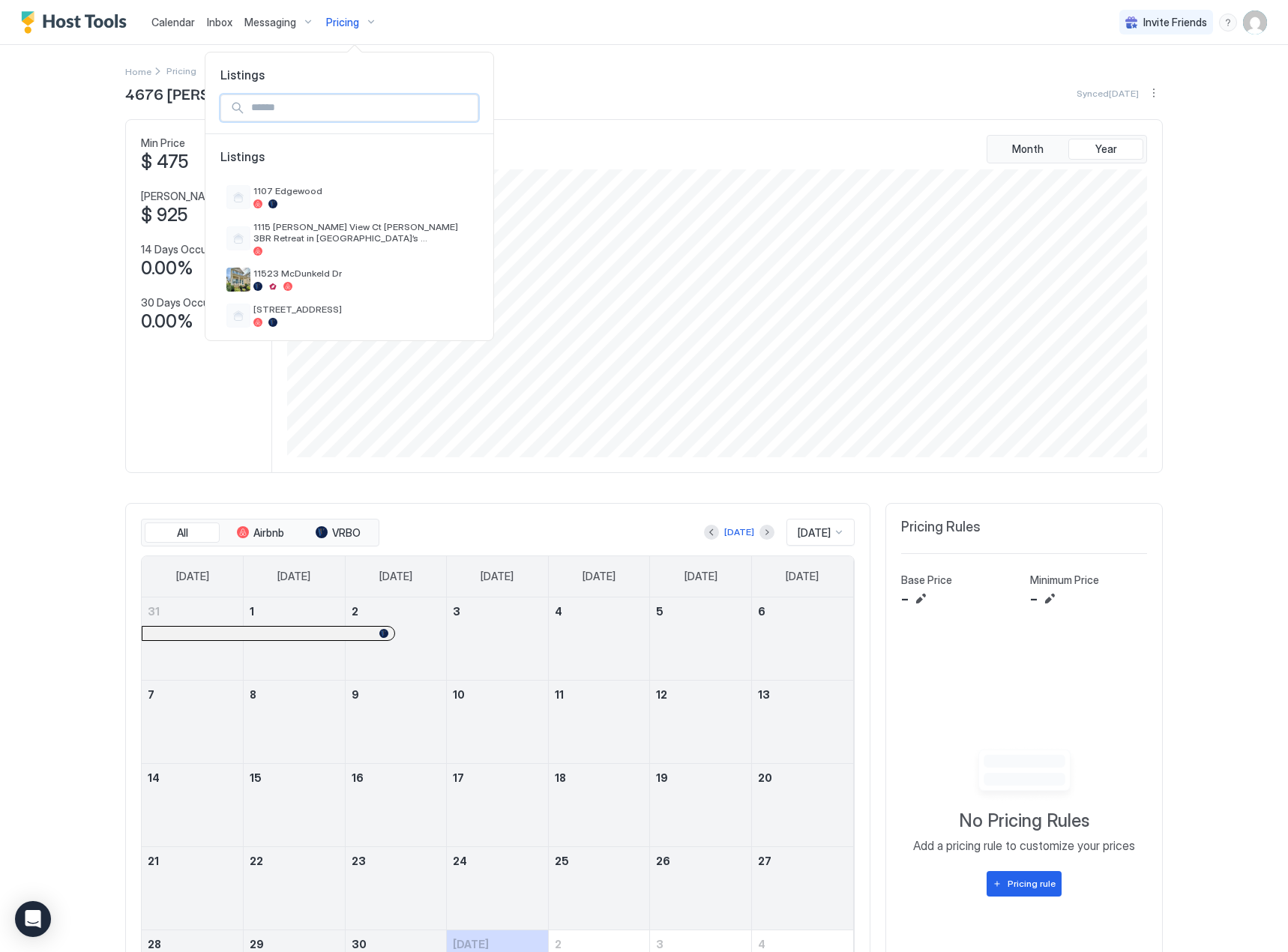
click at [284, 103] on input "Input Field" at bounding box center [361, 108] width 233 height 25
type input "***"
click at [376, 197] on span "5991 [PERSON_NAME]" at bounding box center [314, 190] width 123 height 12
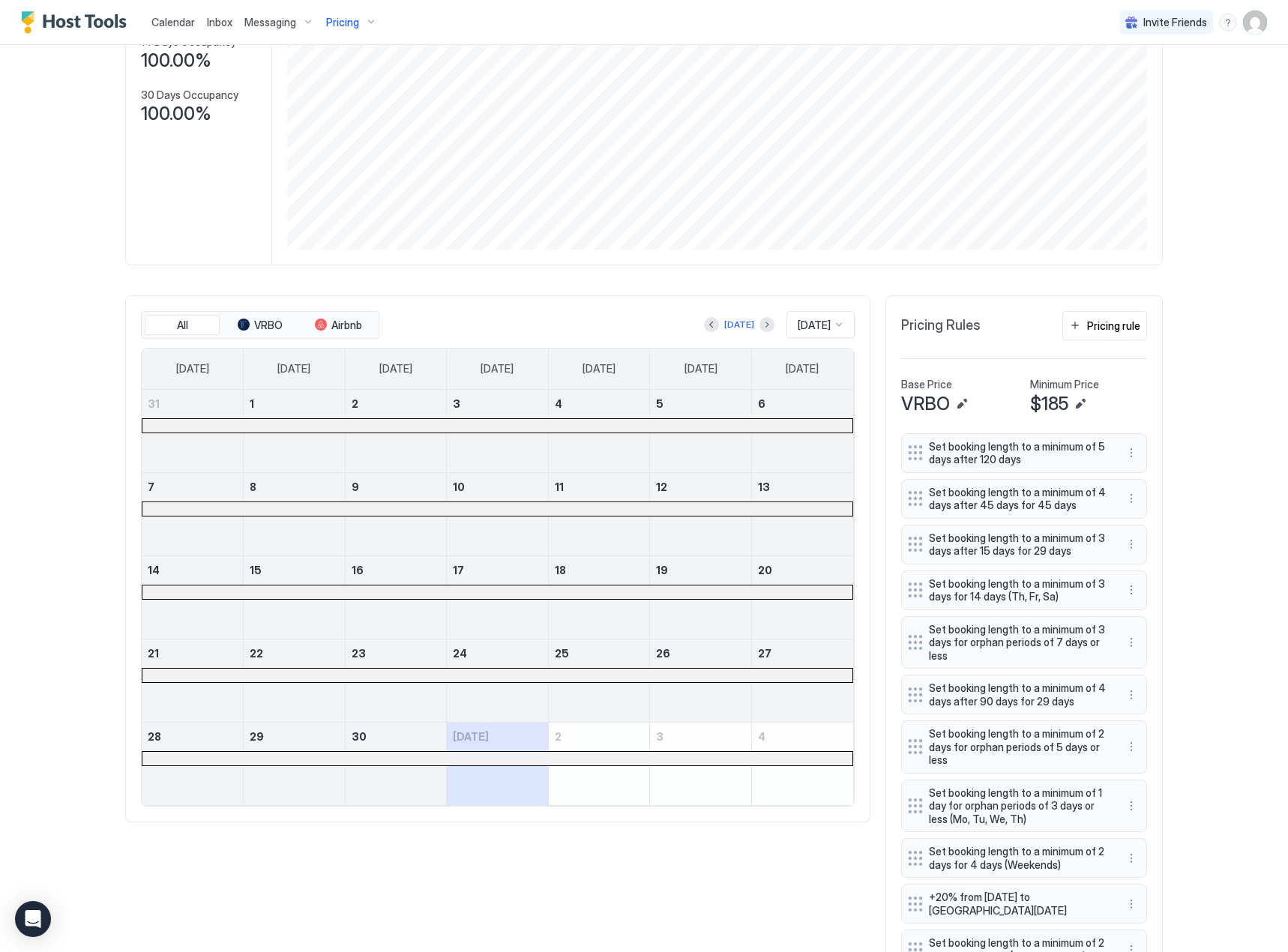
scroll to position [225, 0]
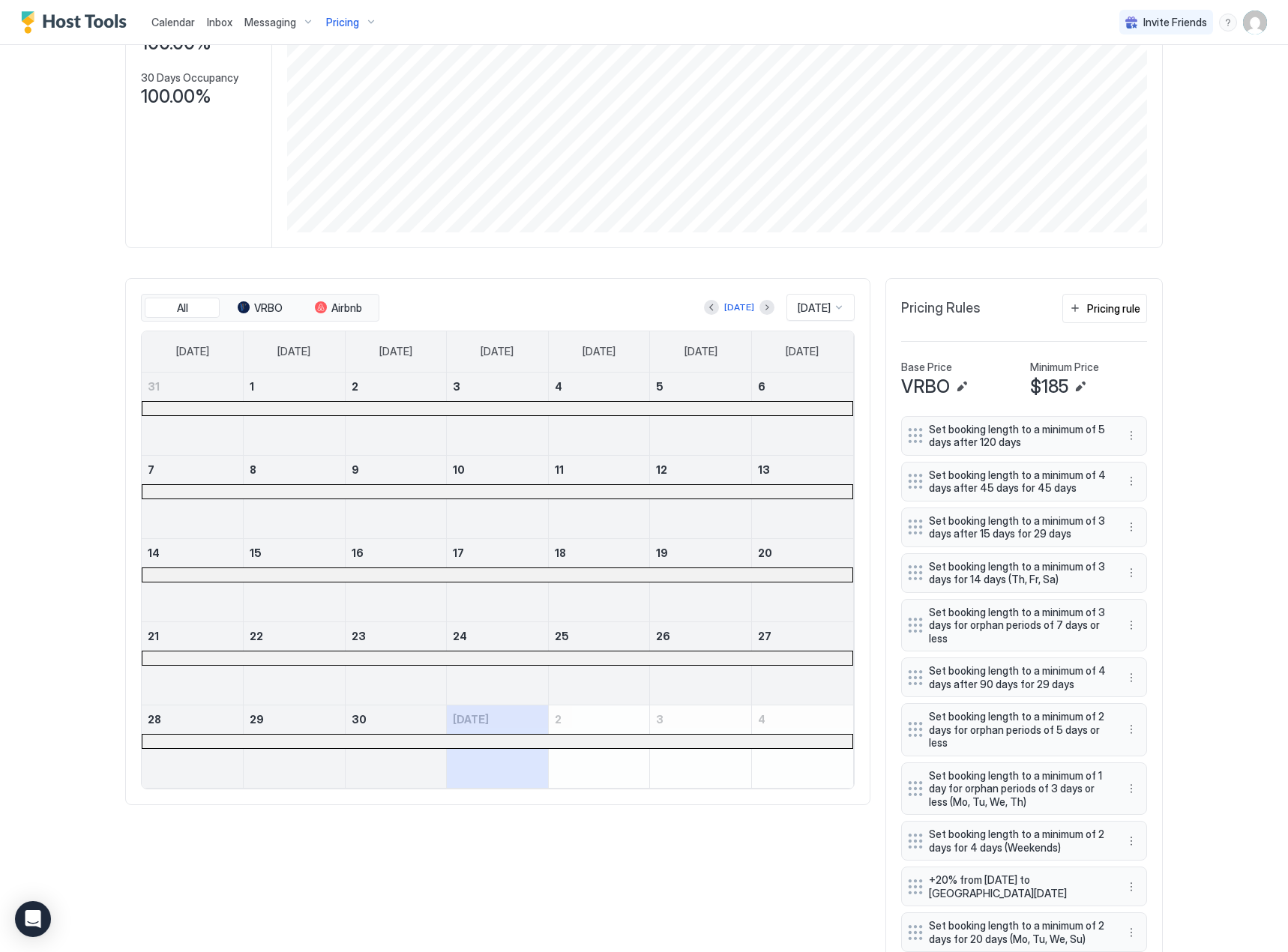
click at [742, 316] on div "[DATE]" at bounding box center [739, 307] width 70 height 18
click at [760, 312] on button "Next month" at bounding box center [767, 307] width 15 height 15
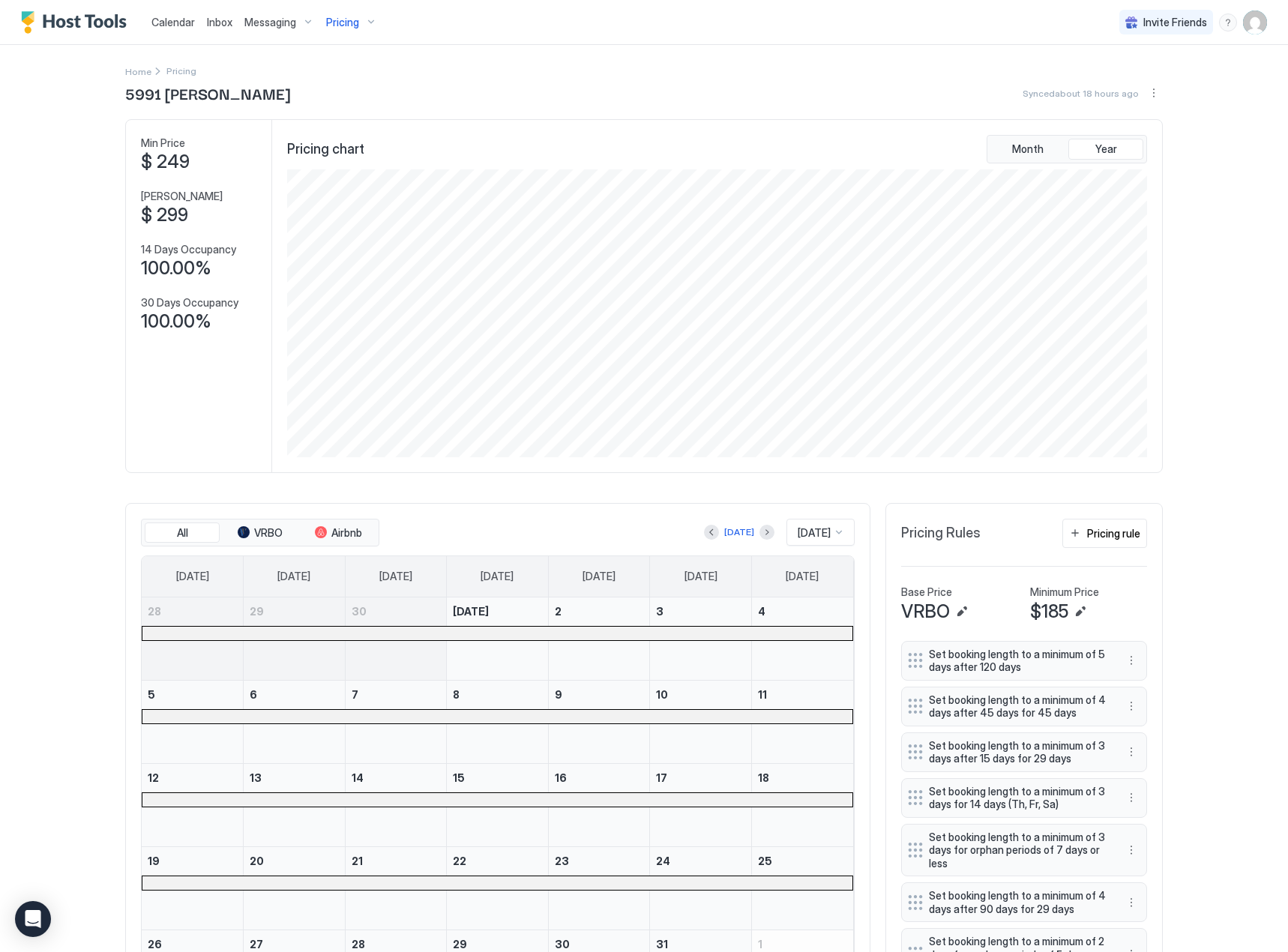
click at [351, 23] on span "Pricing" at bounding box center [342, 22] width 33 height 13
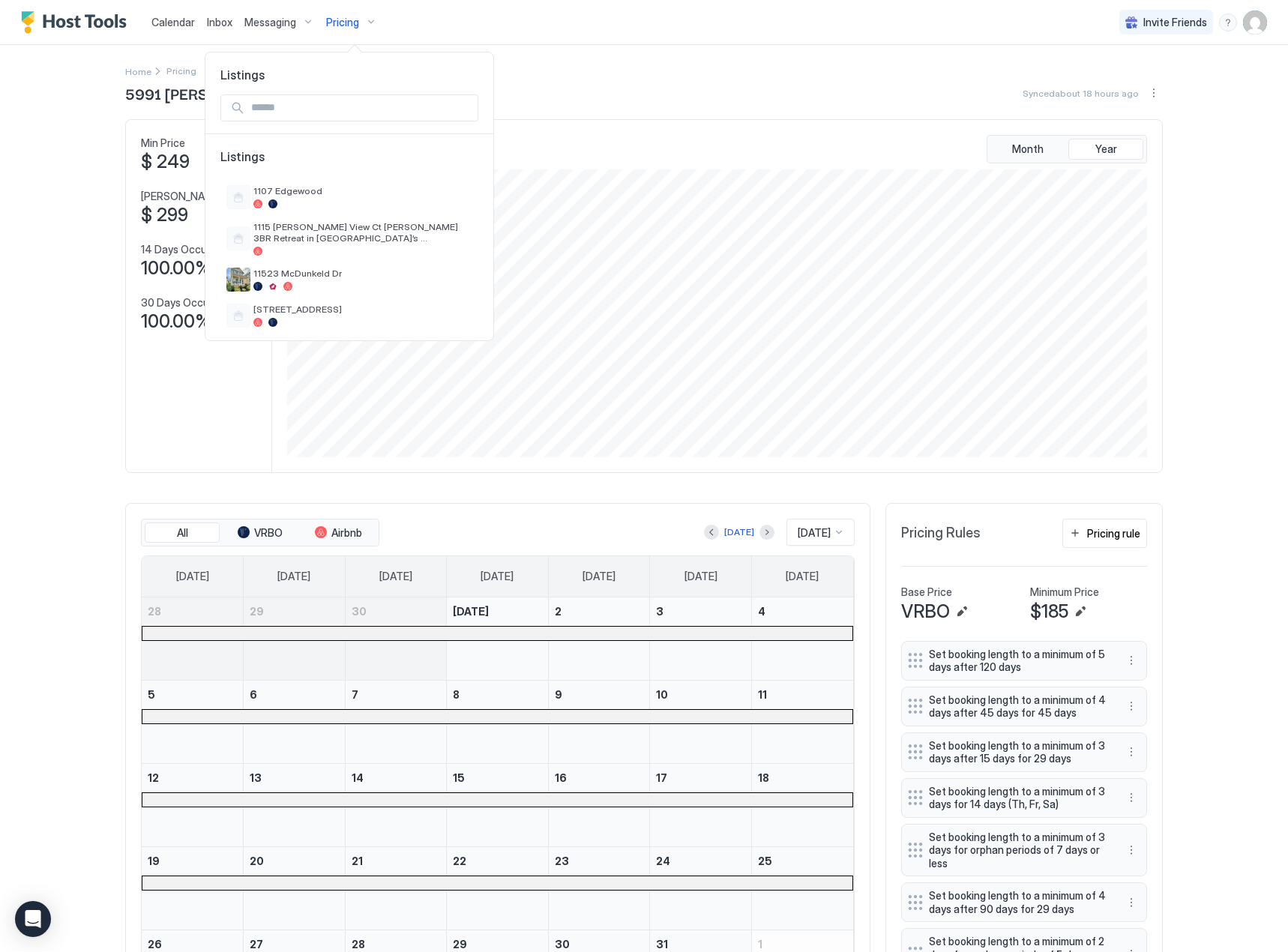
click at [343, 98] on input "Input Field" at bounding box center [361, 108] width 233 height 25
type input "**"
drag, startPoint x: 289, startPoint y: 105, endPoint x: 170, endPoint y: 101, distance: 119.1
click at [170, 101] on div "Listings ** Listings" at bounding box center [644, 476] width 1288 height 952
click at [350, 23] on div at bounding box center [644, 476] width 1288 height 952
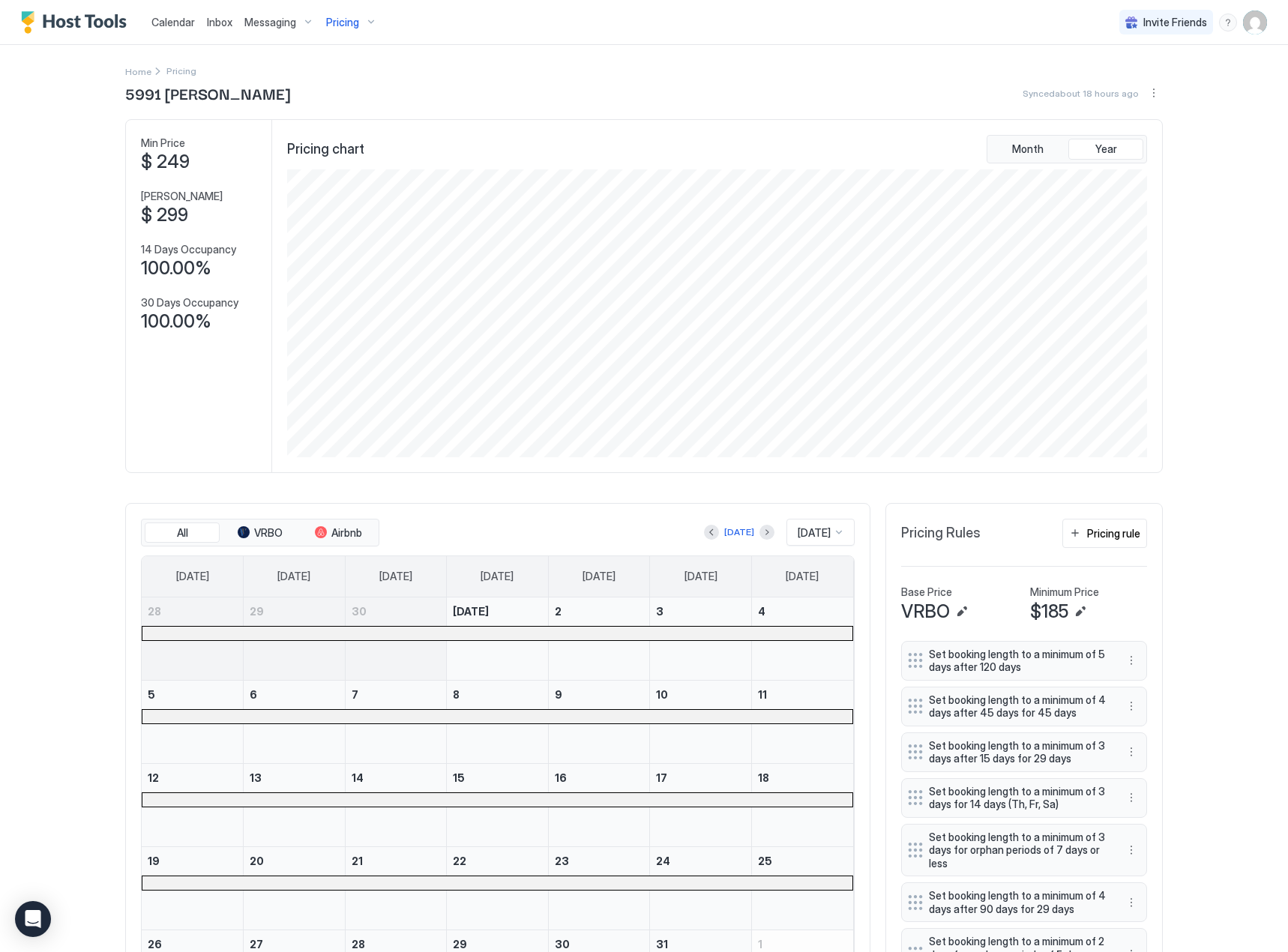
click at [337, 4] on button "Pricing" at bounding box center [351, 22] width 63 height 44
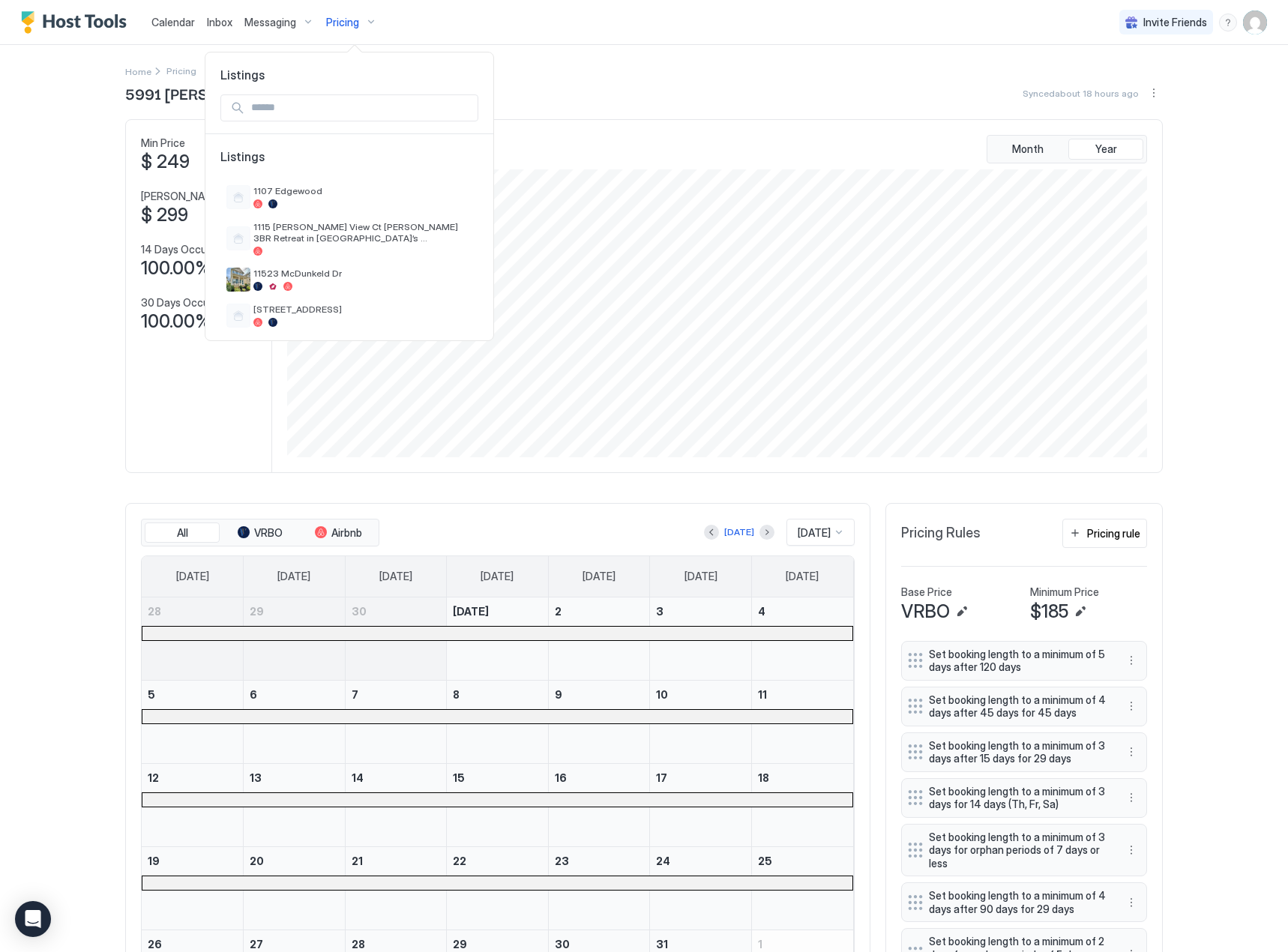
click at [337, 120] on div at bounding box center [348, 108] width 258 height 27
drag, startPoint x: 357, startPoint y: 102, endPoint x: 363, endPoint y: 85, distance: 18.0
click at [357, 101] on input "Input Field" at bounding box center [361, 108] width 233 height 25
type input "***"
click at [334, 193] on span "[STREET_ADDRESS] · Pool & Hot Tub 4BR Pet Friendly" at bounding box center [363, 196] width 219 height 22
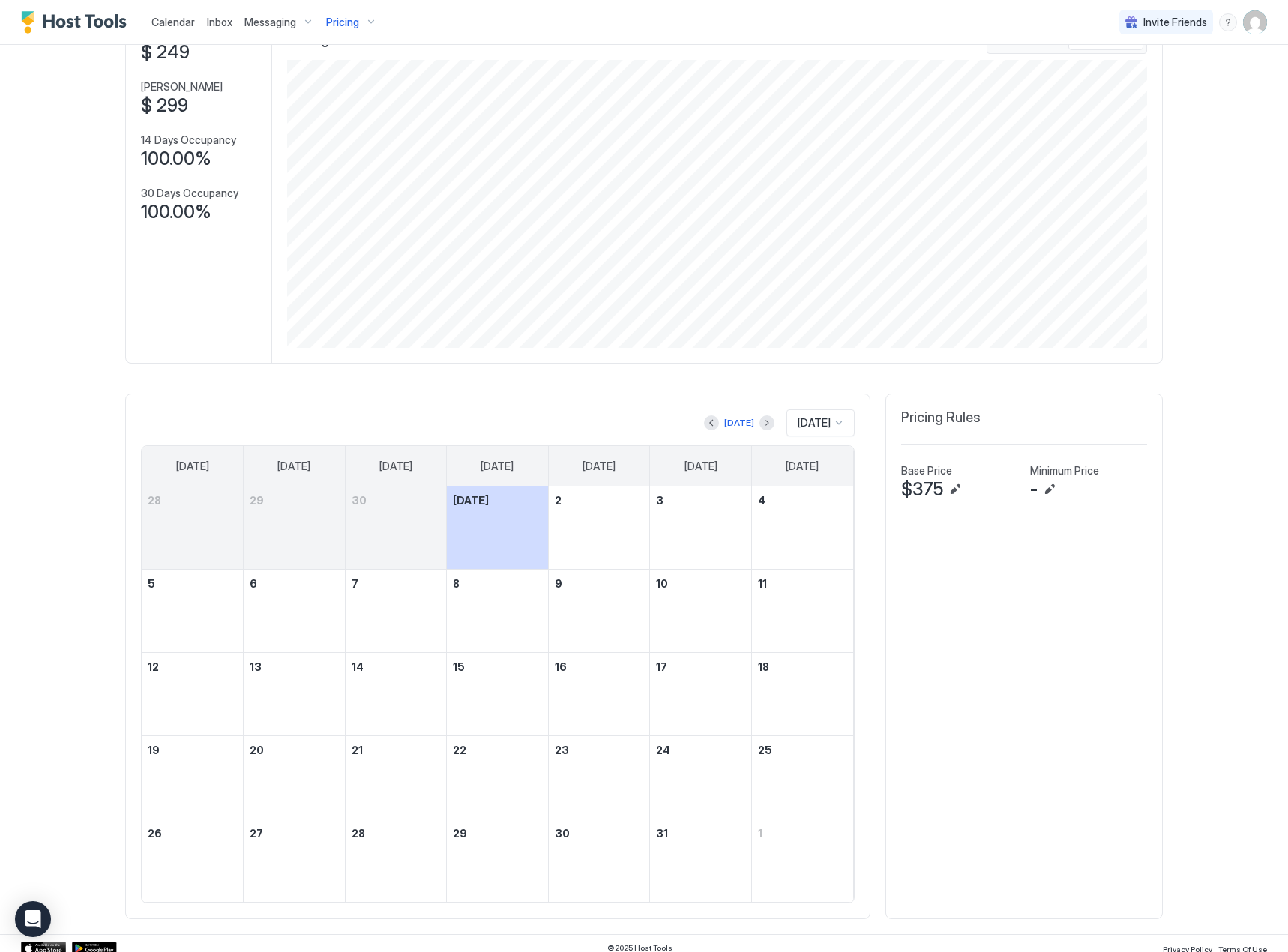
scroll to position [119, 0]
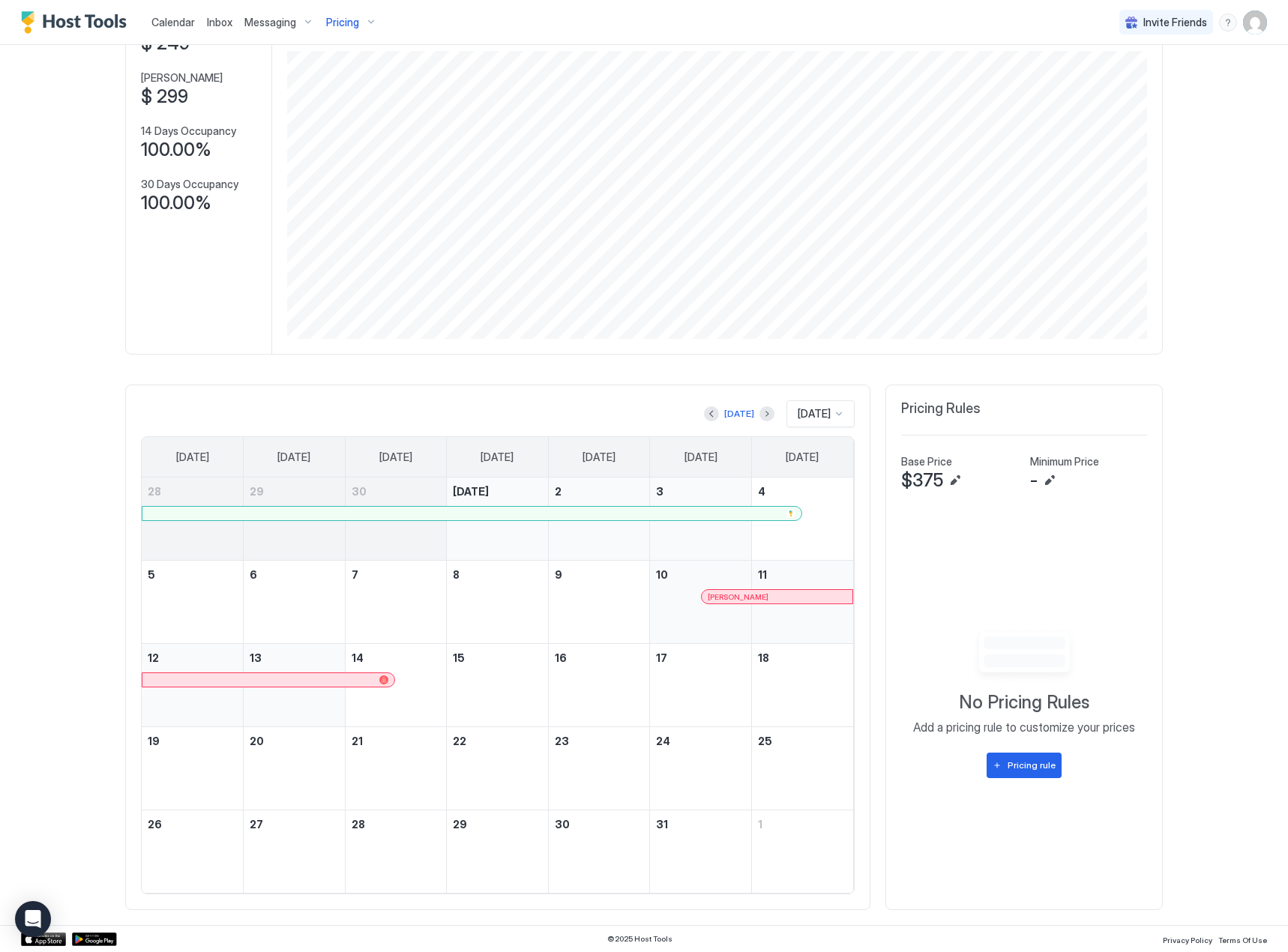
click at [704, 410] on button "Previous month" at bounding box center [711, 413] width 15 height 15
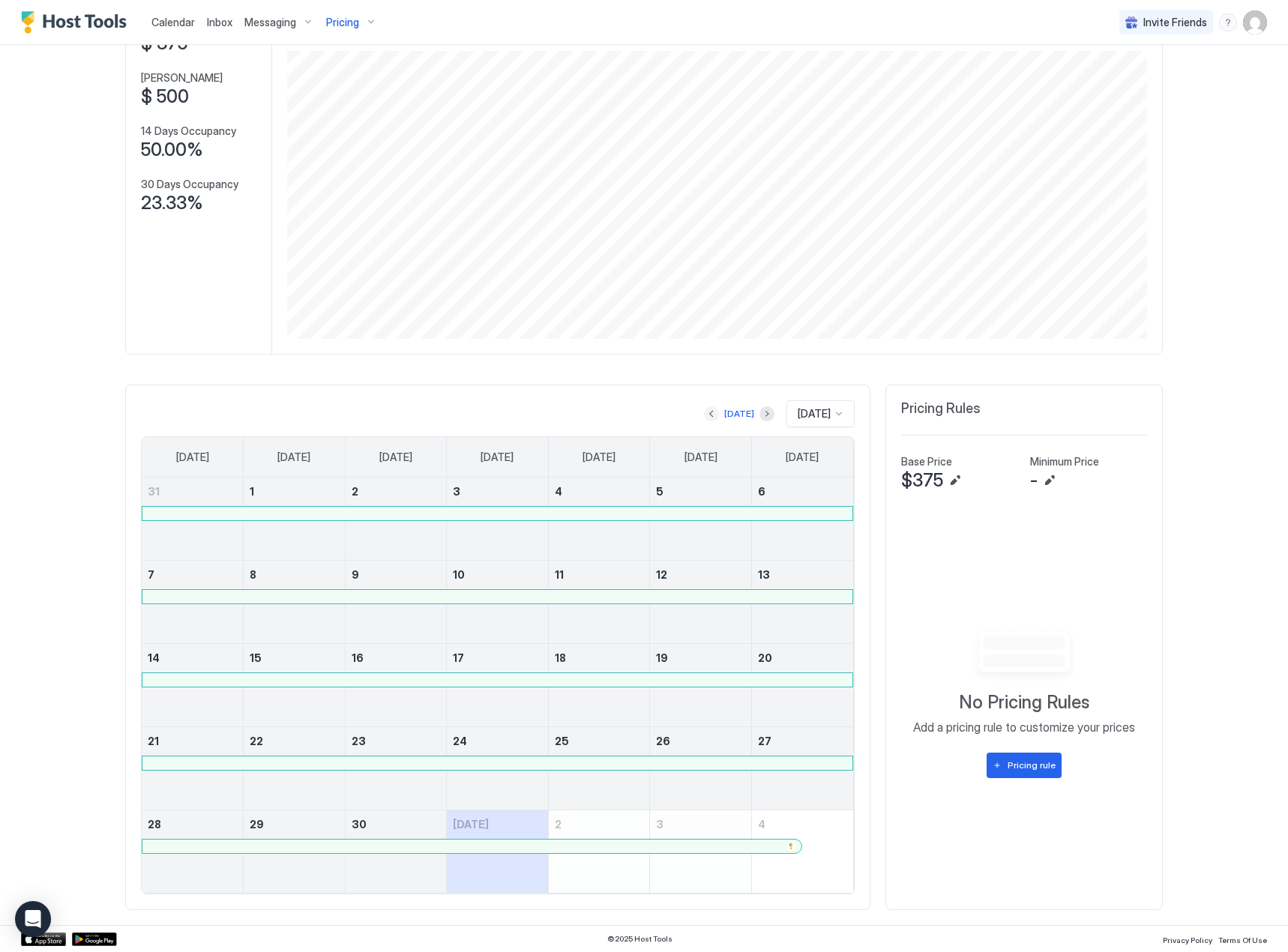
click at [704, 411] on button "Previous month" at bounding box center [711, 413] width 15 height 15
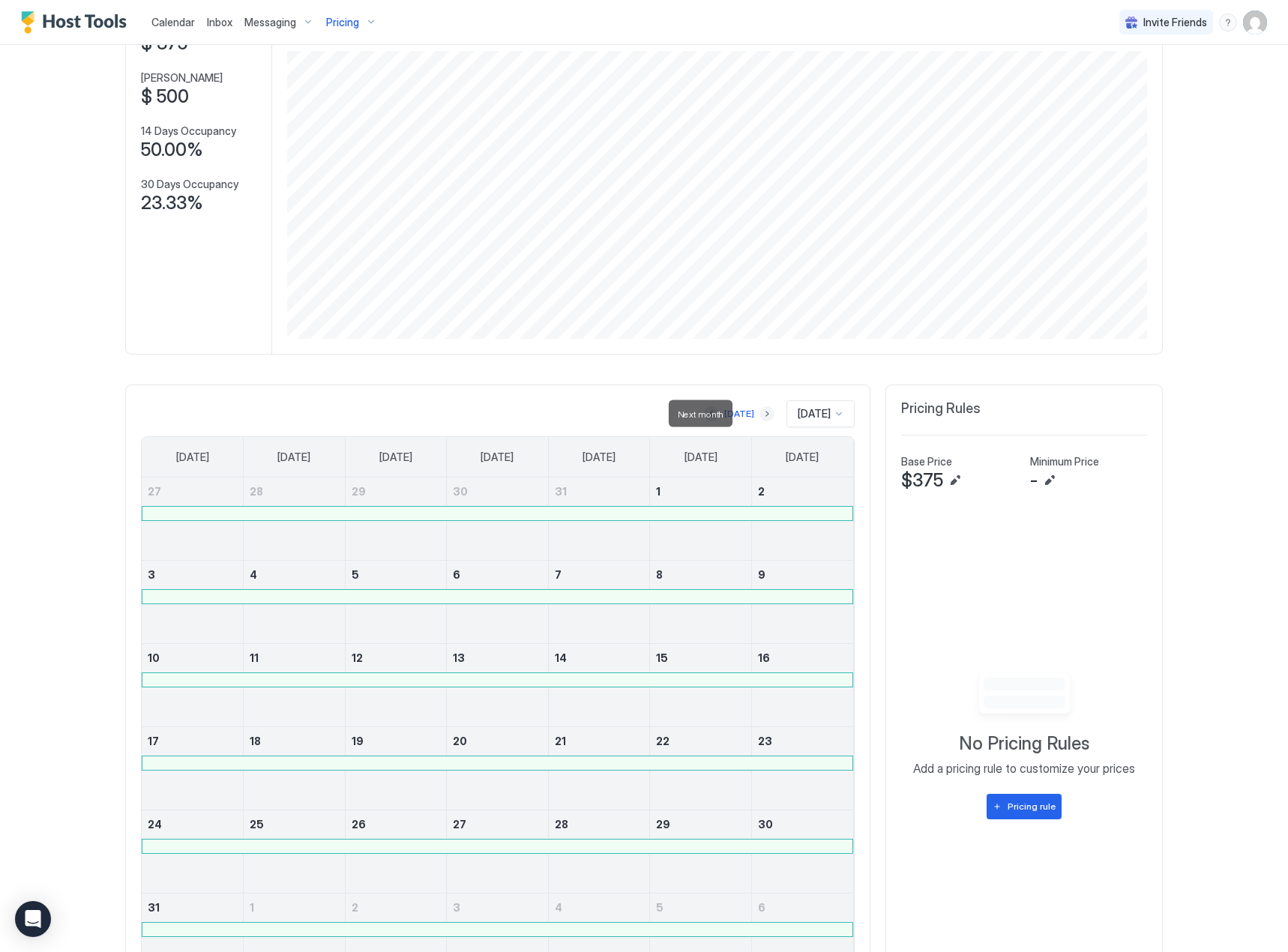
click at [760, 414] on button "Next month" at bounding box center [767, 413] width 15 height 15
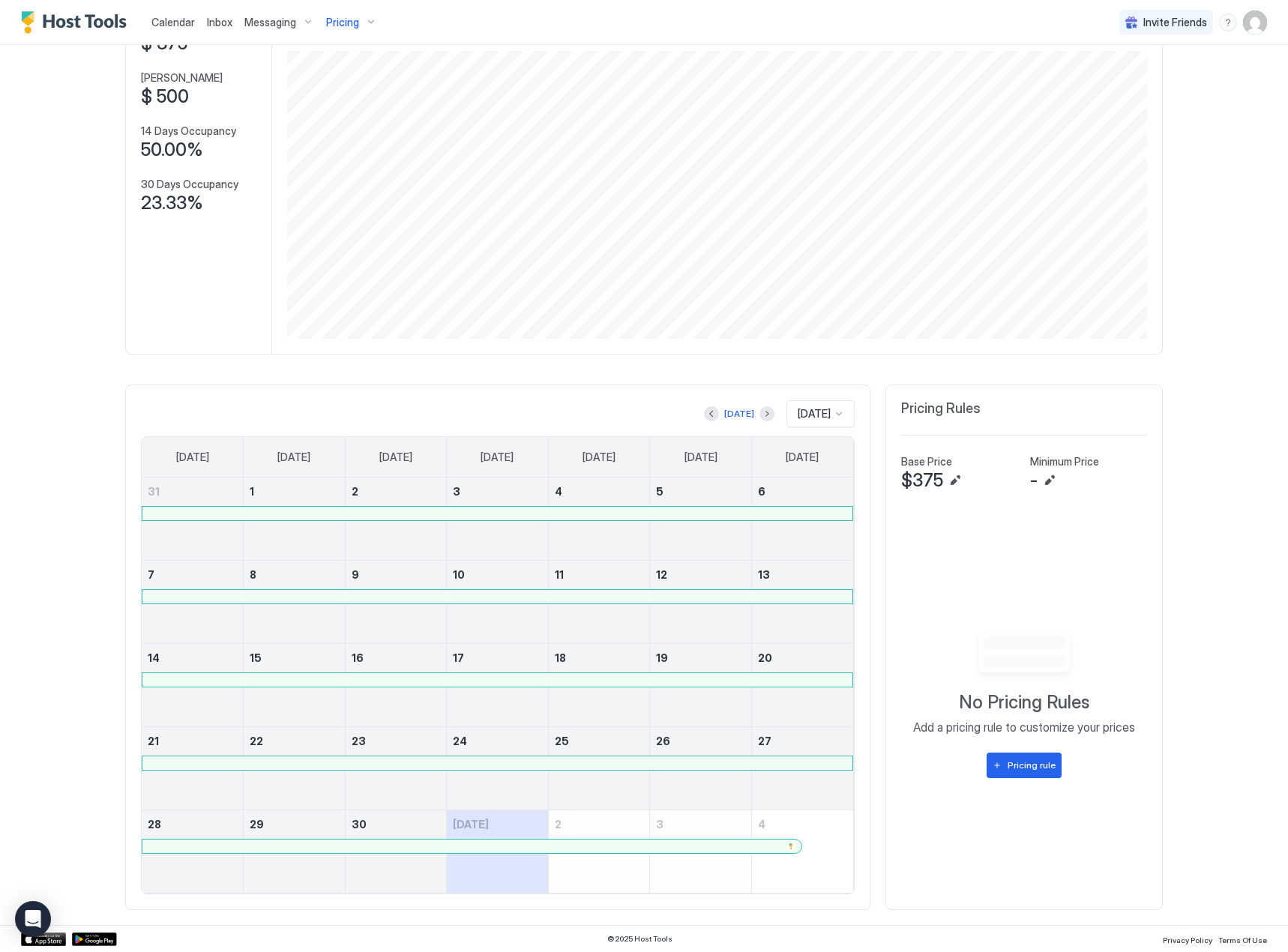
click at [764, 516] on div at bounding box center [498, 513] width 710 height 13
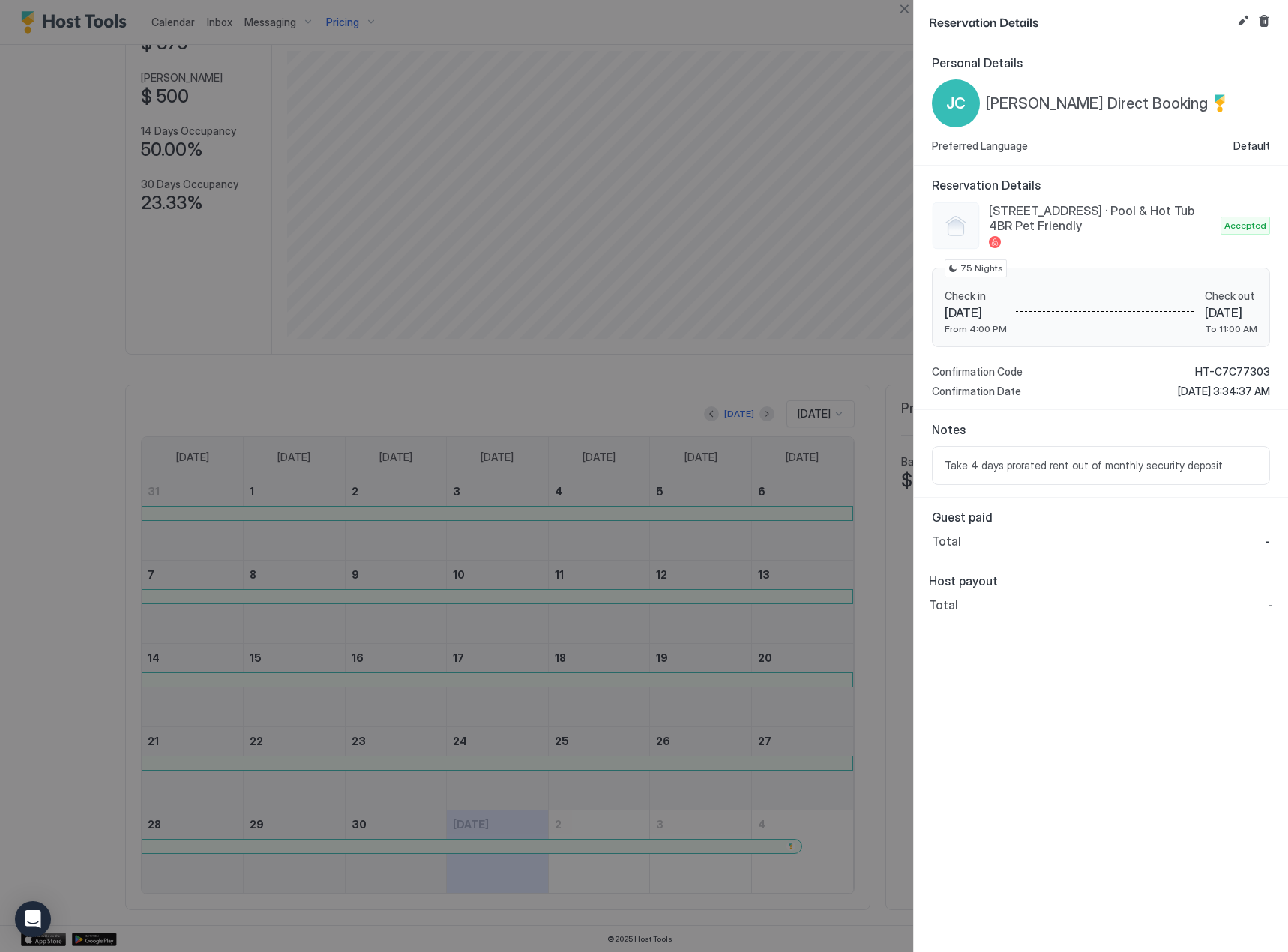
click at [790, 490] on div at bounding box center [644, 476] width 1288 height 952
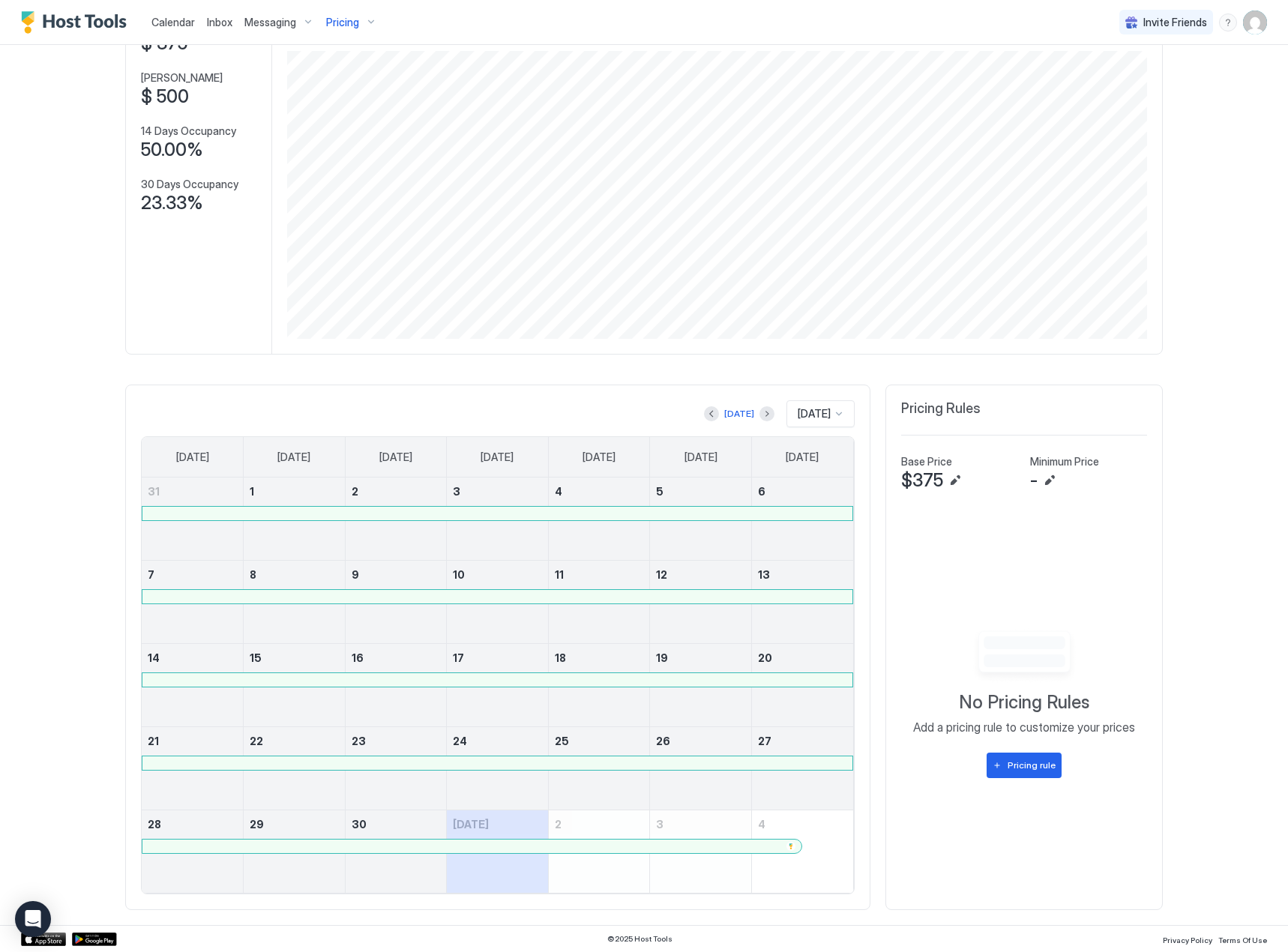
click at [339, 19] on span "Pricing" at bounding box center [342, 22] width 33 height 13
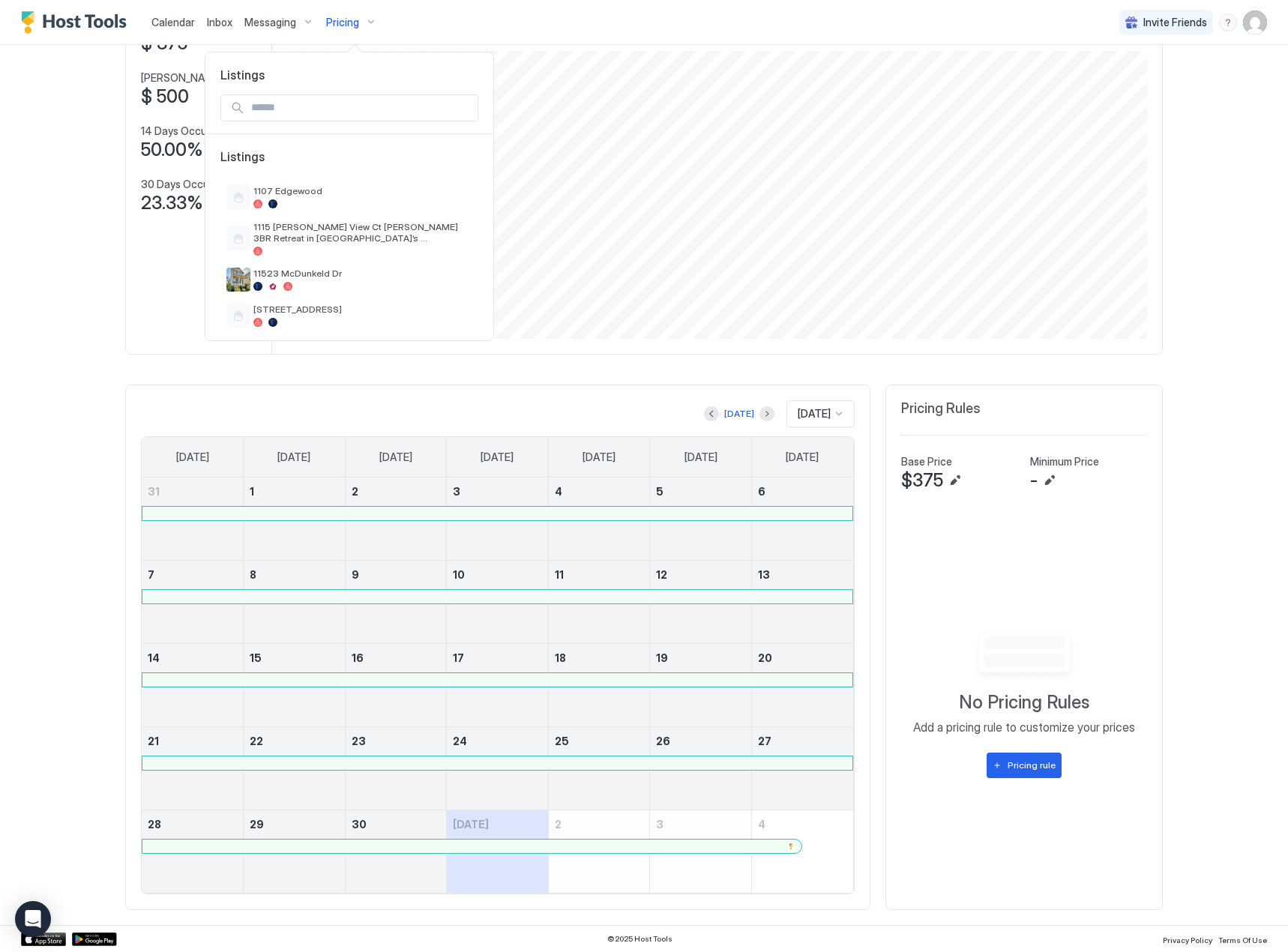
click at [336, 104] on input "Input Field" at bounding box center [361, 108] width 233 height 25
type input "***"
click at [364, 246] on div at bounding box center [363, 251] width 219 height 9
